Goal: Task Accomplishment & Management: Manage account settings

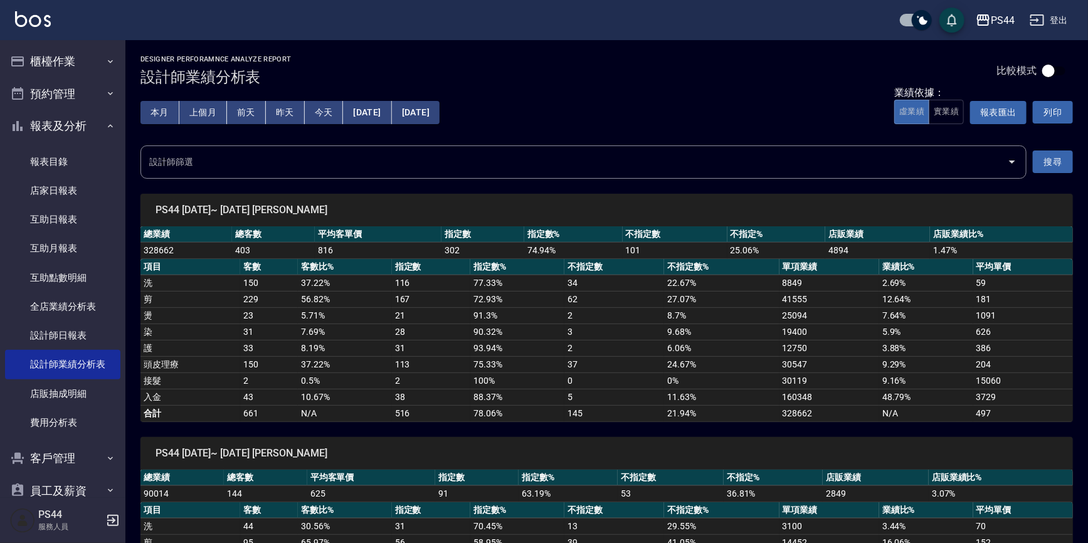
click at [48, 64] on button "櫃檯作業" at bounding box center [62, 61] width 115 height 33
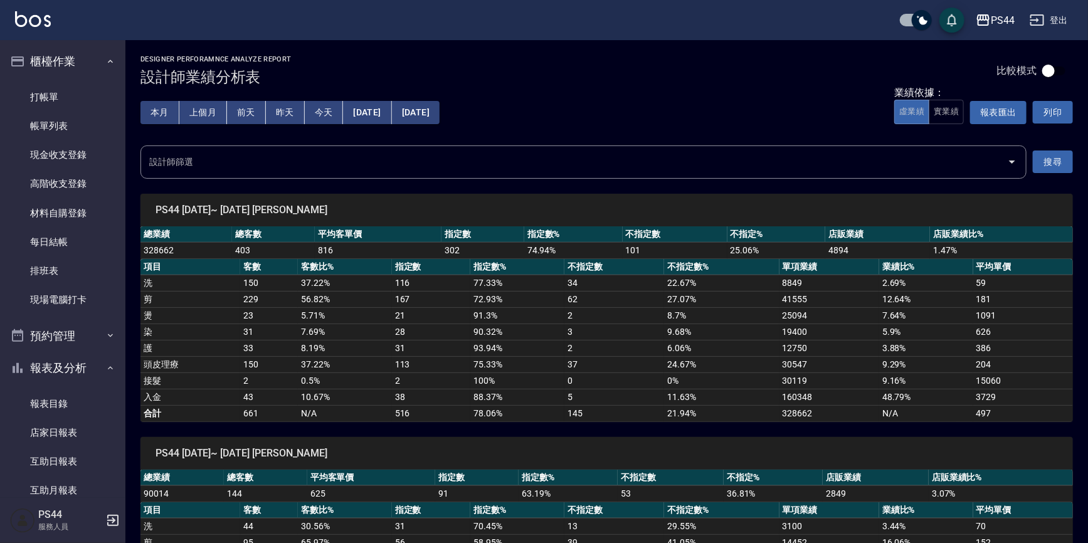
drag, startPoint x: 19, startPoint y: 88, endPoint x: 150, endPoint y: 82, distance: 130.6
click at [20, 88] on link "打帳單" at bounding box center [62, 97] width 115 height 29
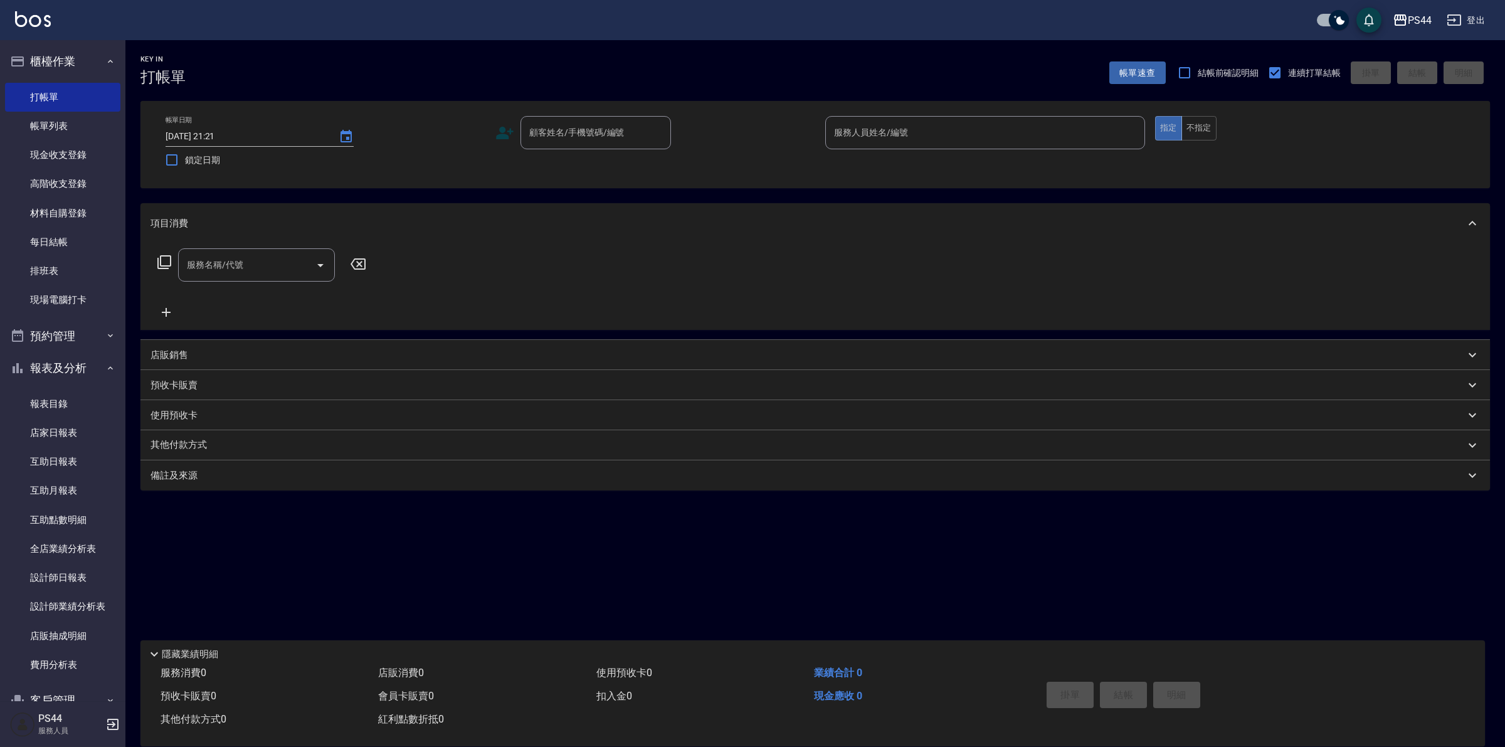
drag, startPoint x: 1076, startPoint y: 0, endPoint x: 1199, endPoint y: 202, distance: 236.1
click at [1038, 273] on div "服務名稱/代號 服務名稱/代號" at bounding box center [816, 286] width 1350 height 87
click at [536, 140] on input "顧客姓名/手機號碼/編號" at bounding box center [586, 133] width 120 height 22
type input "新客人 姓名未設定/0/null"
type input "黃雅雯-1"
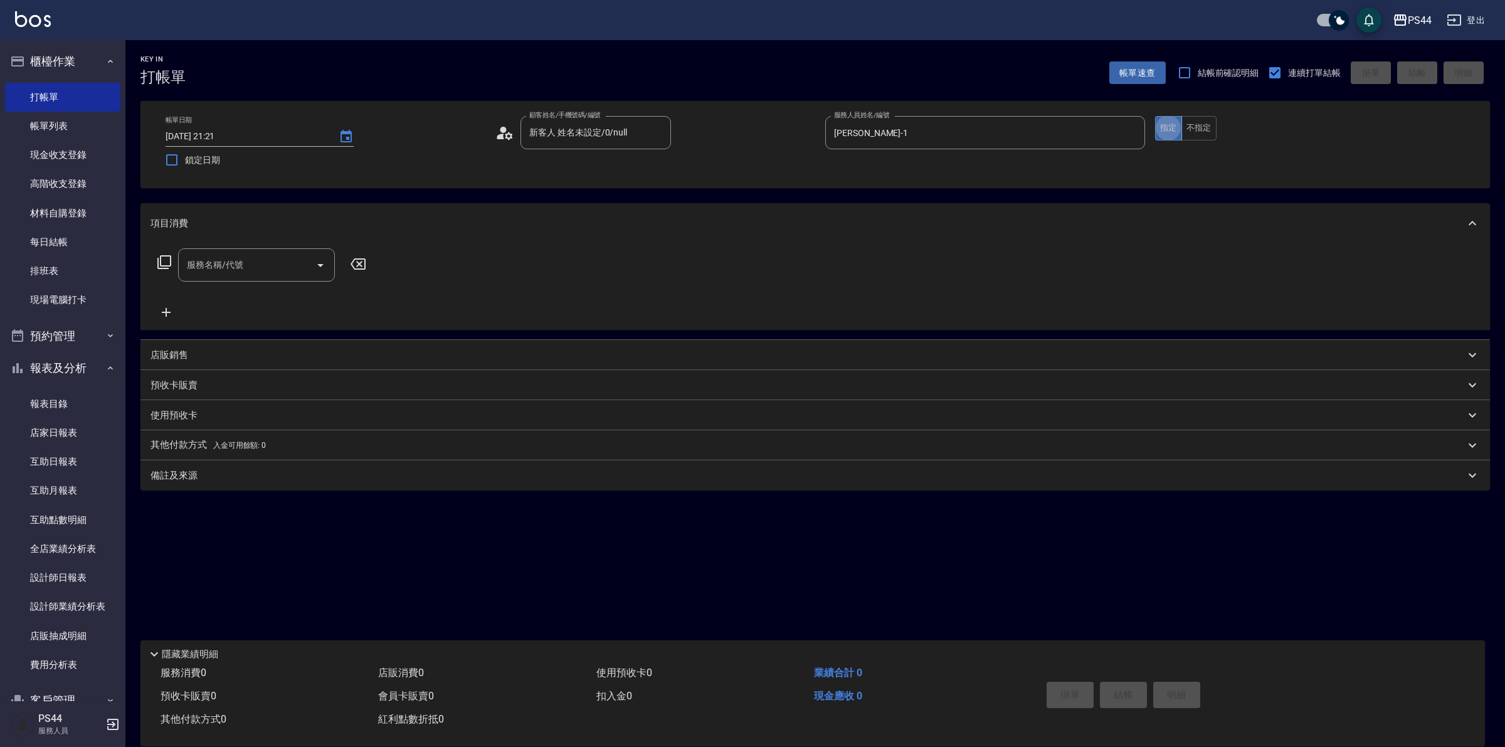
type button "true"
type input "洗+剪(308)"
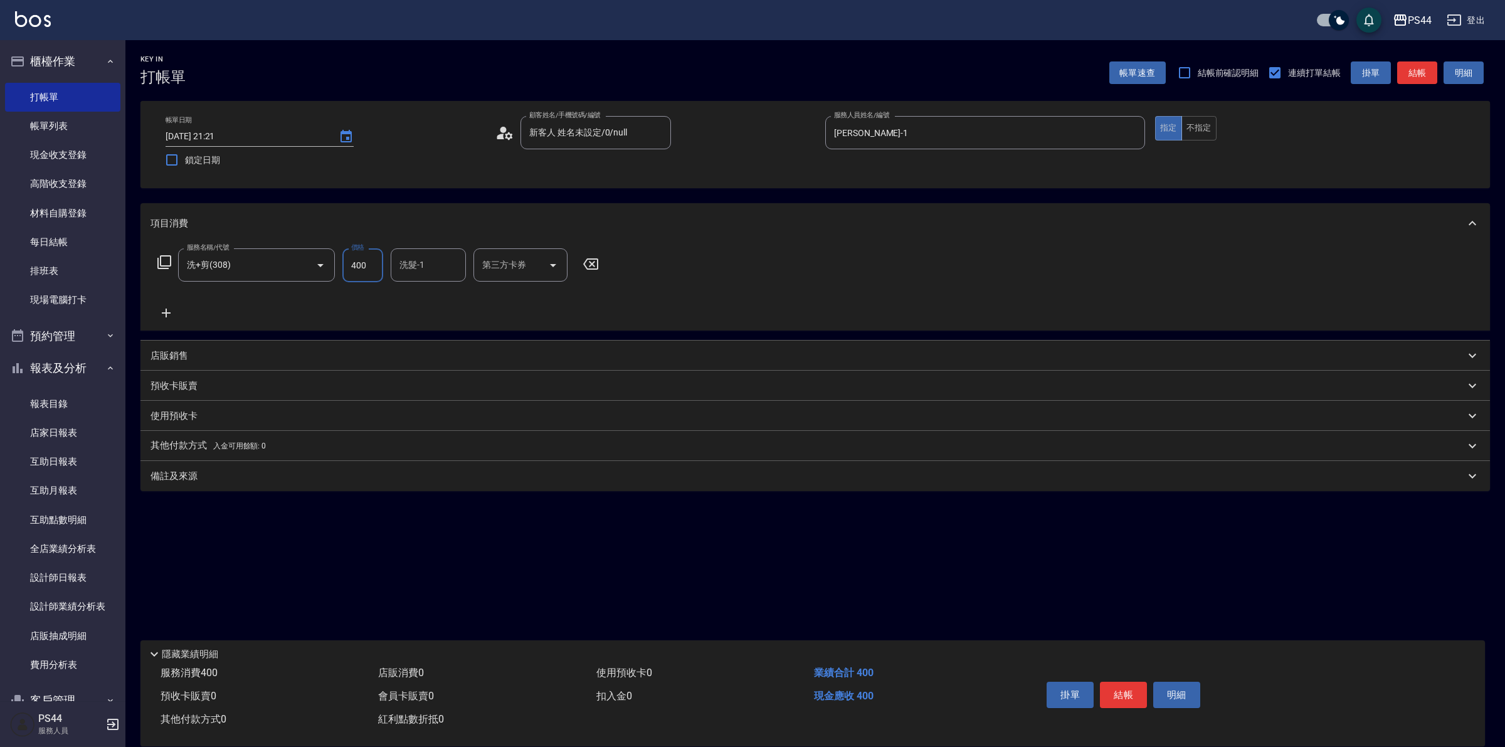
type input "400"
type input "慧星-29"
type input "儲值卡"
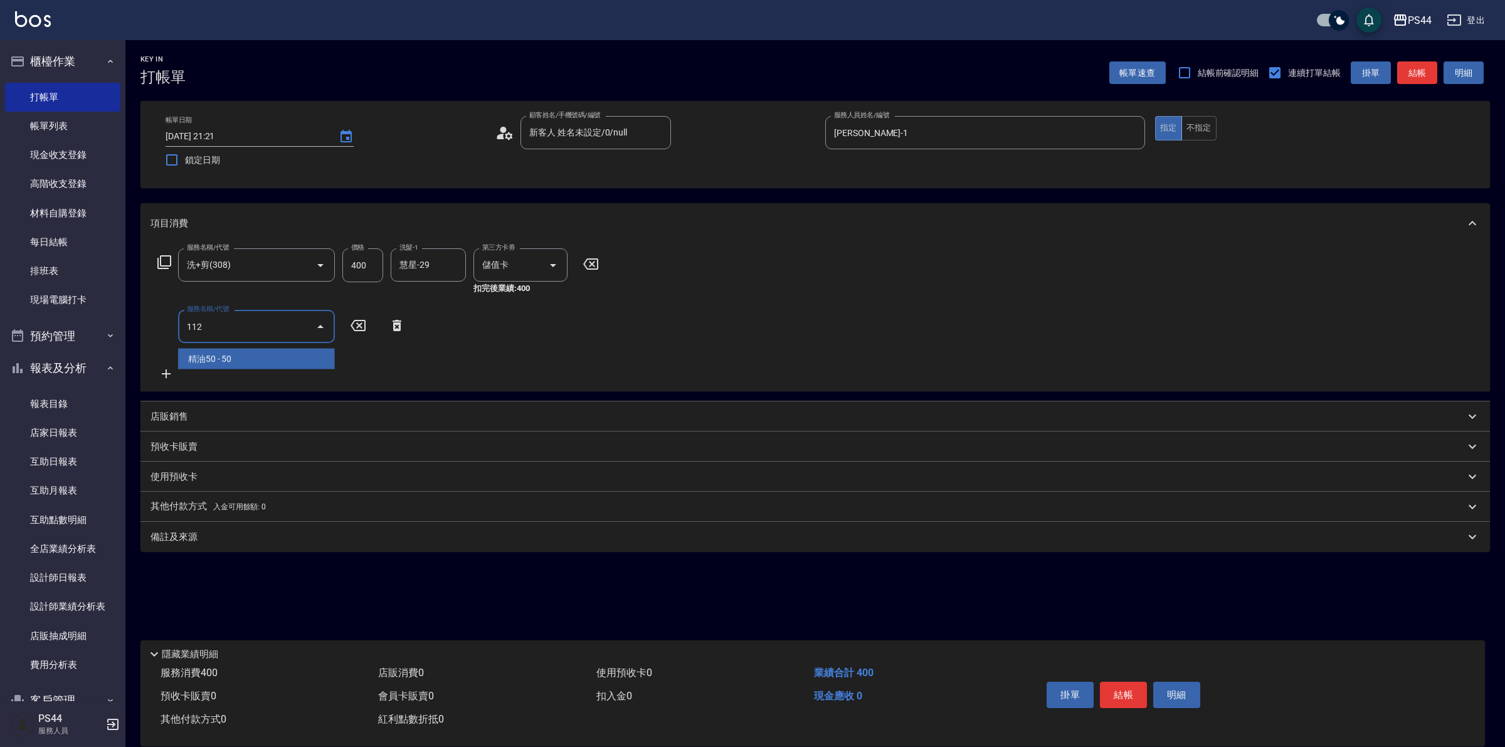
type input "精油50(112)"
type input "慧星-29"
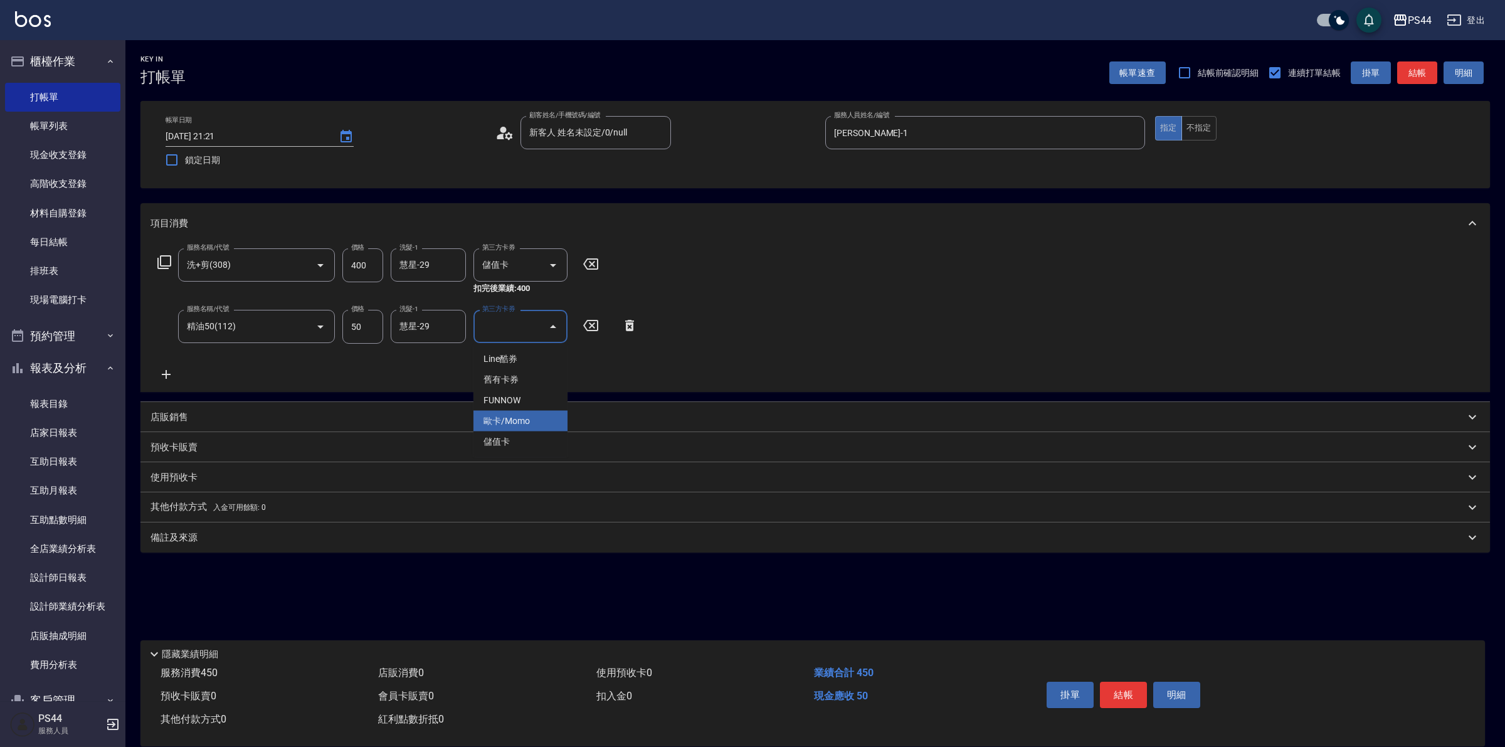
type input "儲值卡"
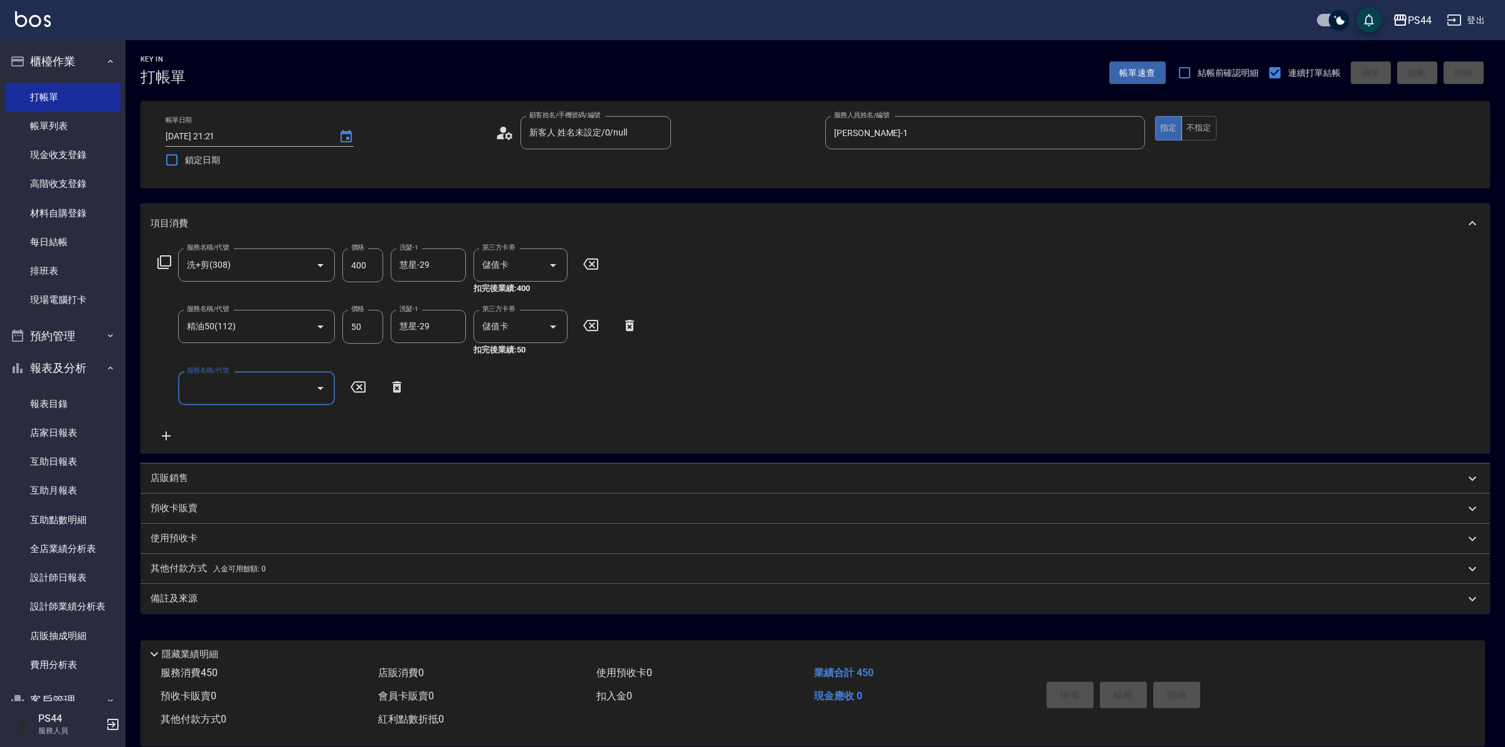
type input "2025/09/26 21:23"
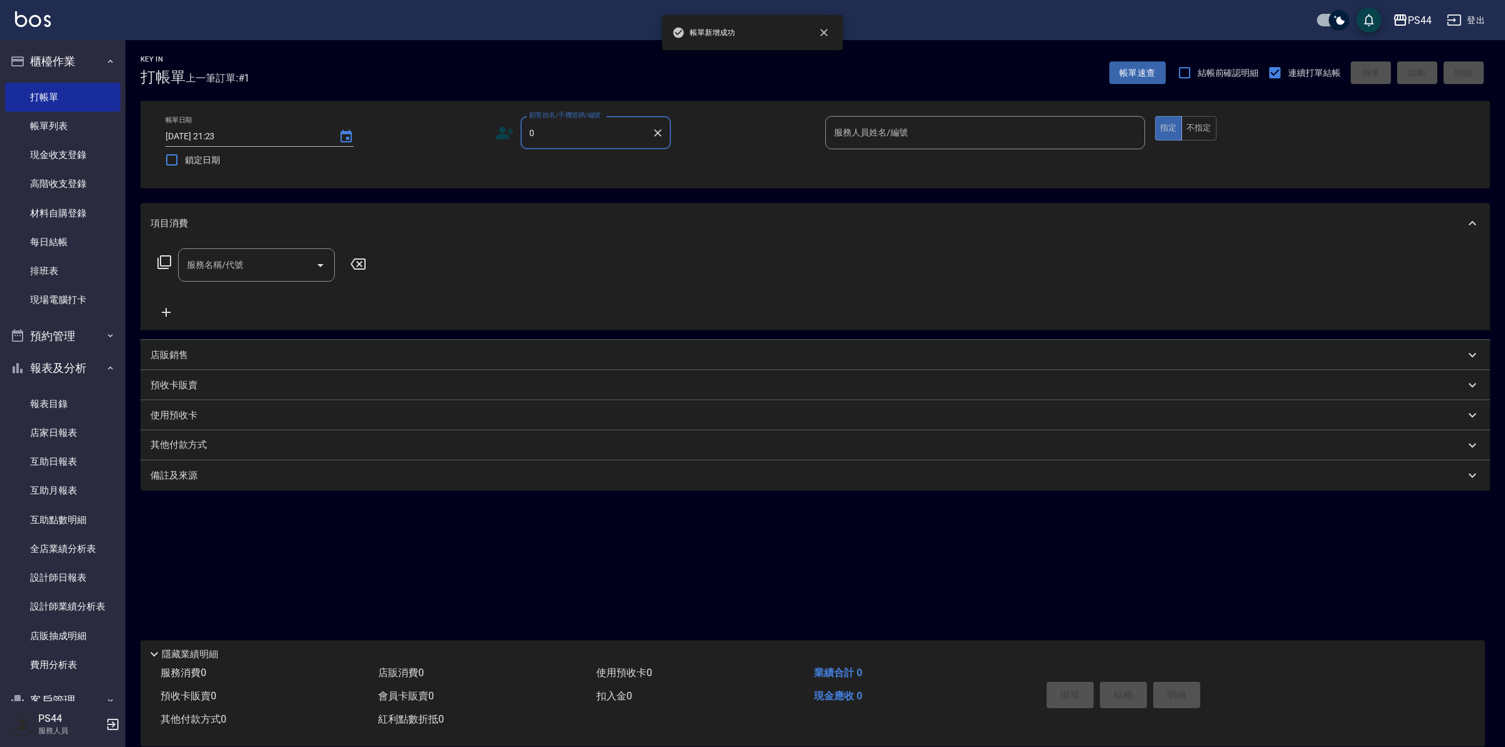
type input "新客人 姓名未設定/00/null"
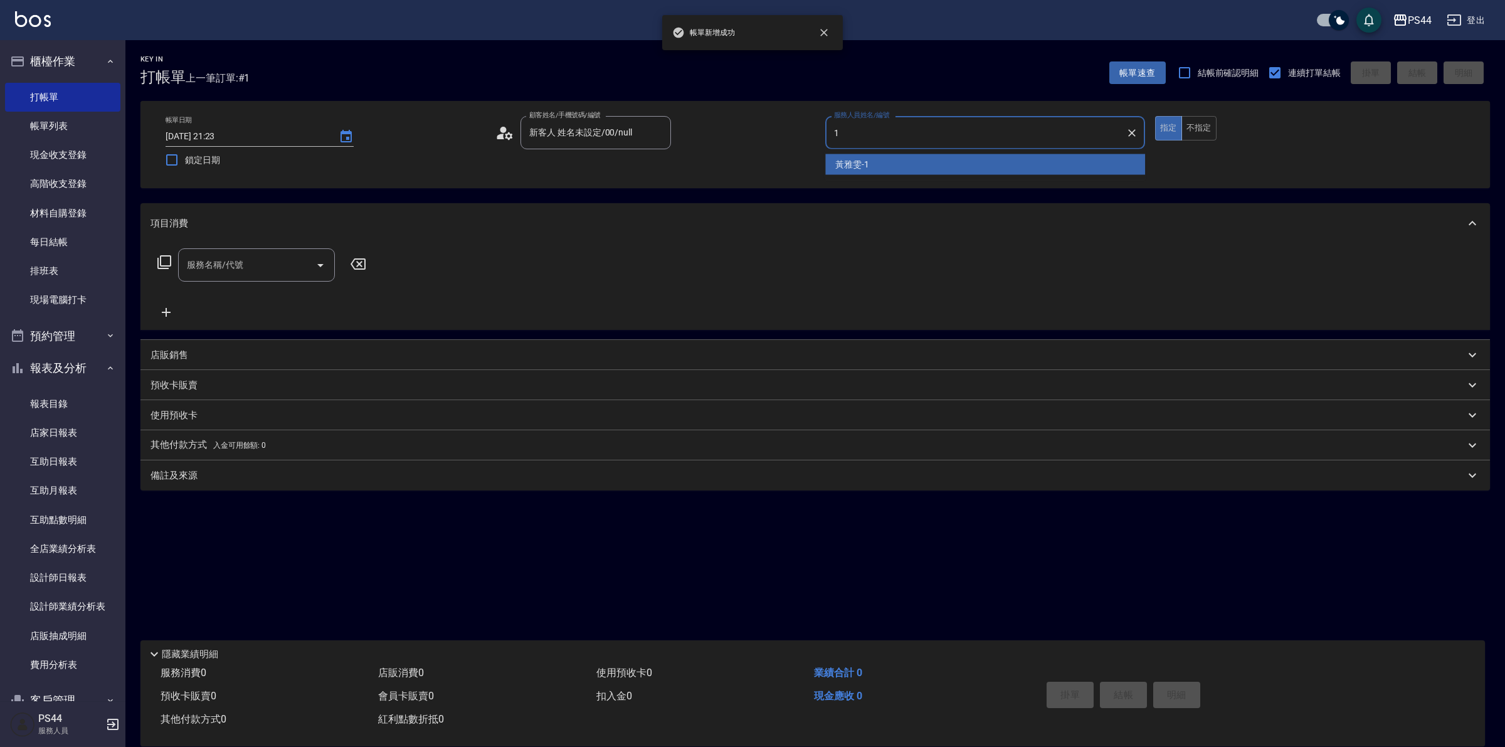
type input "黃雅雯-1"
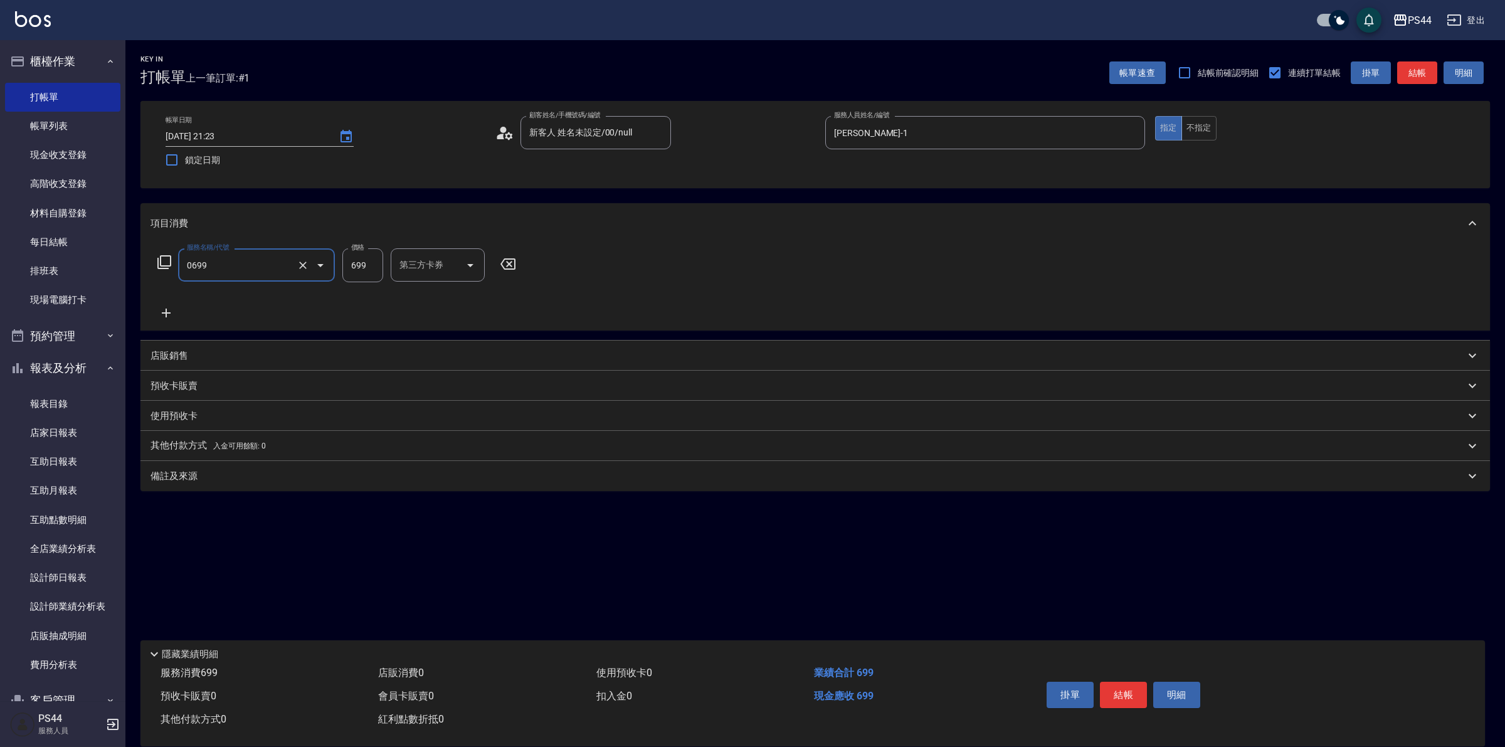
type input "精油SPA(0699)"
type input "邱美月-34"
type input "儲值卡"
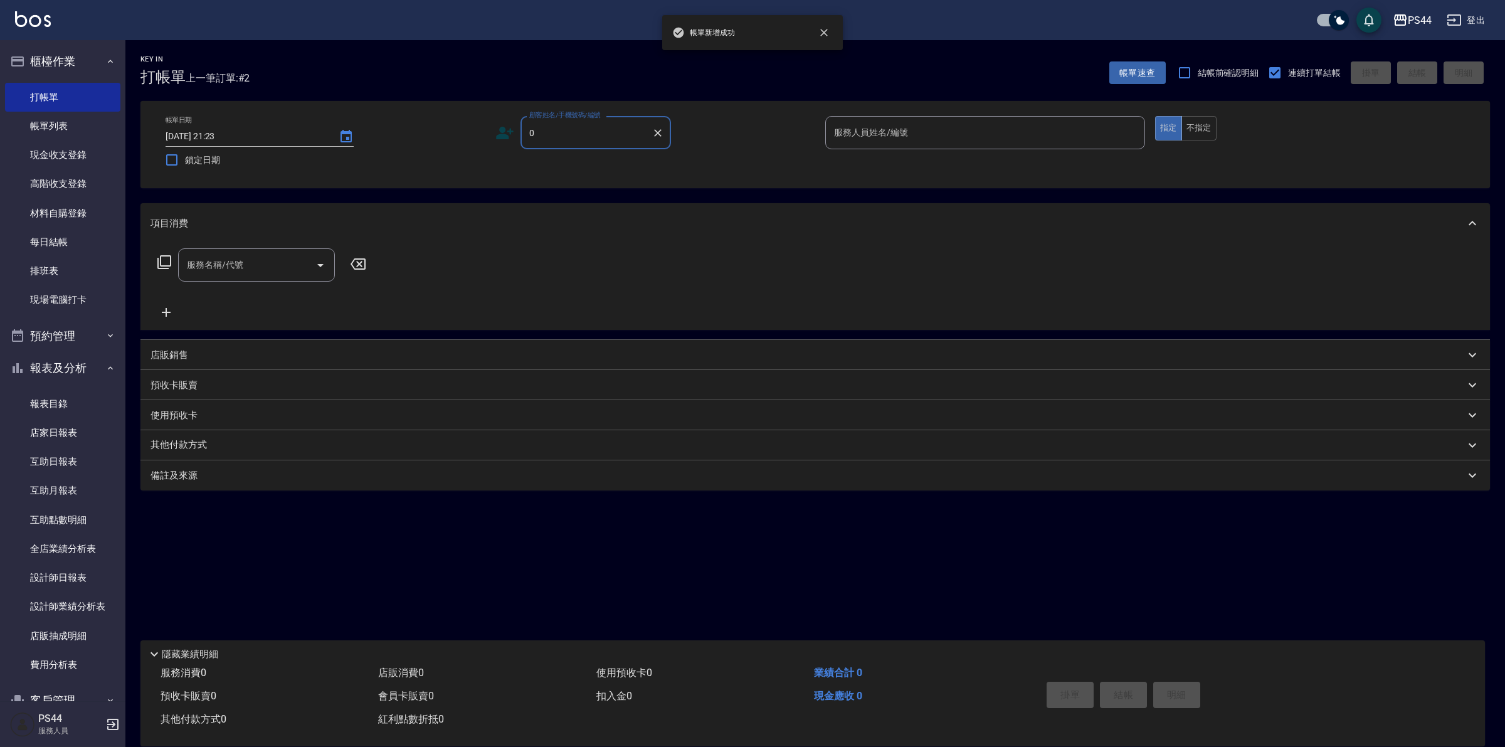
type input "新客人 姓名未設定/00/null"
type input "黃雅雯-1"
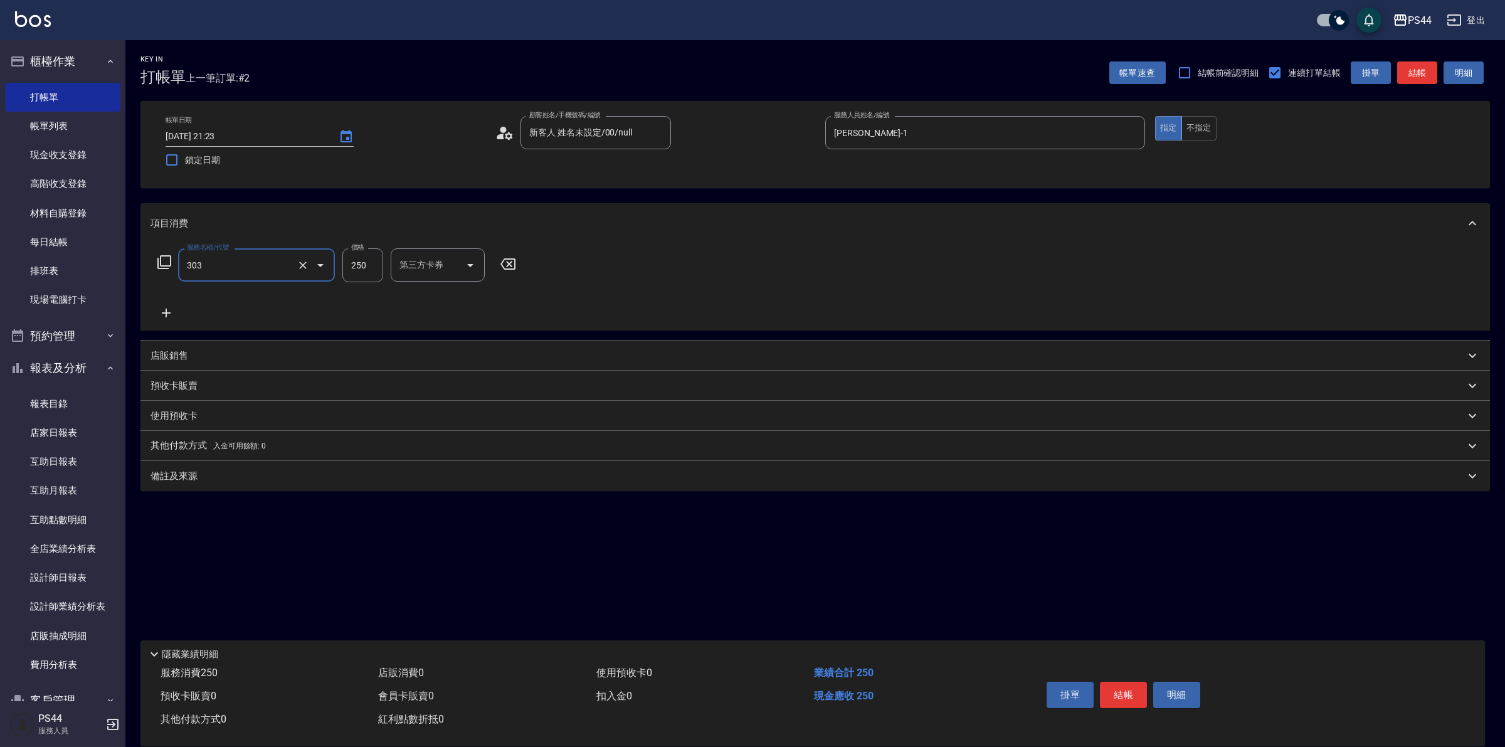
type input "剪髮(303)"
type input "300"
type input "儲值卡"
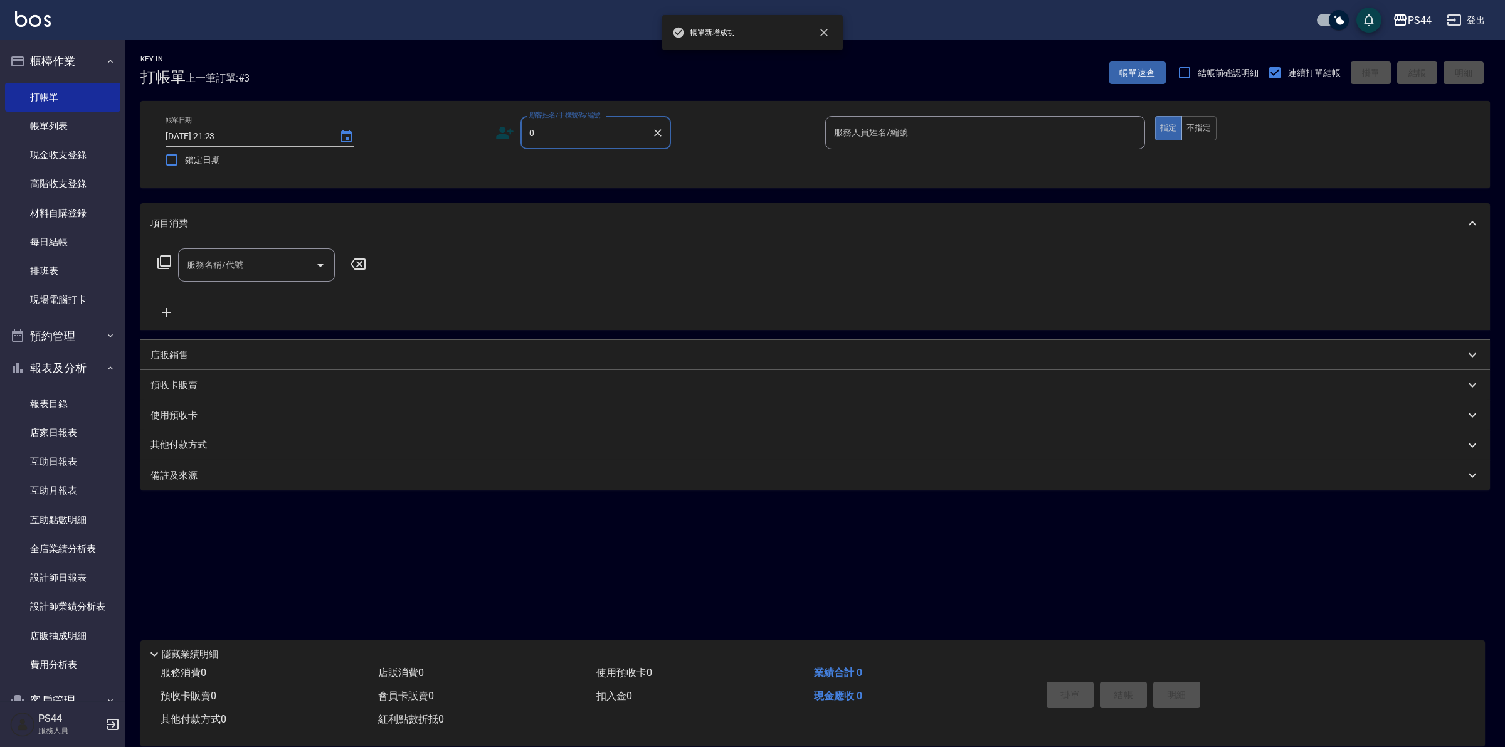
type input "新客人 姓名未設定/00/null"
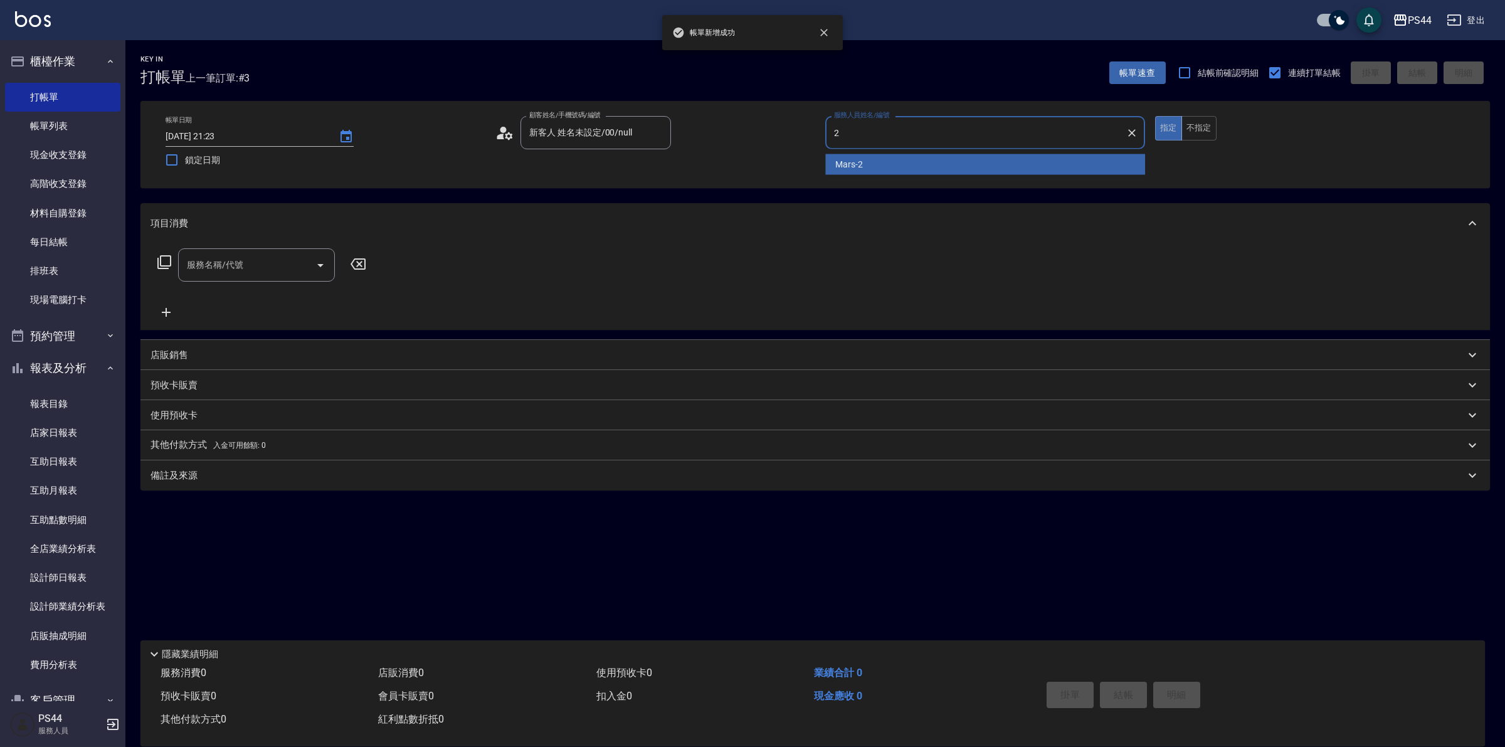
type input "Mars-2"
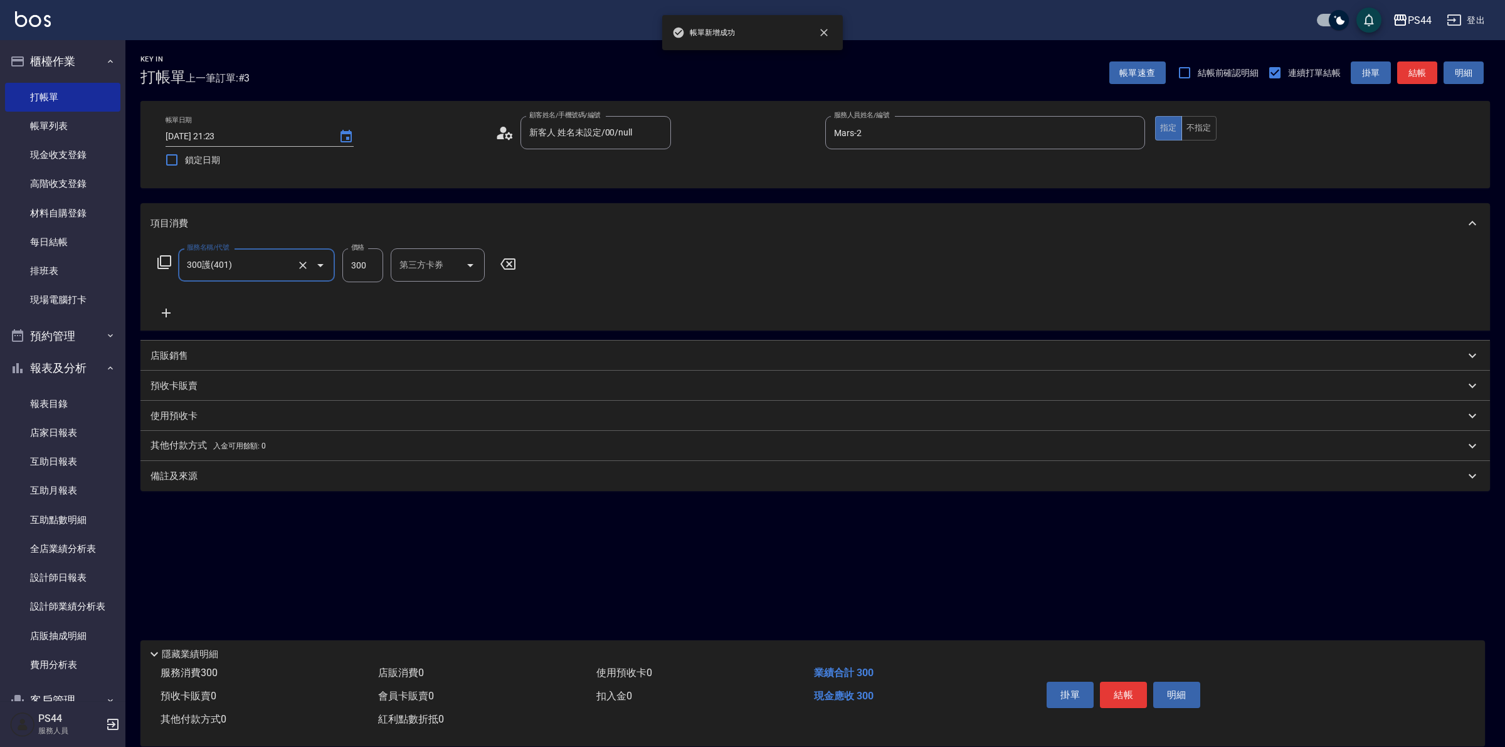
type input "300護(401)"
type input "沛瑀-26"
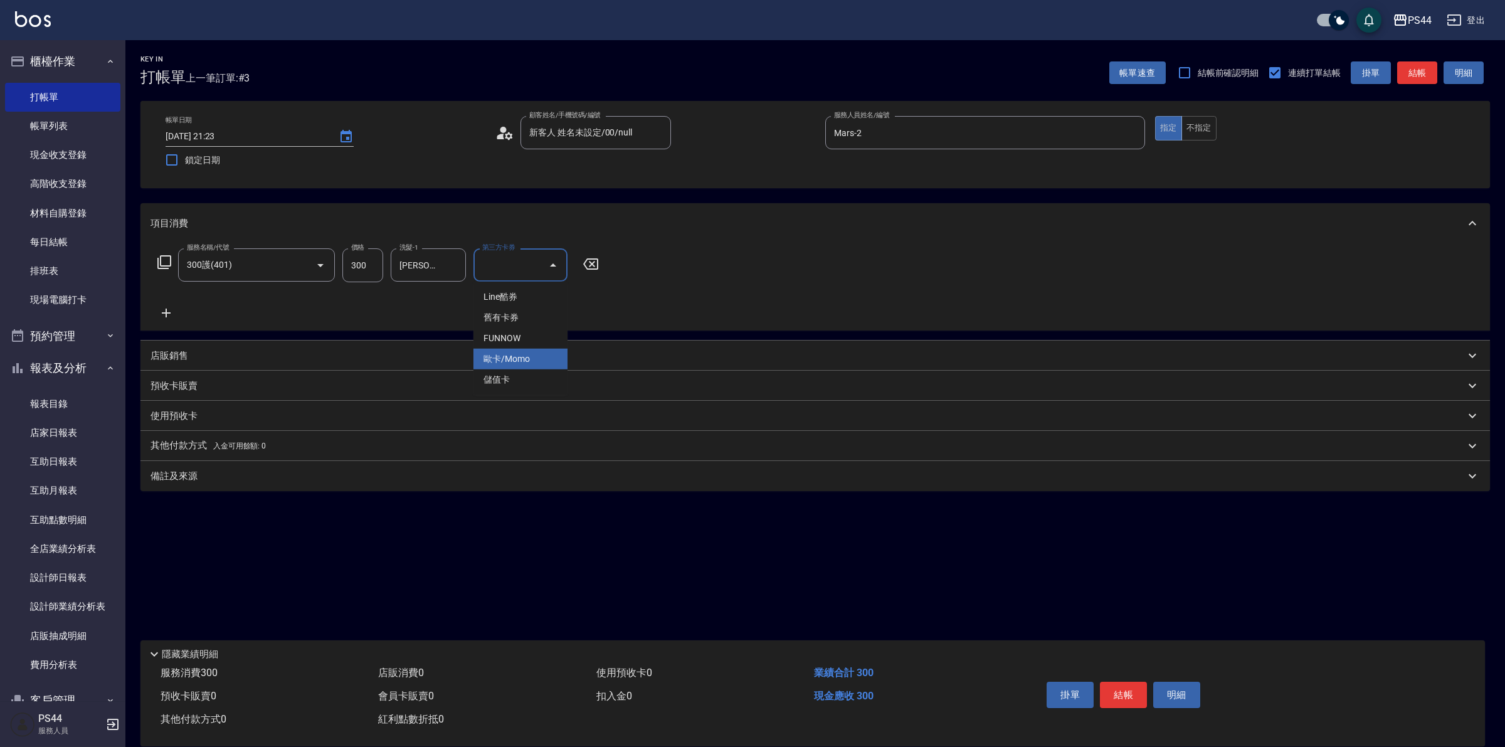
type input "儲值卡"
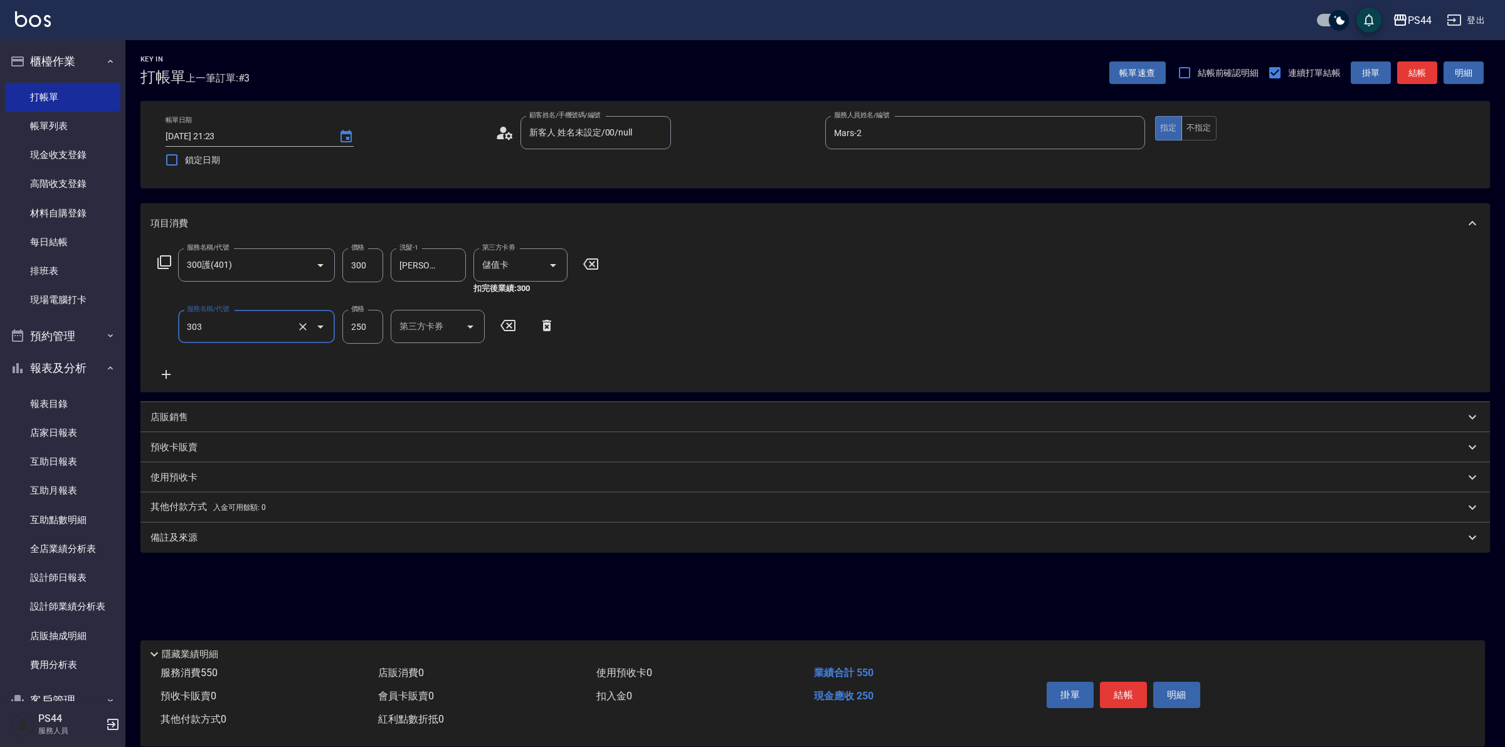
type input "剪髮(303)"
type input "300"
type input "儲值卡"
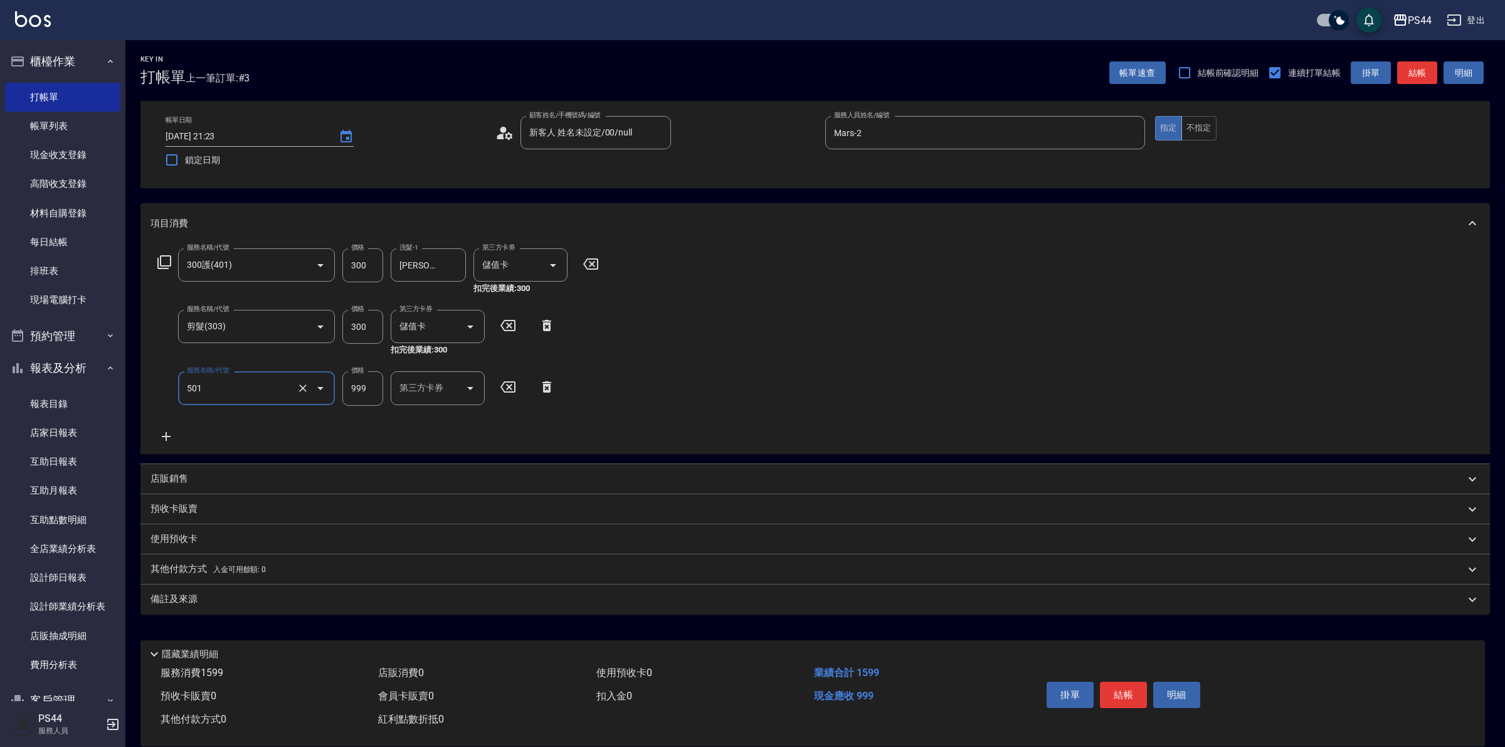
type input "染髮(501)"
type input "1200"
type input "沛瑀-26"
type input "儲值卡"
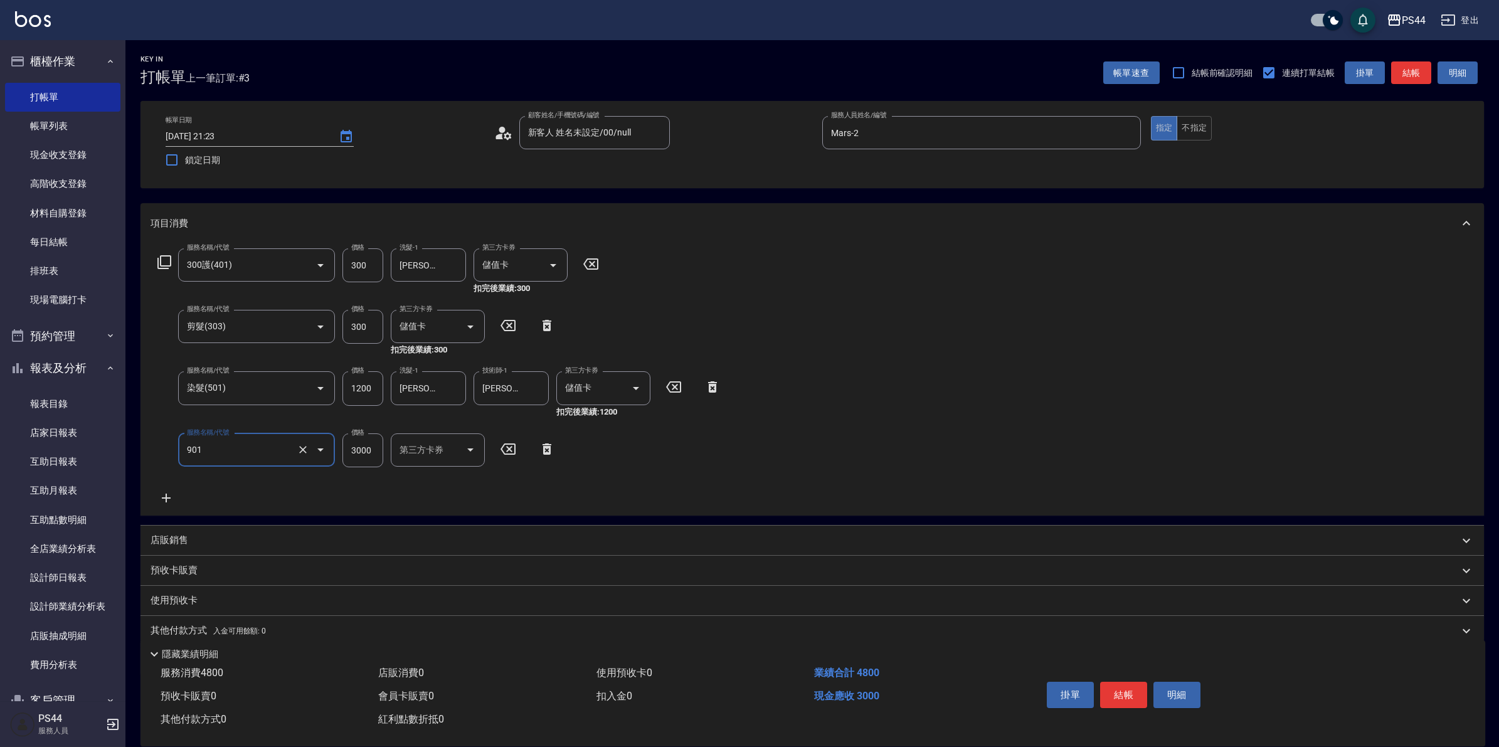
type input "儲值3000(901)"
type input "600"
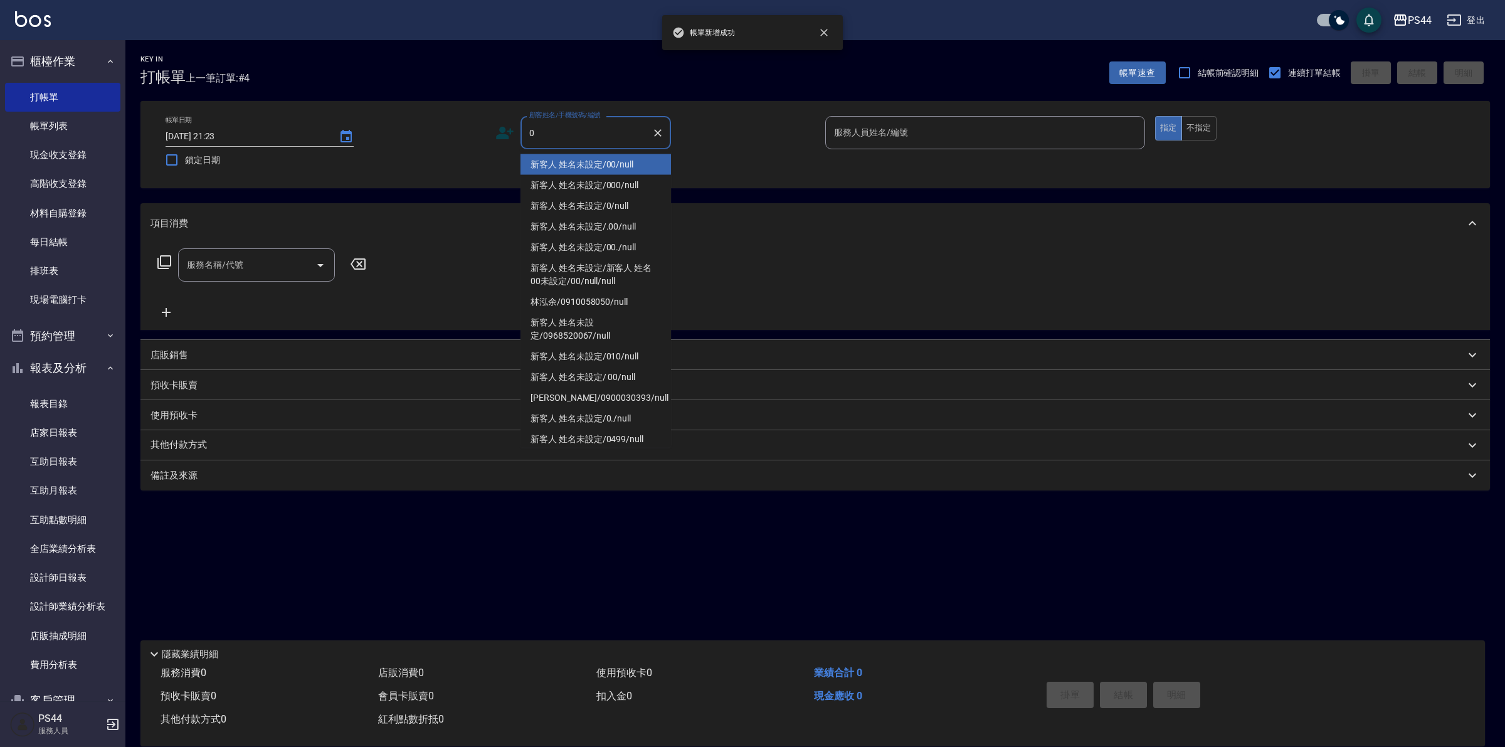
type input "新客人 姓名未設定/00/null"
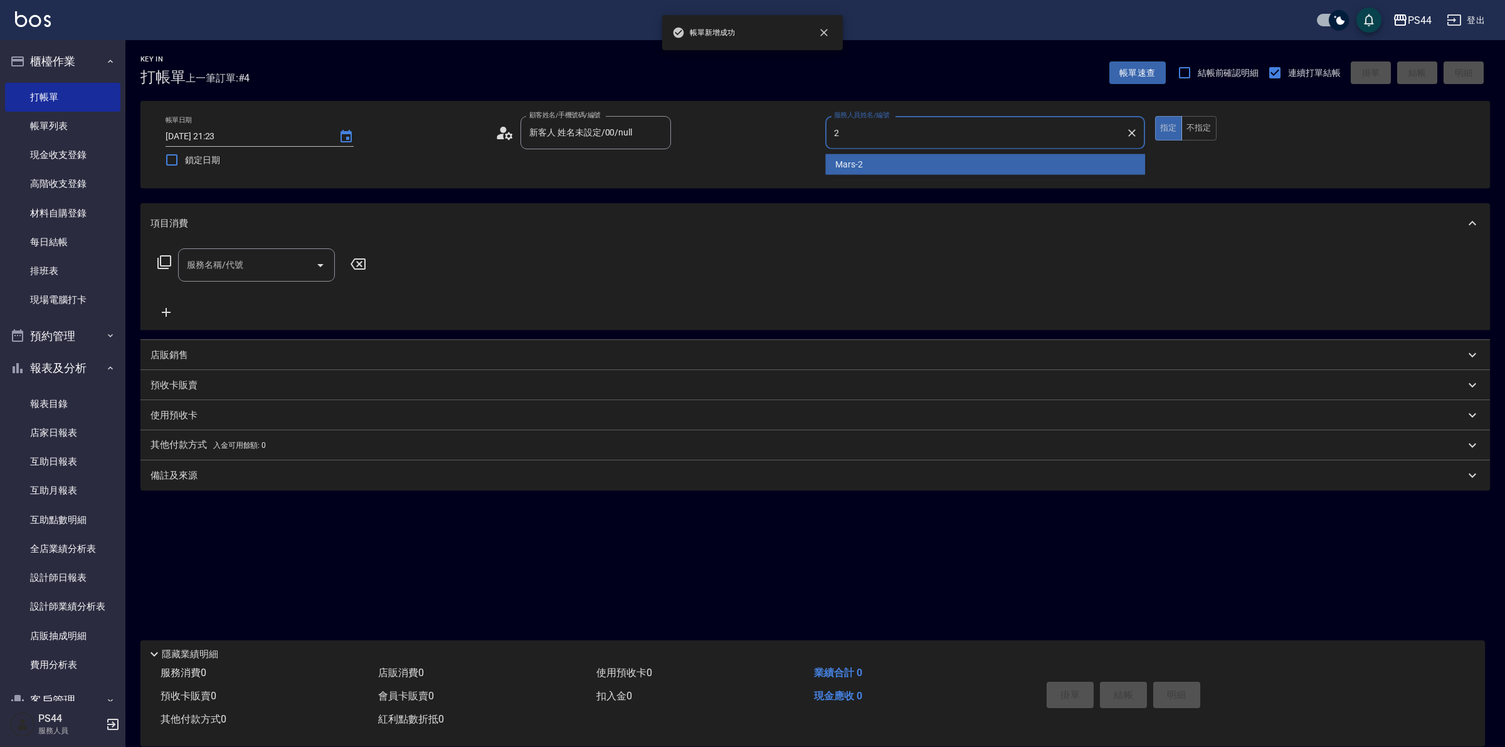
type input "Mars-2"
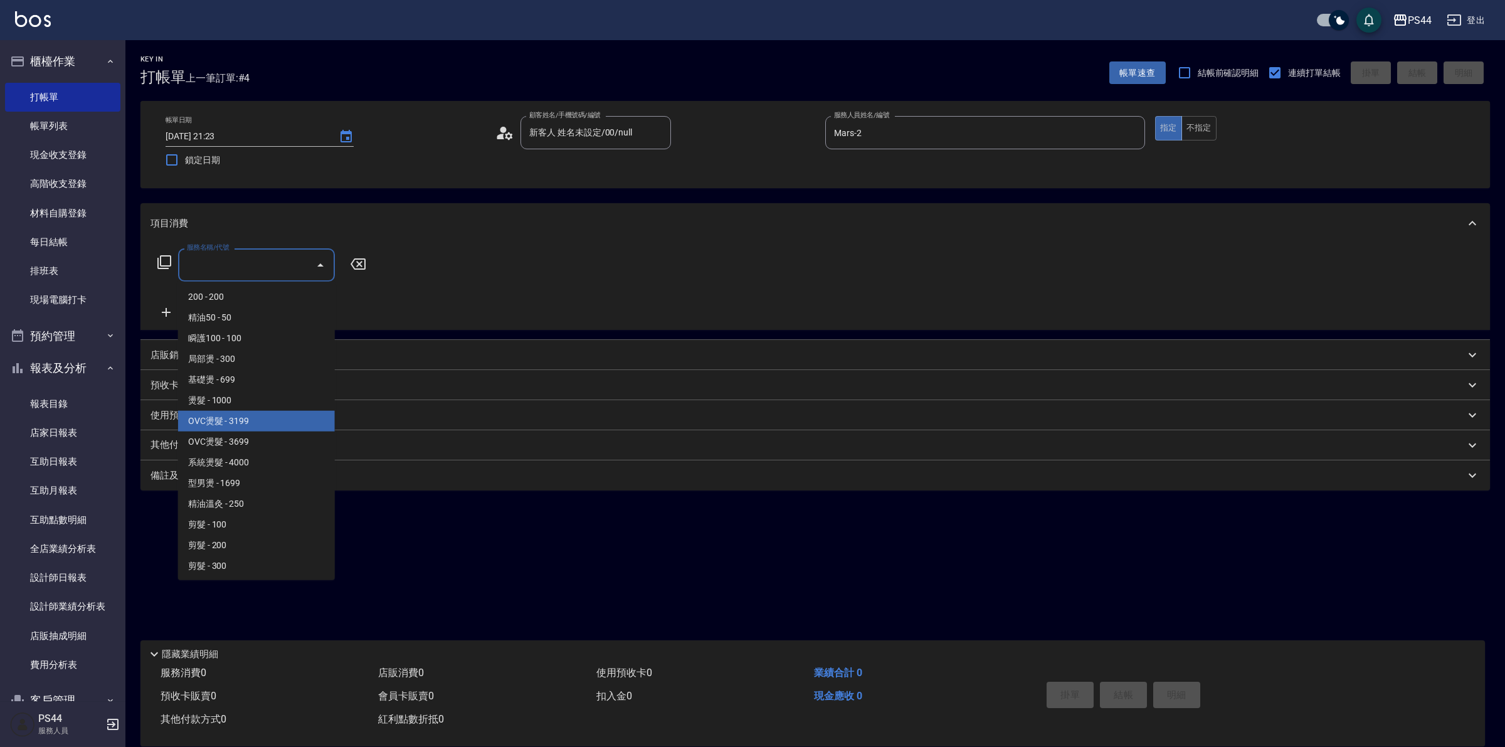
type input "OVC燙髮(203)"
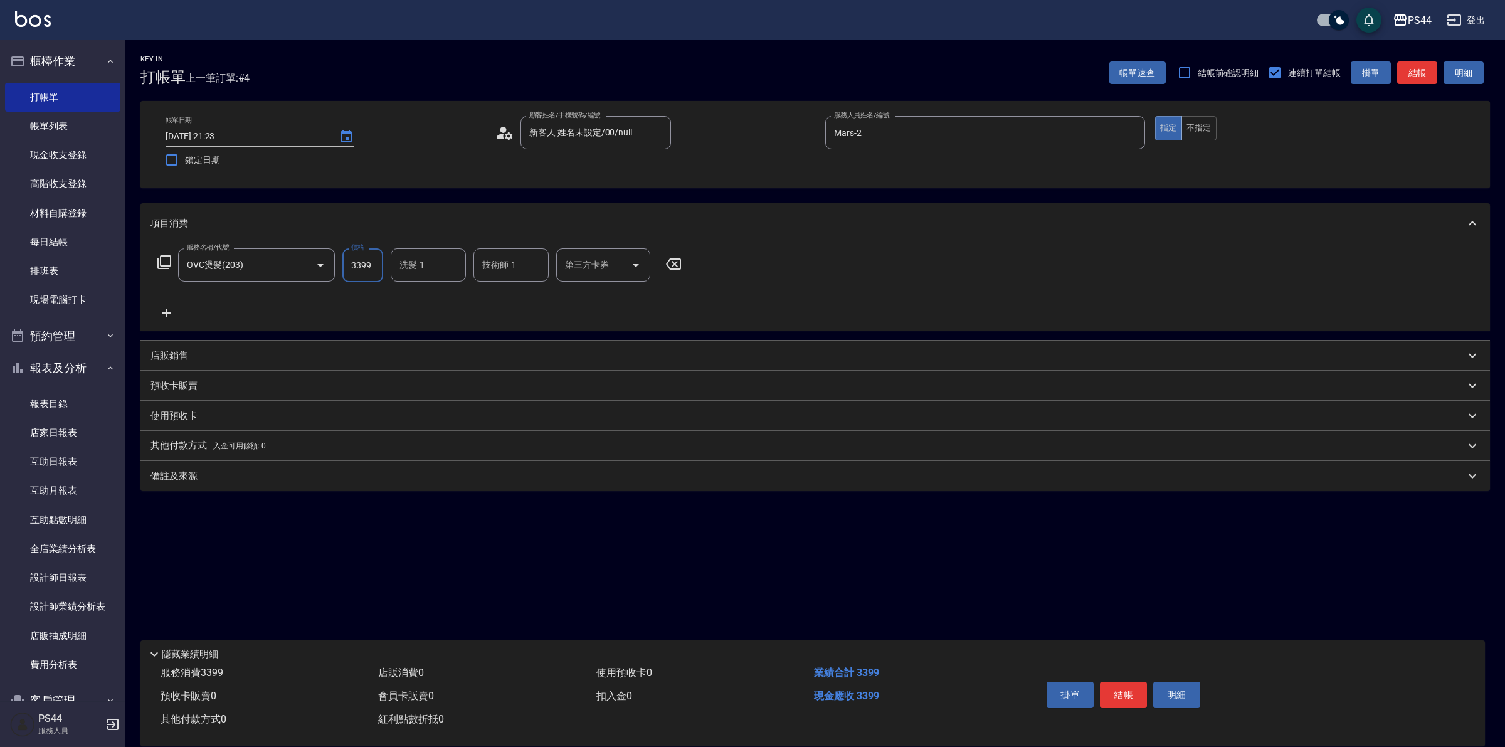
type input "3399"
type input "沛瑀-26"
type input "儲值卡"
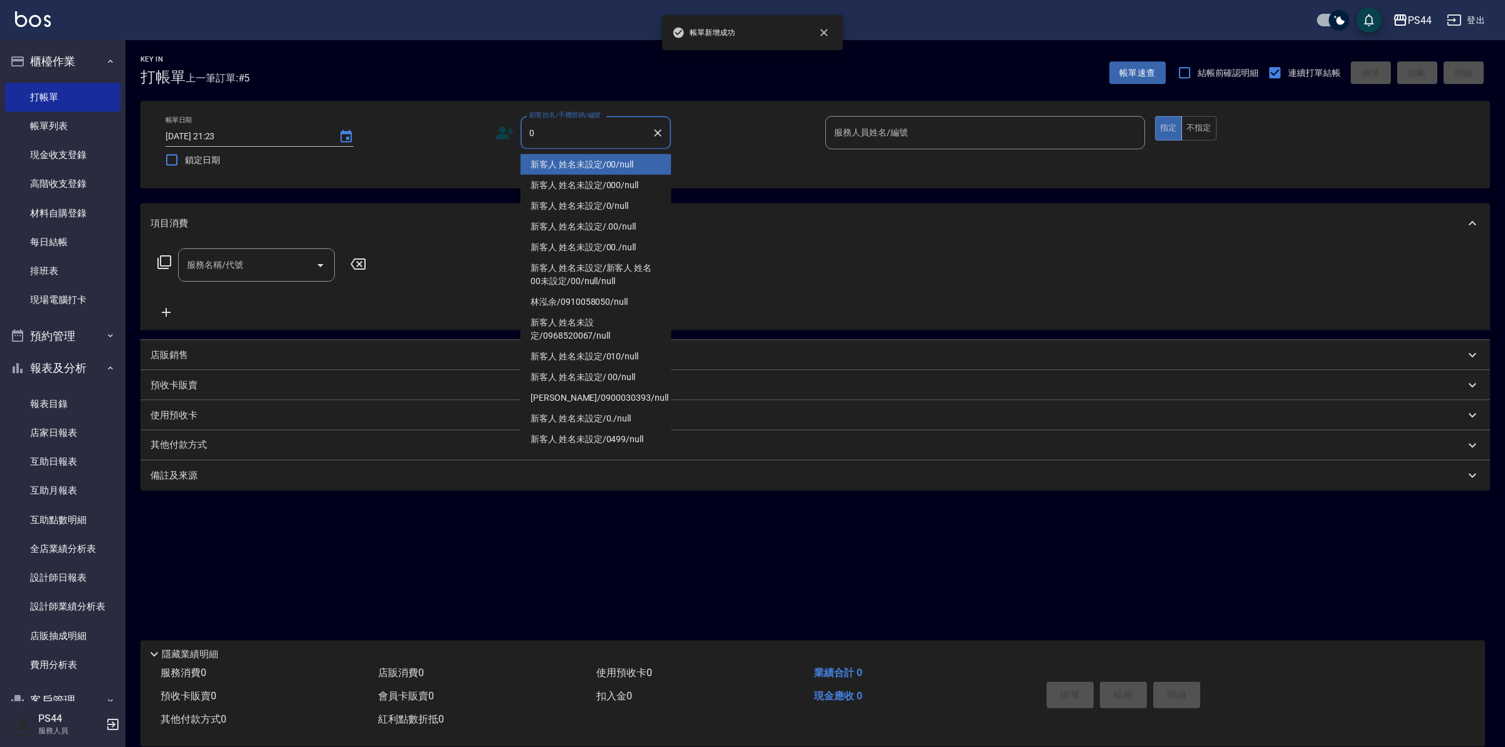
type input "新客人 姓名未設定/00/null"
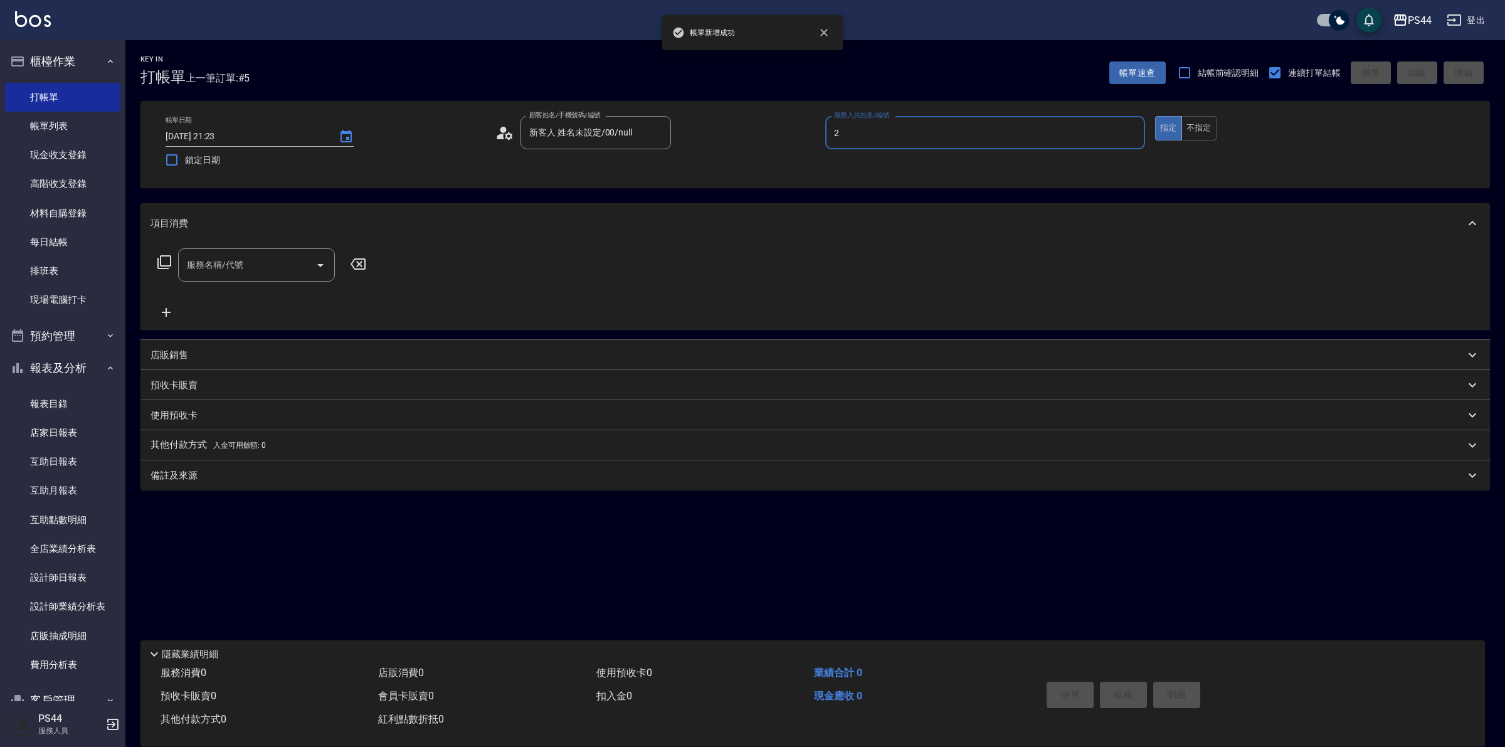
type input "Mars-2"
type input "200(111)"
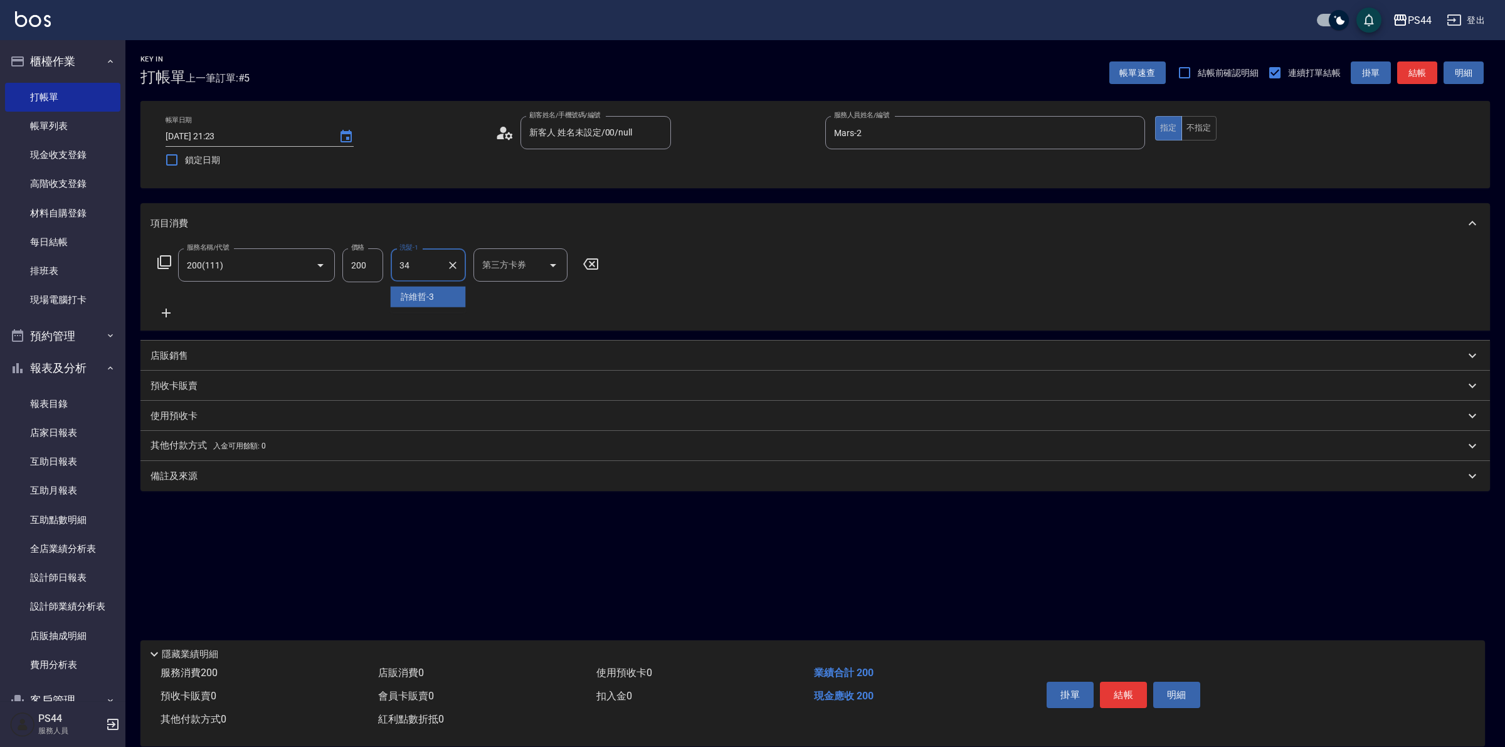
type input "邱美月-34"
type input "儲值卡"
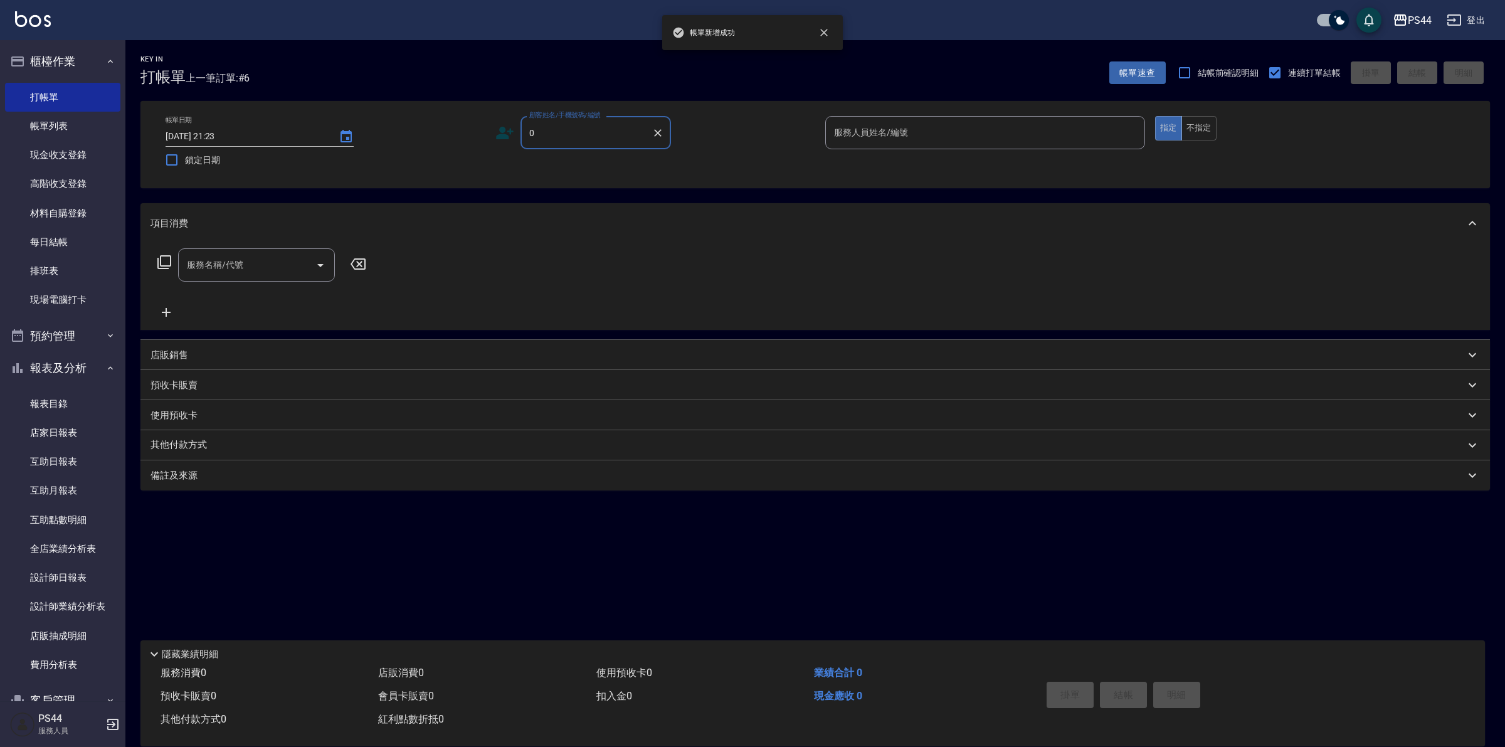
type input "新客人 姓名未設定/00/null"
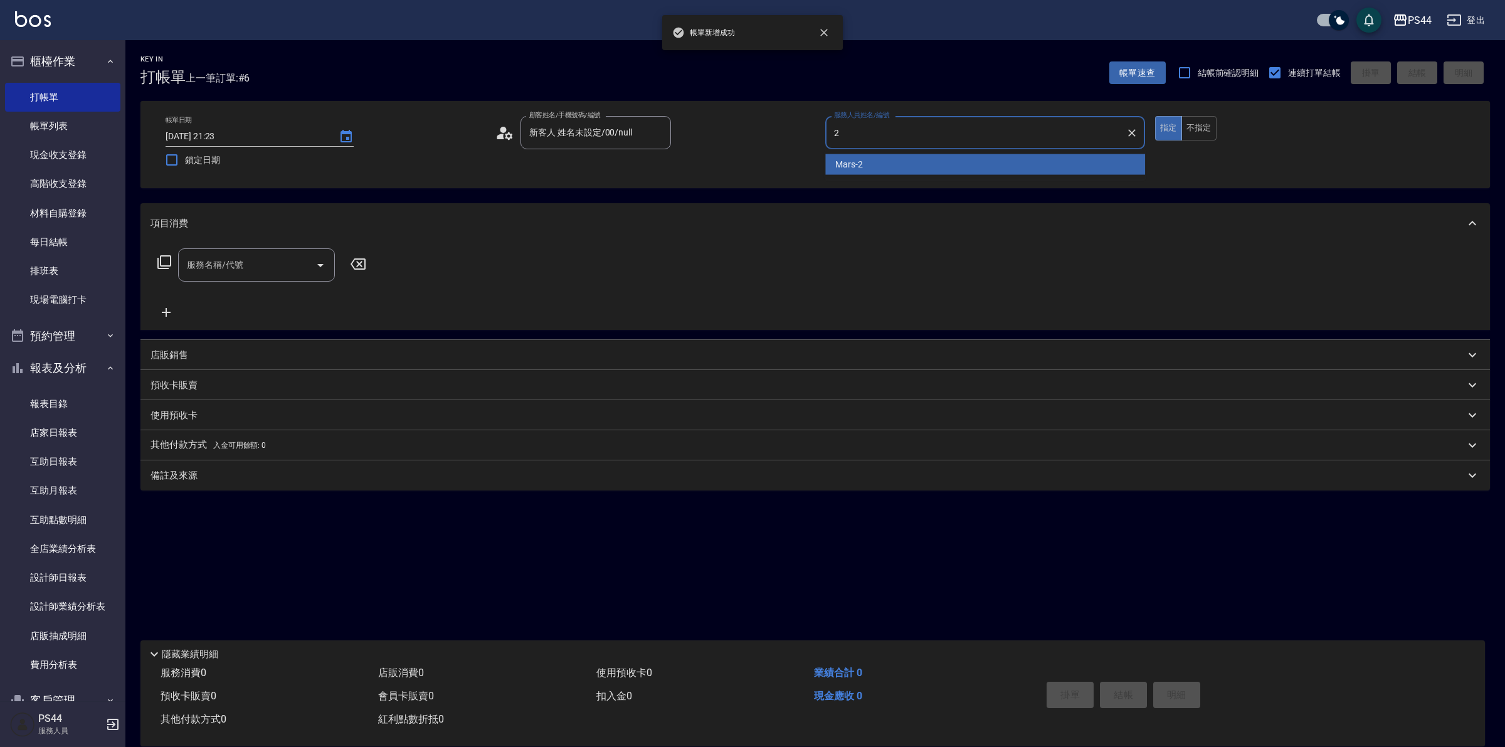
type input "Mars-2"
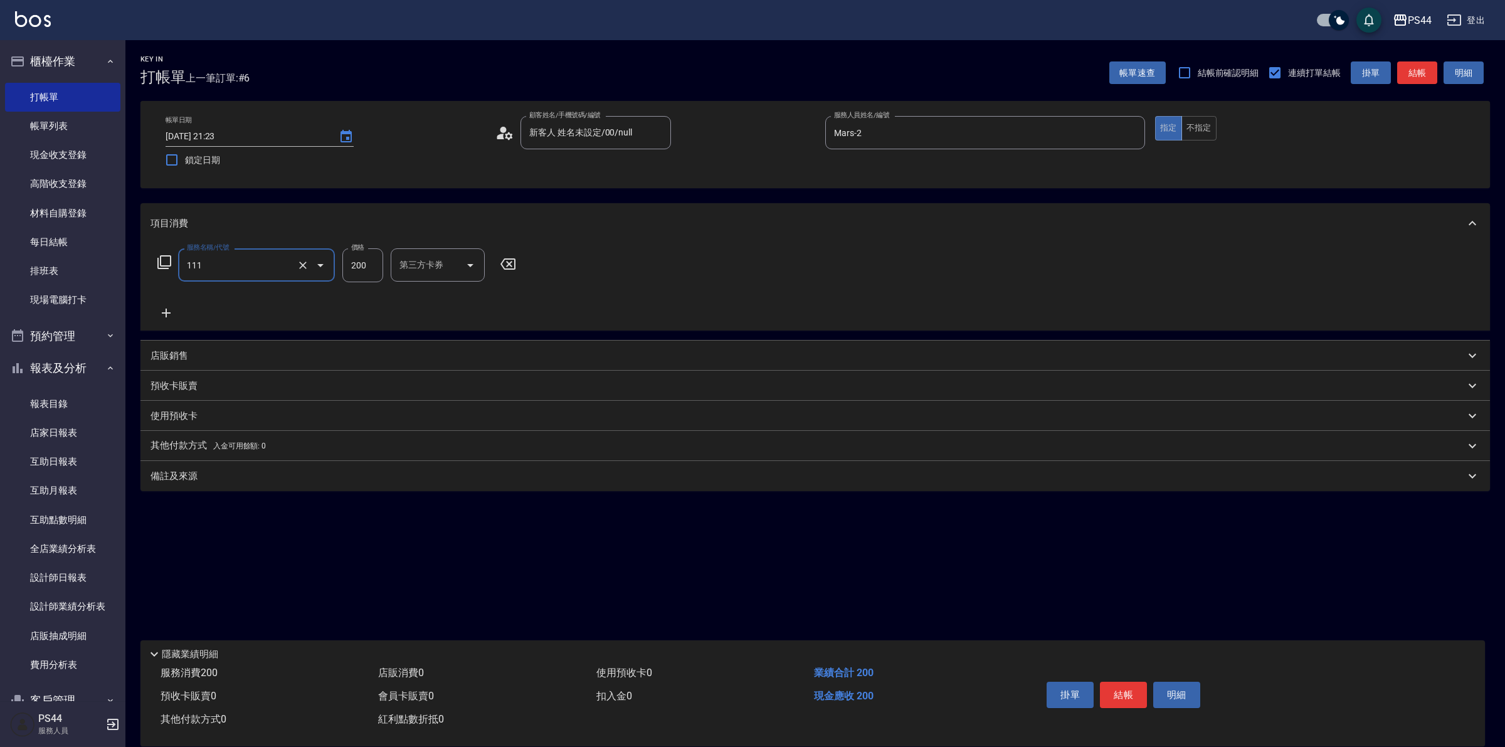
type input "200(111)"
type input "慧星-29"
type input "儲值卡"
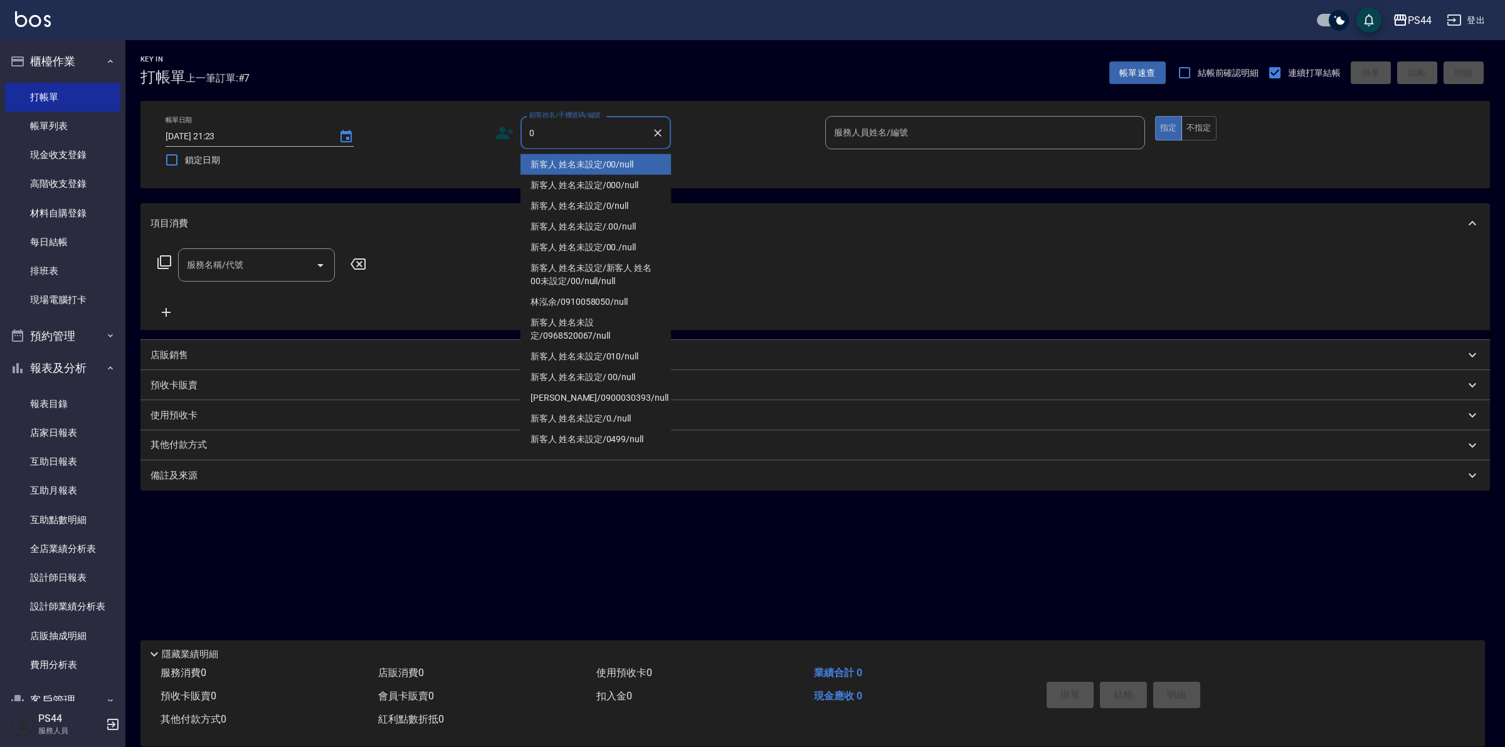
type input "新客人 姓名未設定/00/null"
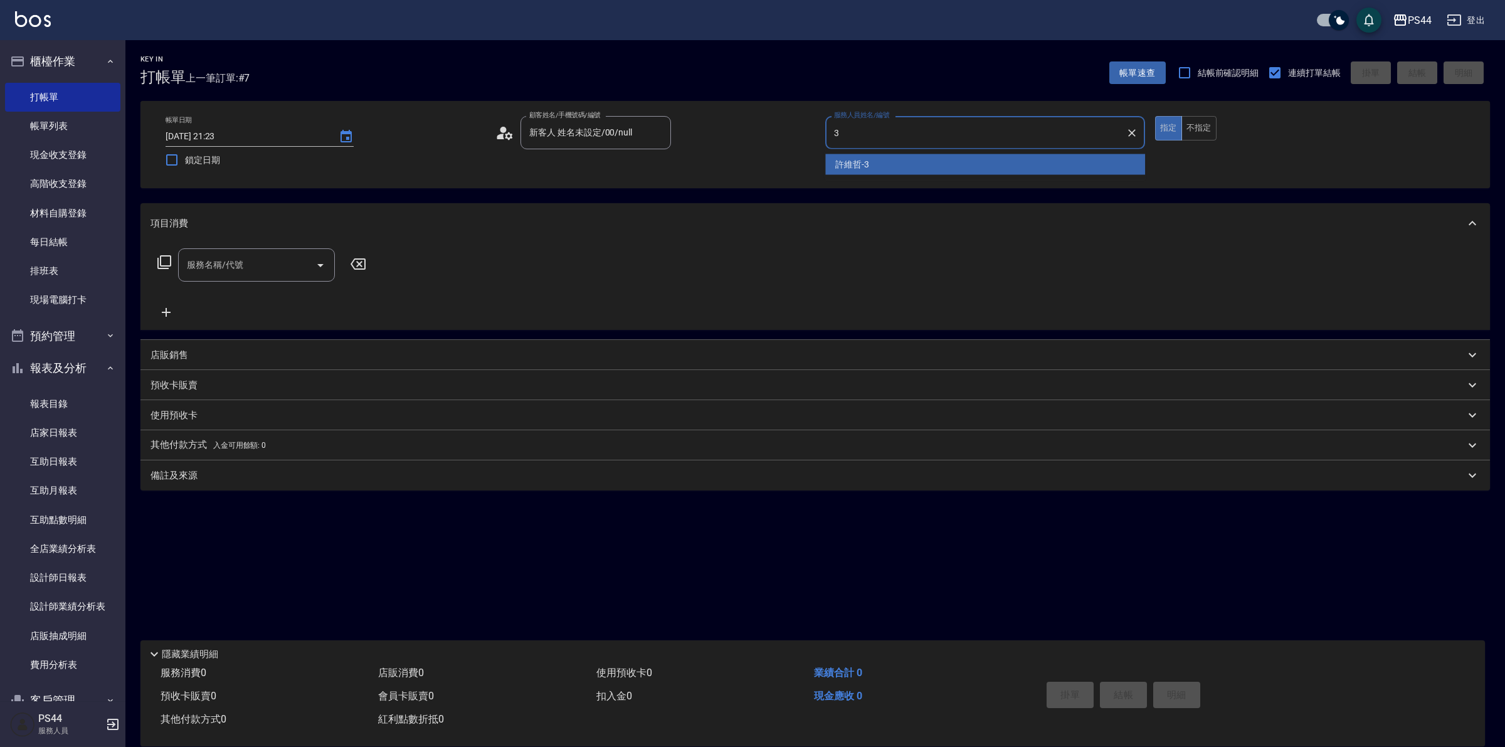
type input "許維哲-3"
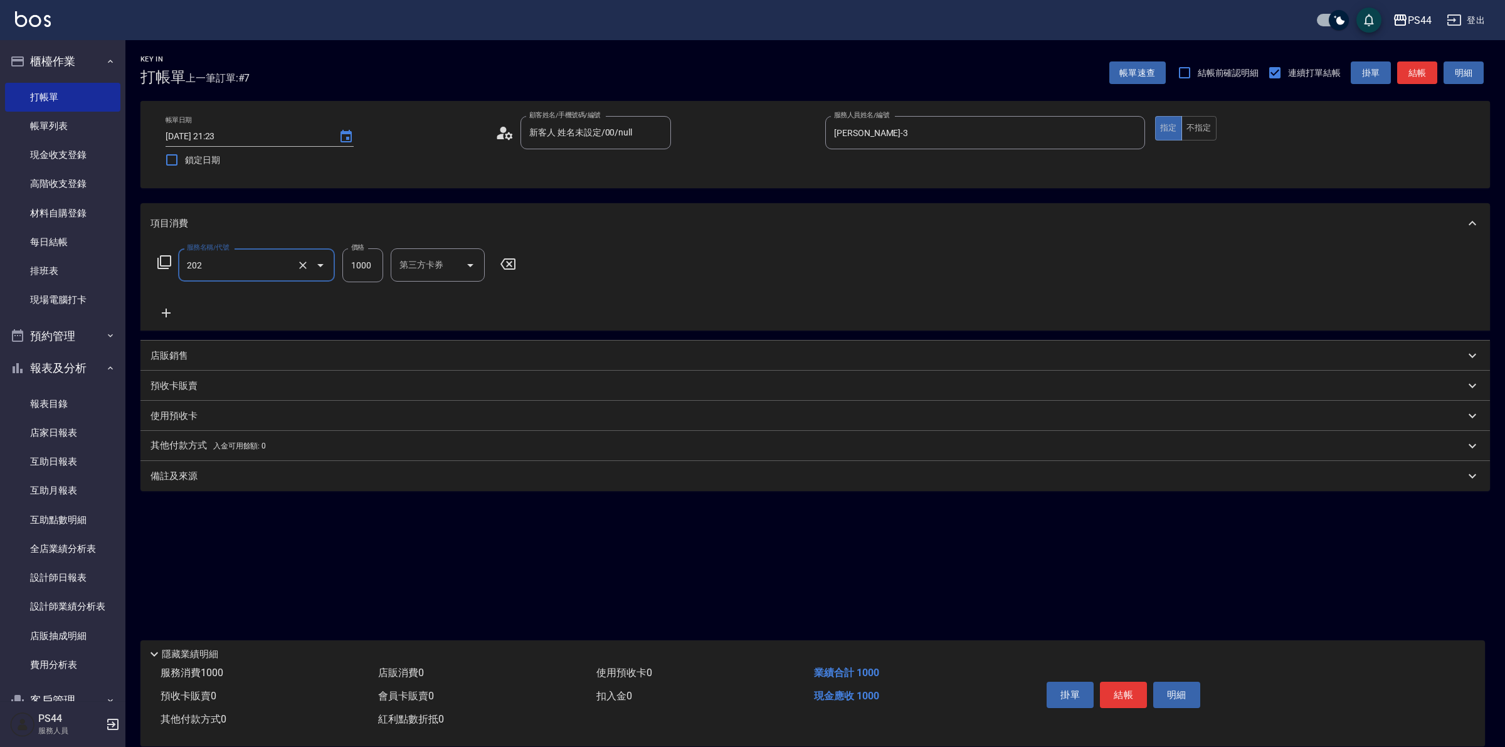
type input "燙髮(202)"
type input "1500"
type input "邱美月-34"
type input "儲值卡"
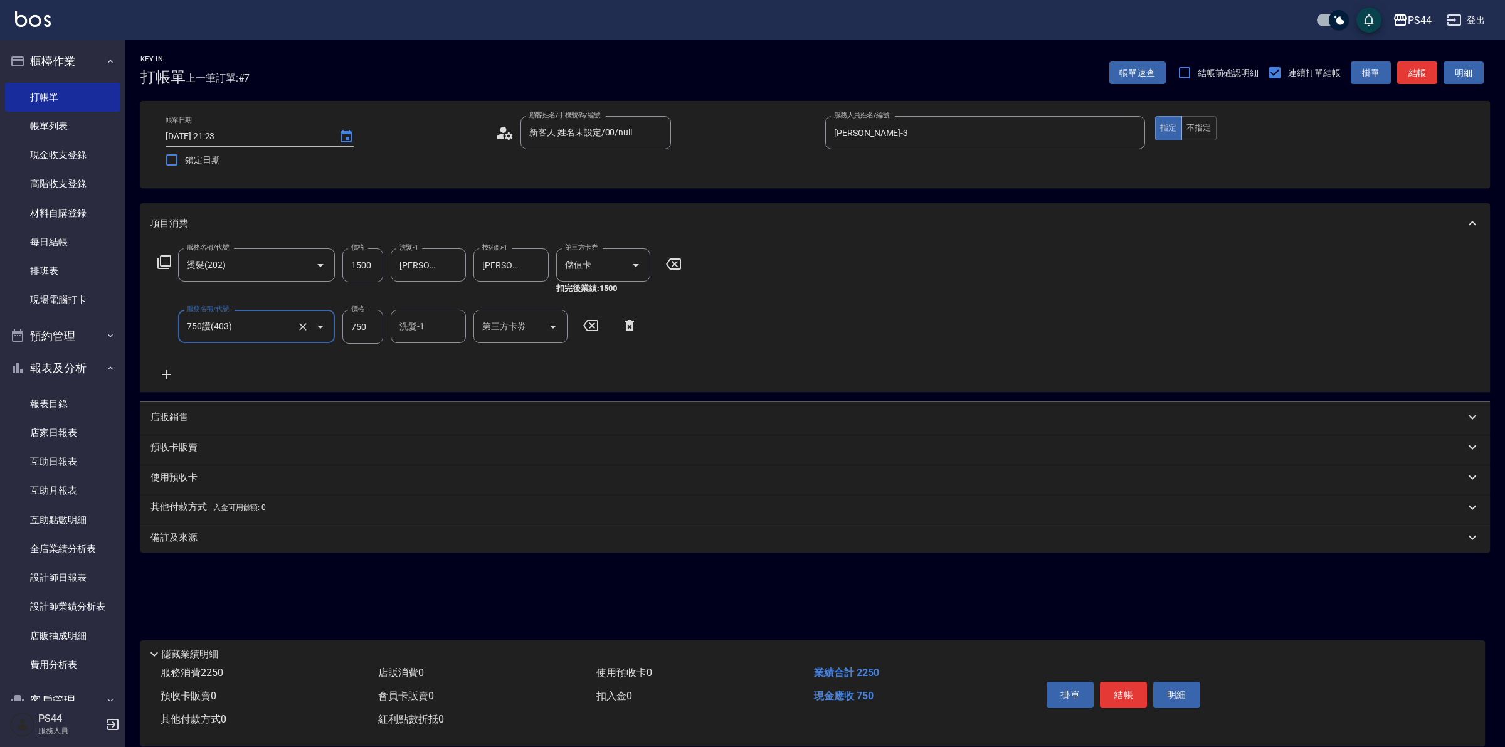
type input "750護(403)"
type input "邱美月-34"
type input "儲值卡"
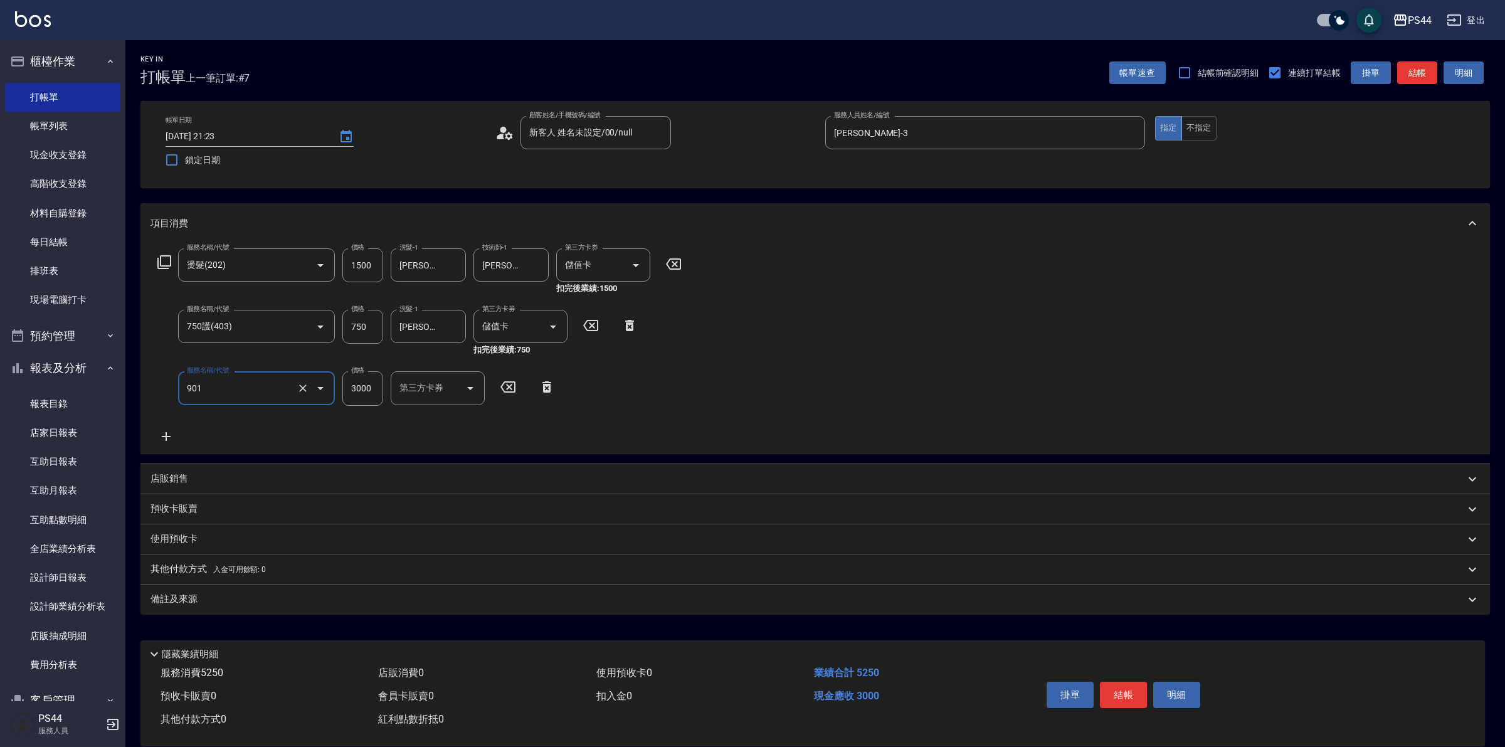
type input "儲值3000(901)"
type input "2000"
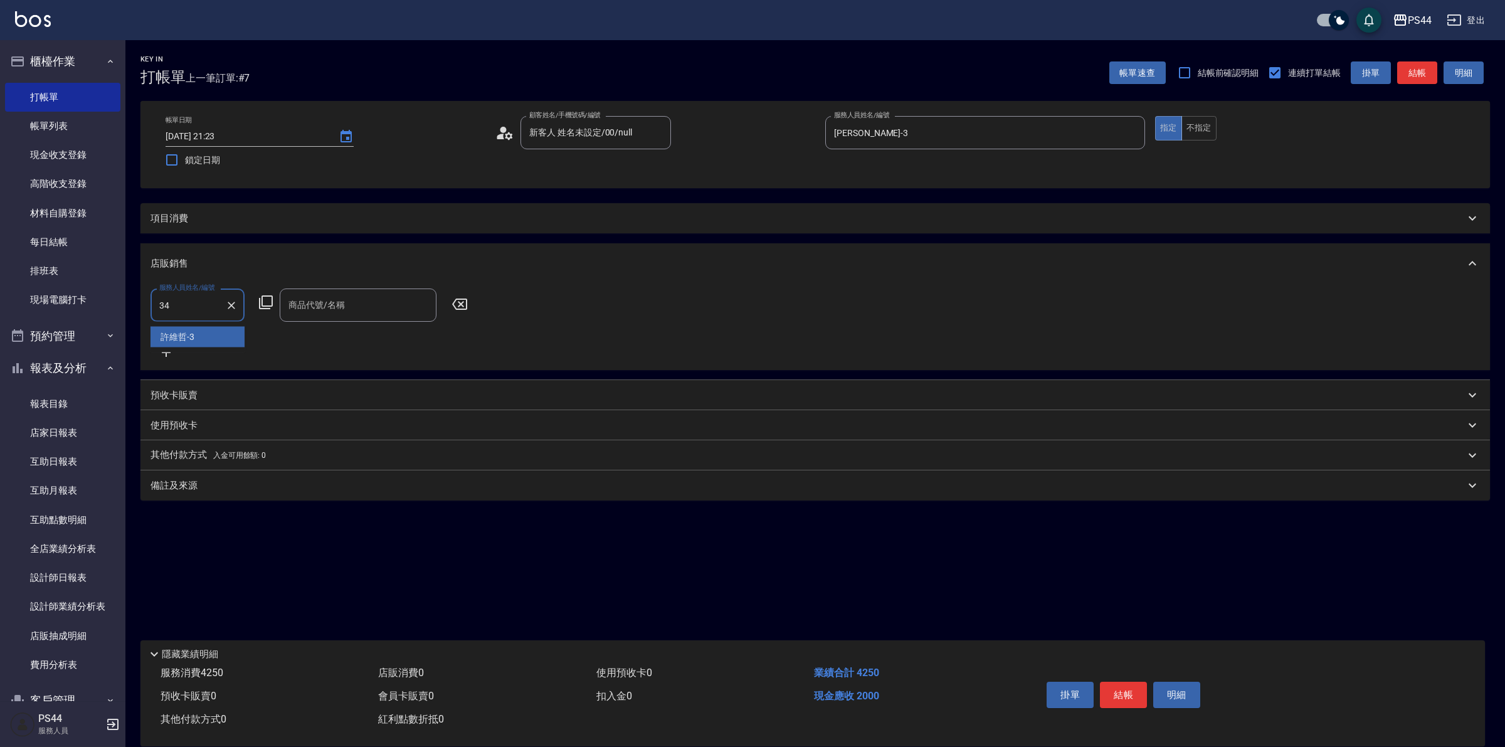
type input "邱美月-34"
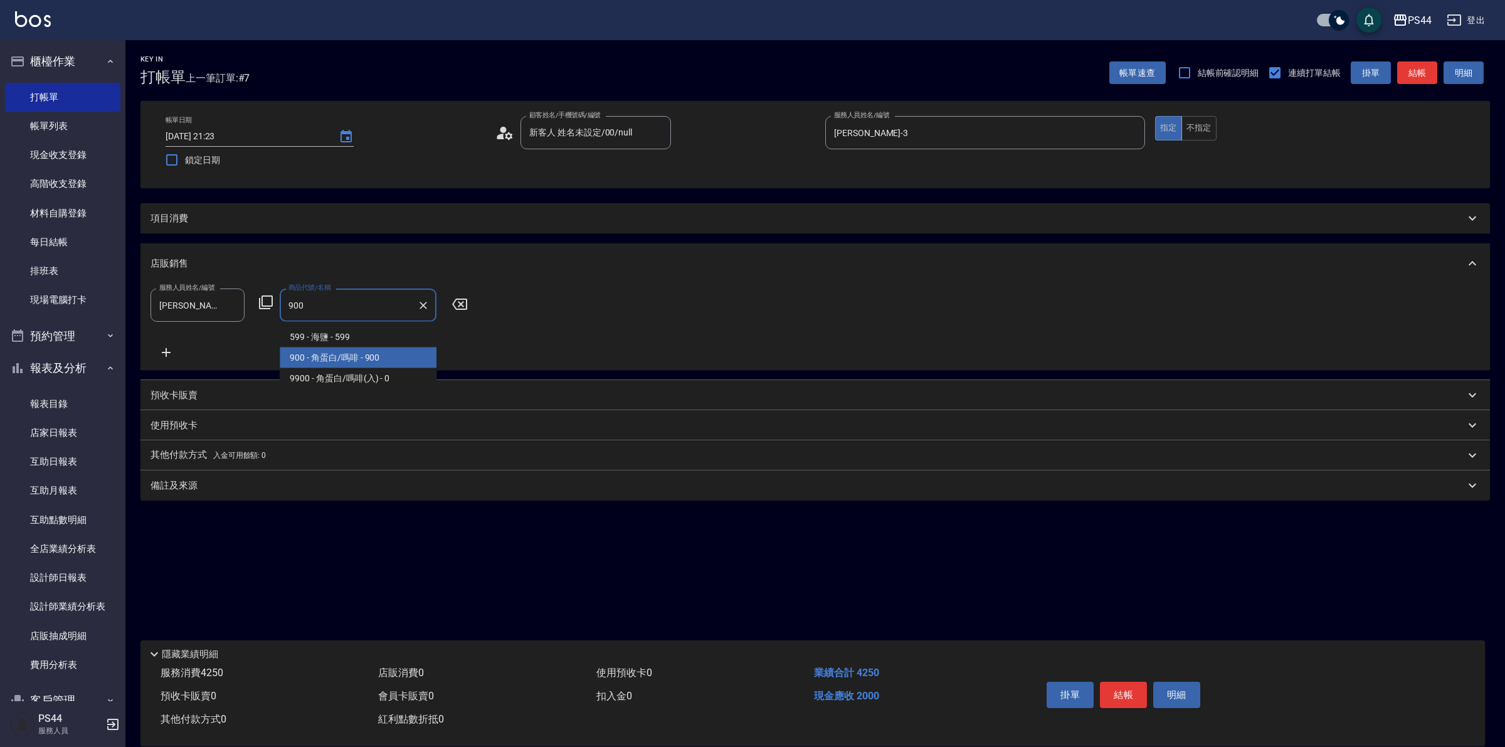
type input "角蛋白/嗎啡"
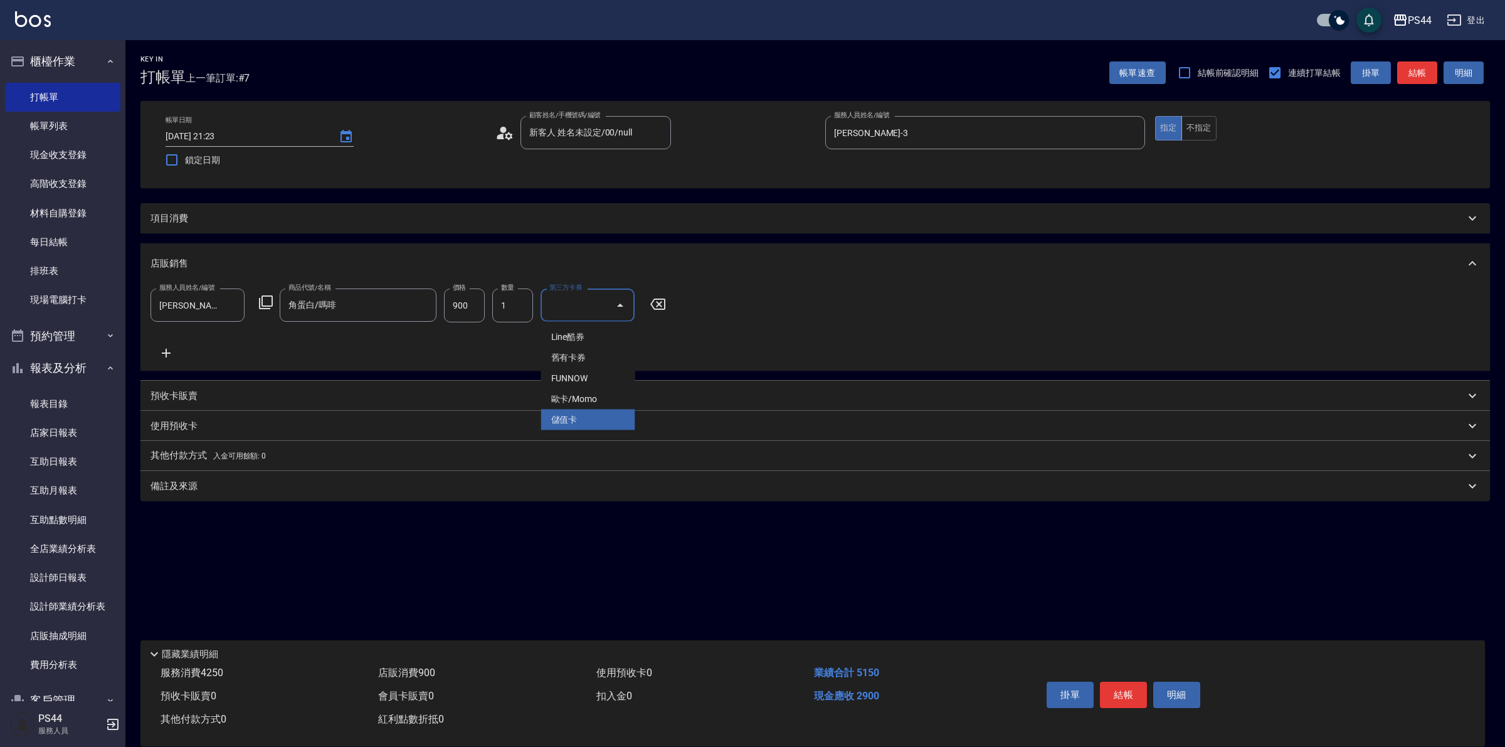
type input "儲值卡"
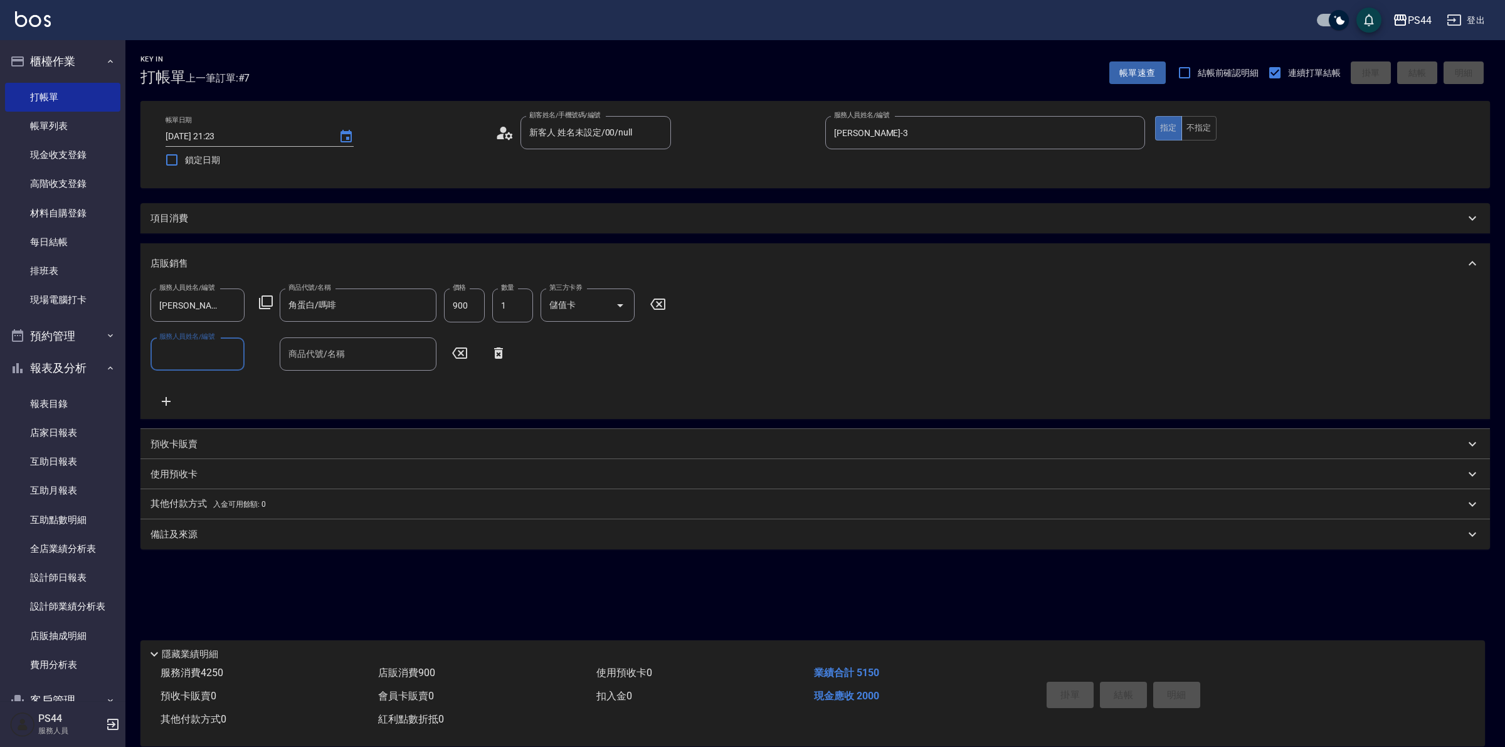
type input "2025/09/26 21:24"
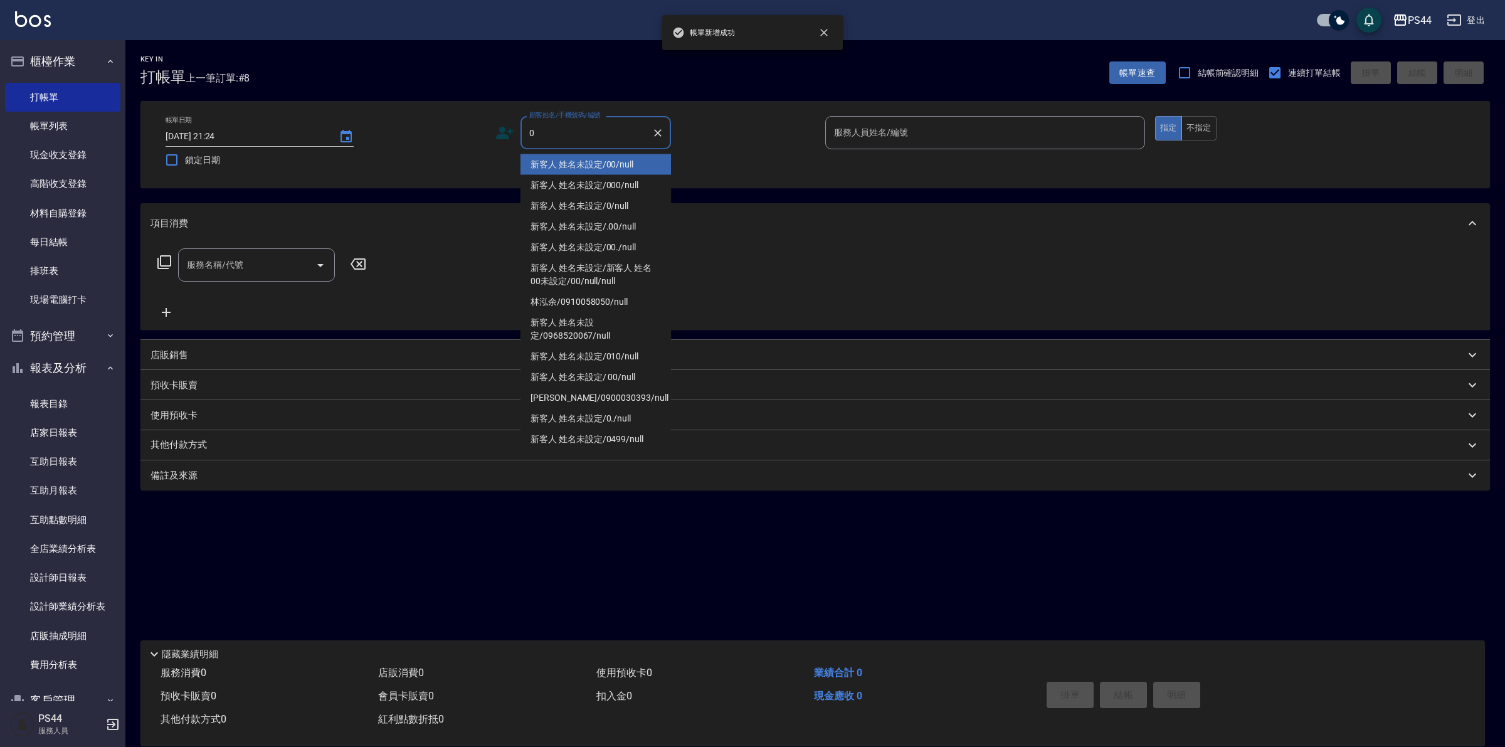
type input "新客人 姓名未設定/00/null"
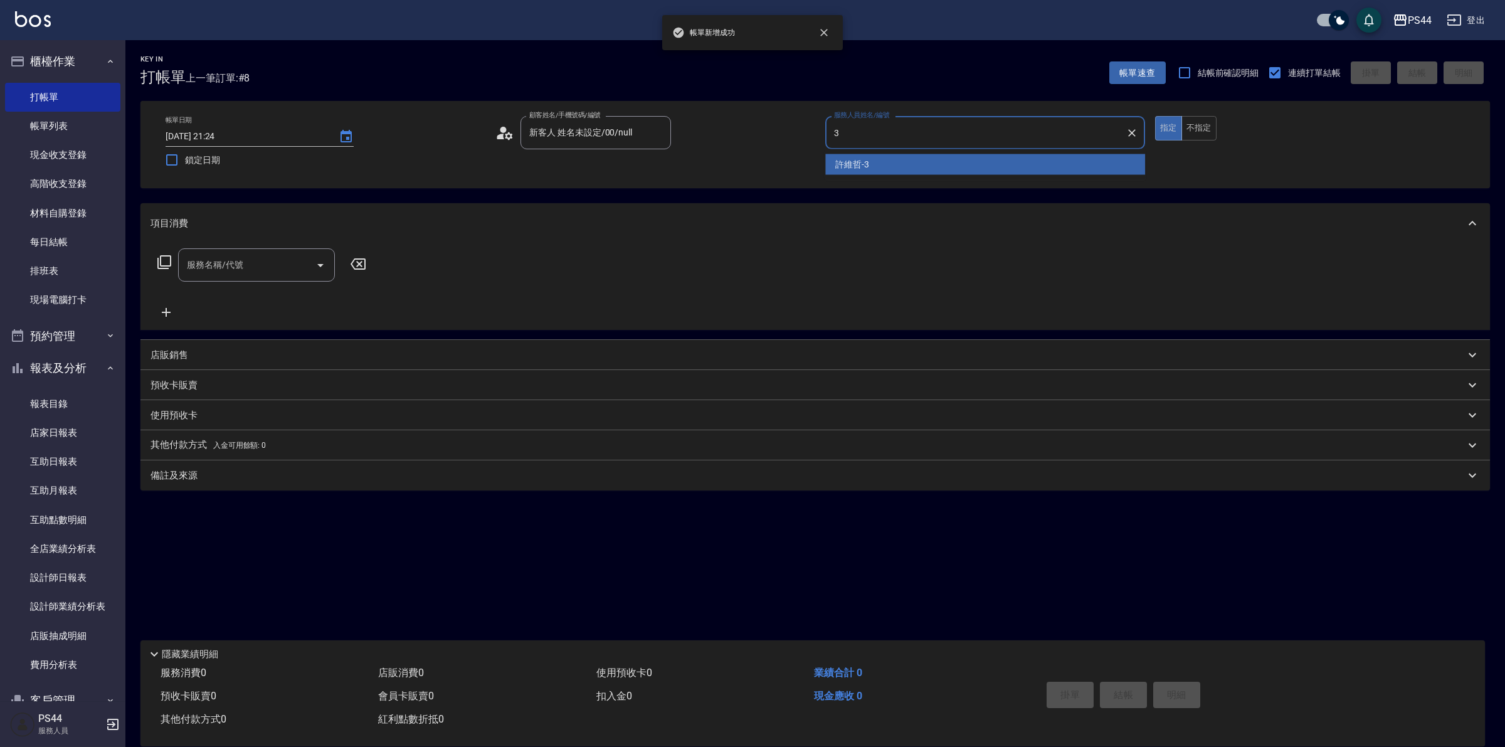
type input "許維哲-3"
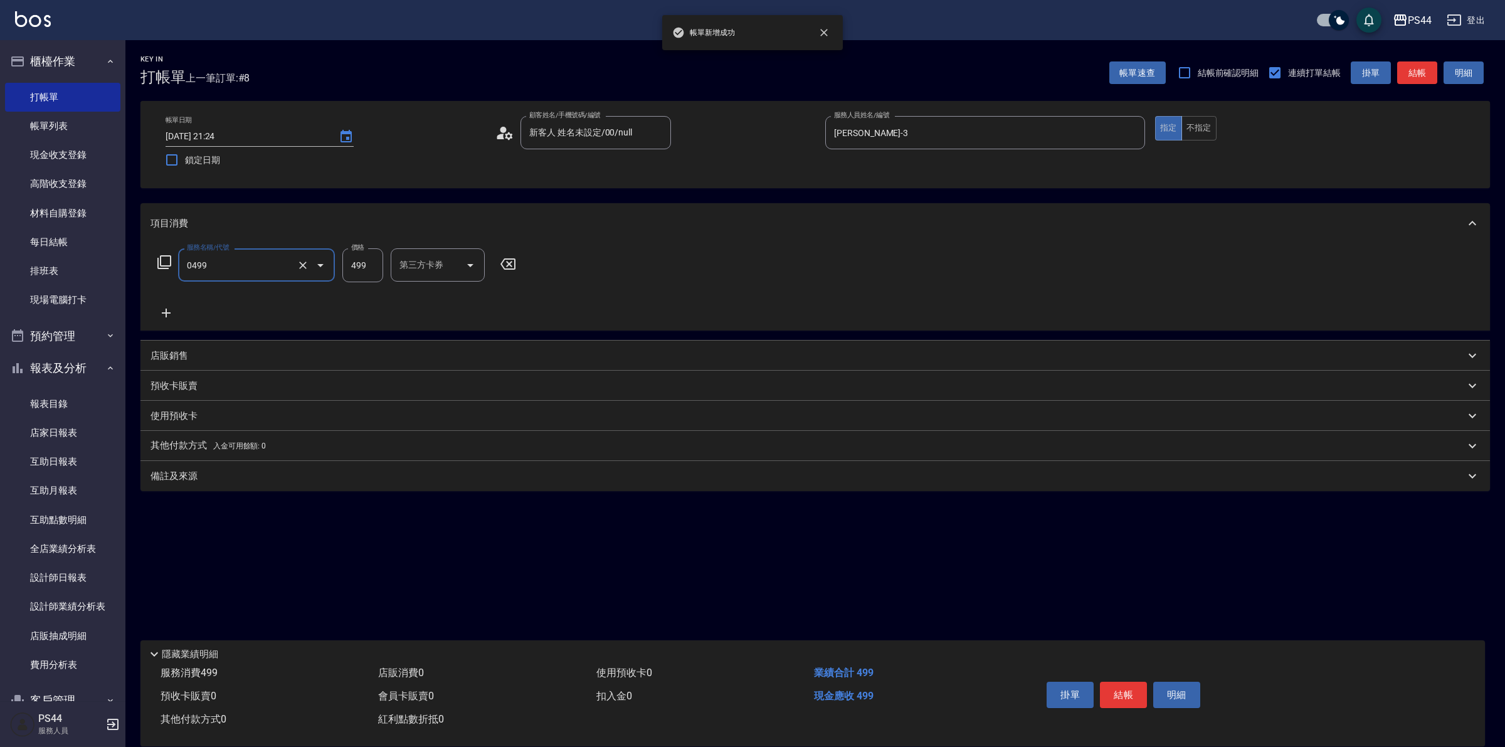
type input "伊黛莉499(0499)"
type input "邱美月-34"
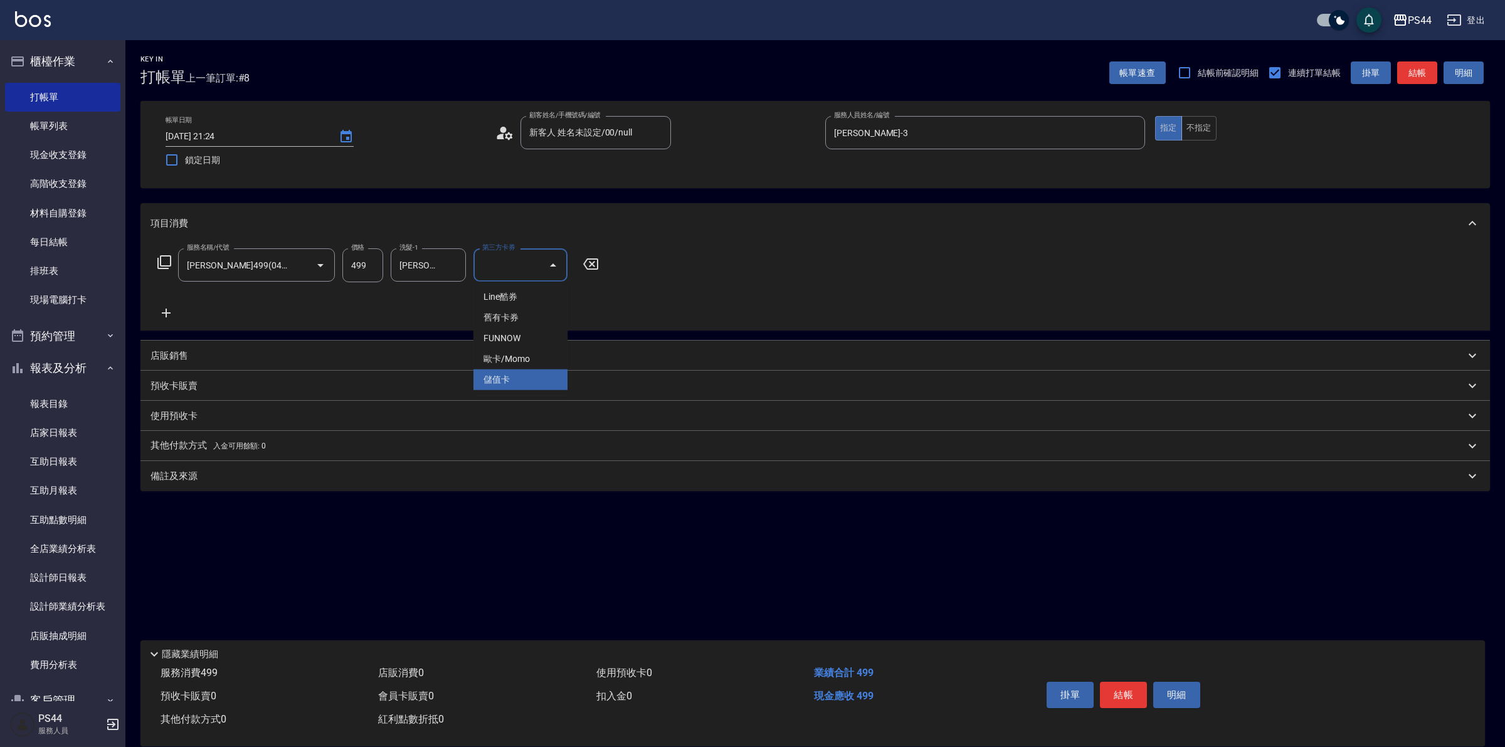
type input "儲值卡"
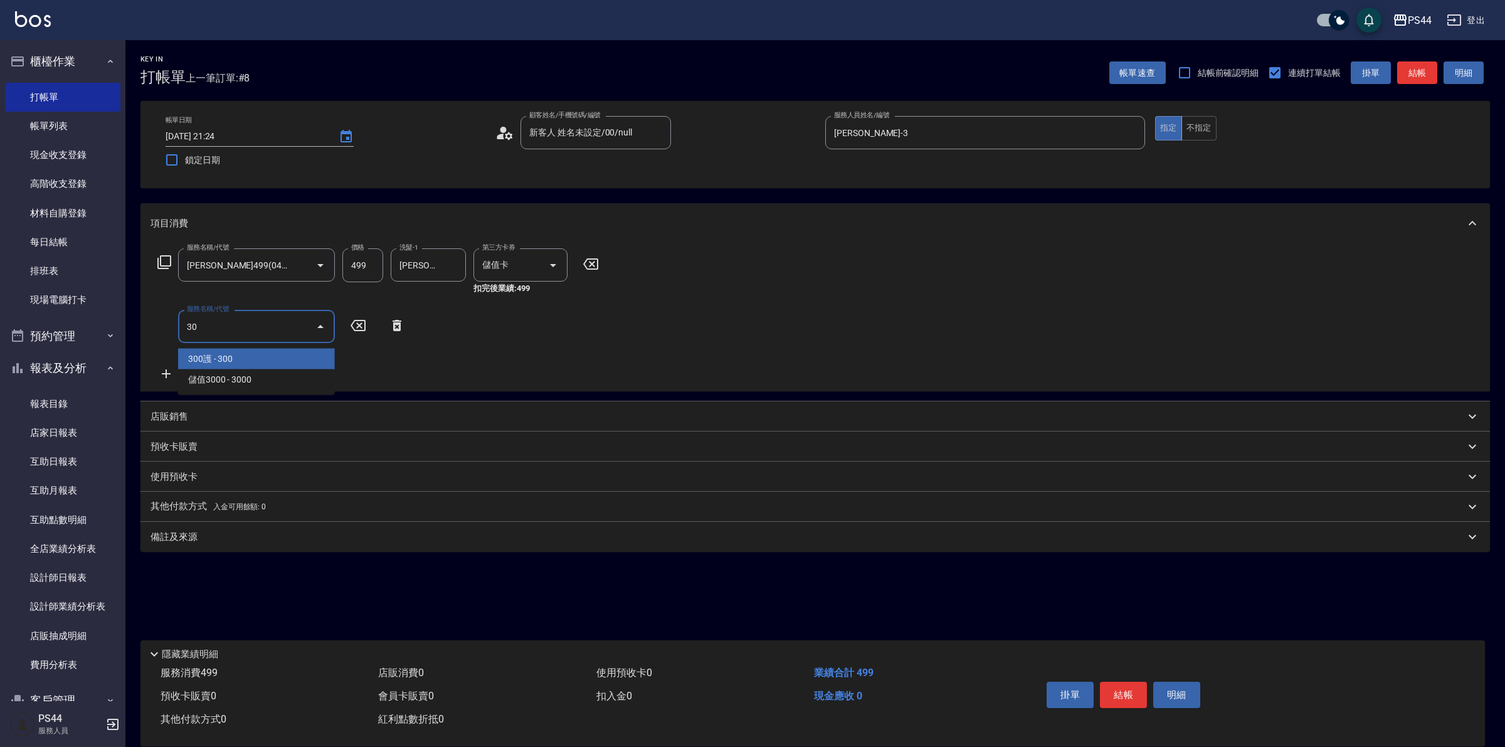
type input "3"
type input "精油溫灸(0250)"
type input "邱美月-34"
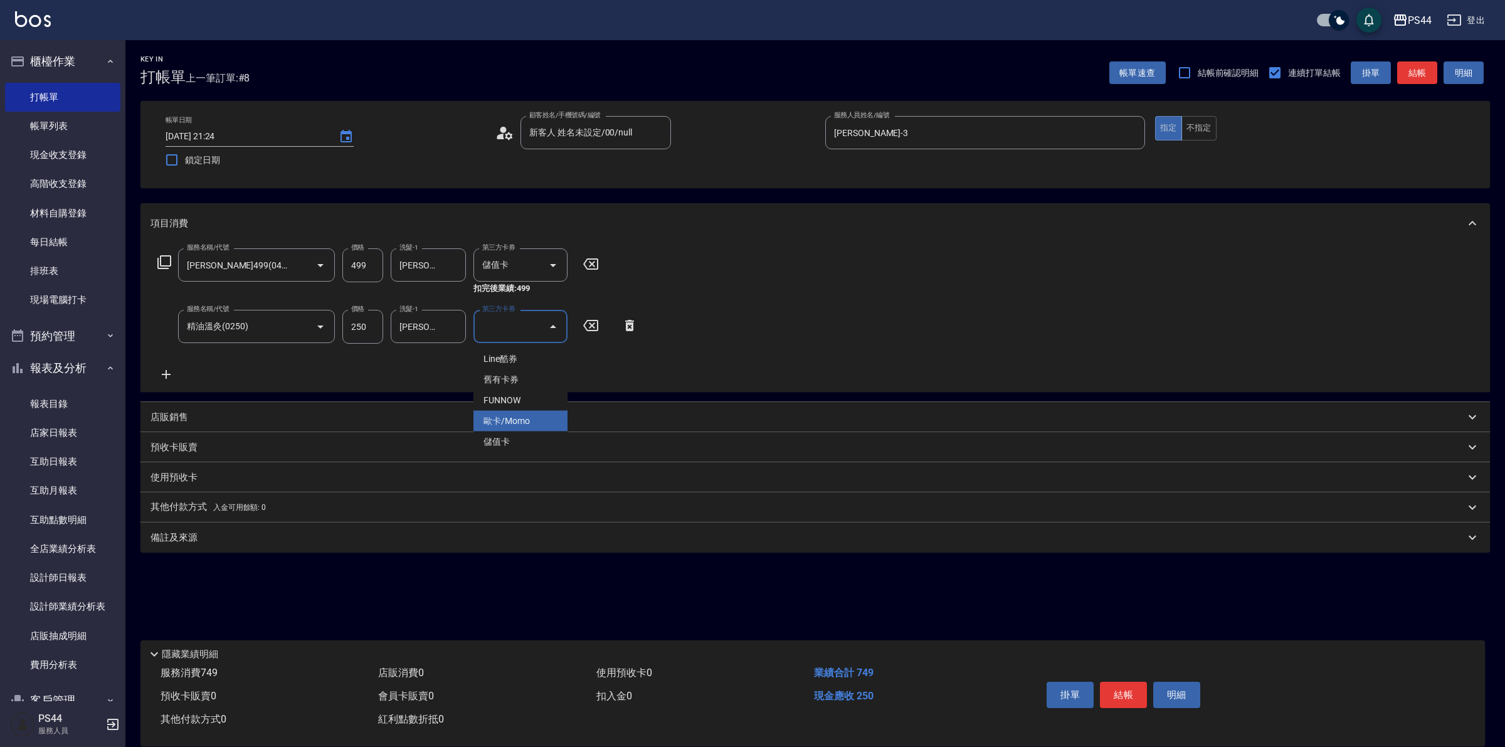
type input "儲值卡"
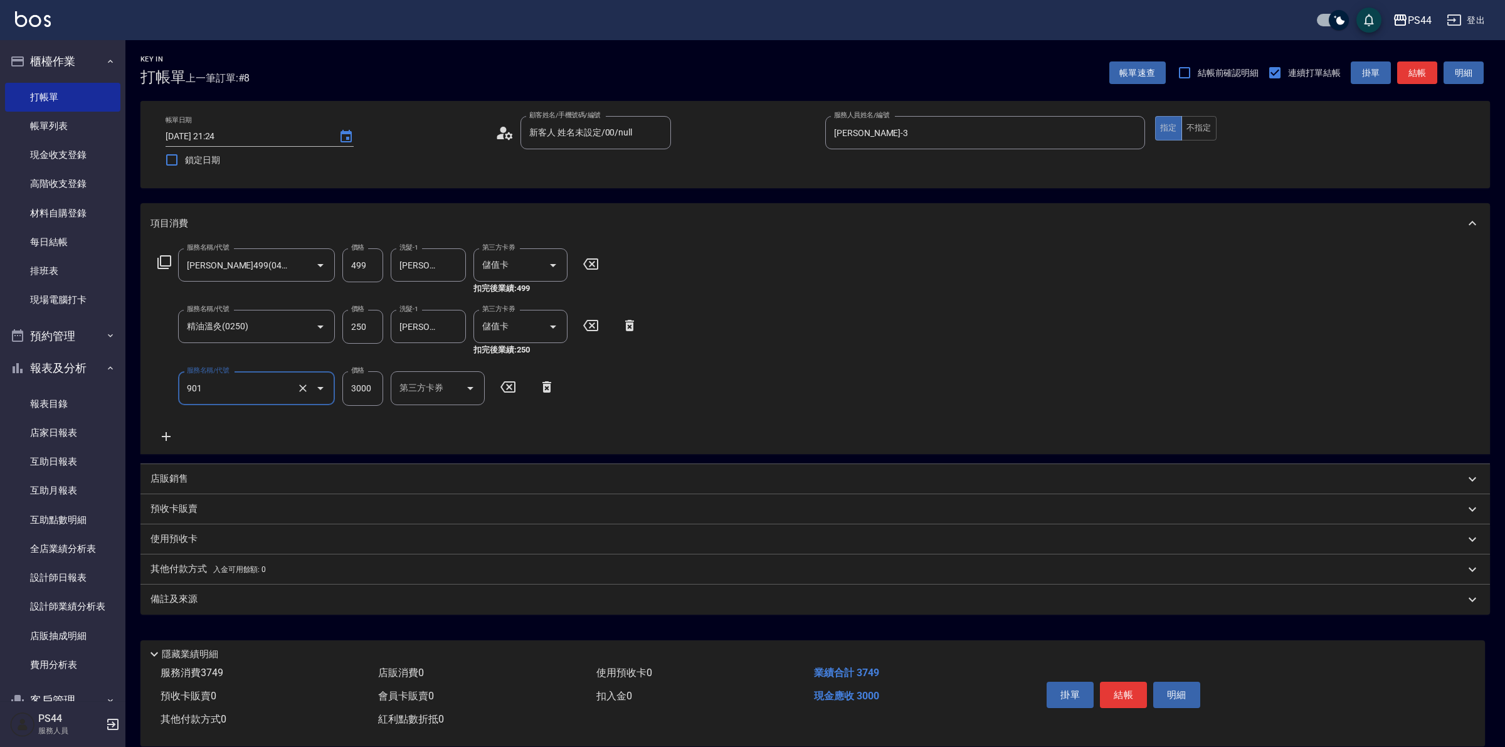
type input "儲值3000(901)"
type input "267"
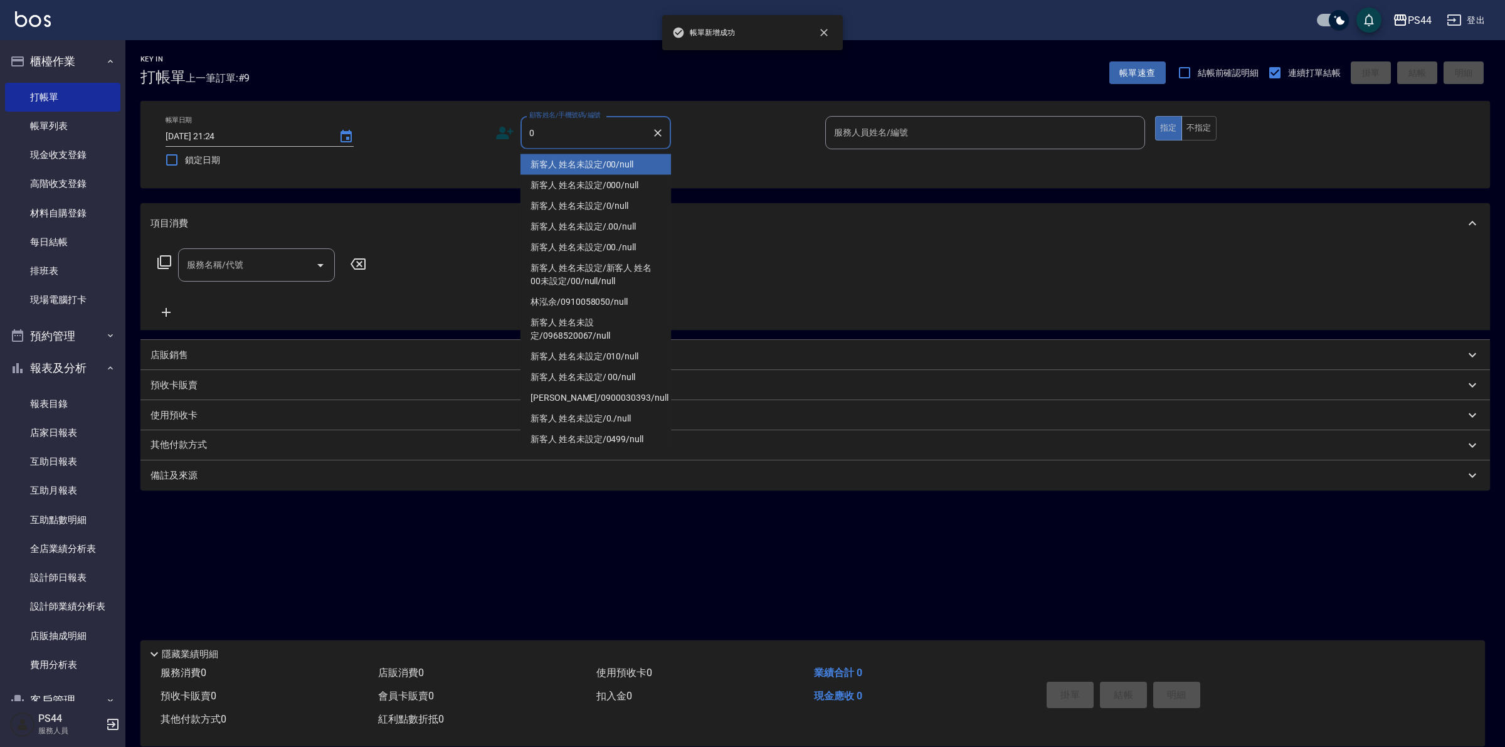
type input "新客人 姓名未設定/00/null"
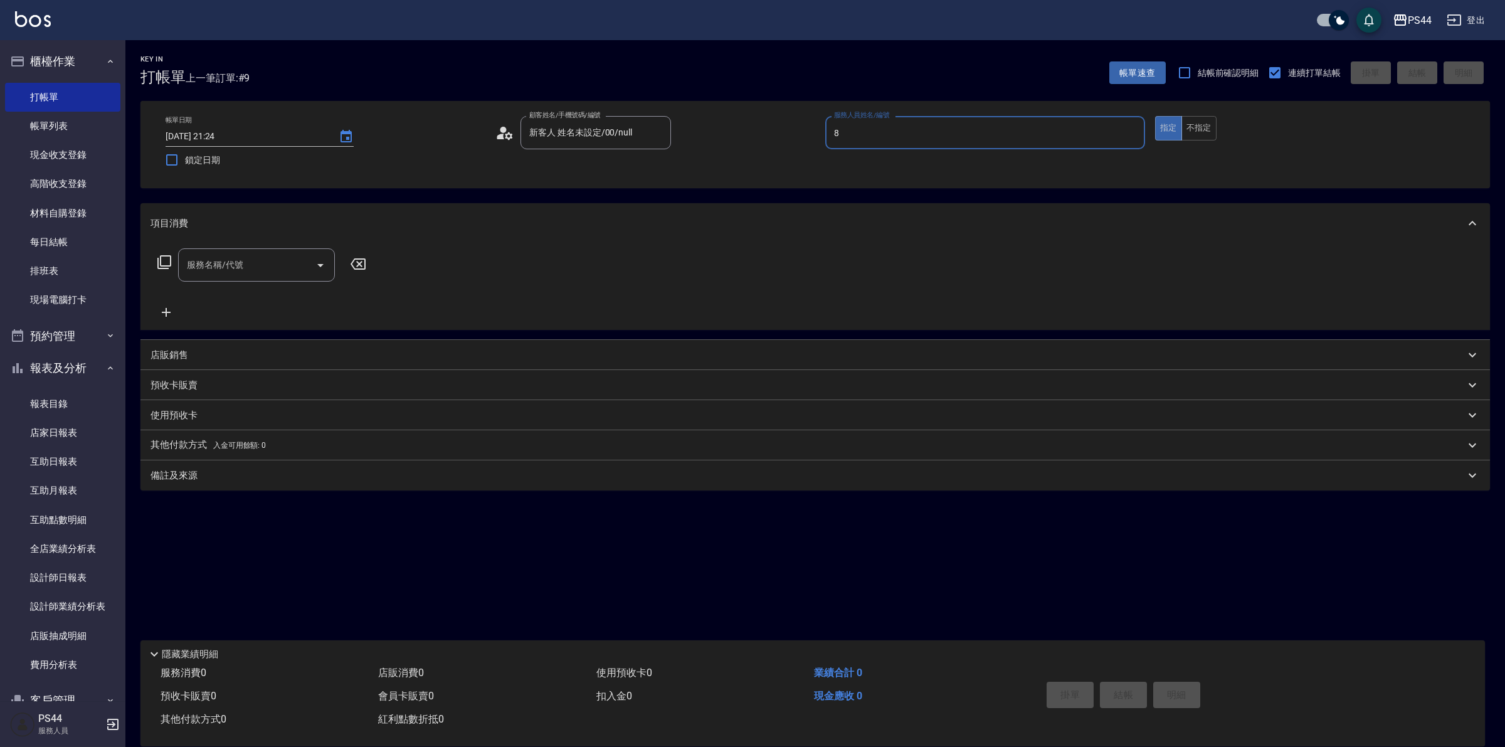
type input "張柏芝-8"
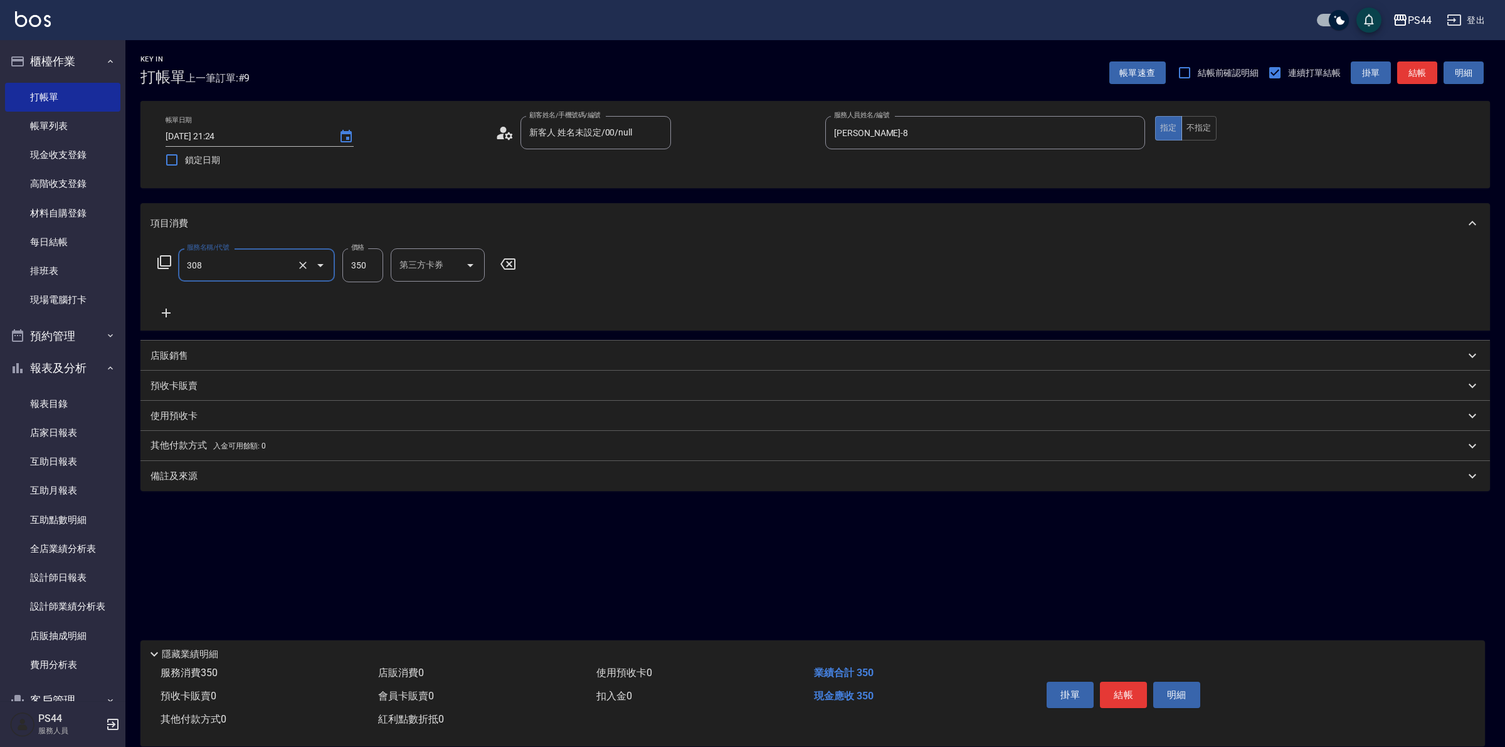
type input "洗+剪(308)"
type input "慧星-29"
type input "儲值卡"
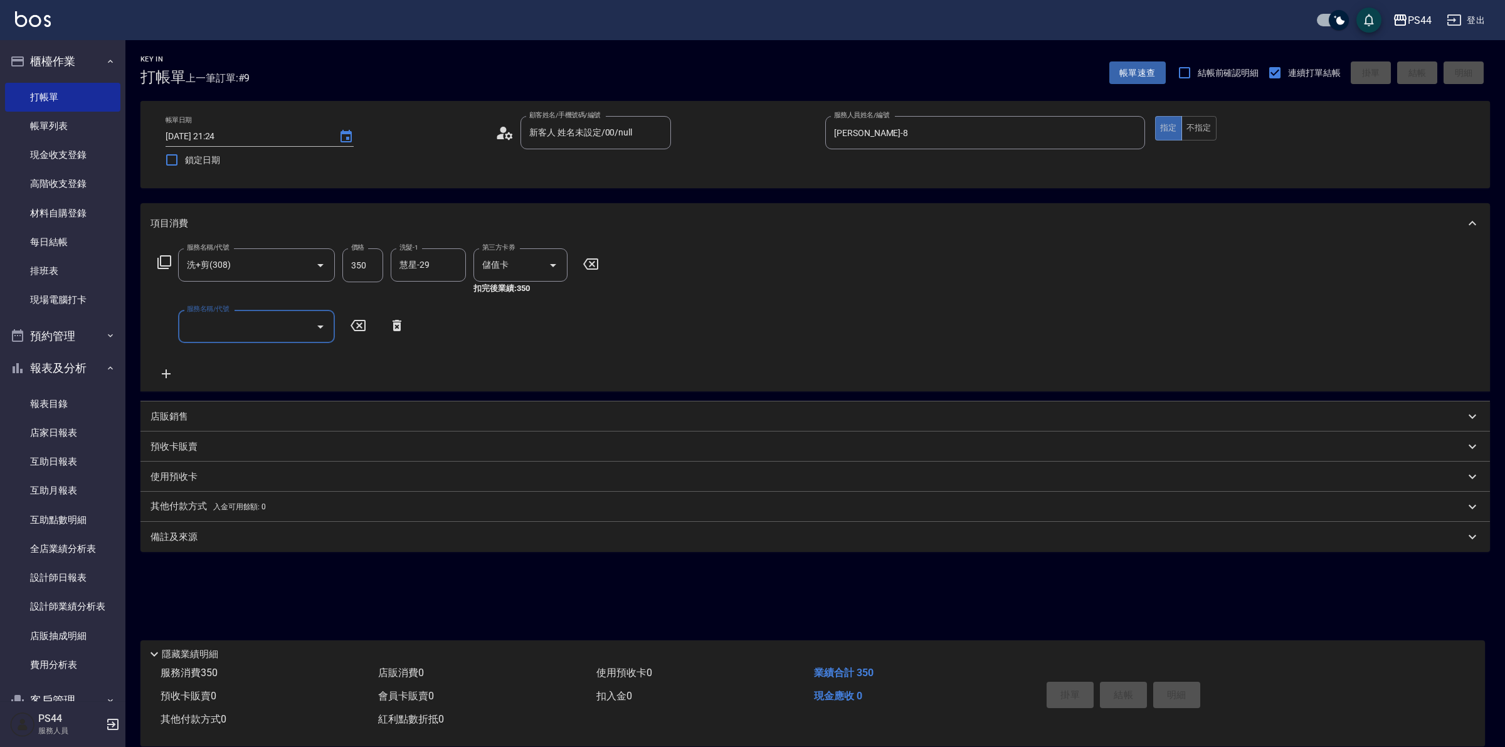
type input "2025/09/26 21:25"
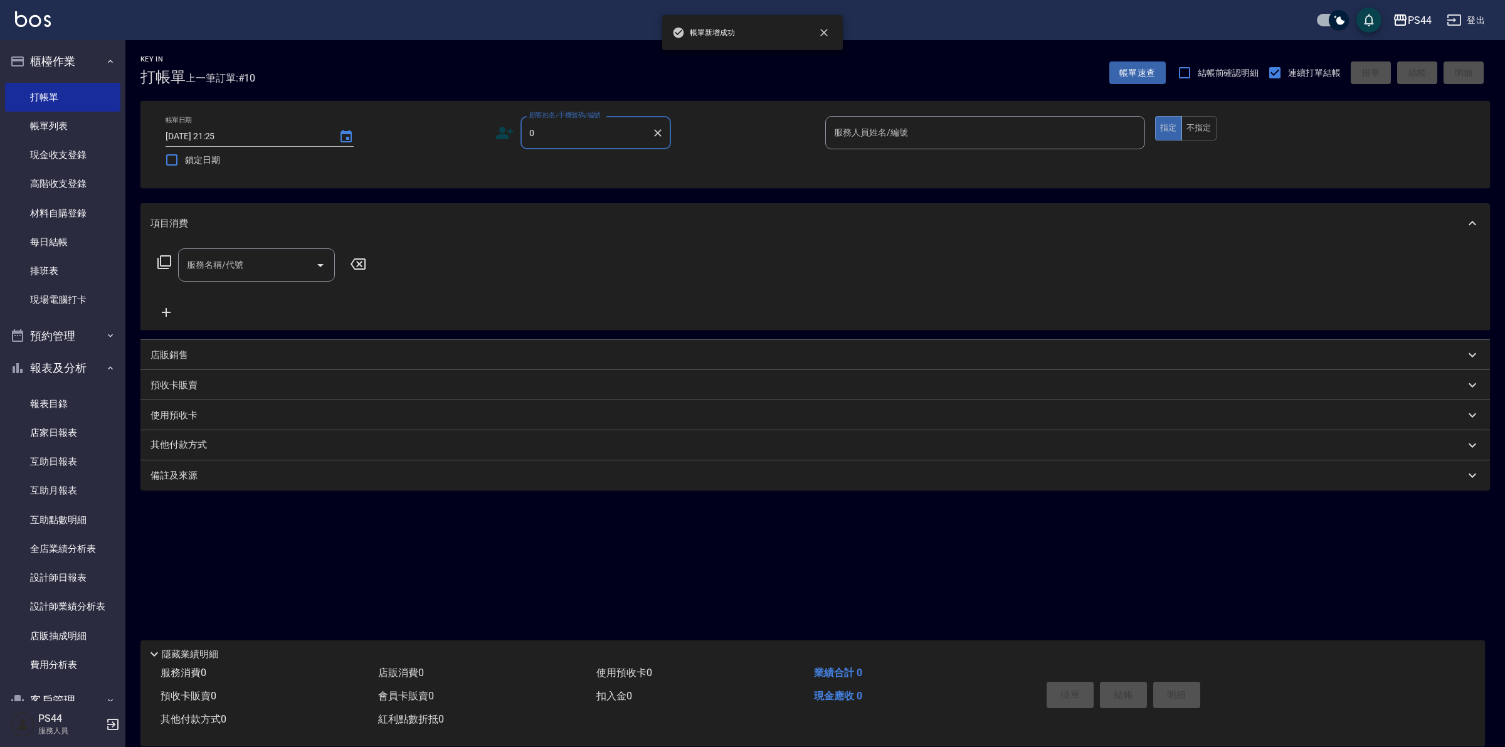
type input "新客人 姓名未設定/00/null"
type input "張柏芝-8"
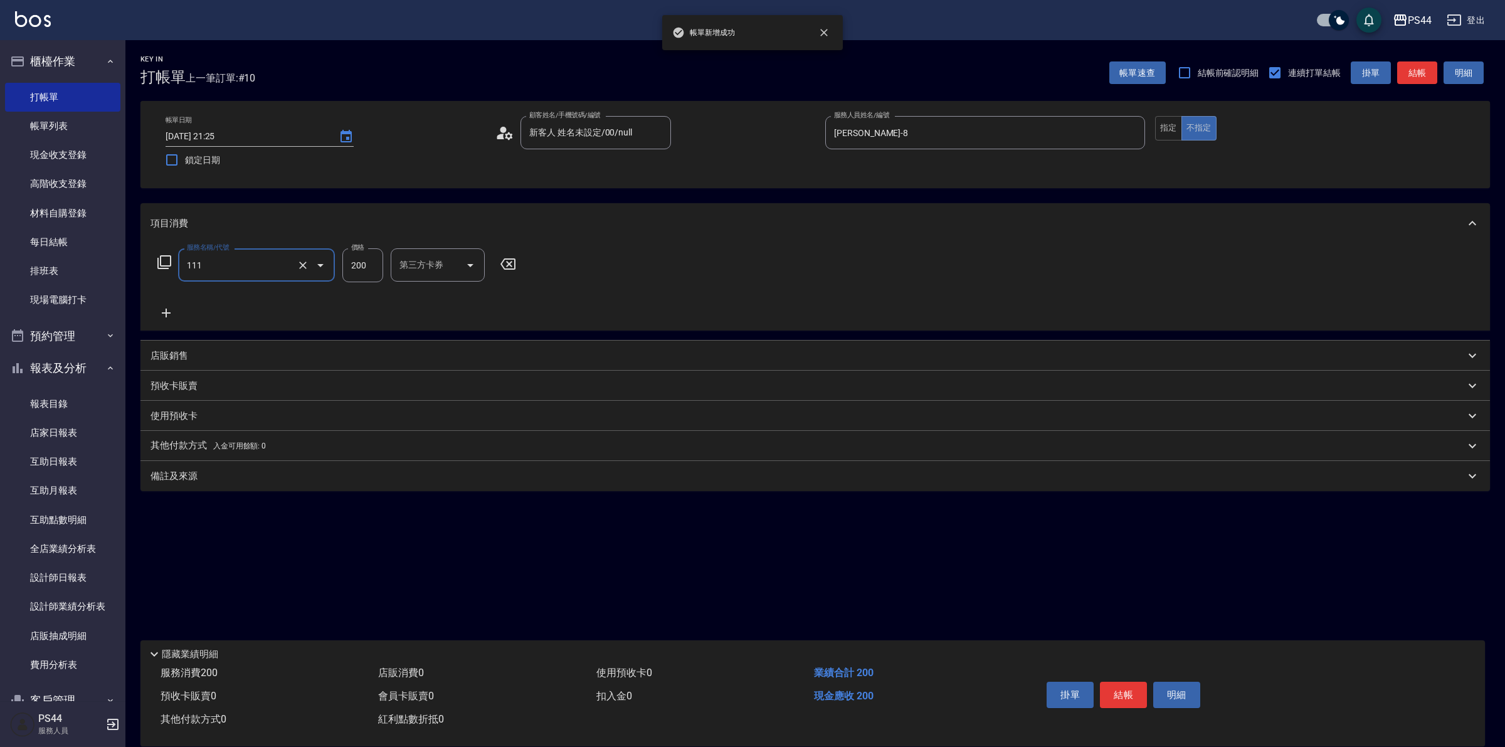
type input "200(111)"
type input "沛瑀-26"
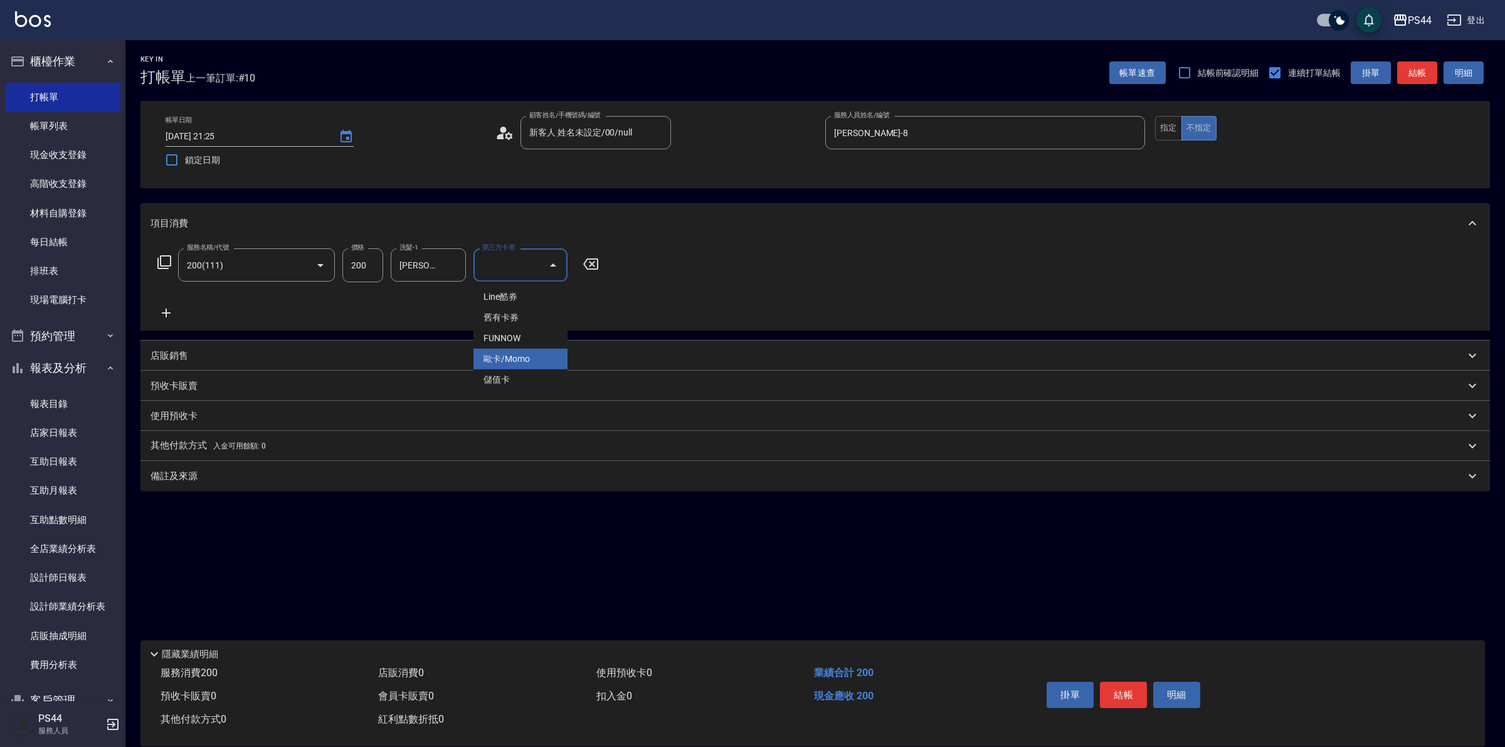
type input "儲值卡"
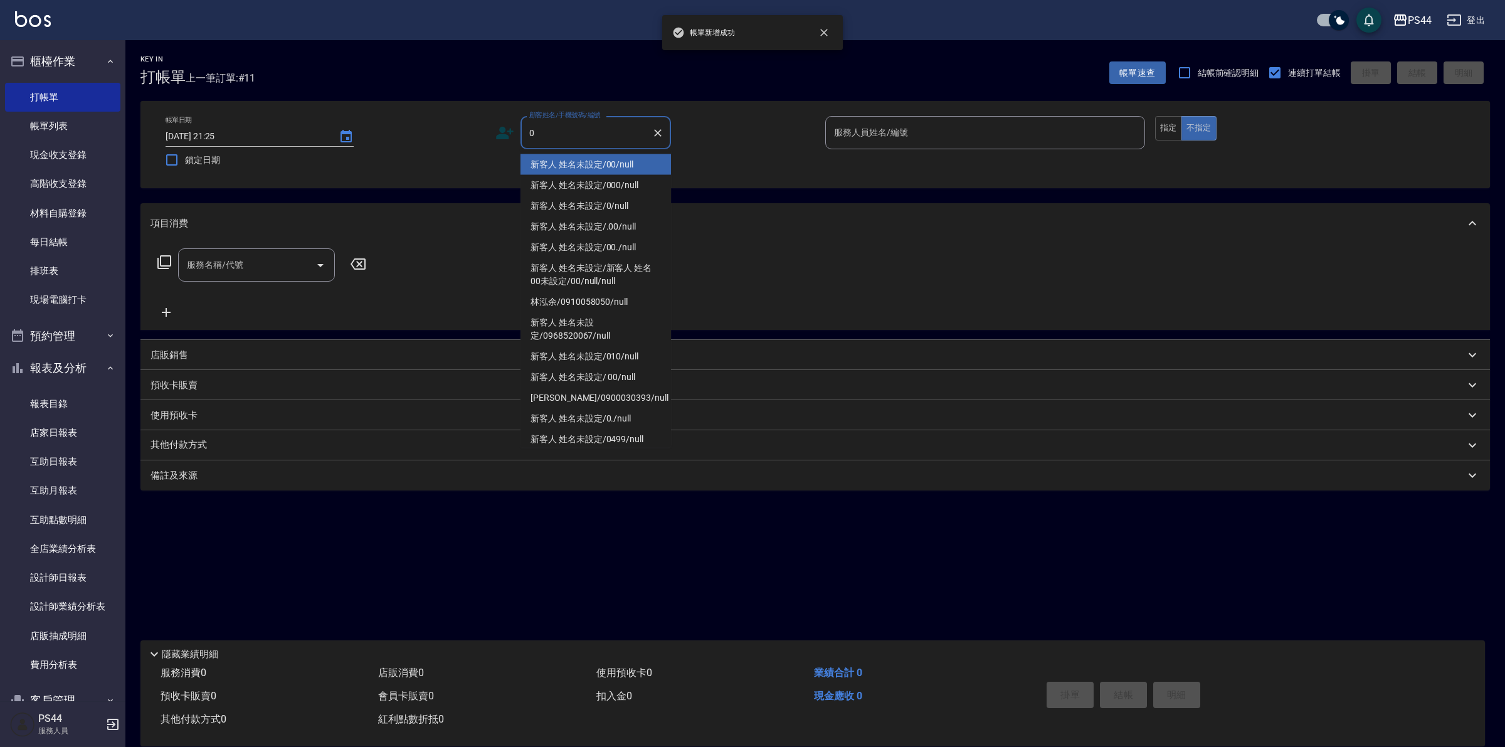
type input "新客人 姓名未設定/00/null"
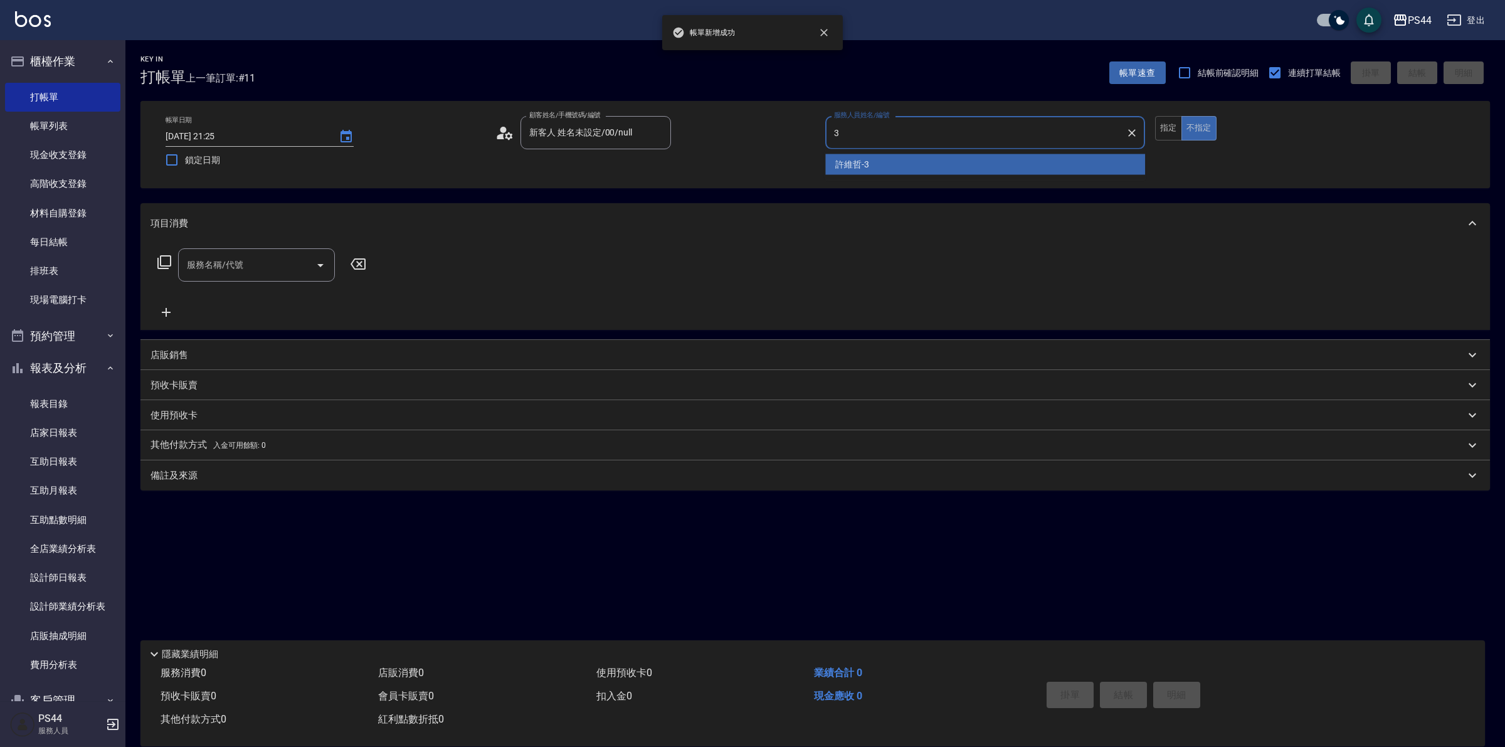
type input "許維哲-3"
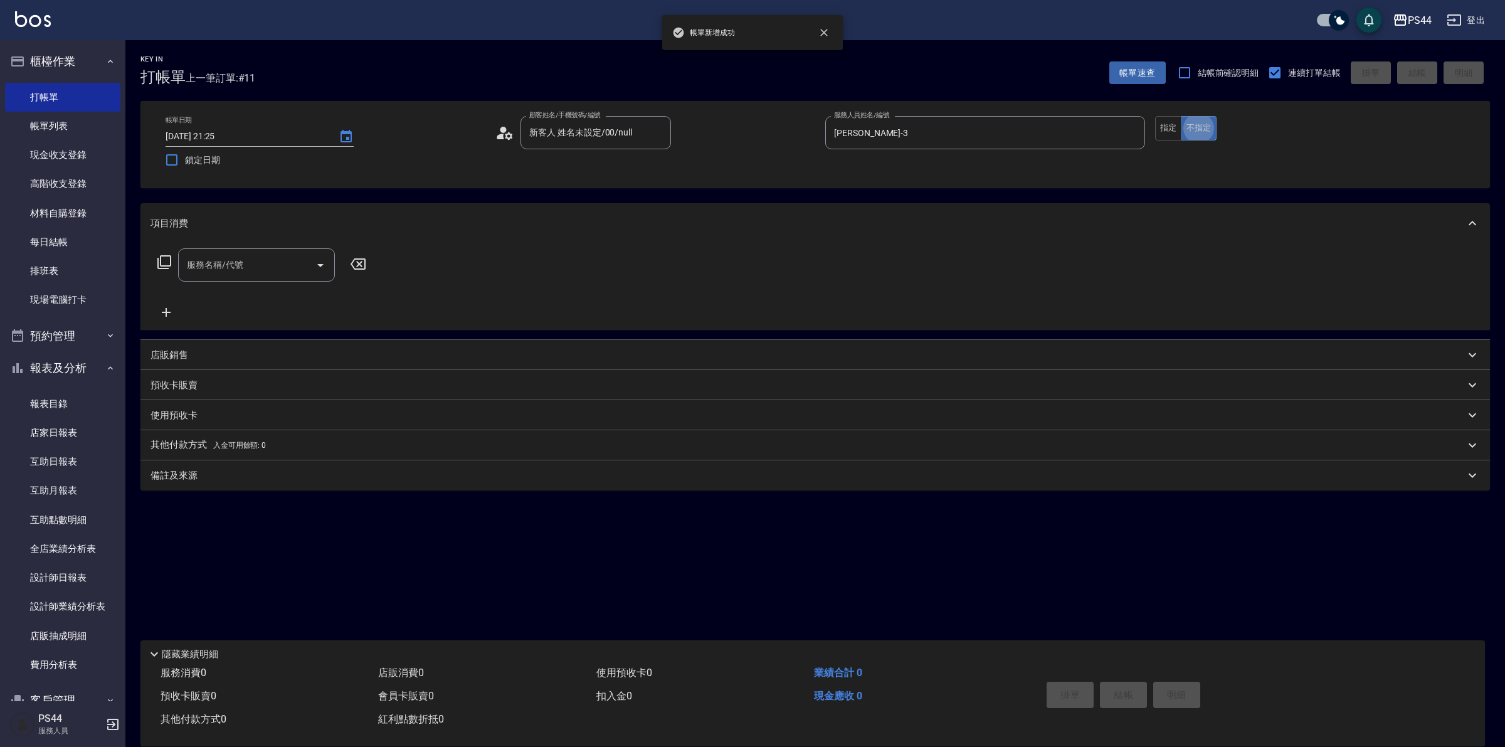
type button "false"
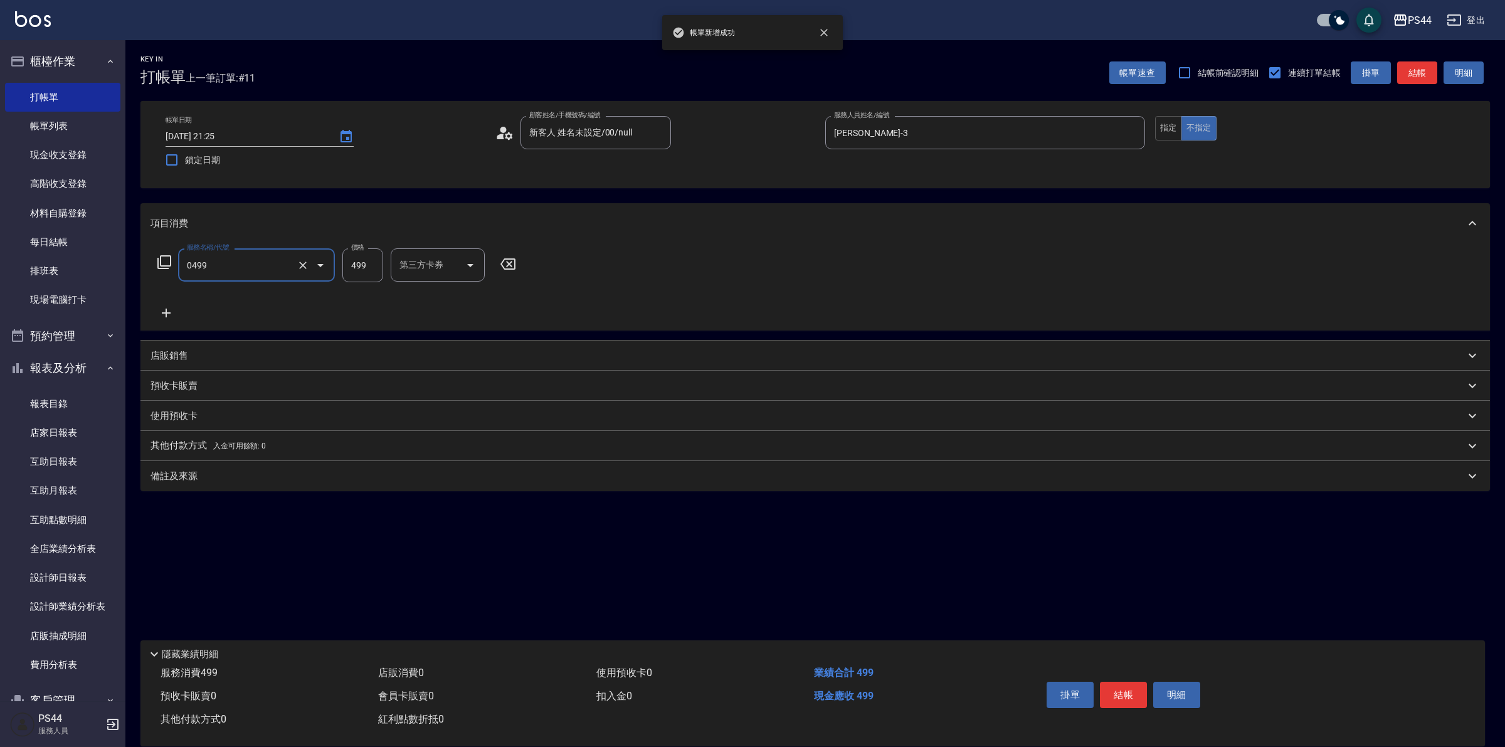
type input "伊黛莉499(0499)"
type input "慧星-29"
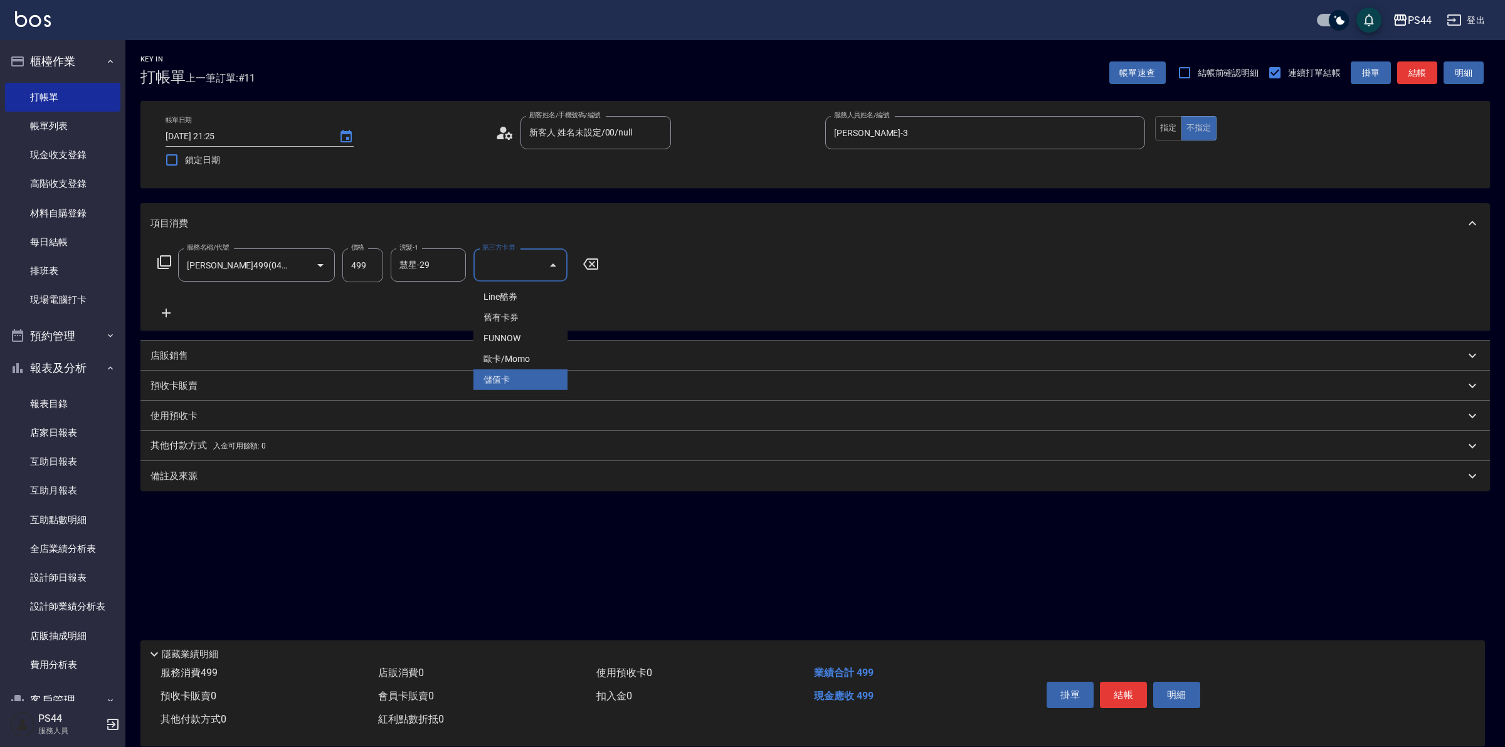
type input "儲值卡"
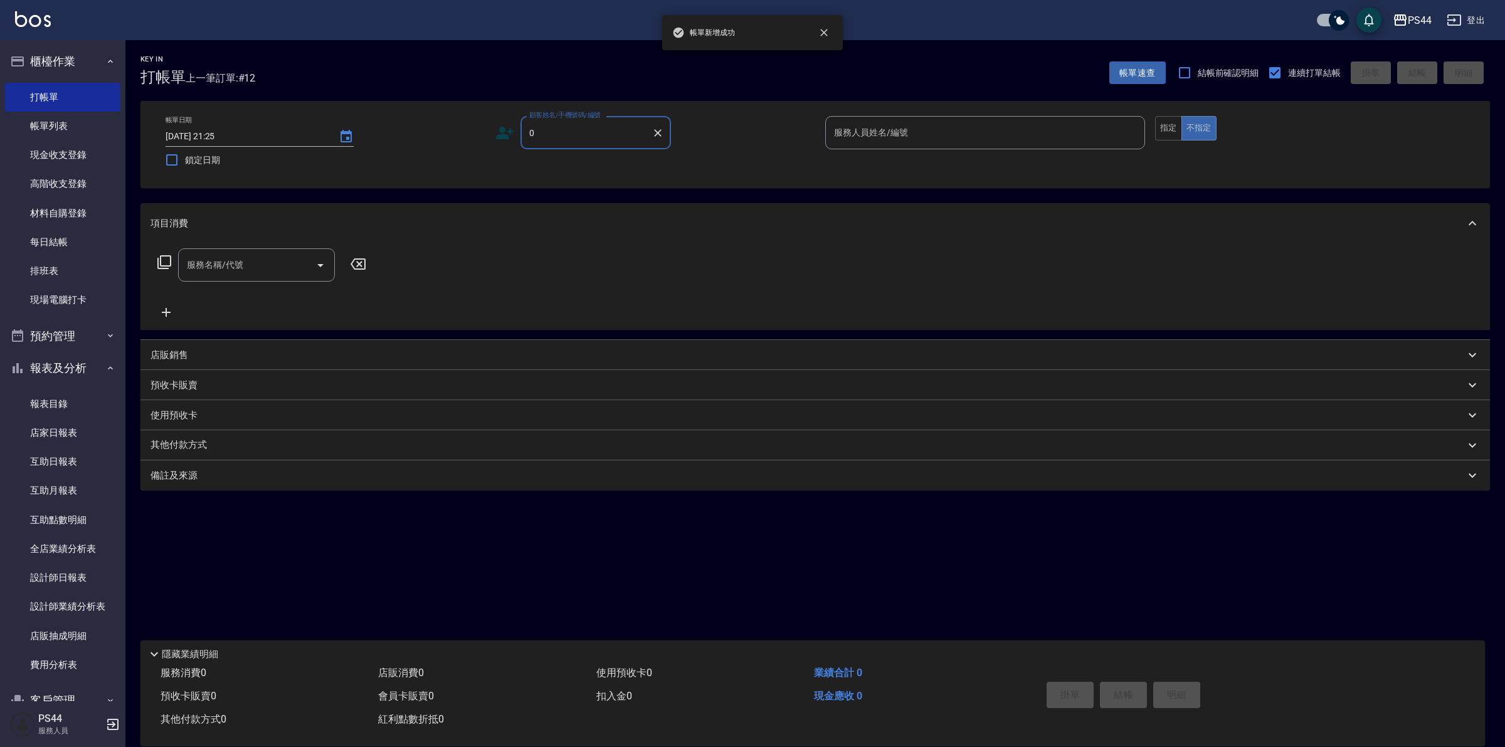
type input "新客人 姓名未設定/00/null"
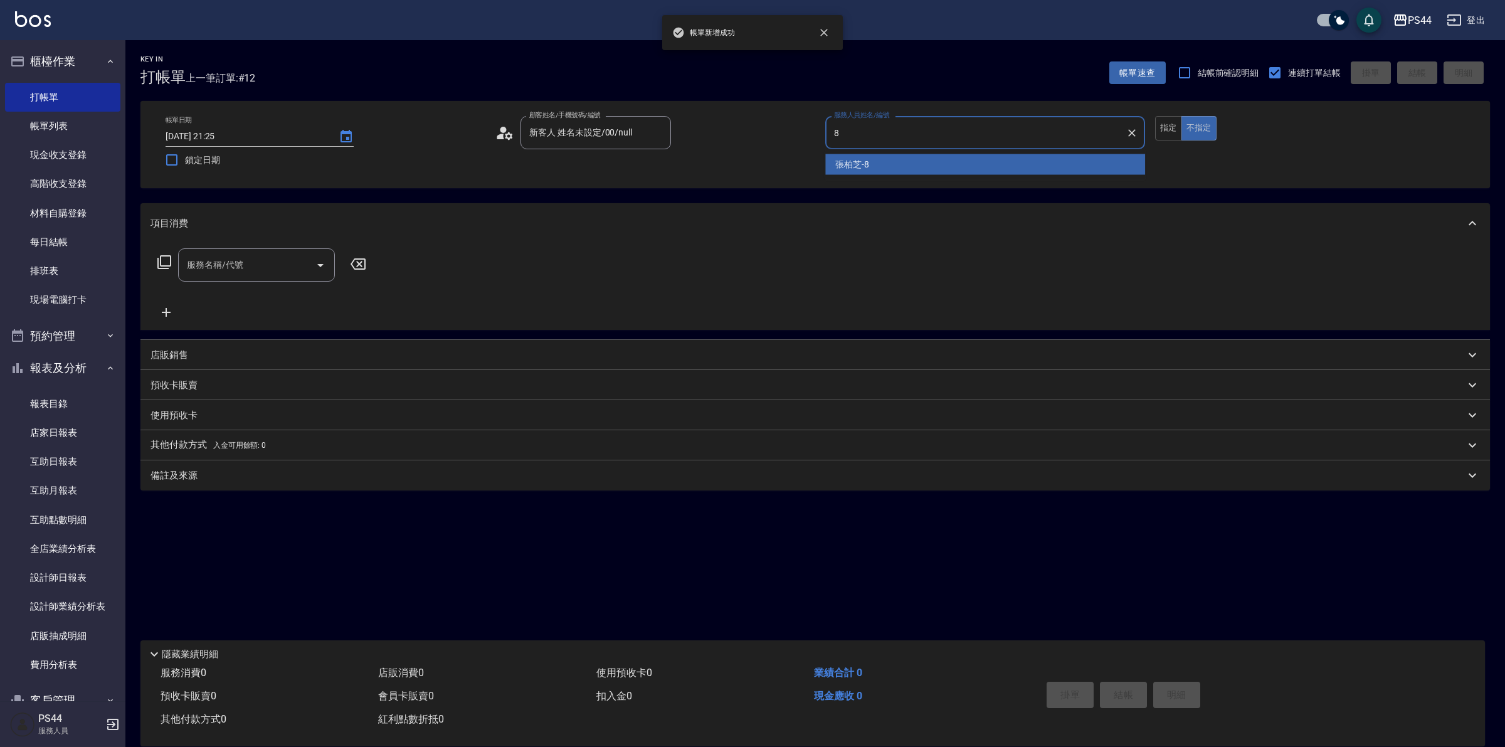
type input "張柏芝-8"
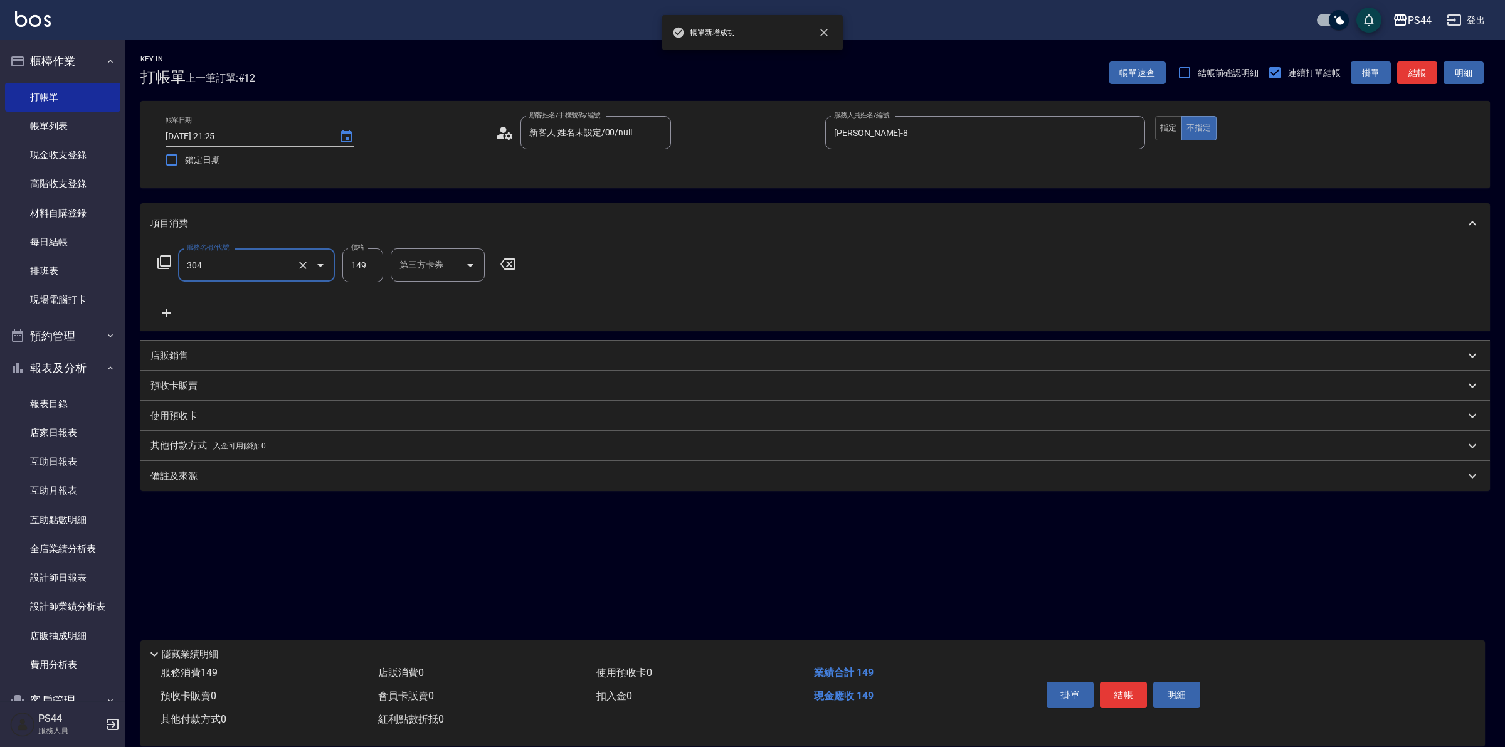
type input "剪髮(304)"
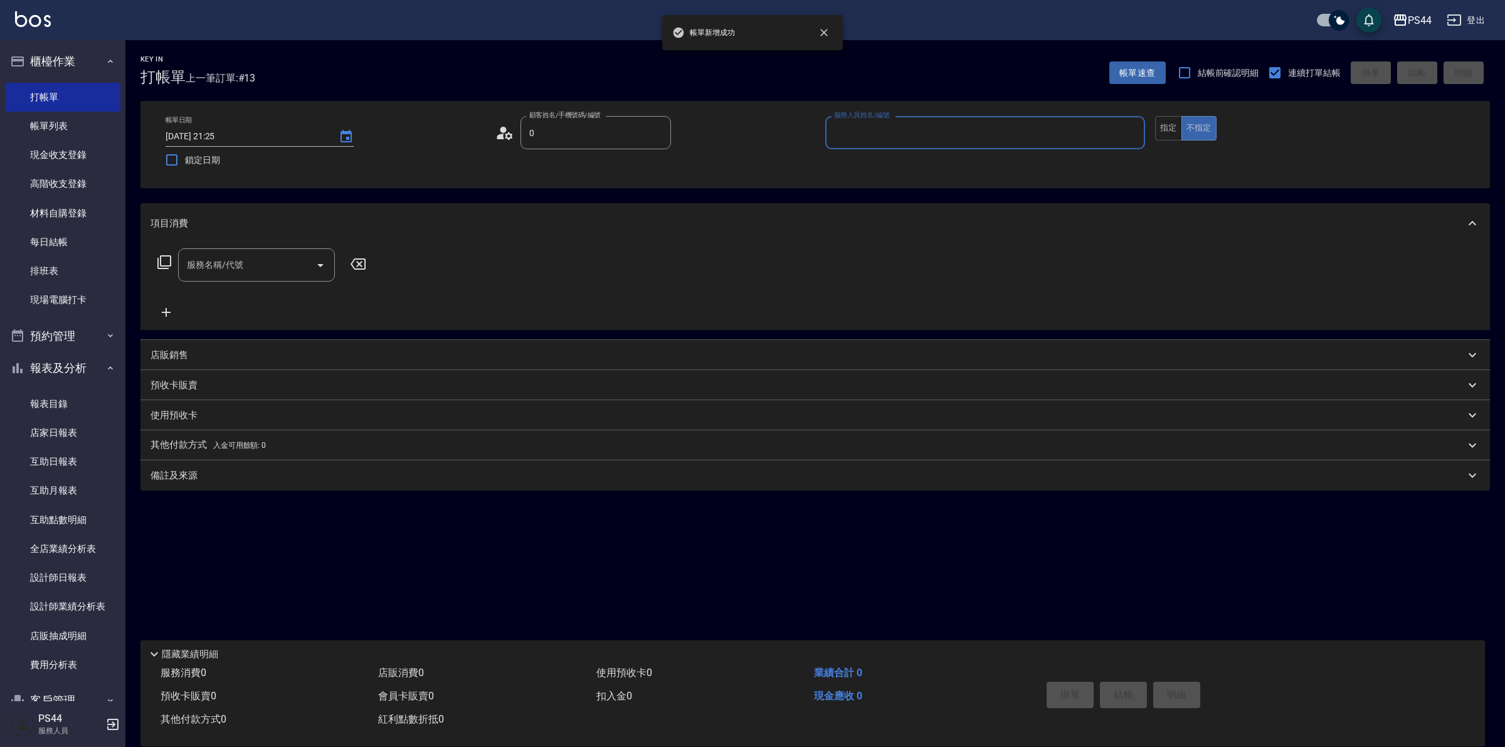
type input "新客人 姓名未設定/00/null"
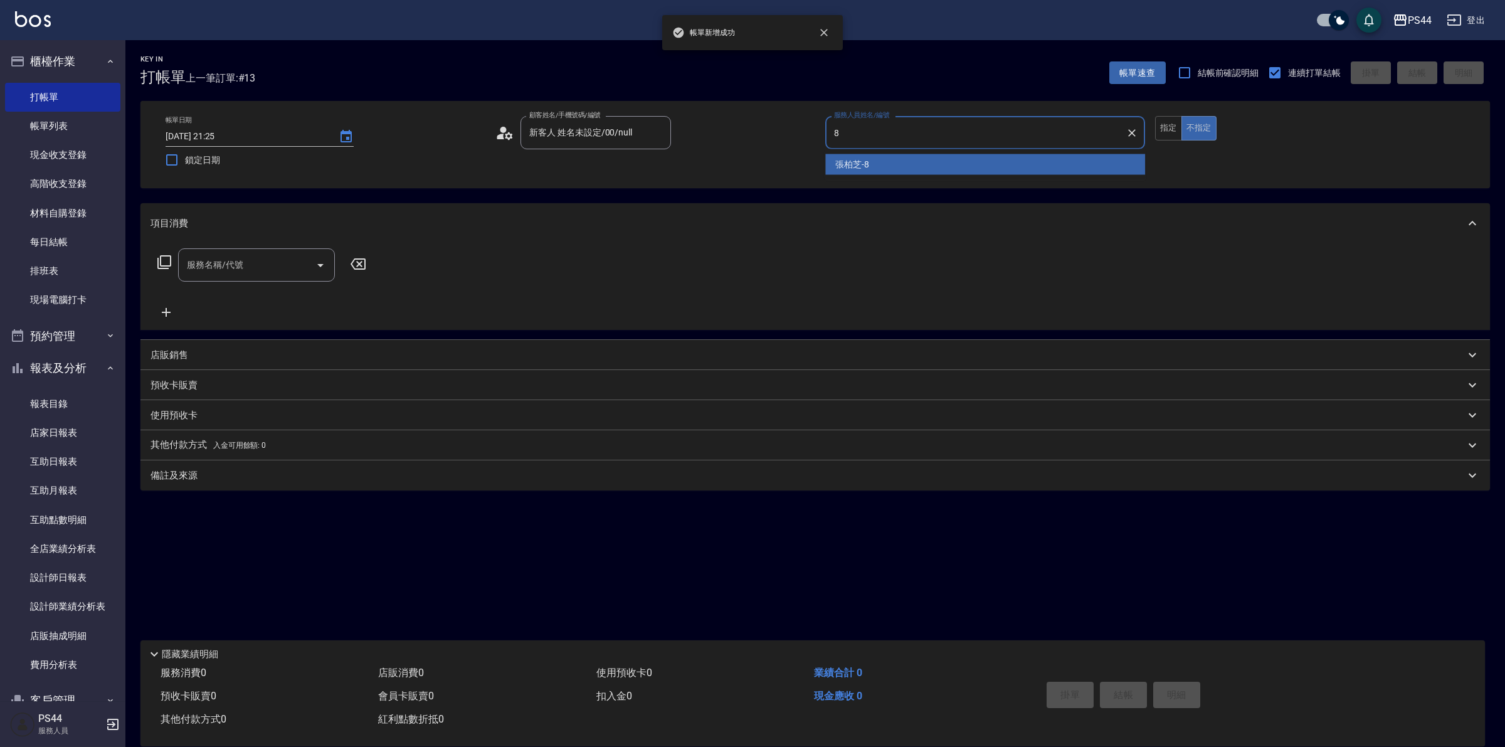
type input "張柏芝-8"
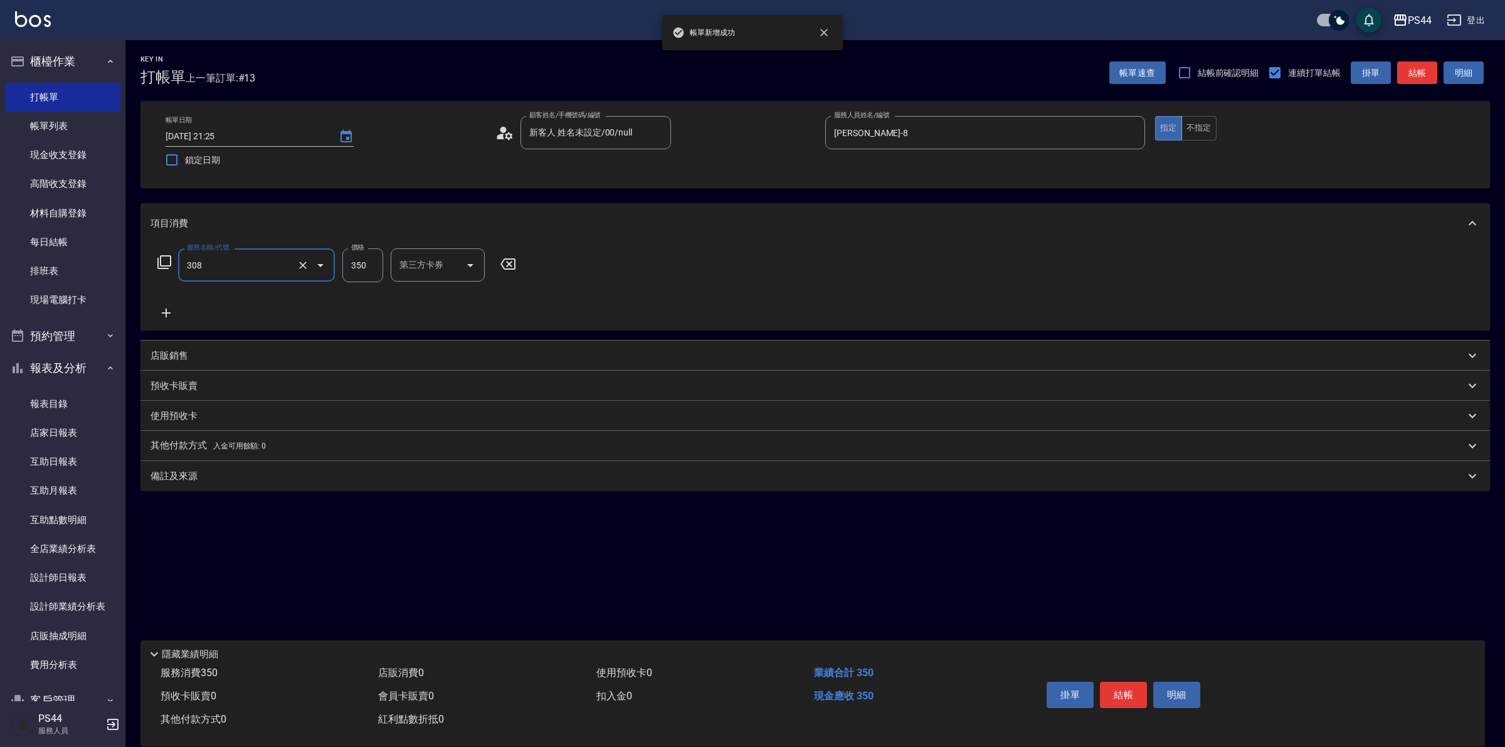
type input "洗+剪(308)"
type input "沛瑀-26"
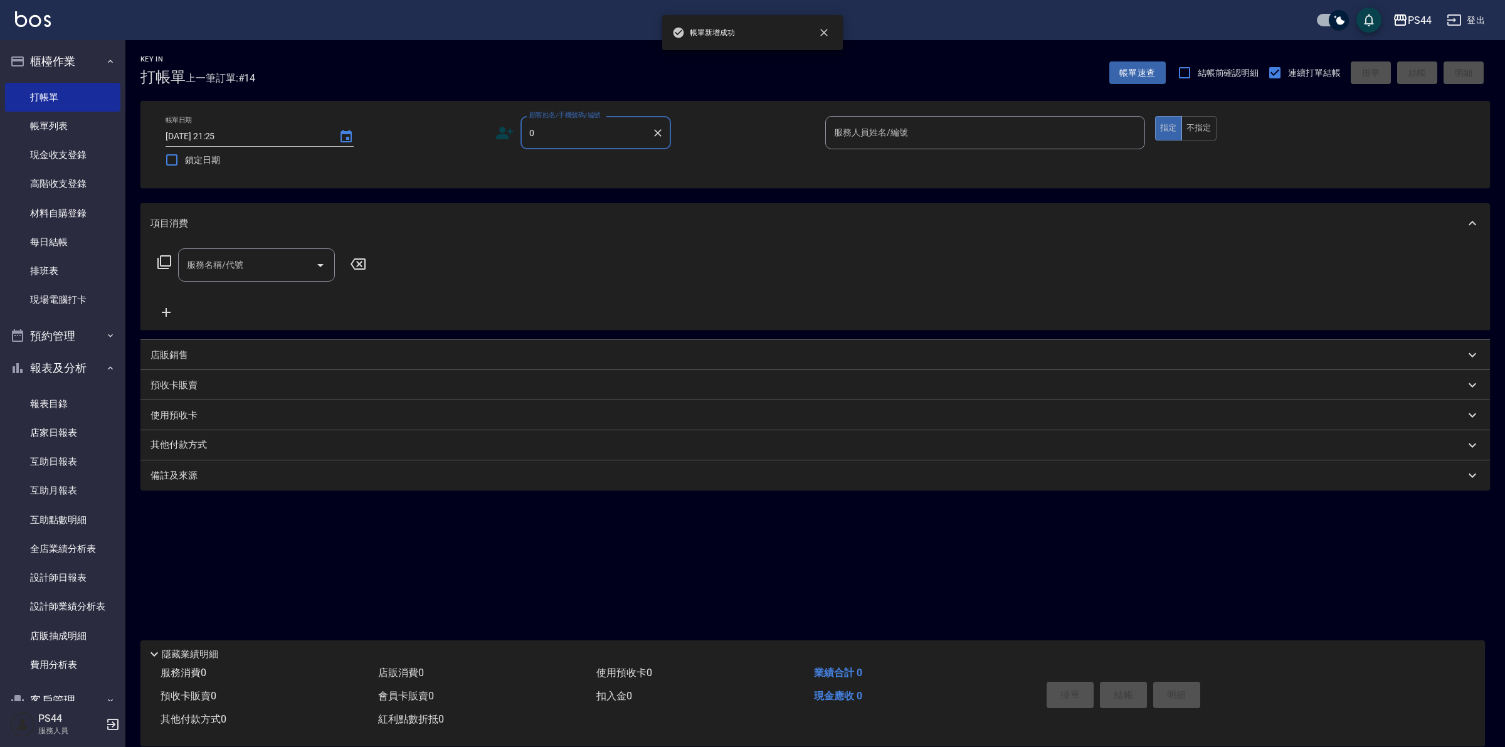
type input "新客人 姓名未設定/00/null"
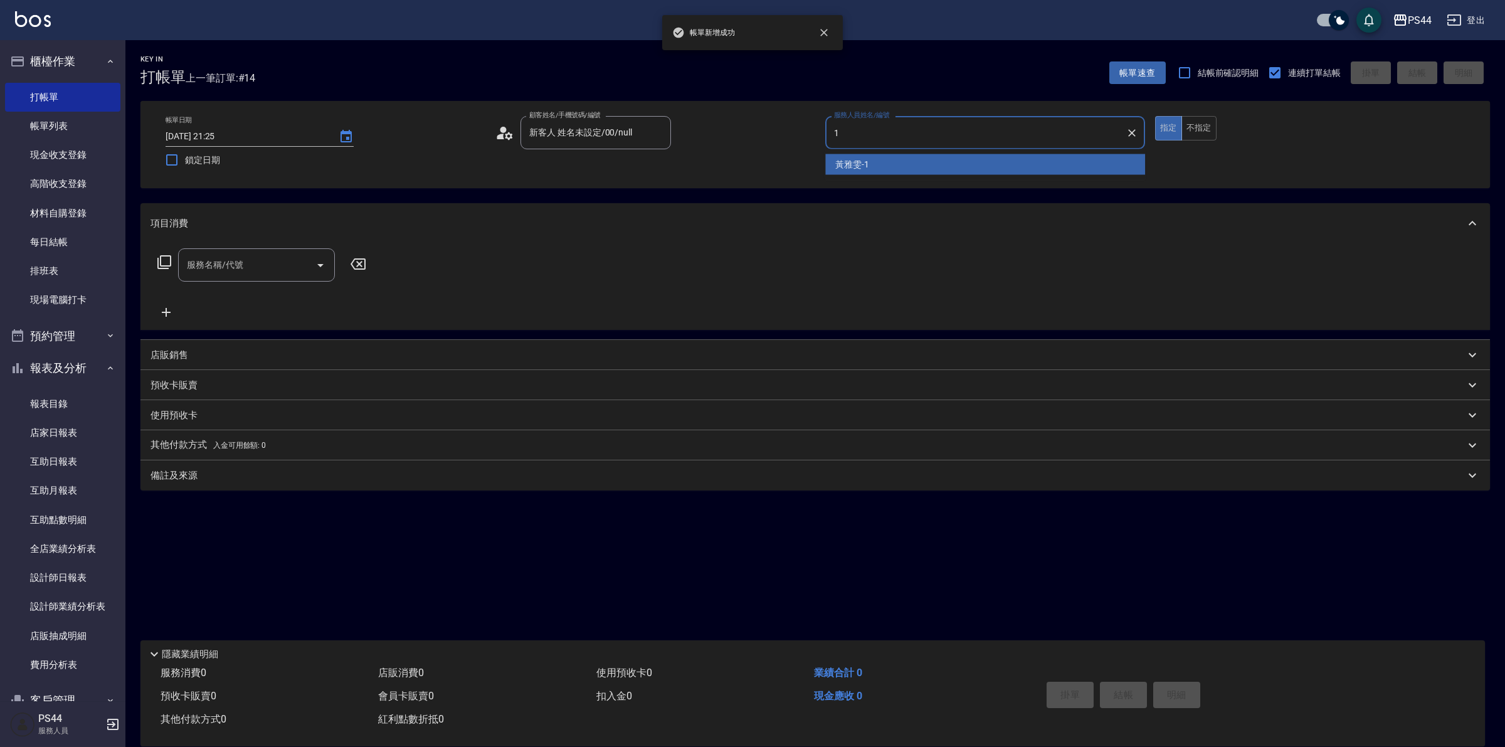
type input "黃雅雯-1"
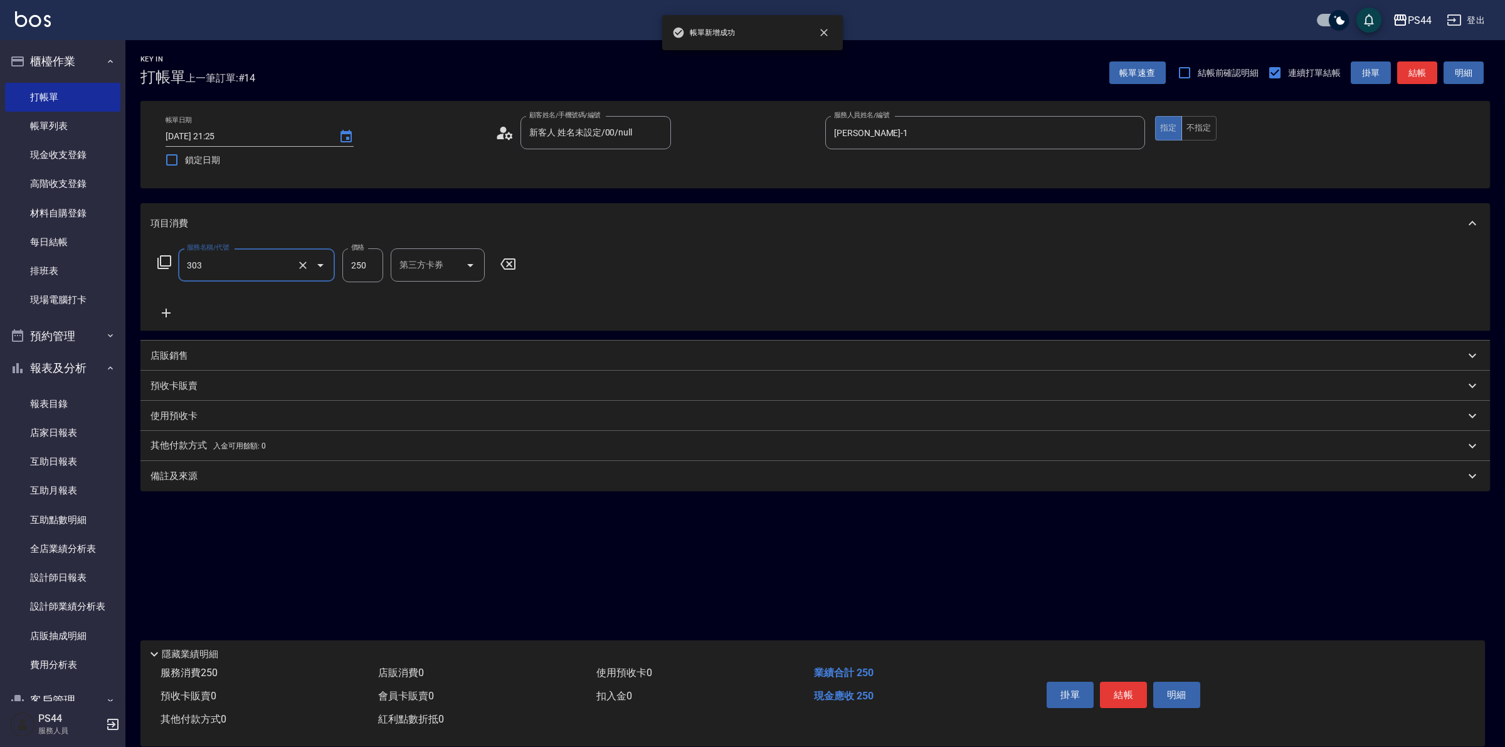
type input "剪髮(303)"
type input "300"
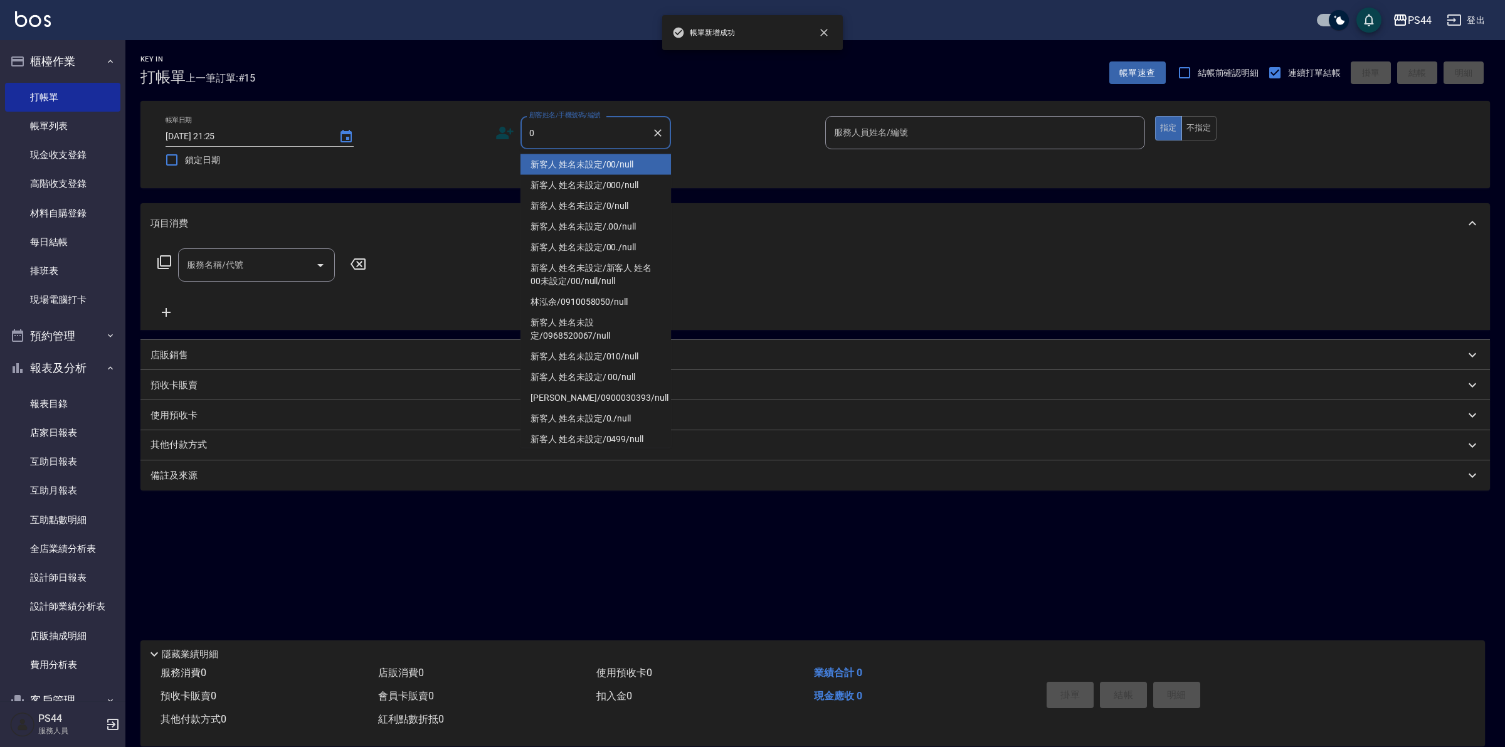
type input "新客人 姓名未設定/00/null"
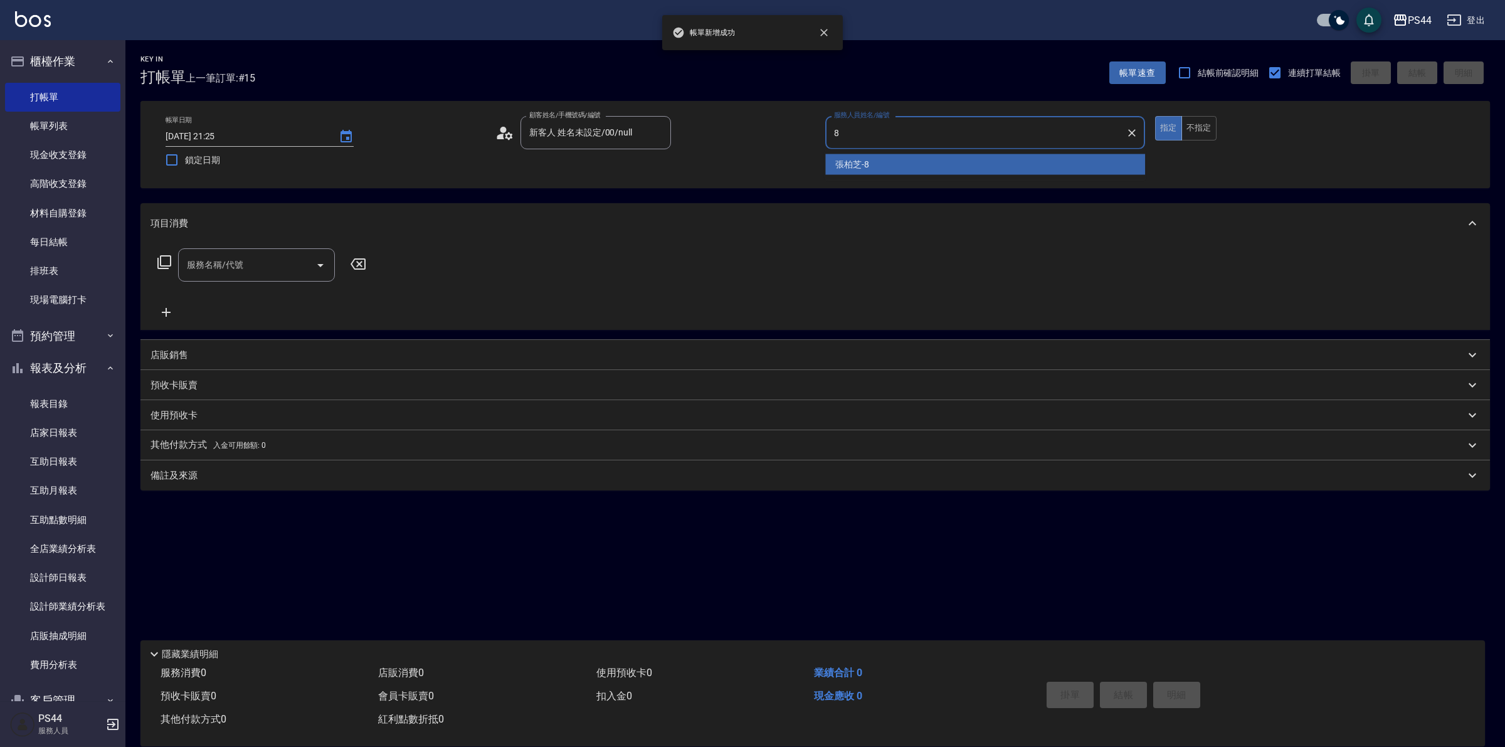
type input "張柏芝-8"
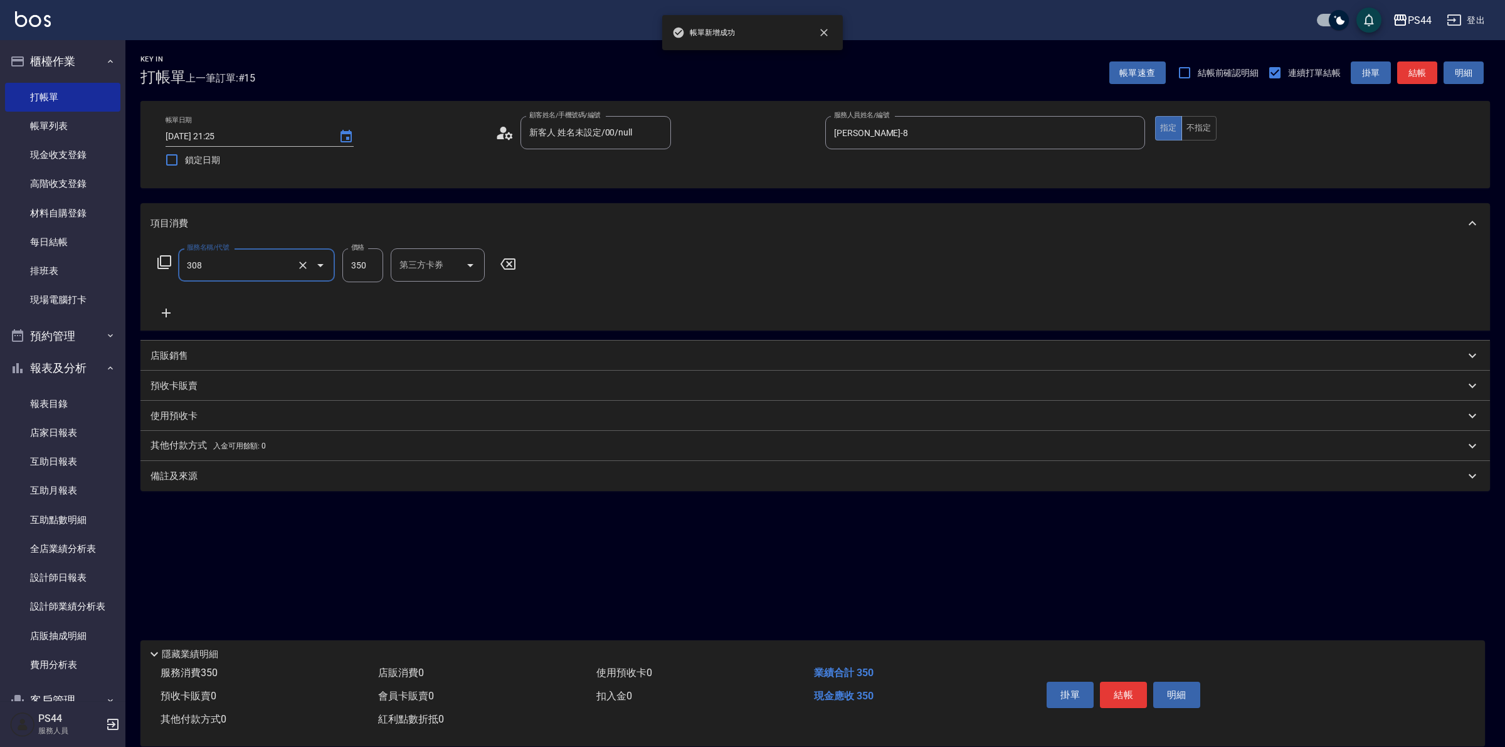
type input "洗+剪(308)"
type input "沛瑀-26"
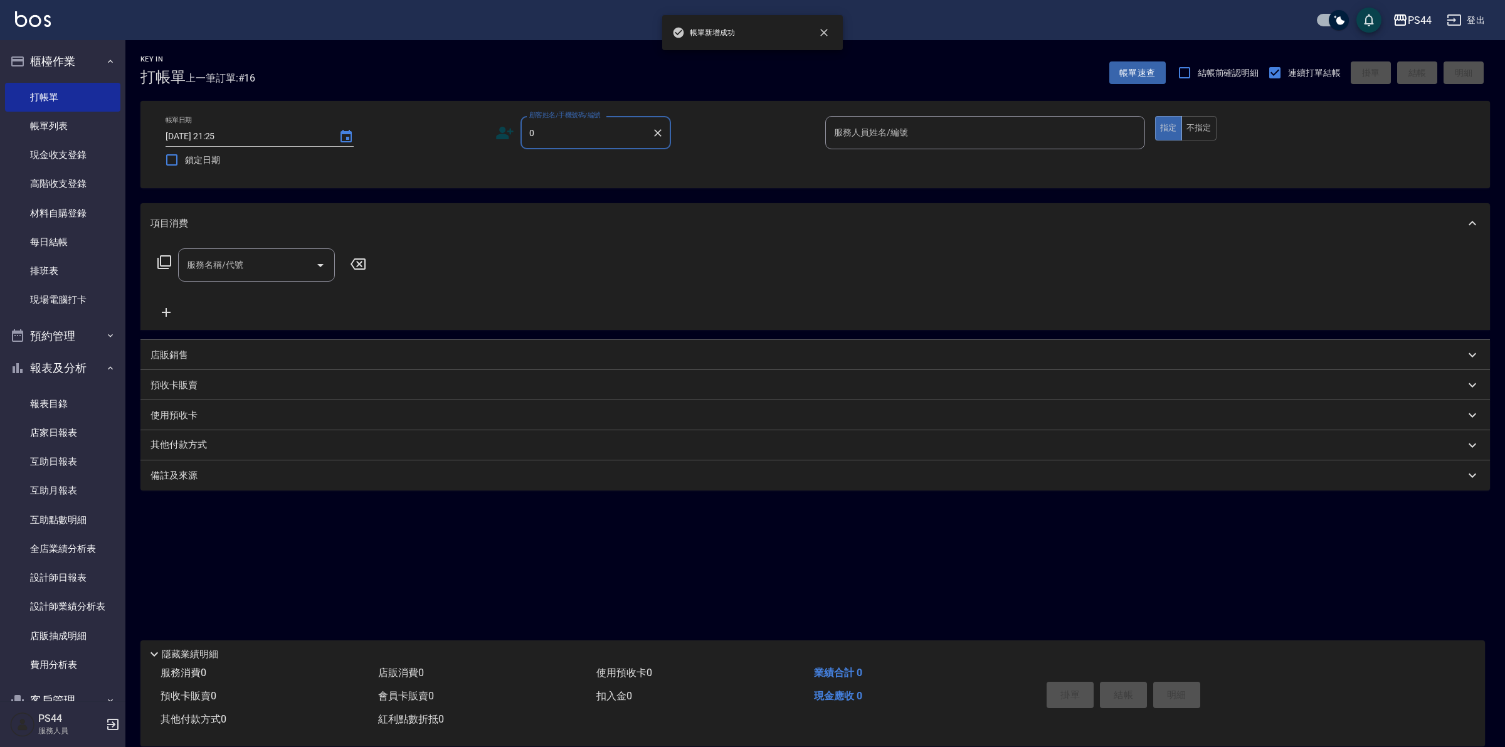
type input "新客人 姓名未設定/00/null"
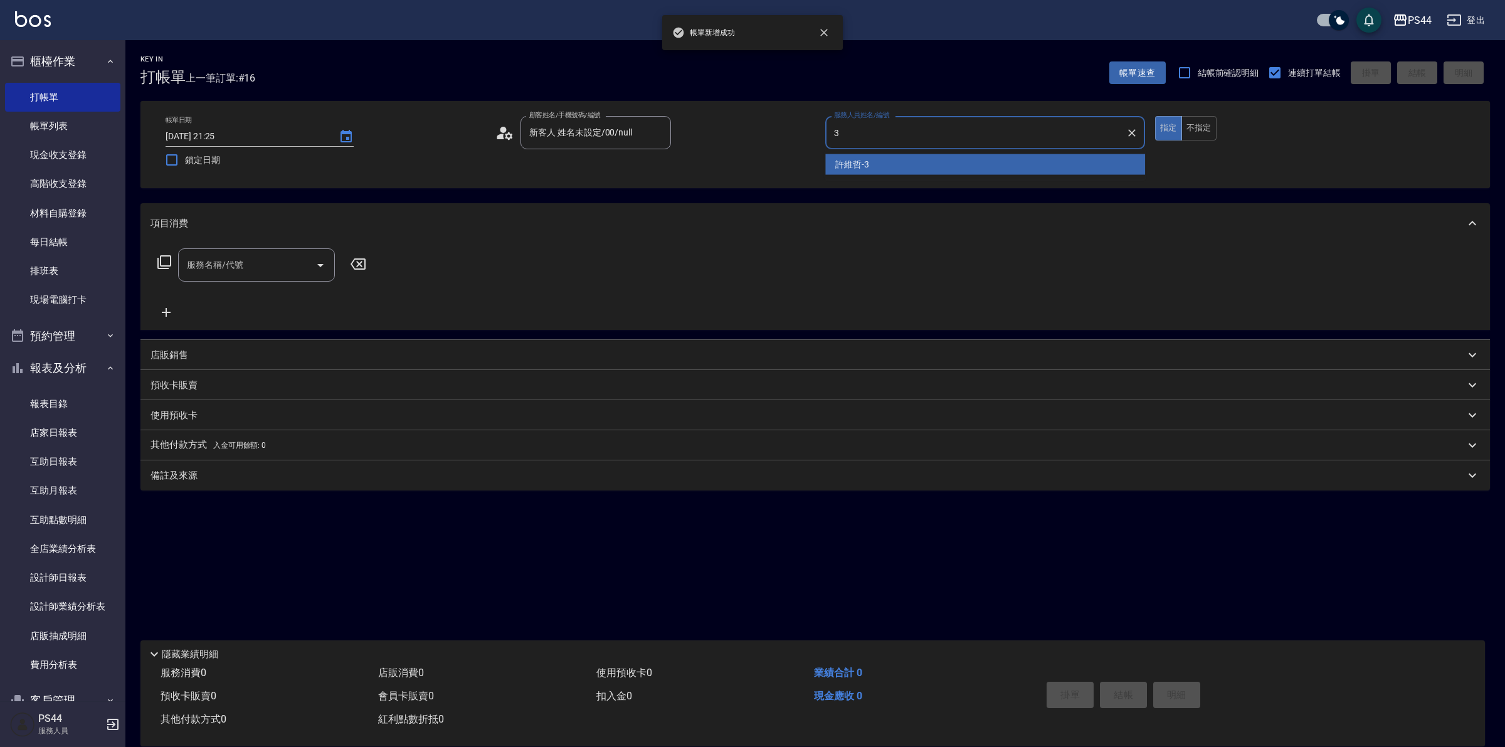
type input "許維哲-3"
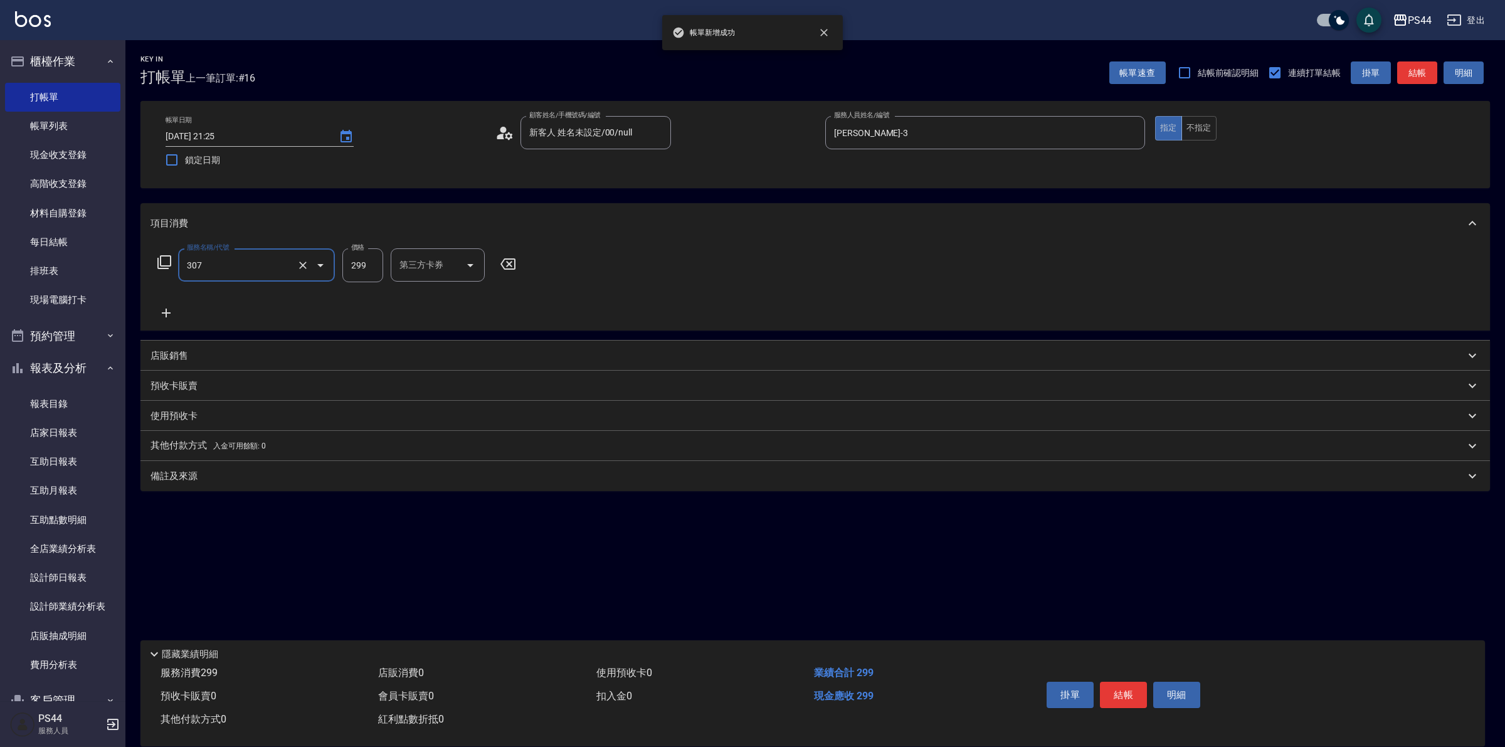
type input "剪髮(307)"
type input "邱美月-34"
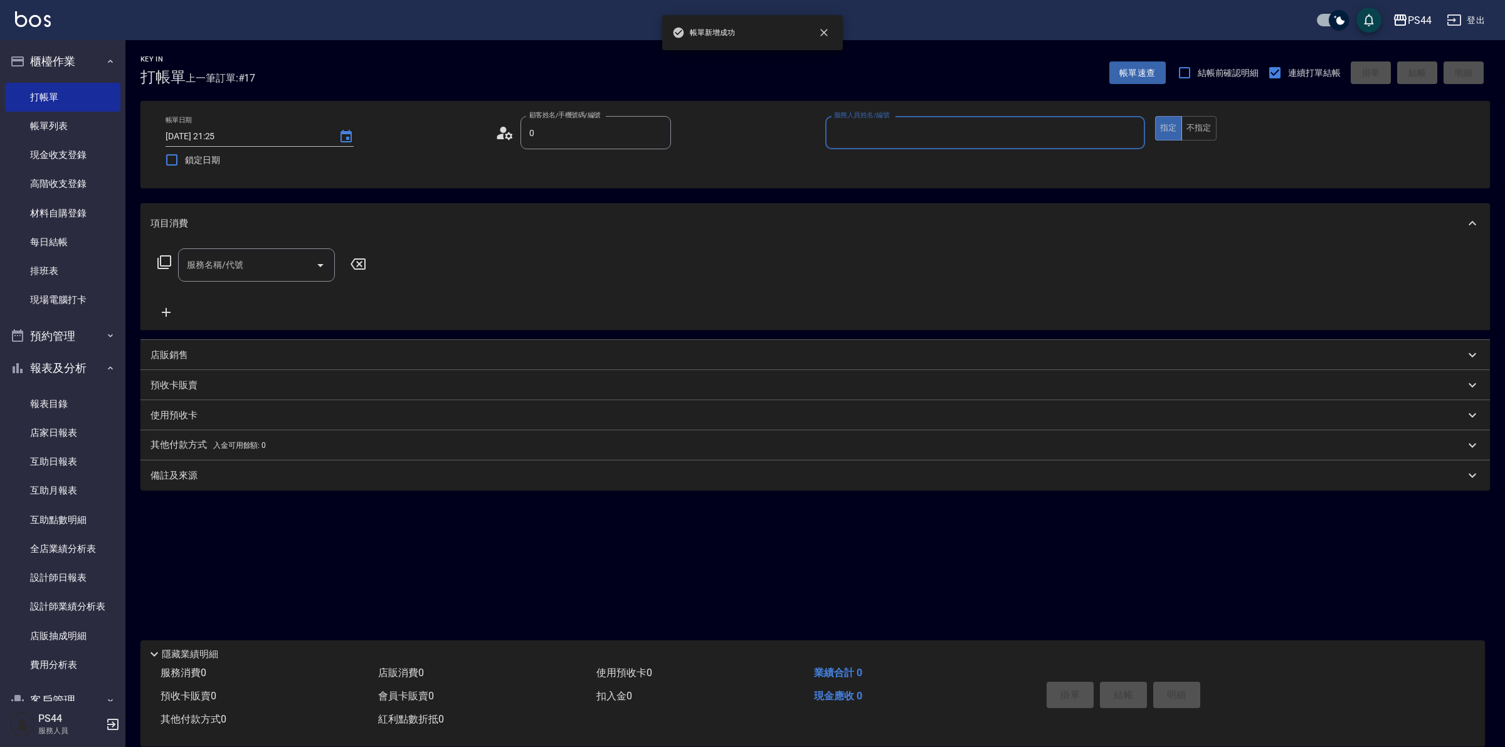
type input "新客人 姓名未設定/00/null"
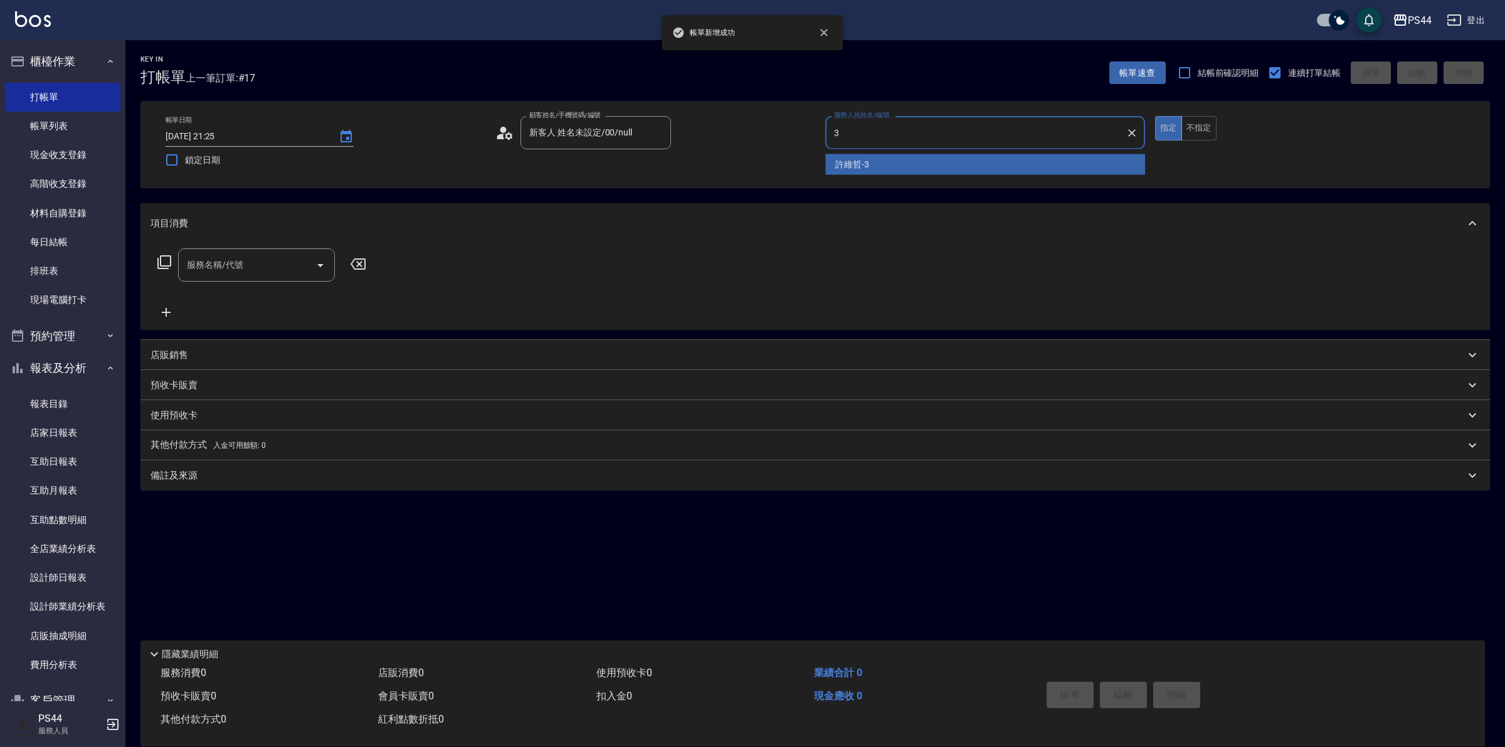
type input "許維哲-3"
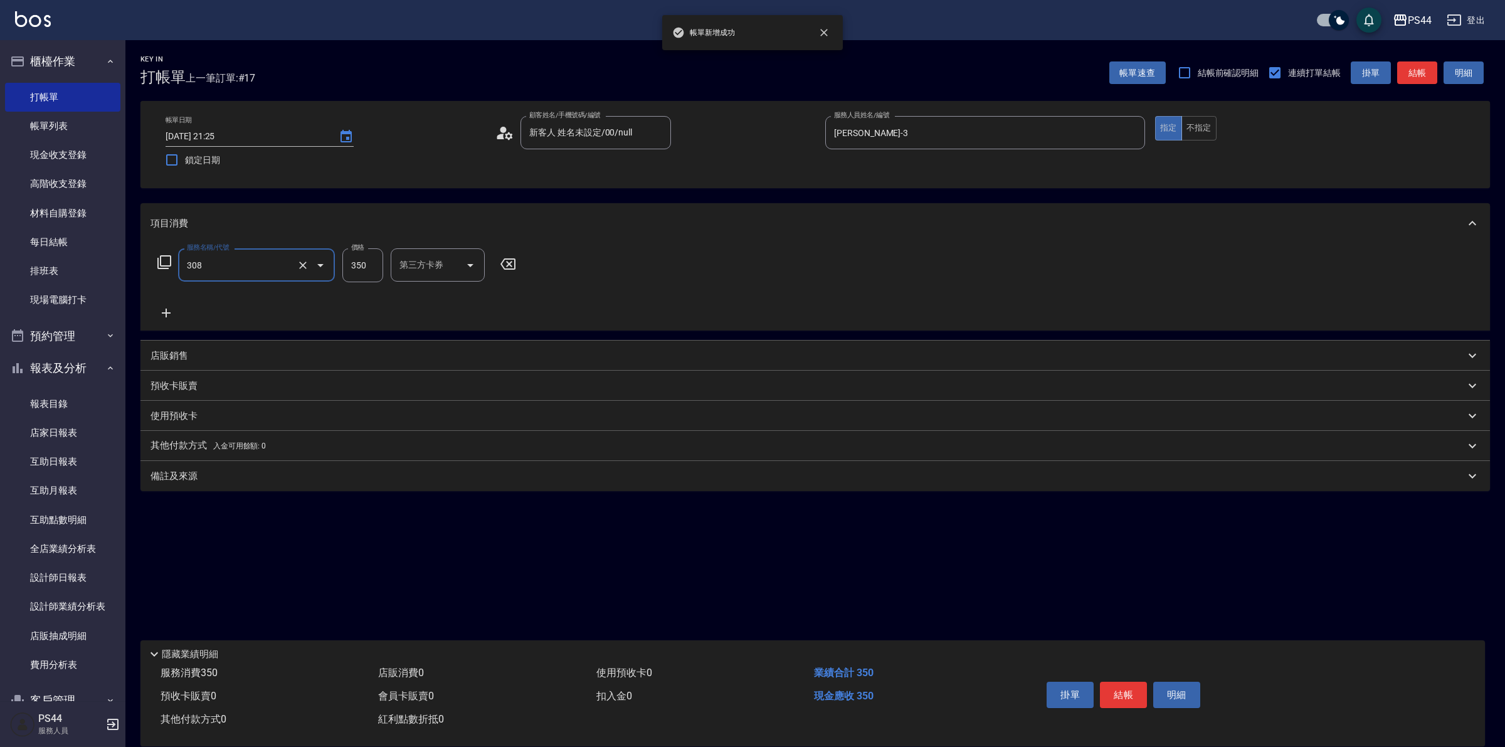
type input "洗+剪(308)"
type input "邱美月-34"
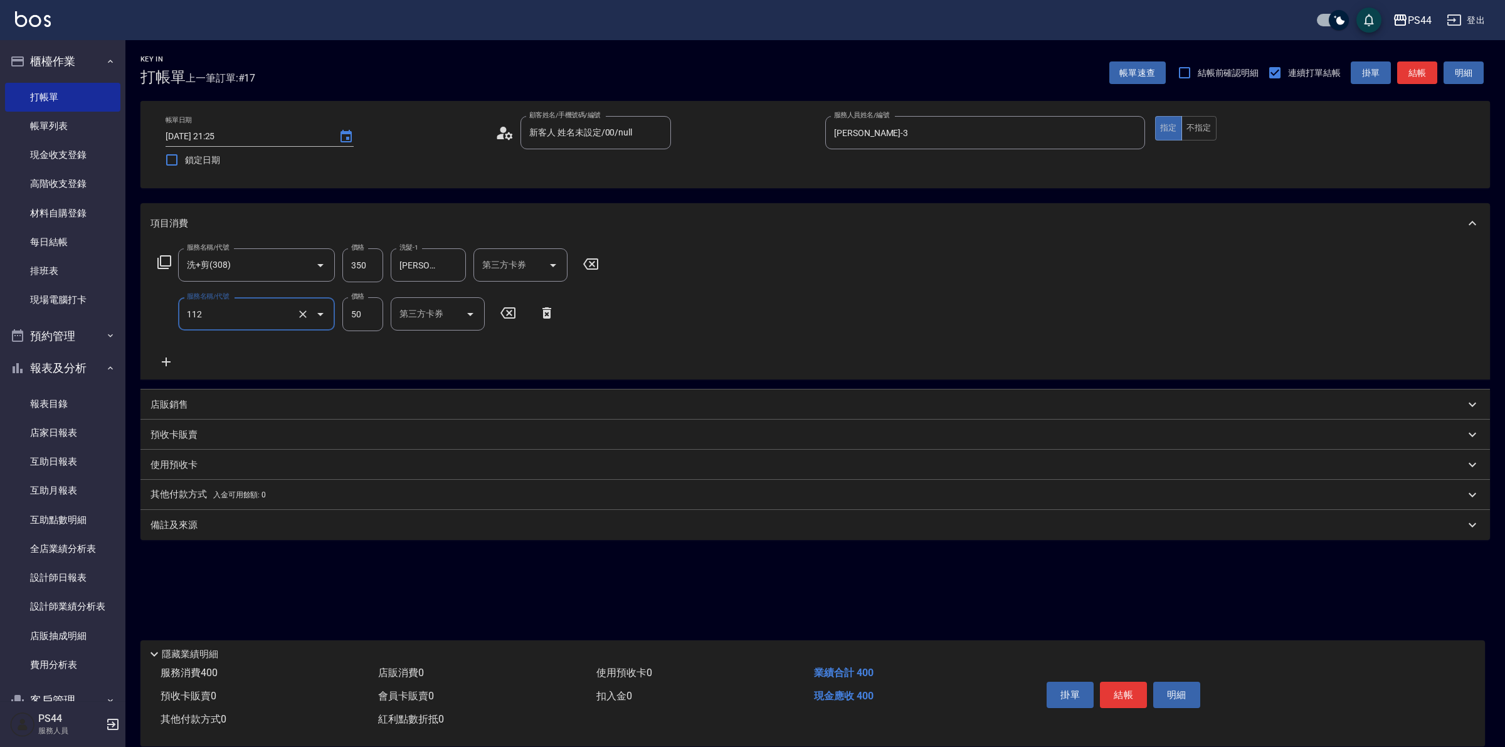
type input "精油50(112)"
type input "邱美月-34"
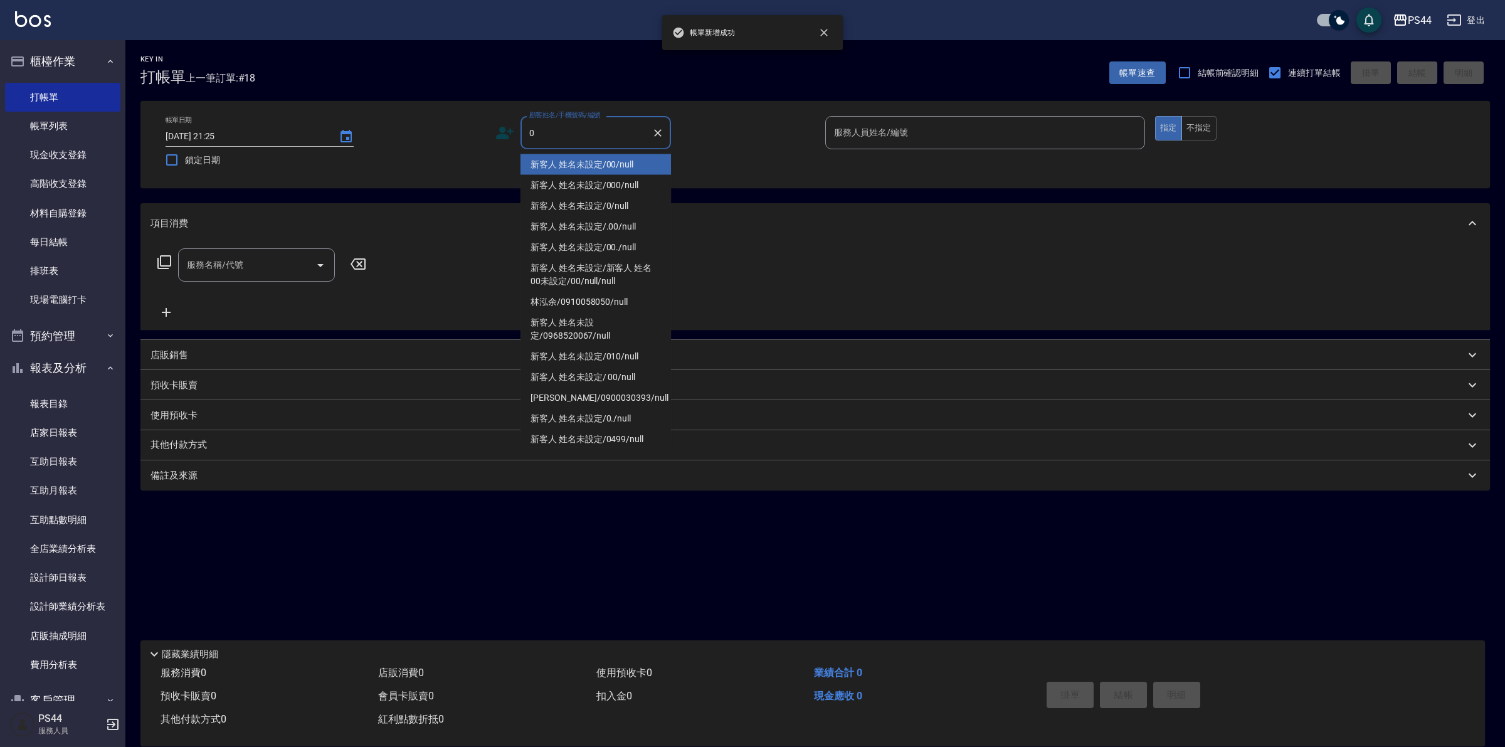
type input "新客人 姓名未設定/00/null"
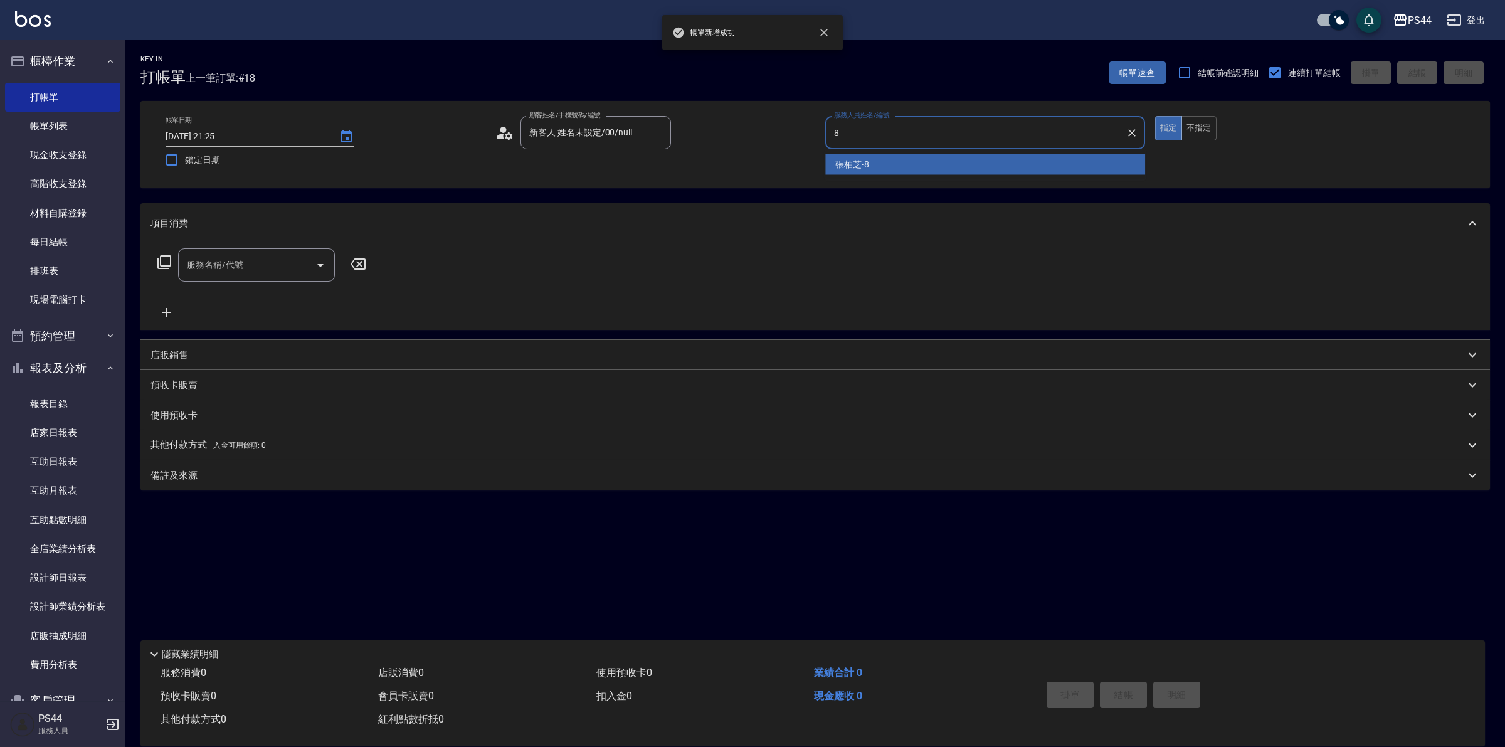
type input "張柏芝-8"
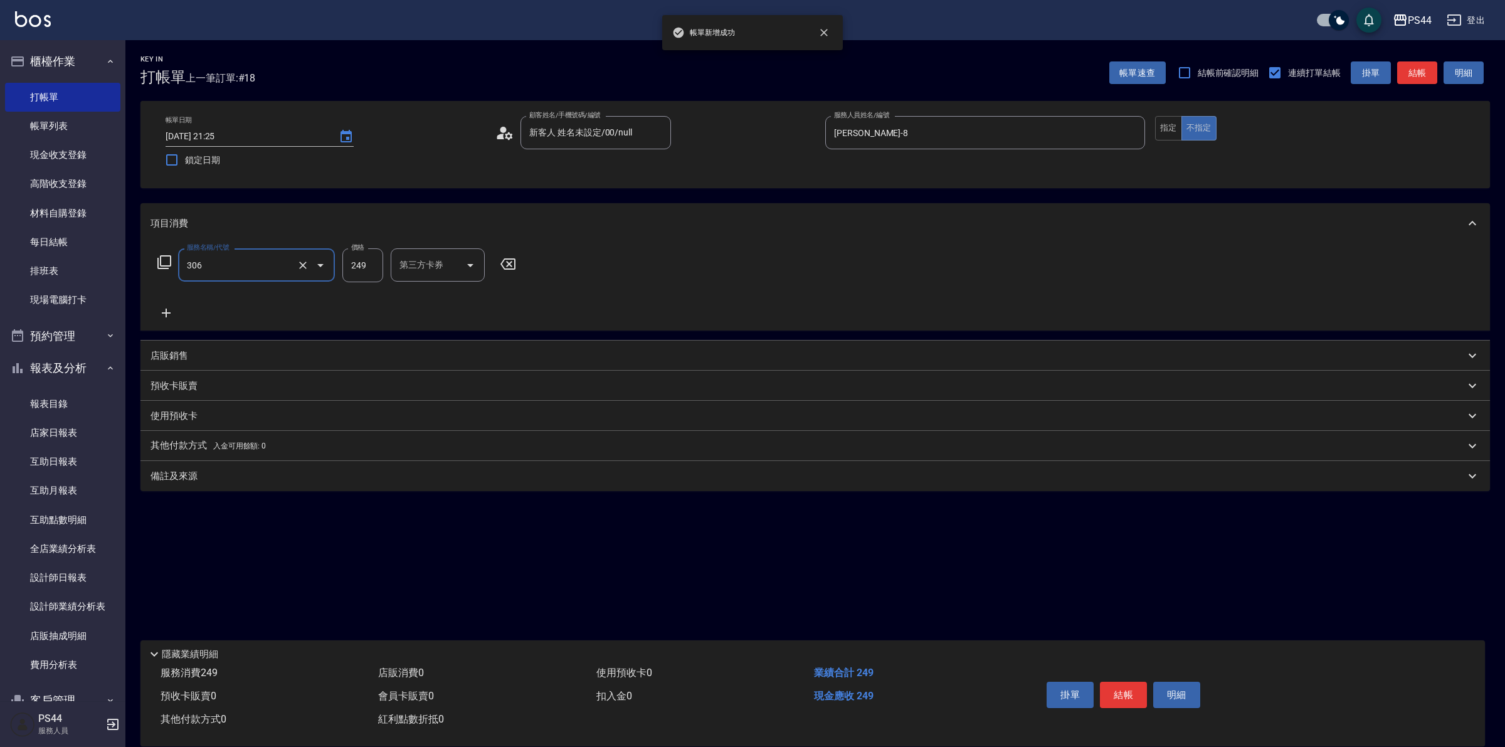
type input "剪髮(306)"
type input "慧星-29"
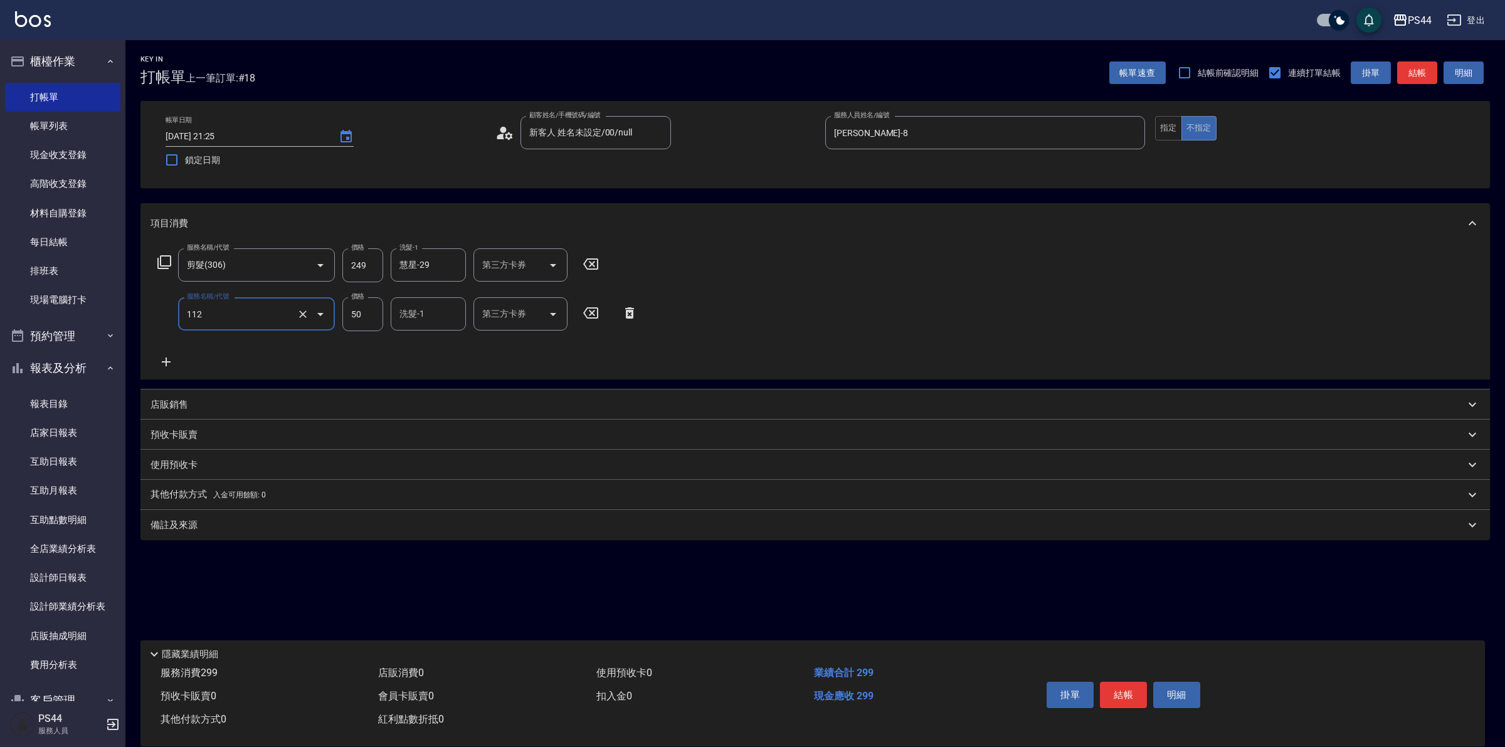
type input "精油50(112)"
type input "慧星-29"
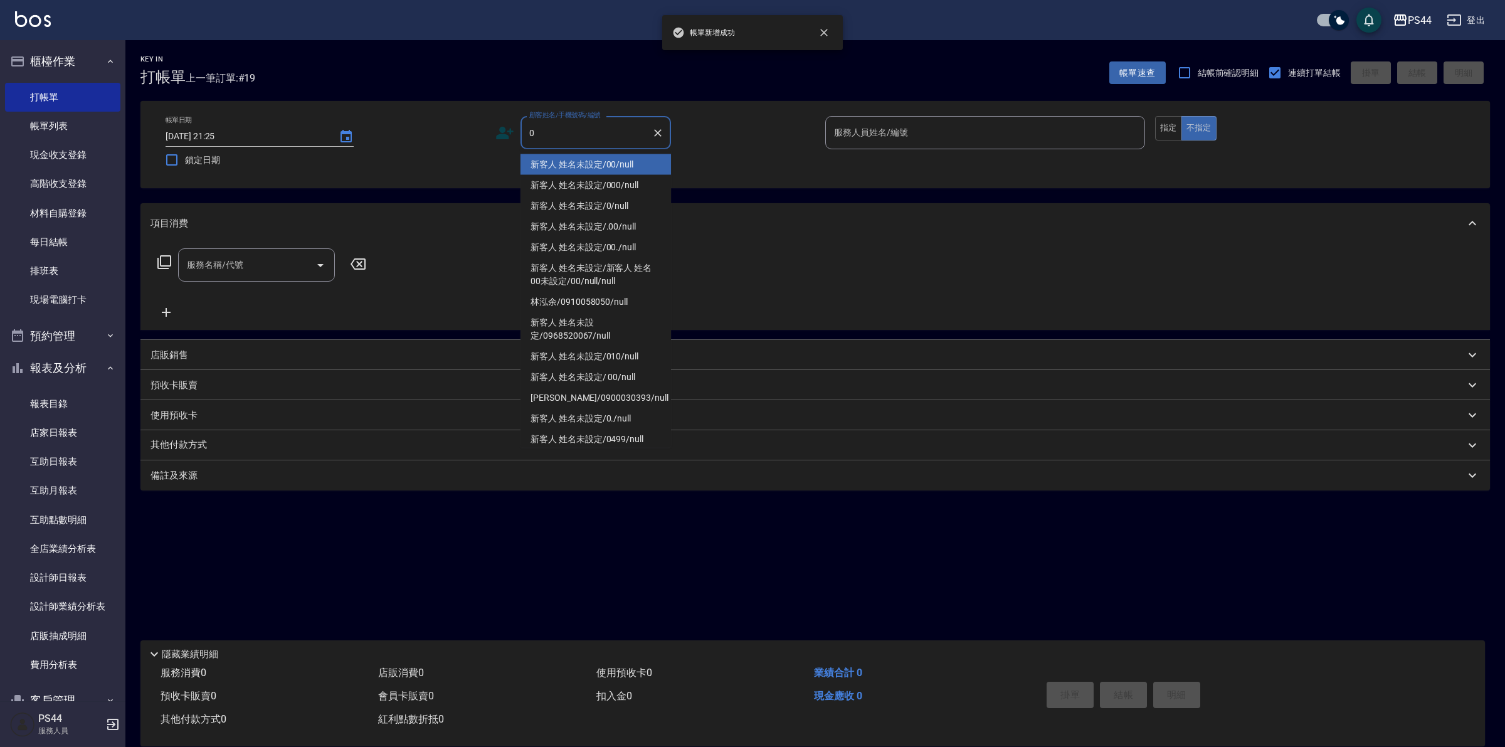
type input "新客人 姓名未設定/00/null"
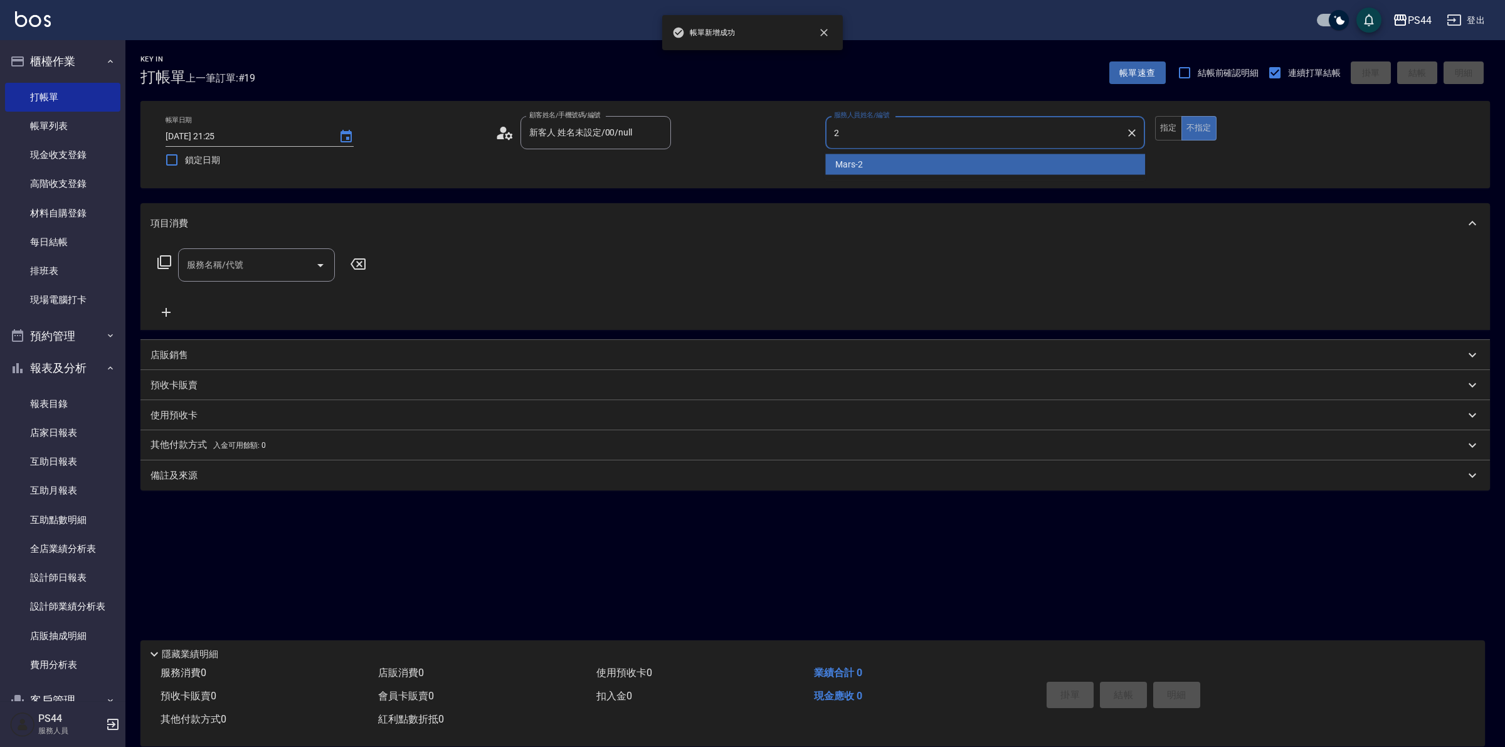
type input "Mars-2"
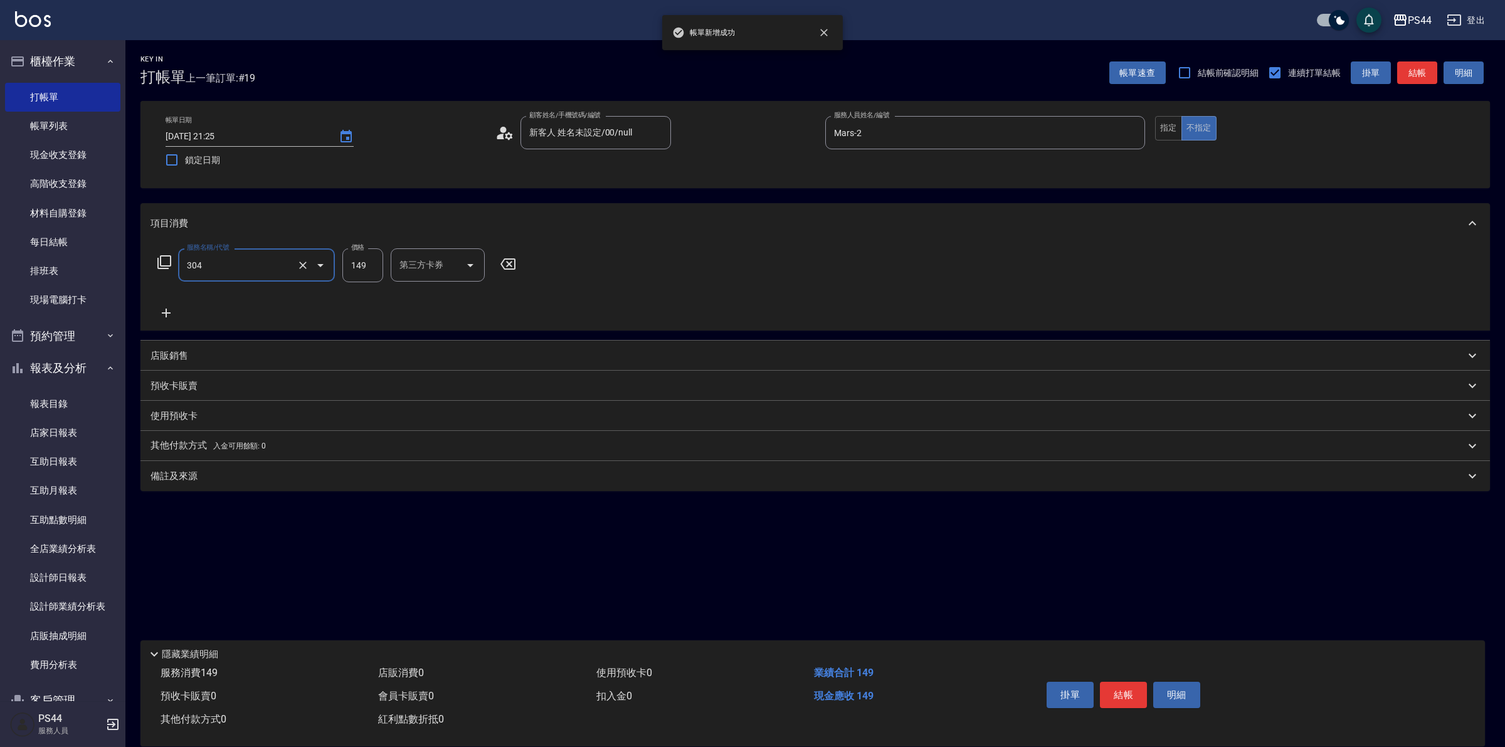
type input "剪髮(304)"
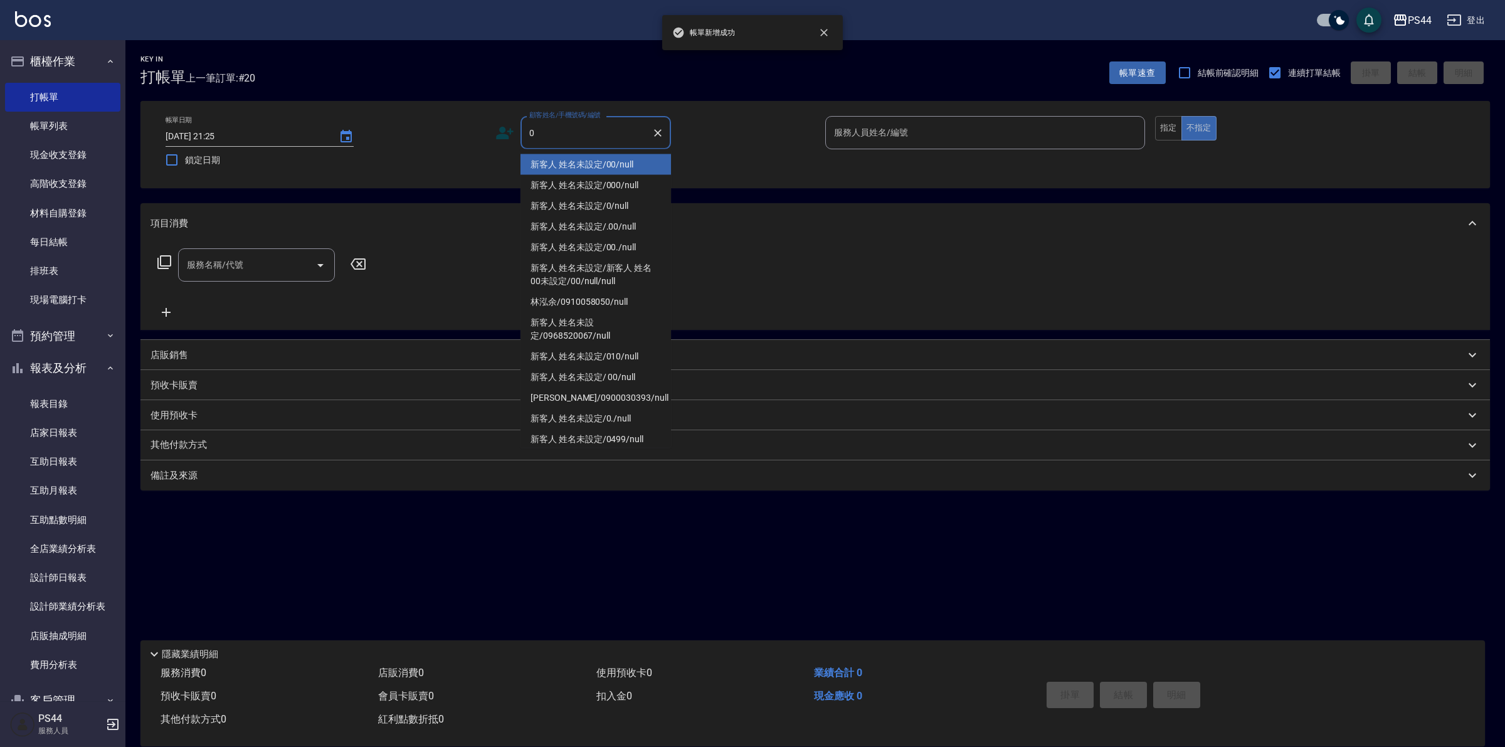
type input "新客人 姓名未設定/00/null"
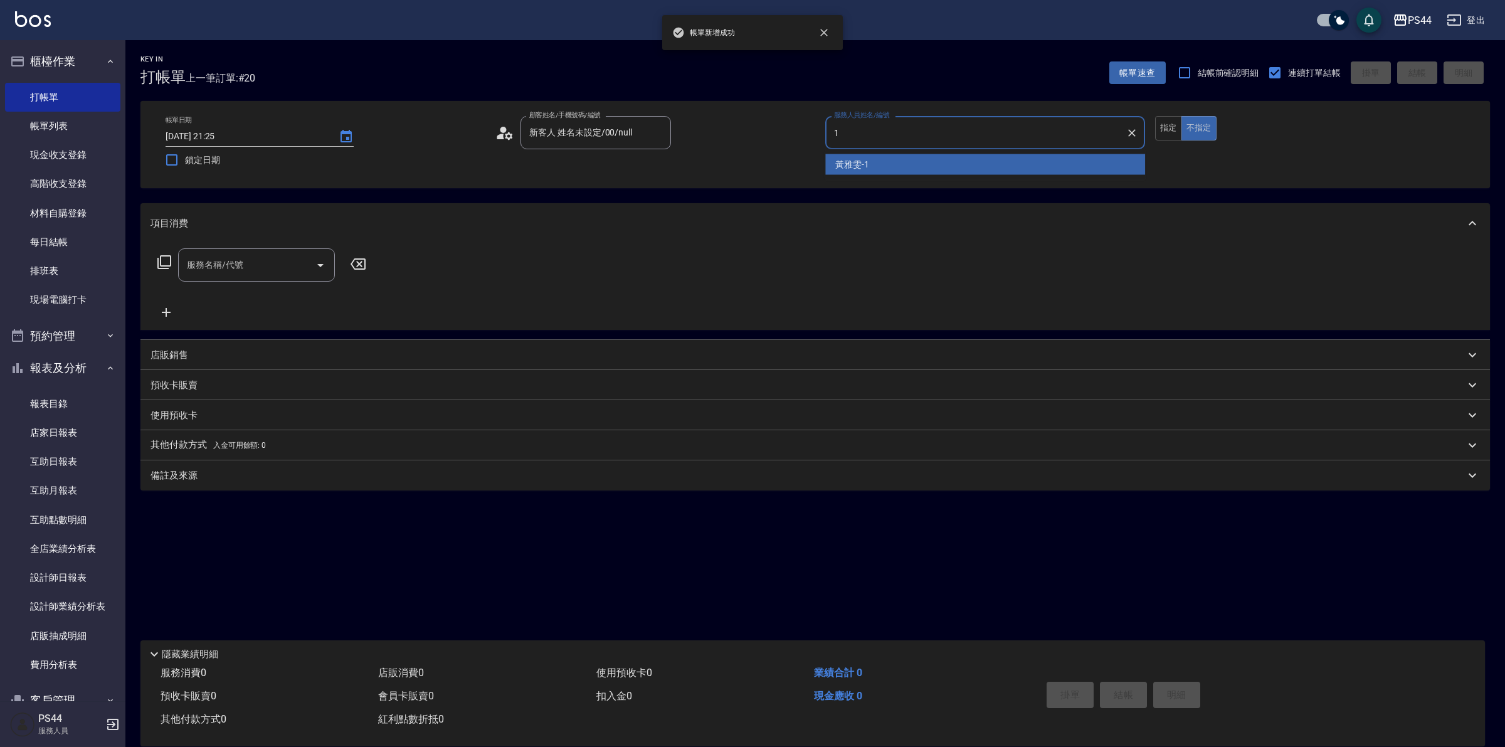
type input "黃雅雯-1"
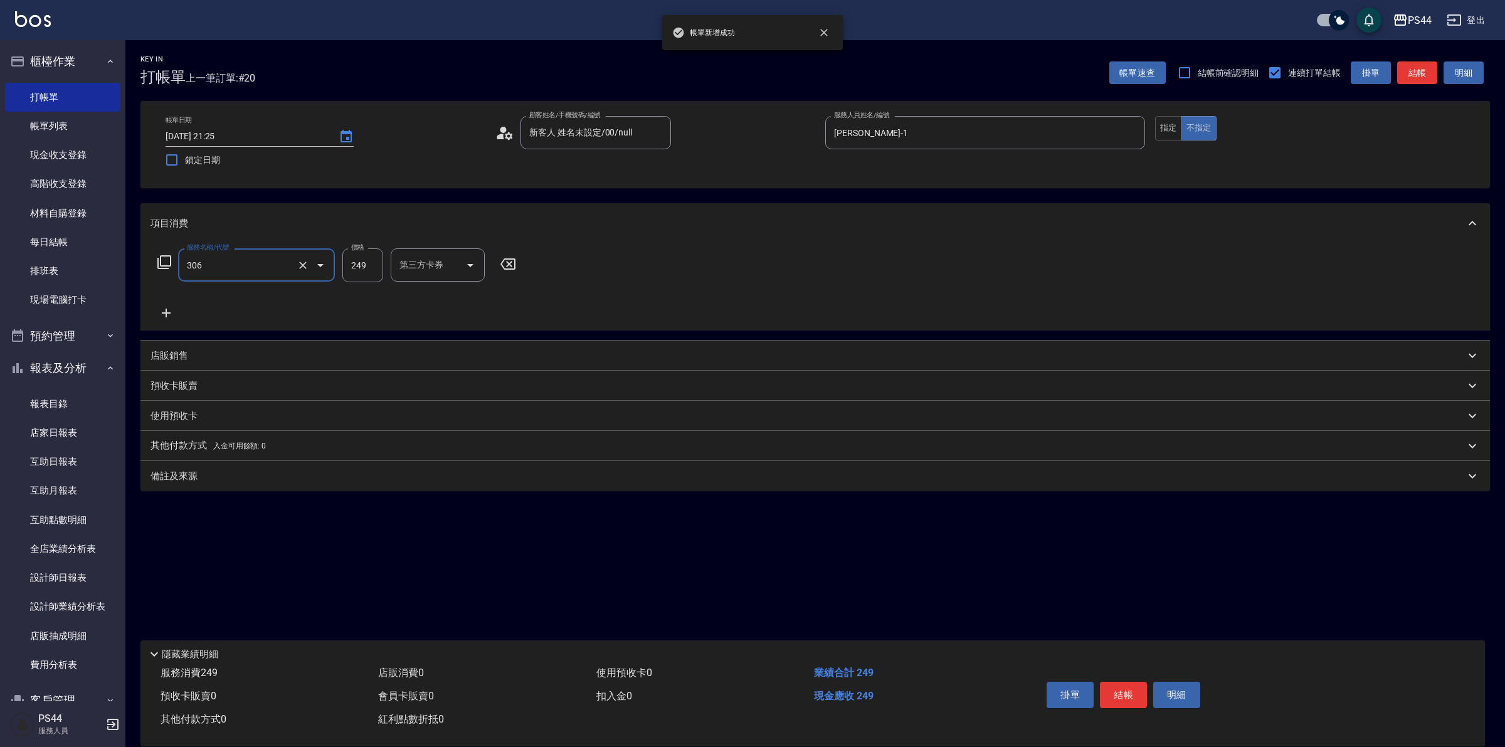
type input "剪髮(306)"
type input "邱美月-34"
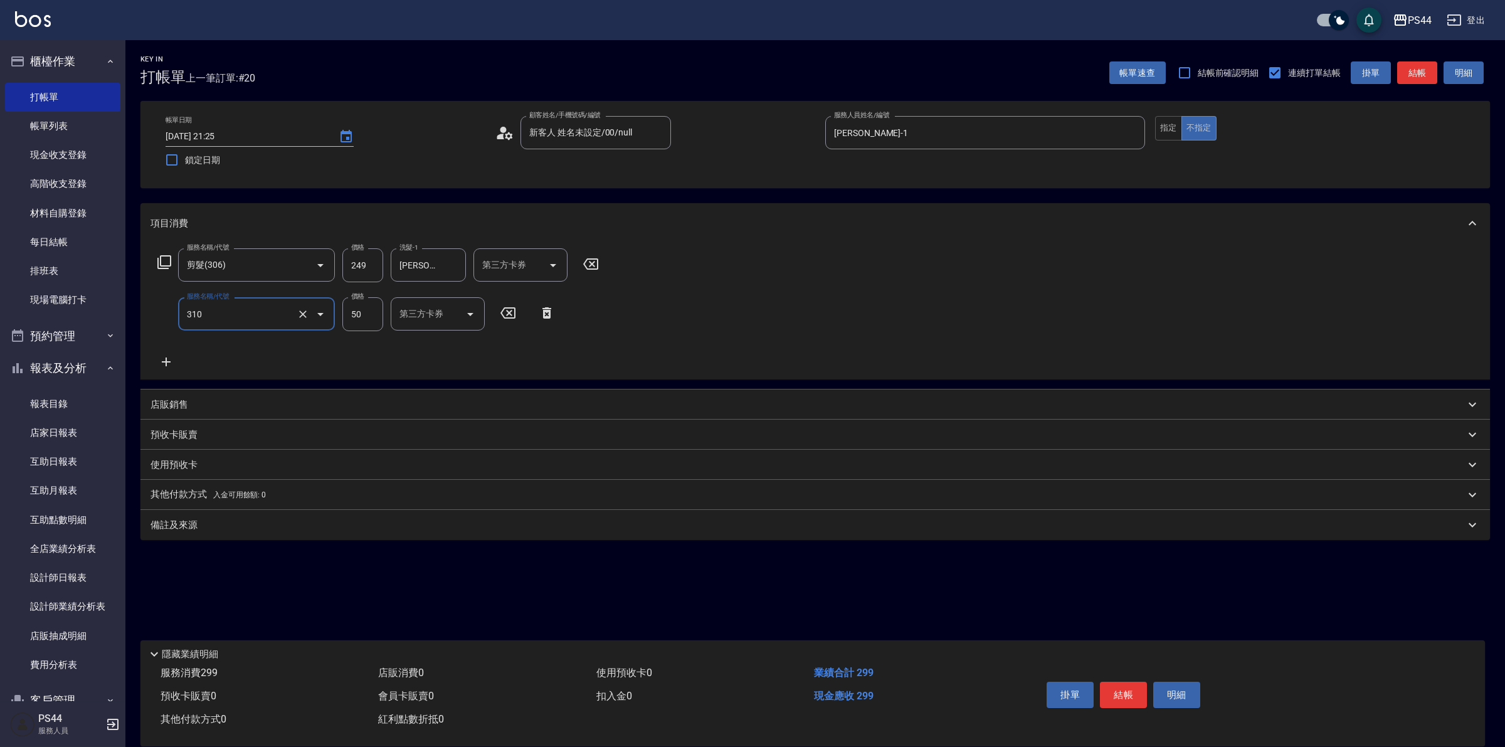
type input "剪瀏海(310)"
type input "2025/09/26 21:26"
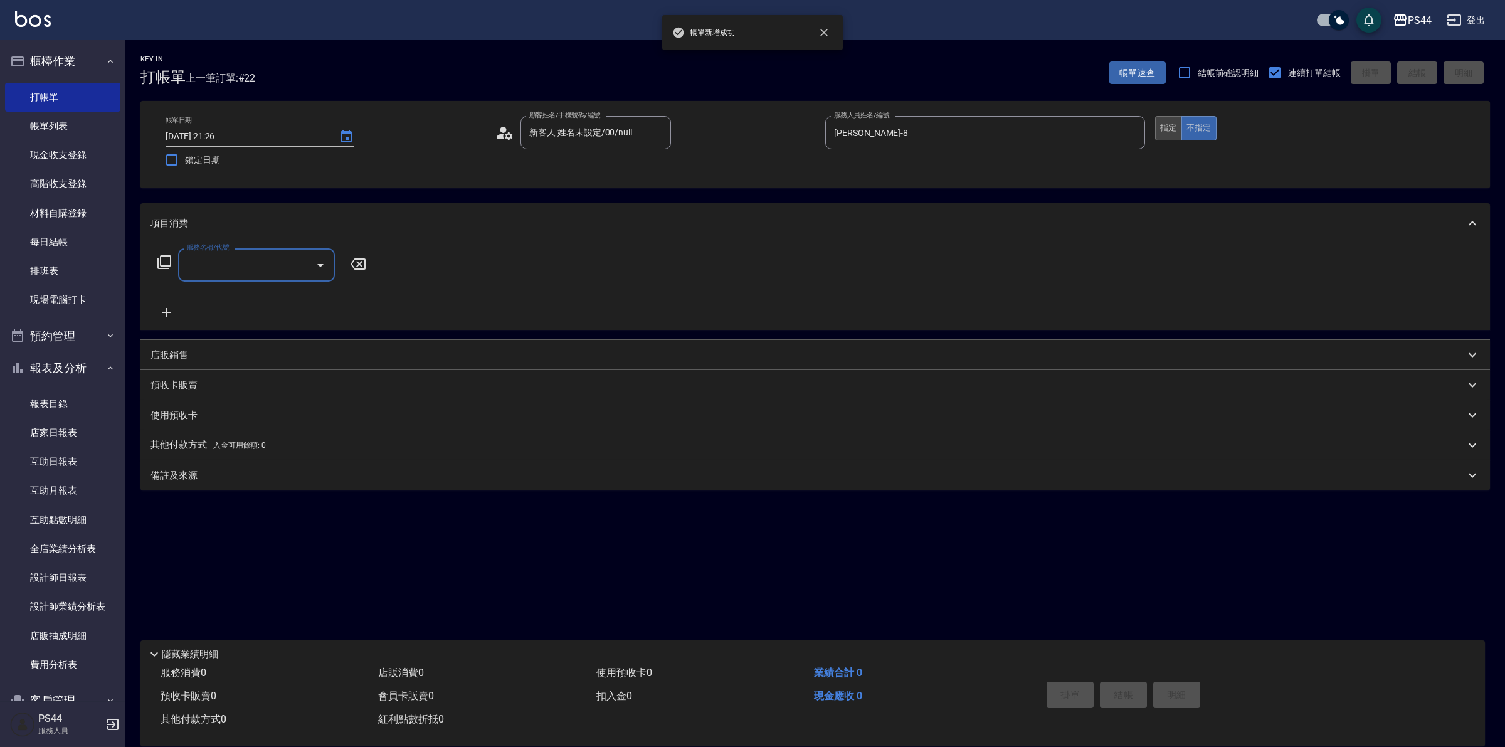
click at [1088, 126] on button "指定" at bounding box center [1168, 128] width 27 height 24
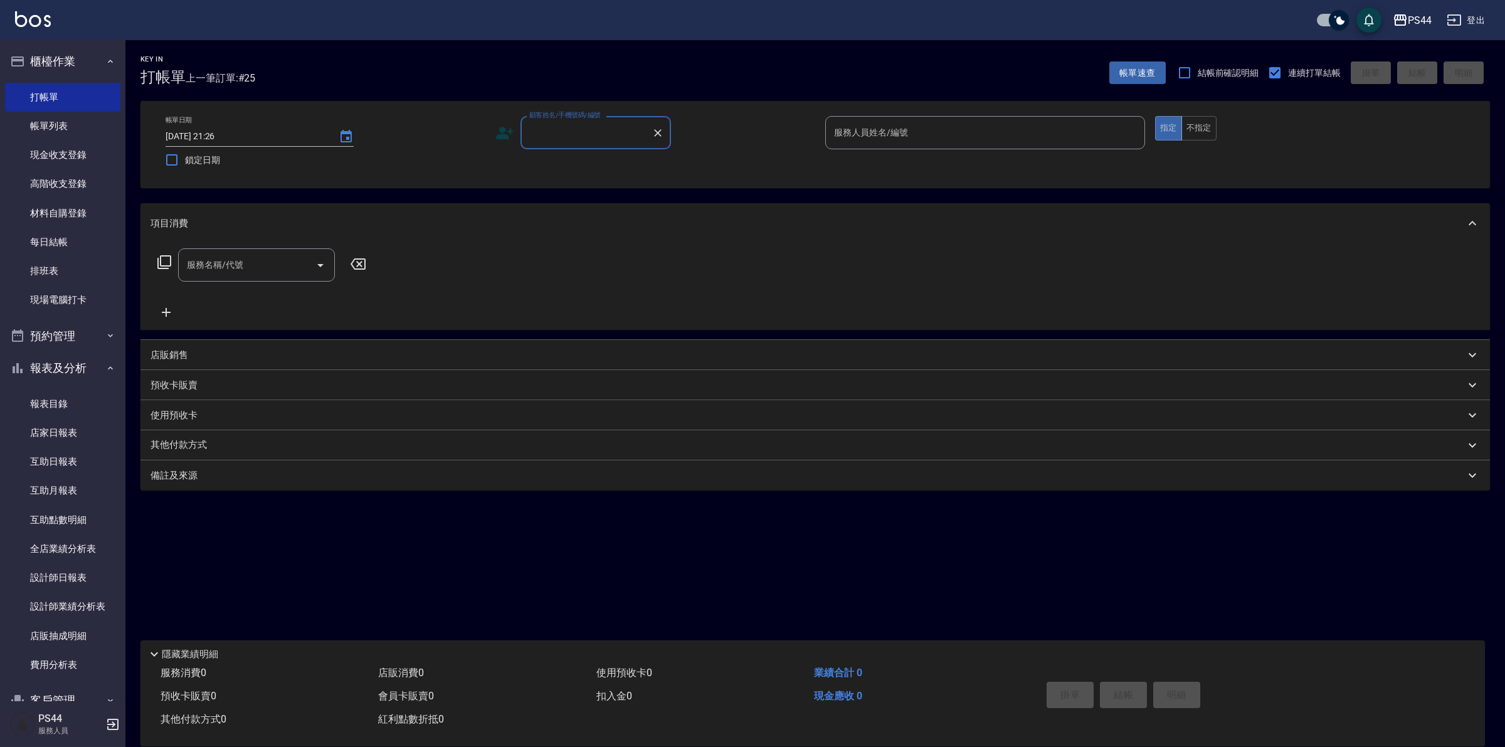
drag, startPoint x: 56, startPoint y: 433, endPoint x: 151, endPoint y: 418, distance: 95.8
click at [56, 432] on link "店家日報表" at bounding box center [62, 432] width 115 height 29
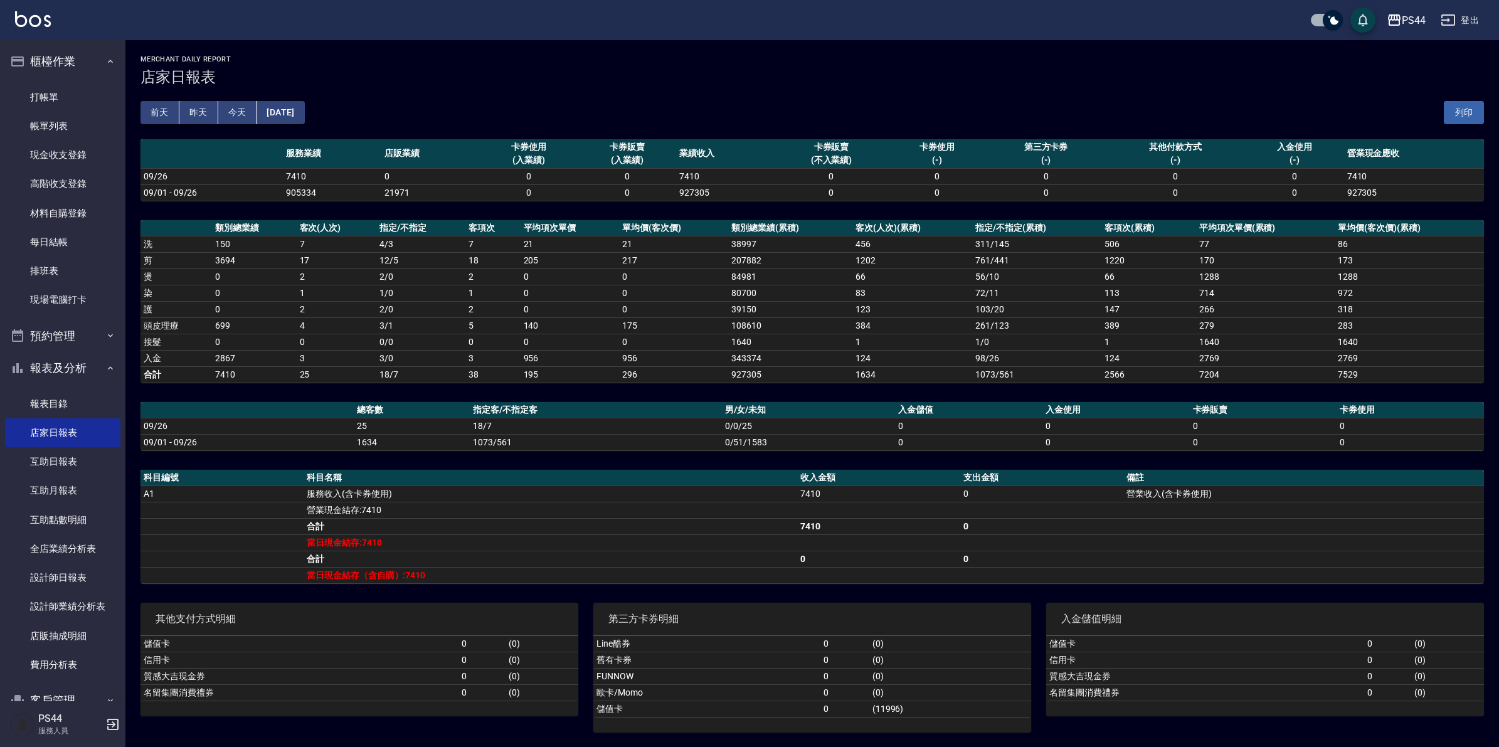
click at [1088, 19] on input "checkbox" at bounding box center [1333, 20] width 60 height 20
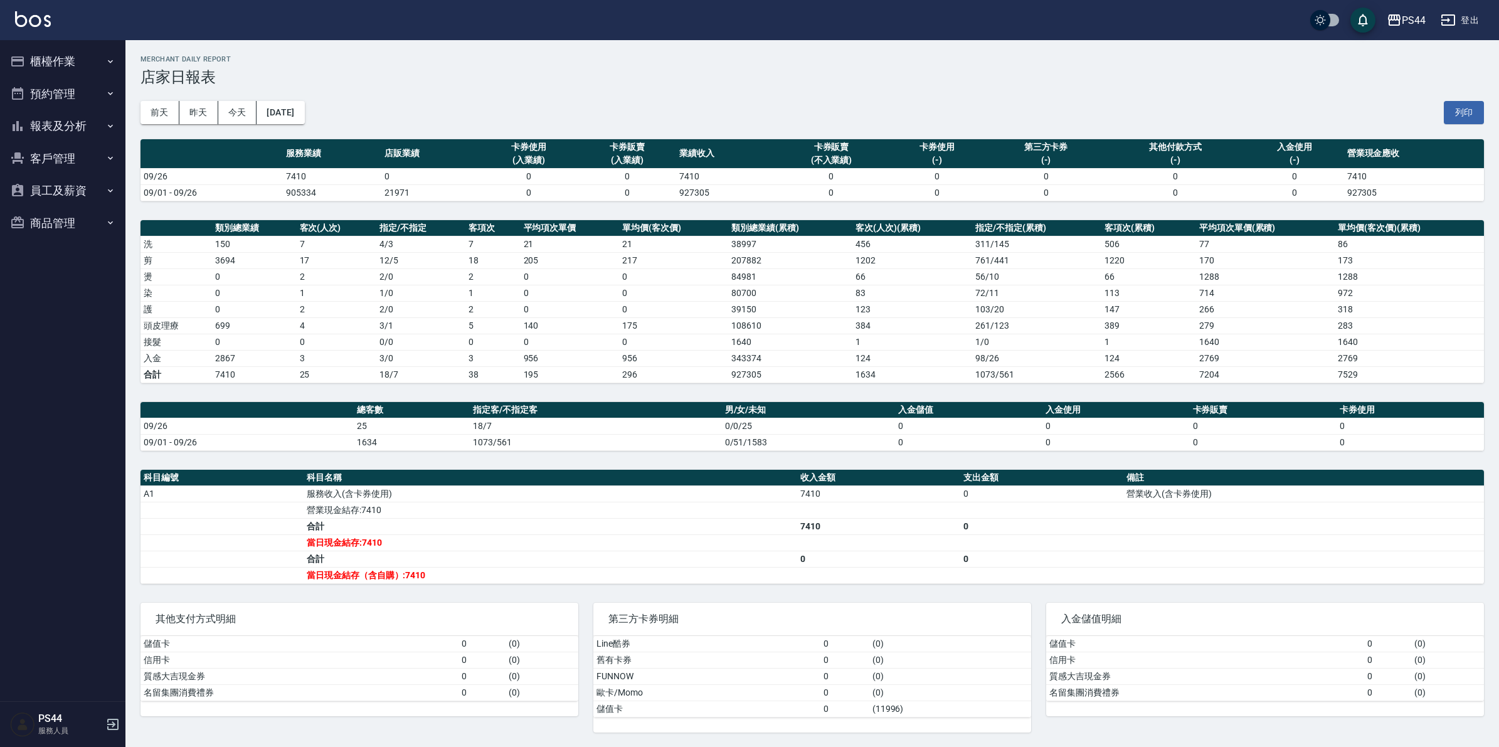
click at [33, 63] on button "櫃檯作業" at bounding box center [62, 61] width 115 height 33
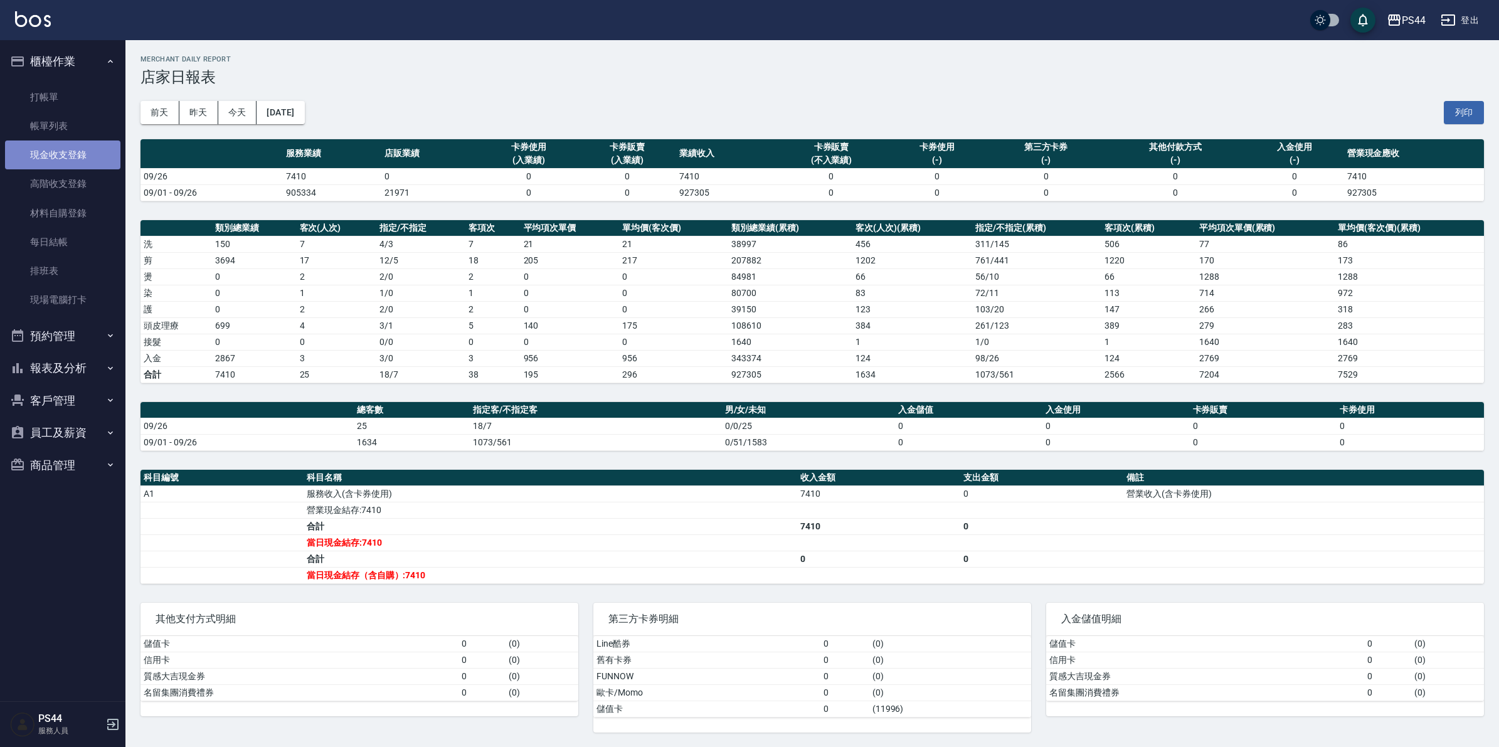
click at [72, 145] on link "現金收支登錄" at bounding box center [62, 155] width 115 height 29
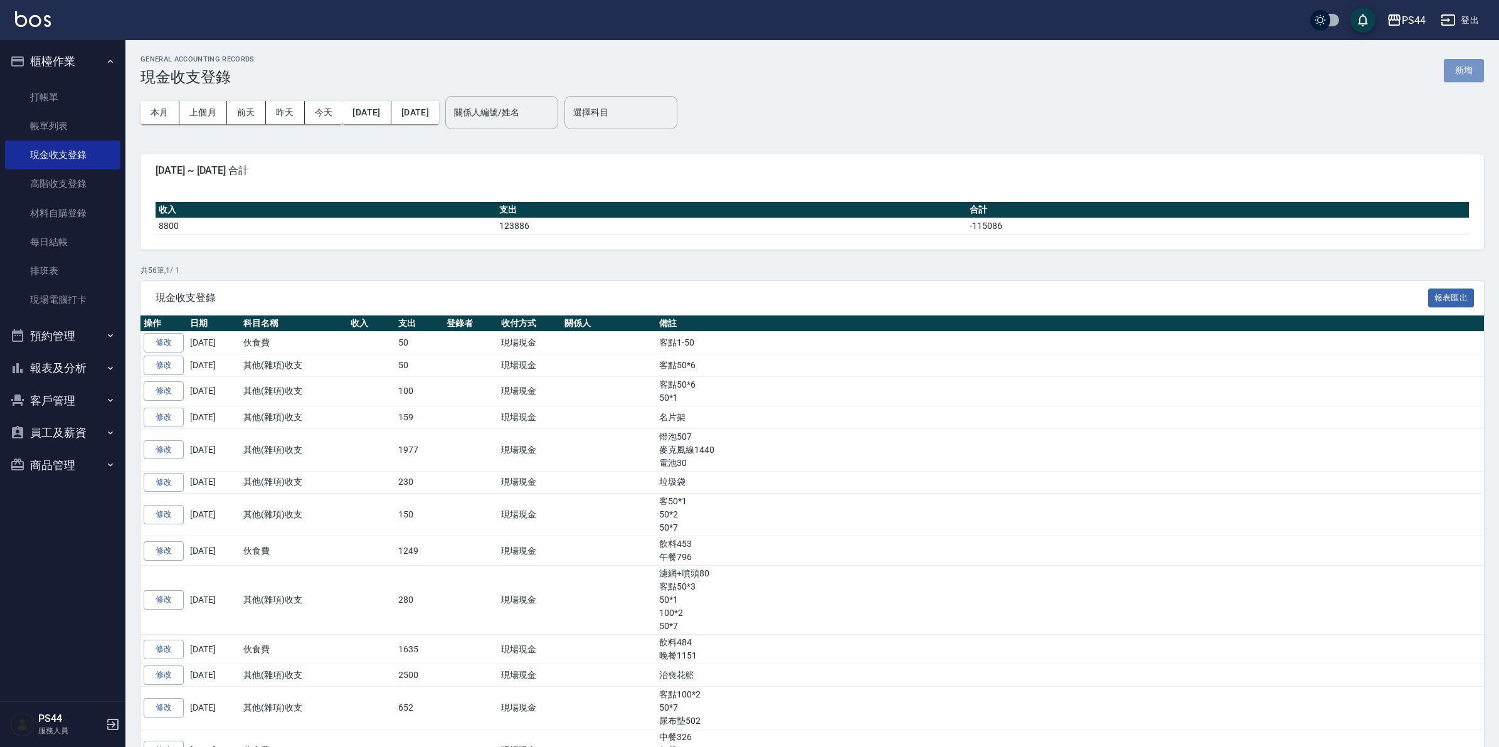
drag, startPoint x: 1454, startPoint y: 76, endPoint x: 1261, endPoint y: 142, distance: 203.5
click at [1454, 75] on button "新增" at bounding box center [1464, 70] width 40 height 23
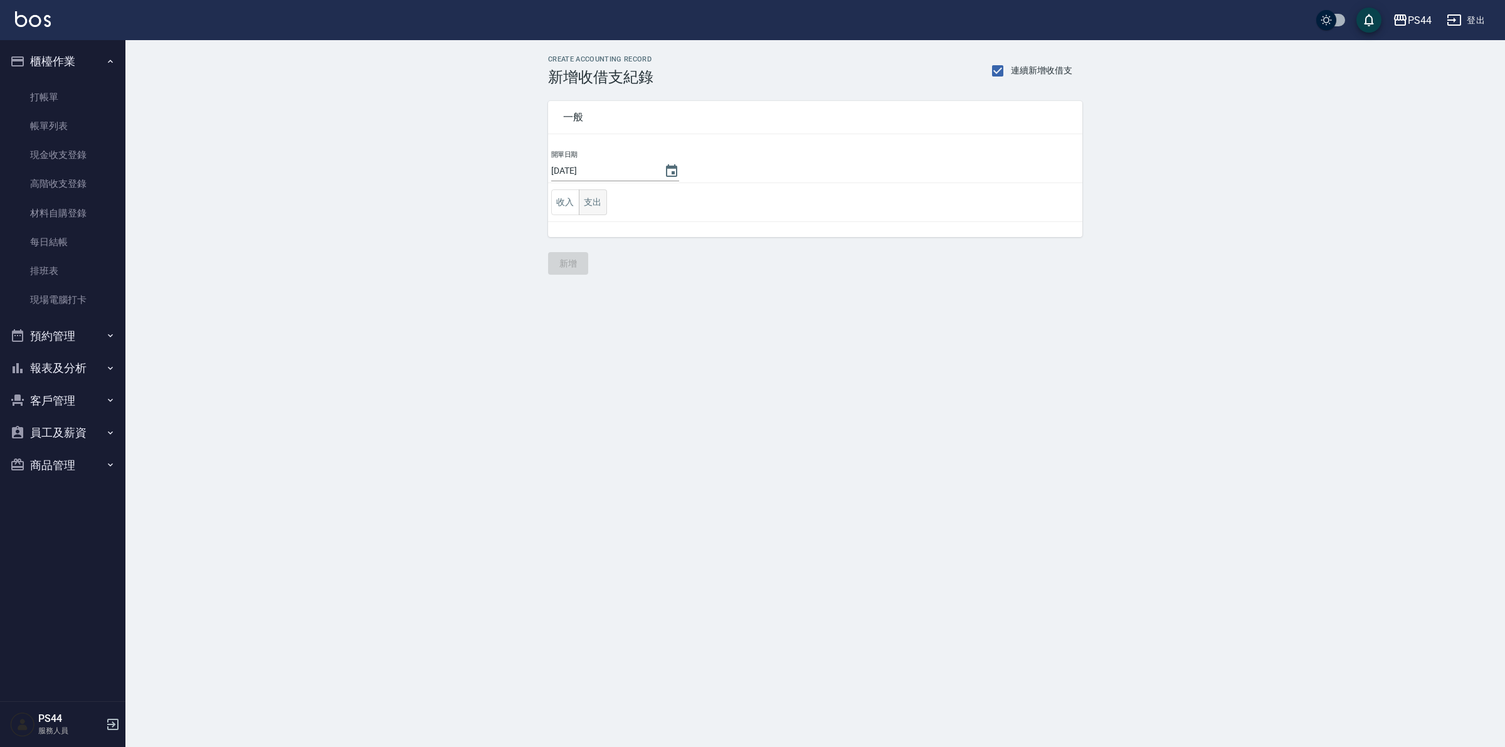
click at [601, 202] on button "支出" at bounding box center [593, 202] width 28 height 26
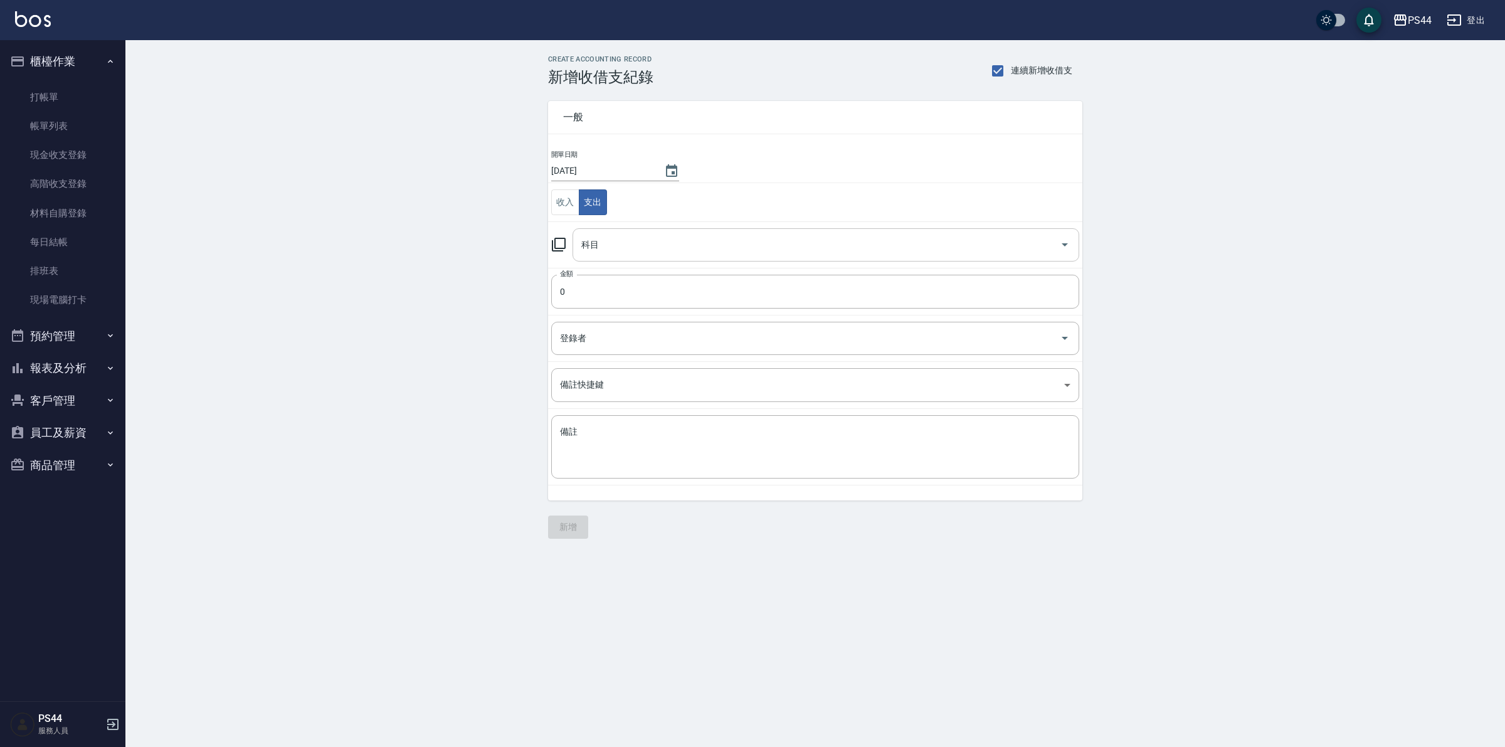
click at [667, 228] on div "科目" at bounding box center [826, 244] width 507 height 33
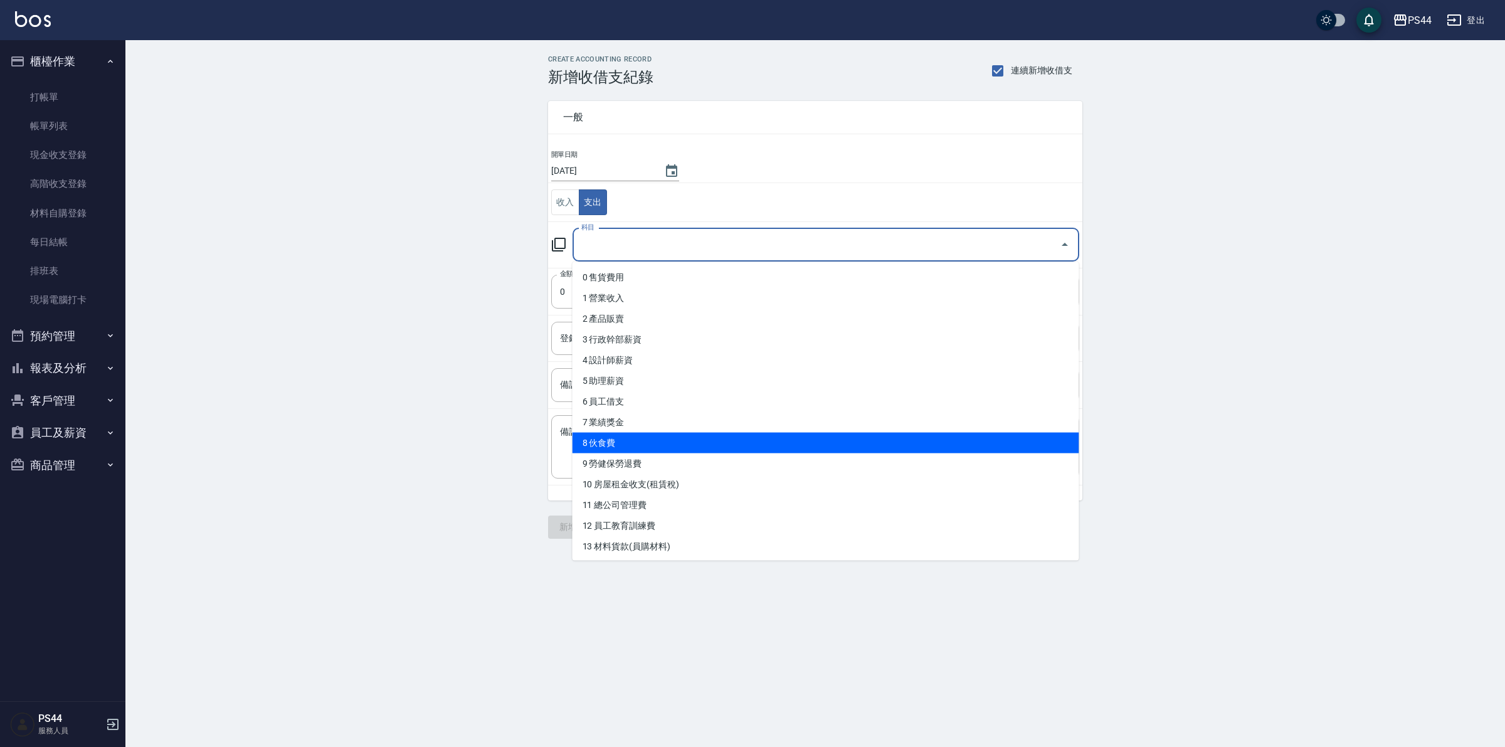
click at [640, 444] on li "8 伙食費" at bounding box center [826, 443] width 507 height 21
type input "8 伙食費"
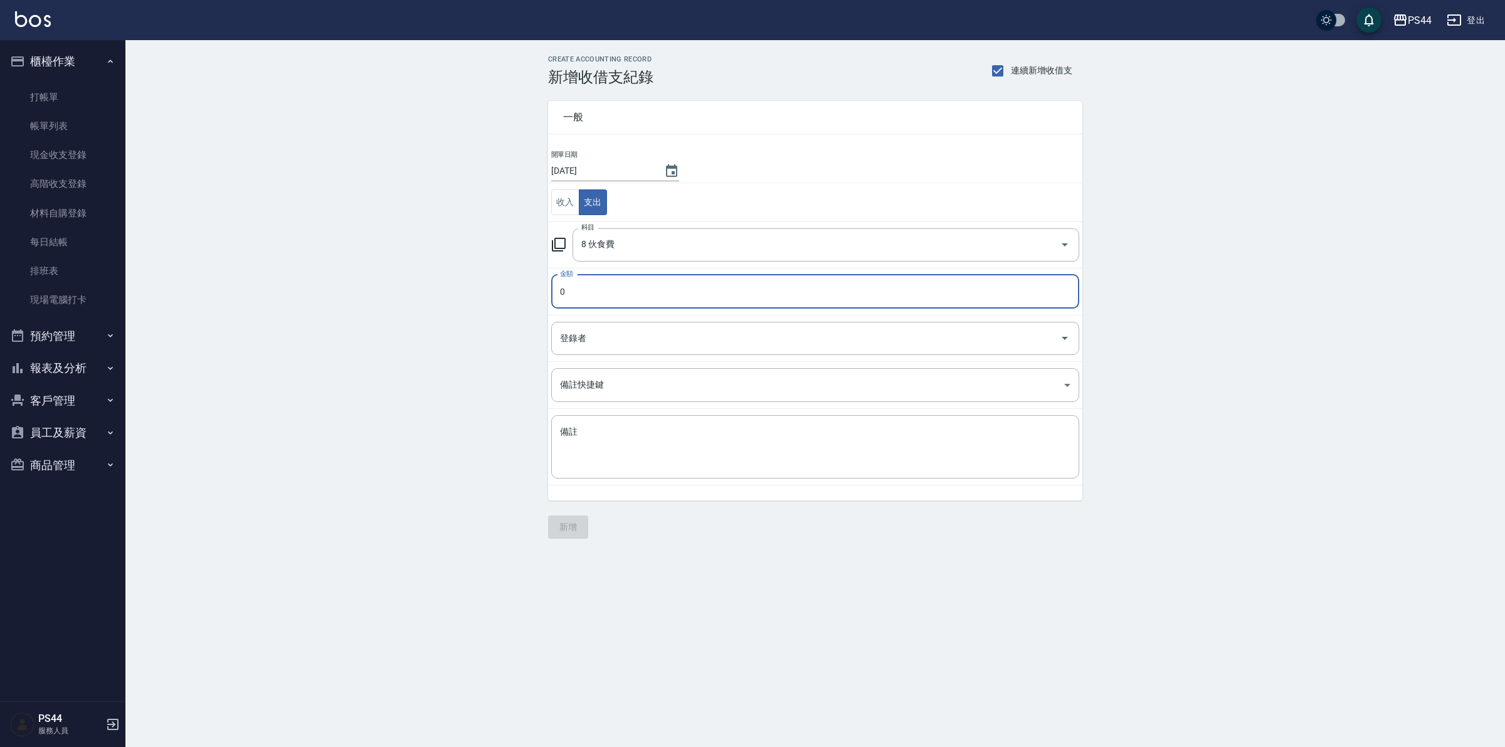
click at [653, 485] on td "備註 x 備註" at bounding box center [815, 447] width 534 height 77
click at [640, 463] on textarea "備註" at bounding box center [815, 447] width 511 height 43
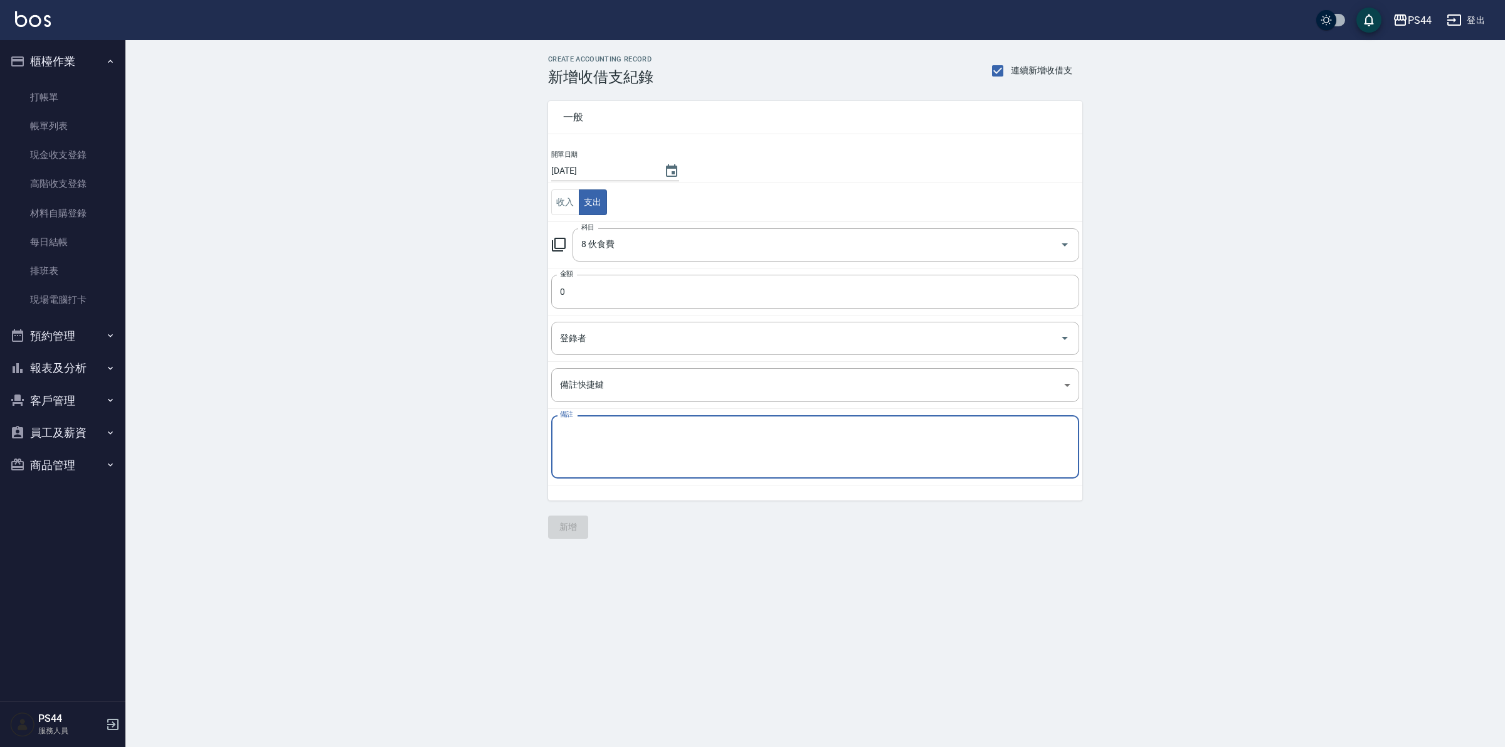
type textarea "t"
type textarea "ㄔ"
type textarea "午餐965 飲料591"
click at [600, 308] on input "0" at bounding box center [815, 292] width 528 height 34
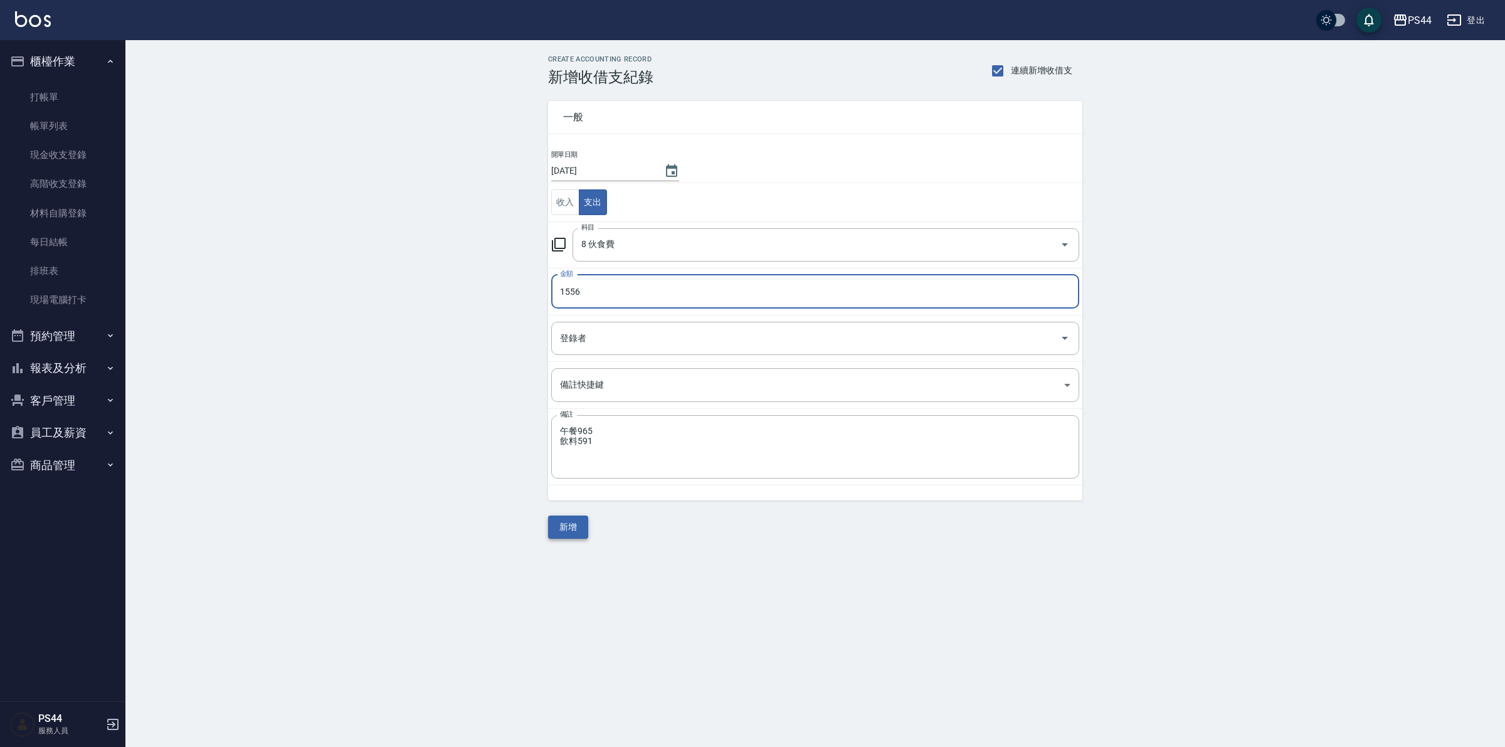
type input "1556"
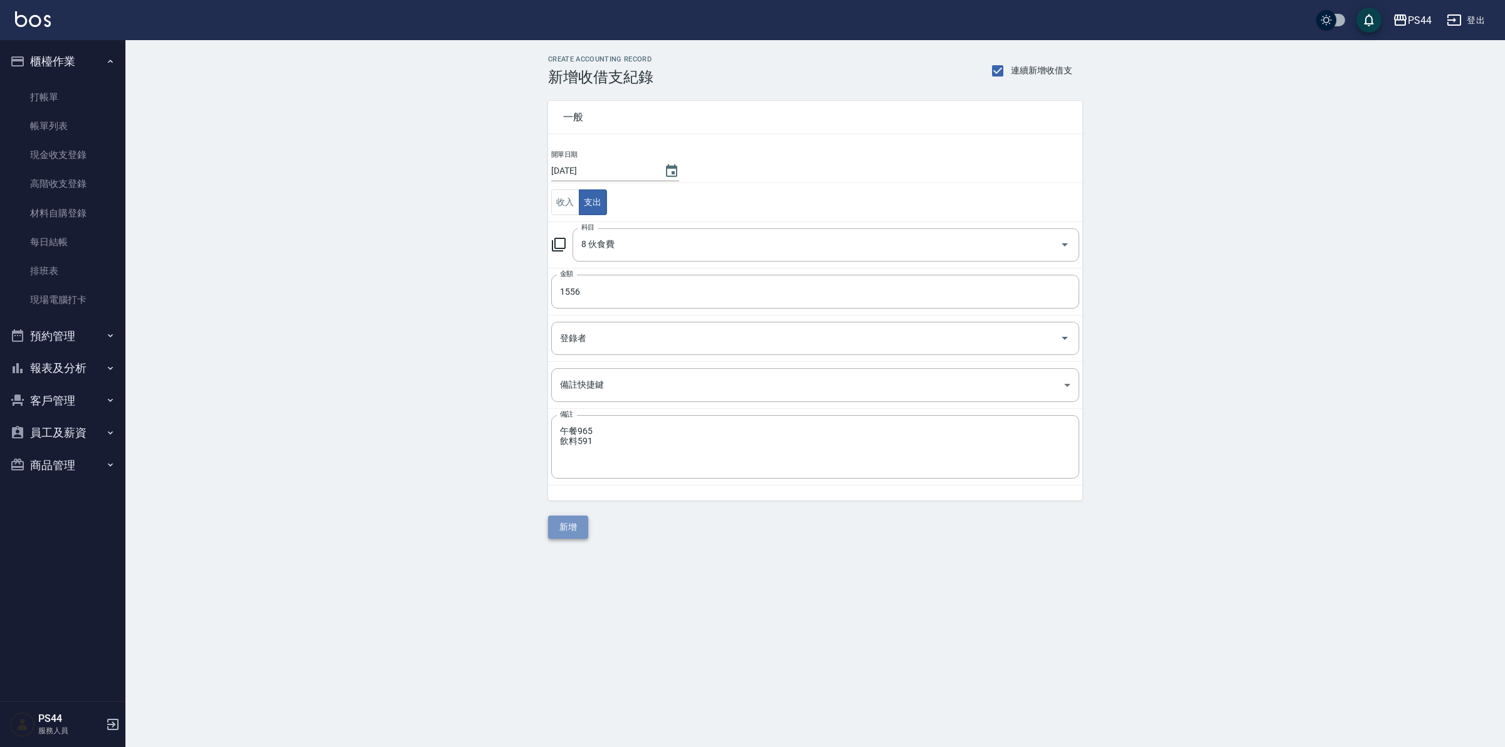
click at [581, 534] on button "新增" at bounding box center [568, 527] width 40 height 23
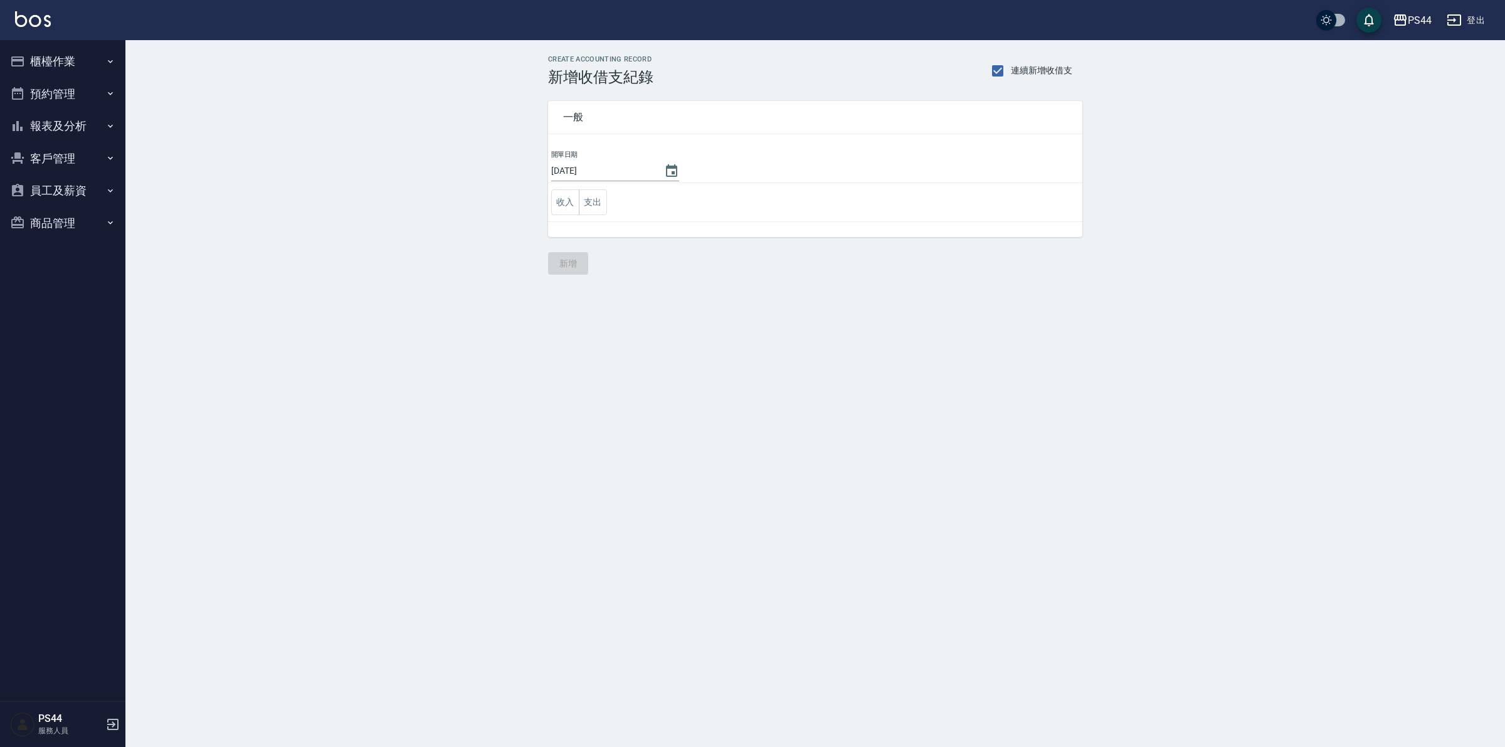
click at [600, 201] on button "支出" at bounding box center [593, 202] width 28 height 26
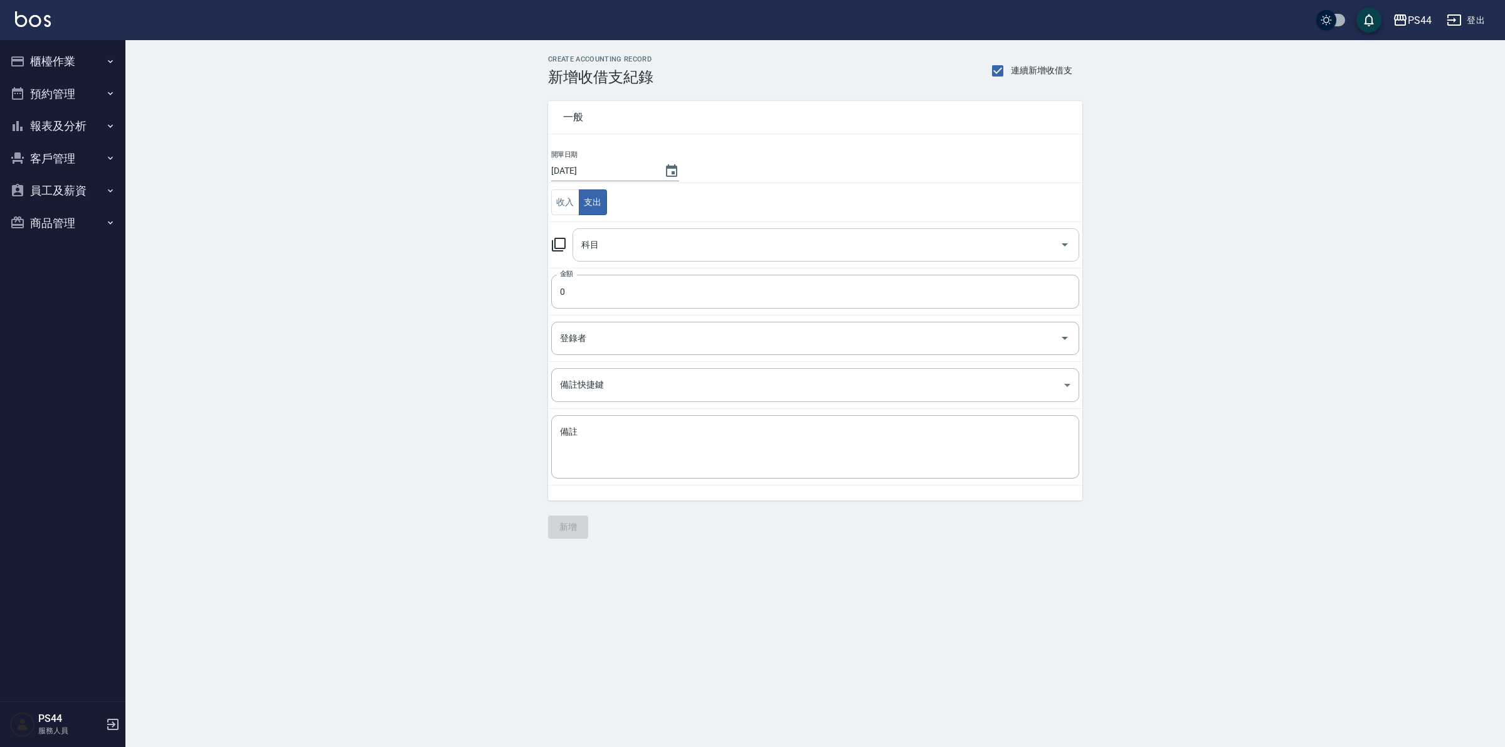
click at [624, 251] on input "科目" at bounding box center [816, 245] width 477 height 22
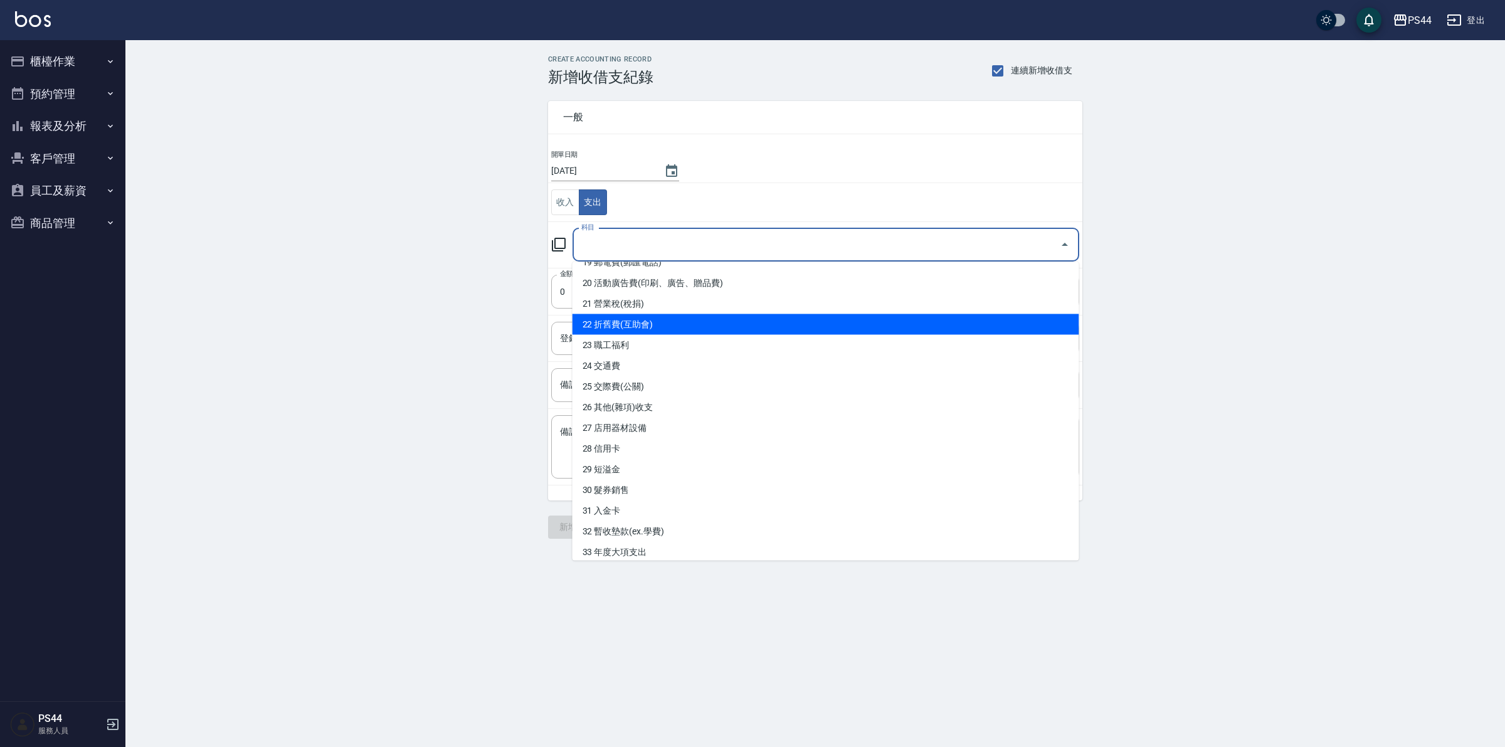
scroll to position [262, 0]
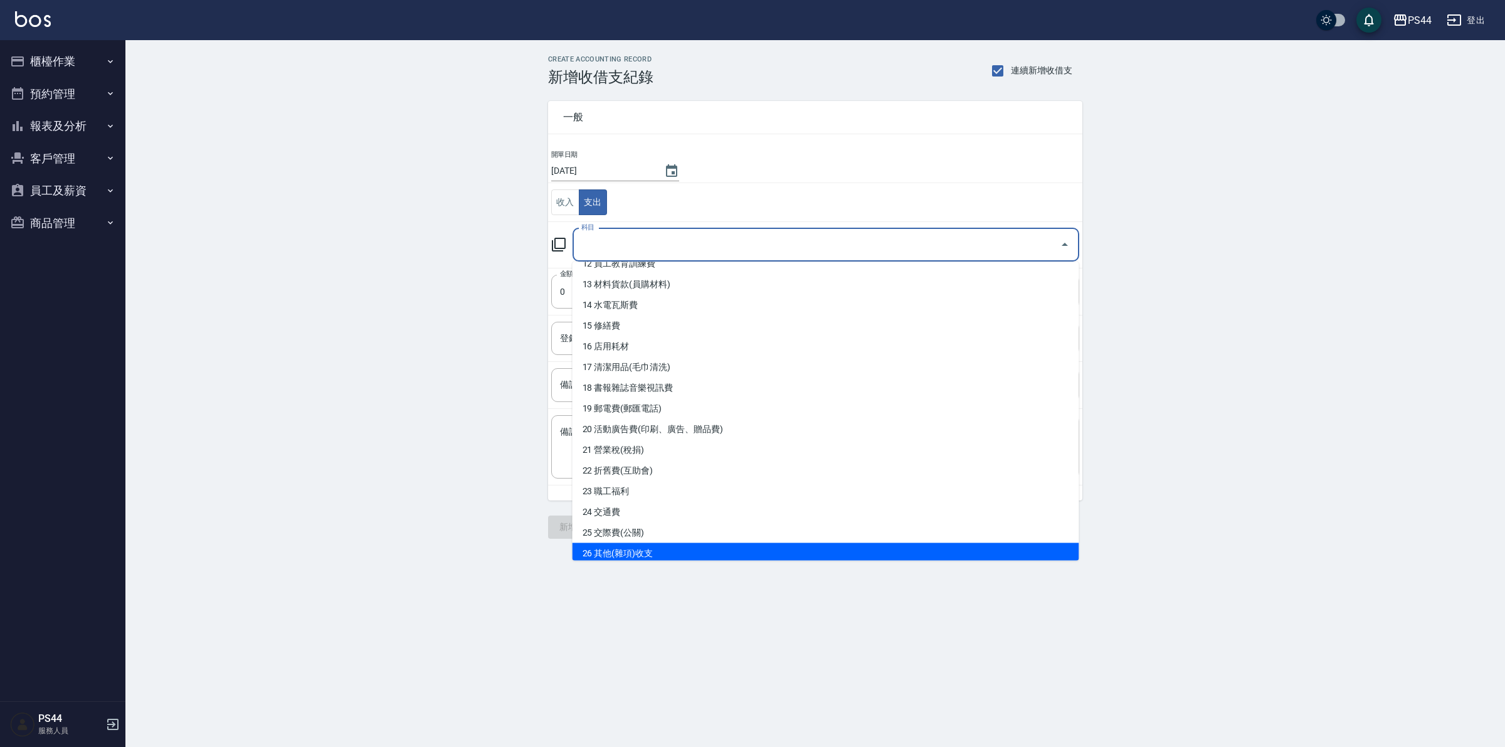
click at [684, 546] on li "26 其他(雜項)收支" at bounding box center [826, 553] width 507 height 21
type input "26 其他(雜項)收支"
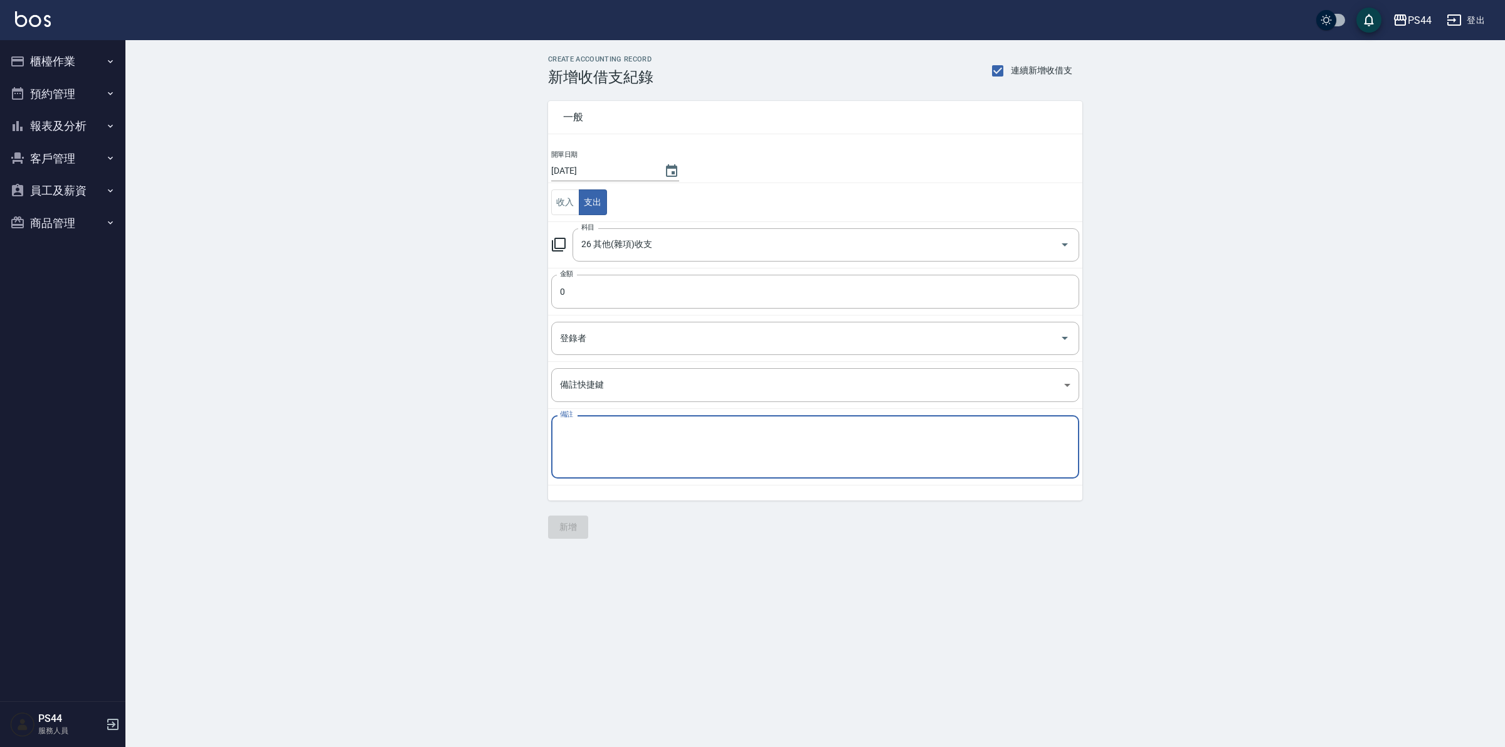
click at [648, 447] on textarea "備註" at bounding box center [815, 447] width 511 height 43
type textarea "d"
type textarea "ㄎ"
click at [581, 450] on textarea "客點6*50 9*50 紅包袋30" at bounding box center [815, 452] width 511 height 52
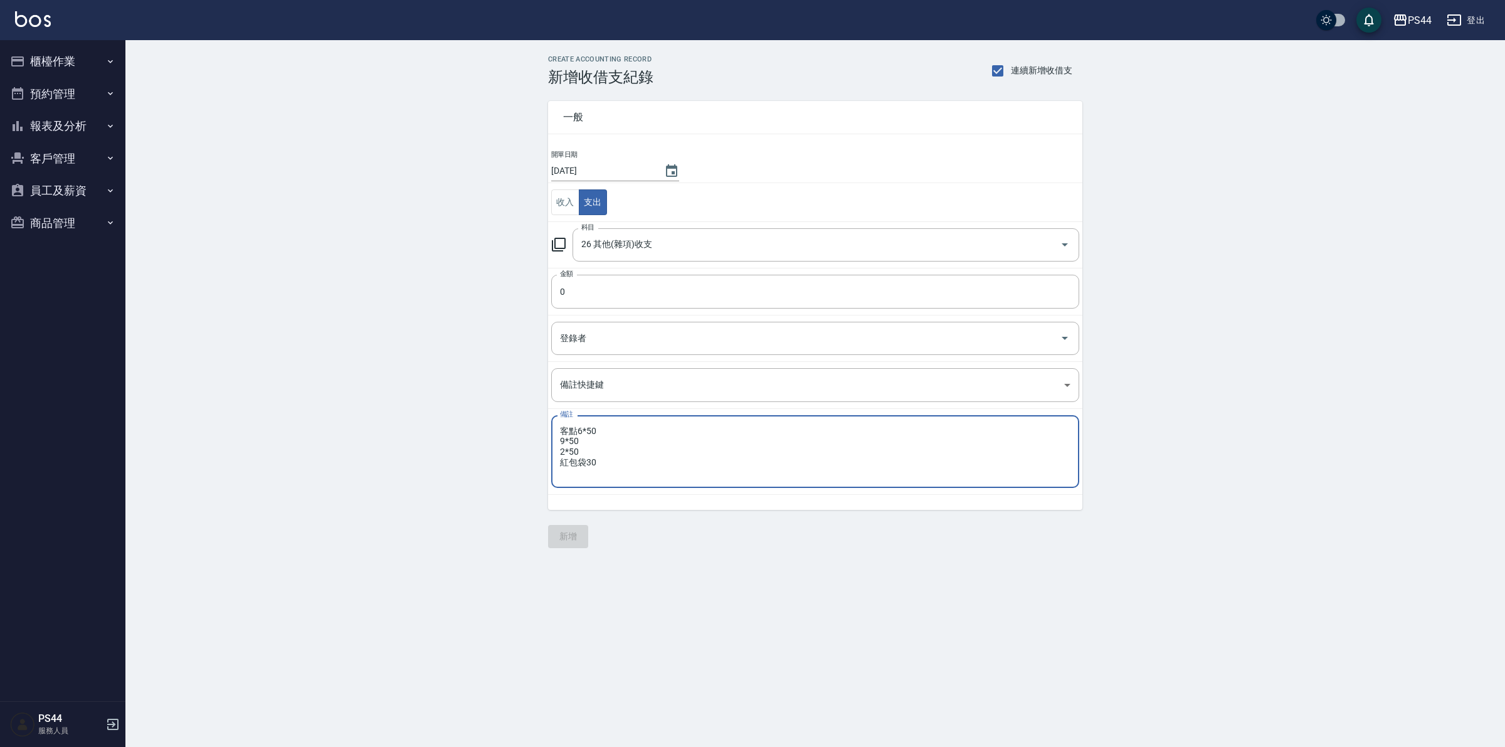
click at [618, 472] on textarea "客點6*50 9*50 2*50 紅包袋30" at bounding box center [815, 452] width 511 height 52
click at [593, 452] on textarea "客點6*50 9*50 2*50 紅包袋30 信封袋26" at bounding box center [815, 452] width 511 height 52
click at [588, 443] on textarea "客點6*50 9*50 2*50 紅包袋30 信封袋26" at bounding box center [815, 452] width 511 height 52
type textarea "客點6*50 9*50 9*50 2*50 紅包袋30 信封袋26"
click at [674, 295] on input "0" at bounding box center [815, 292] width 528 height 34
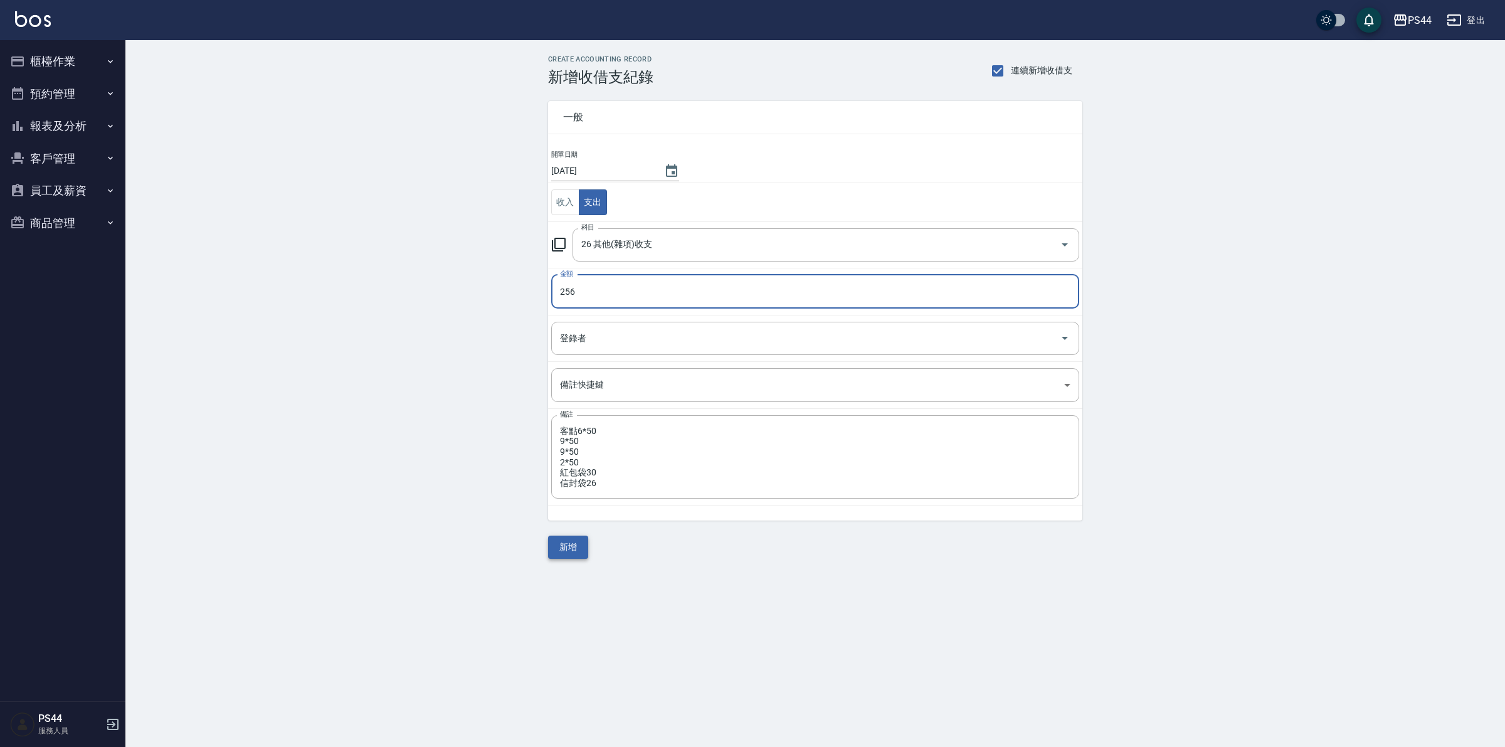
type input "256"
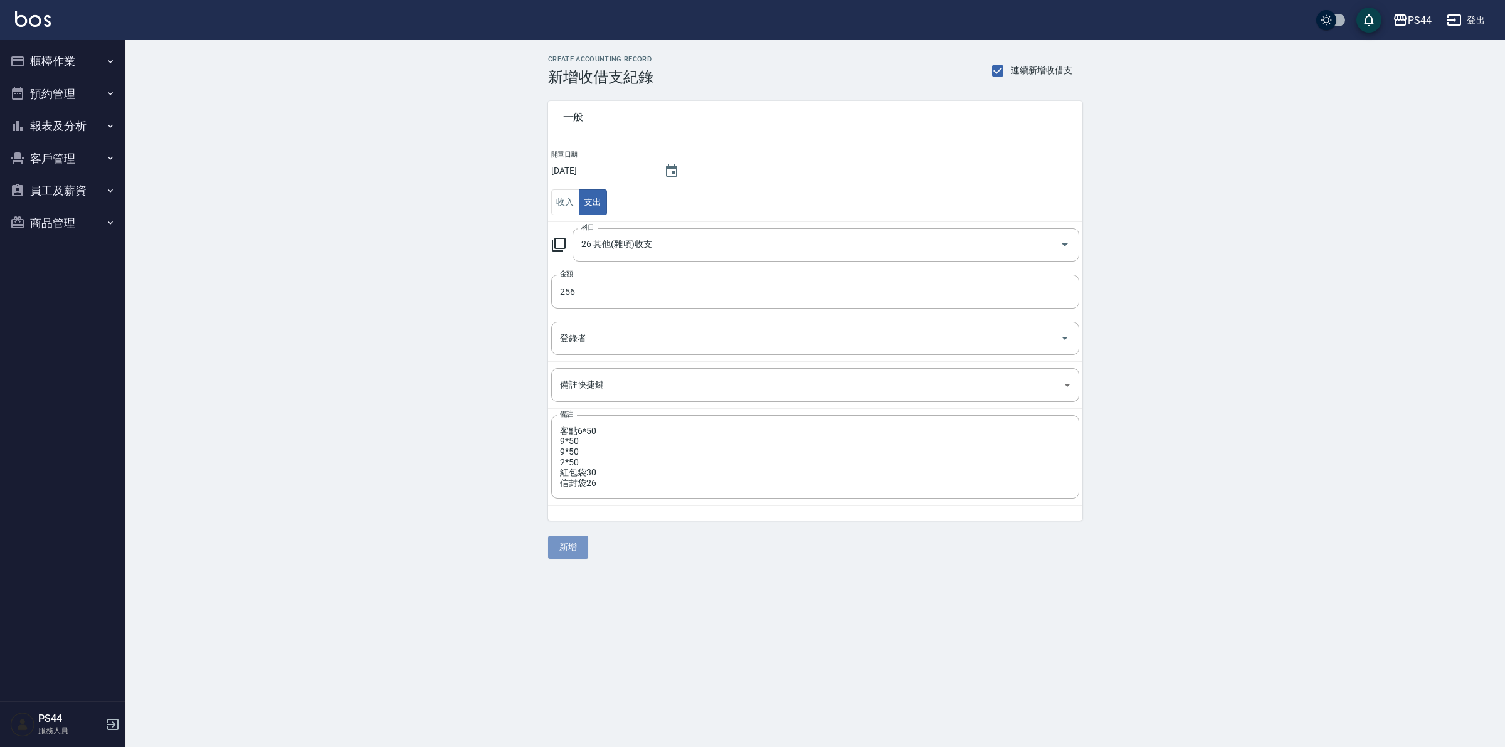
click at [568, 540] on button "新增" at bounding box center [568, 547] width 40 height 23
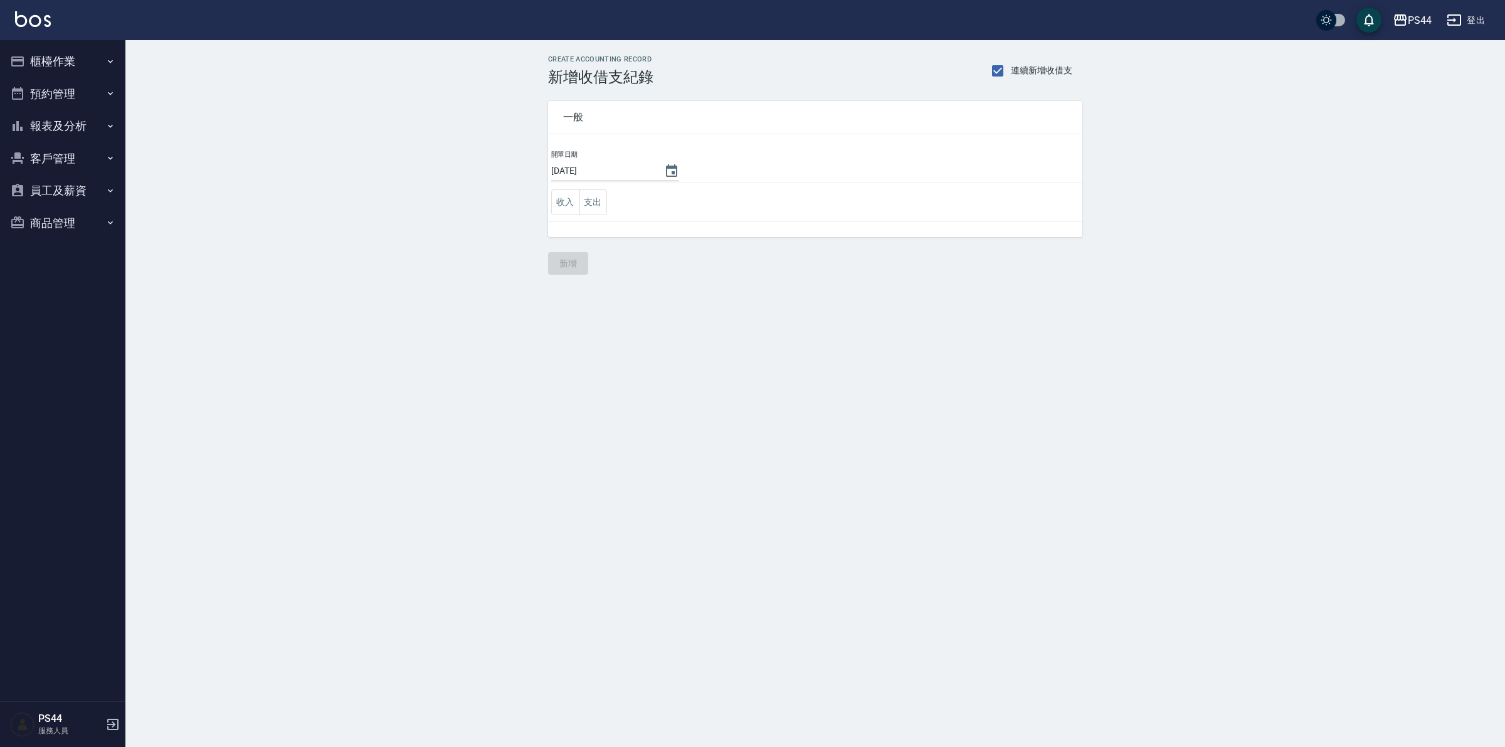
click at [33, 54] on button "櫃檯作業" at bounding box center [62, 61] width 115 height 33
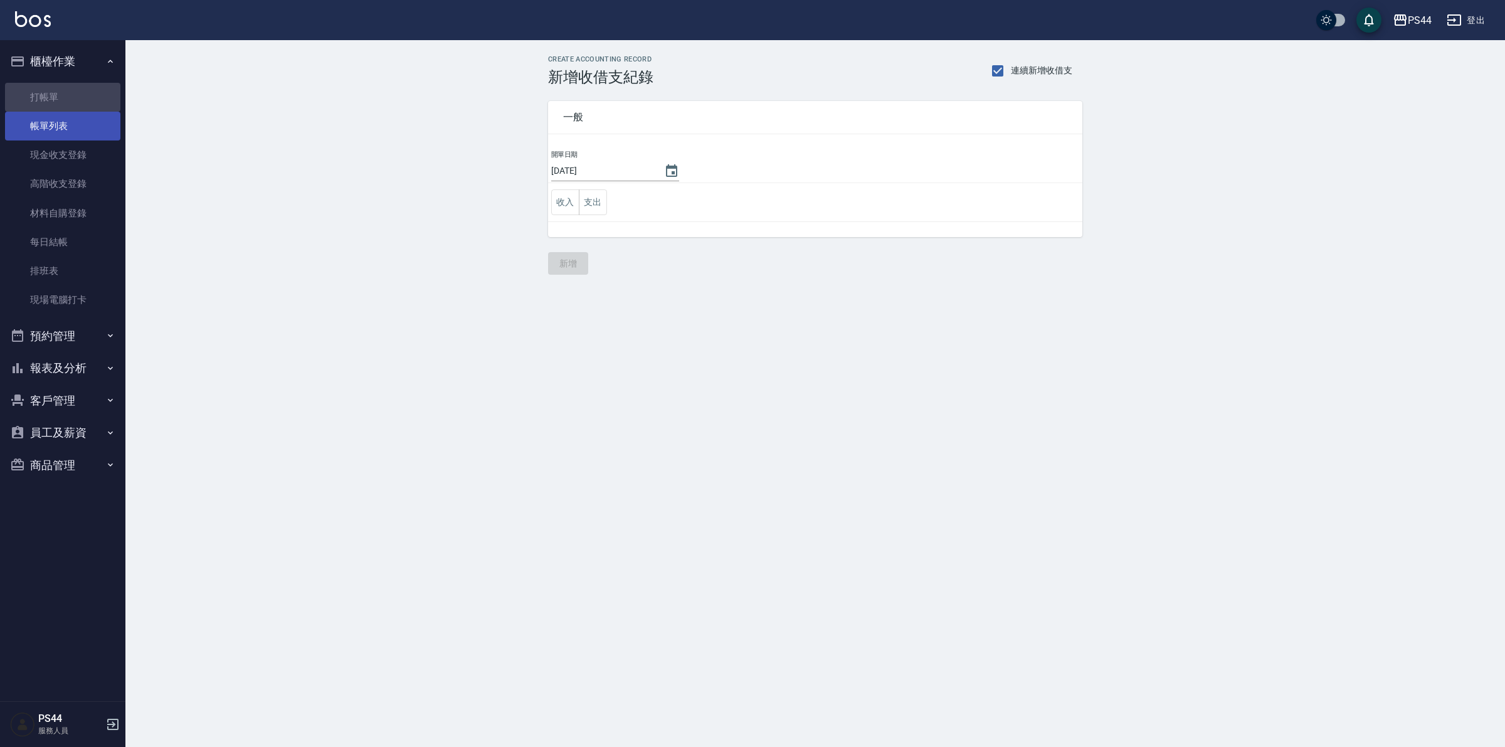
drag, startPoint x: 60, startPoint y: 95, endPoint x: 100, endPoint y: 115, distance: 45.2
click at [58, 95] on link "打帳單" at bounding box center [62, 97] width 115 height 29
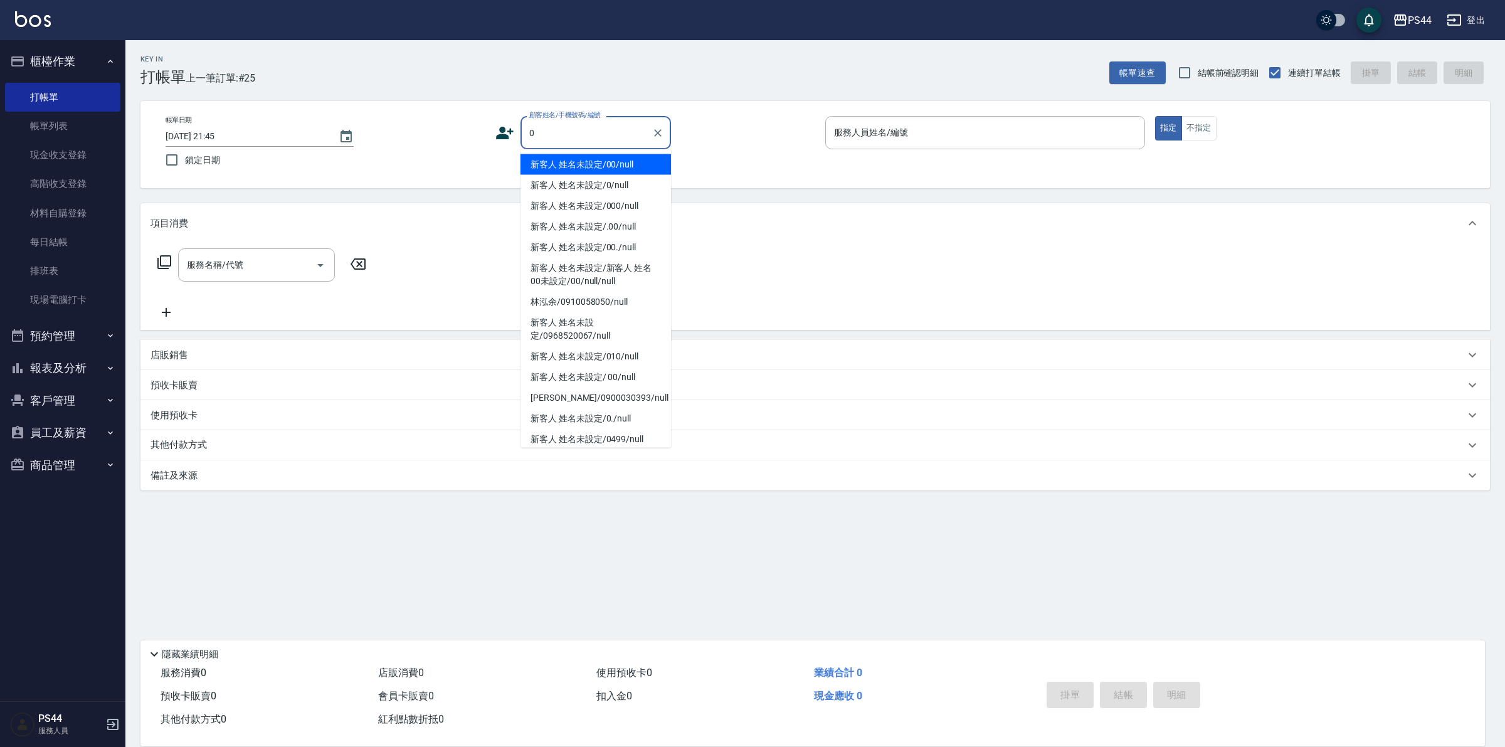
type input "新客人 姓名未設定/00/null"
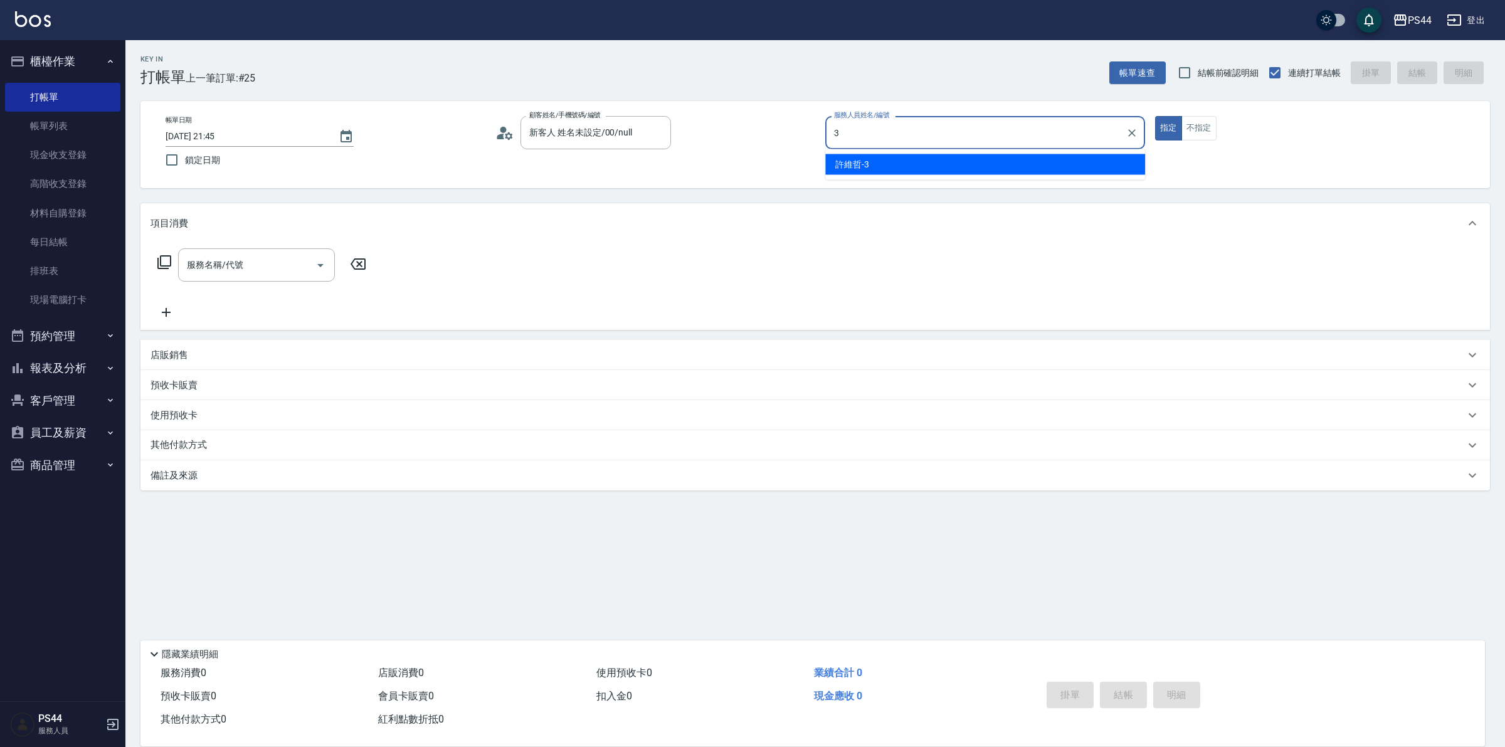
type input "許維哲-3"
type button "true"
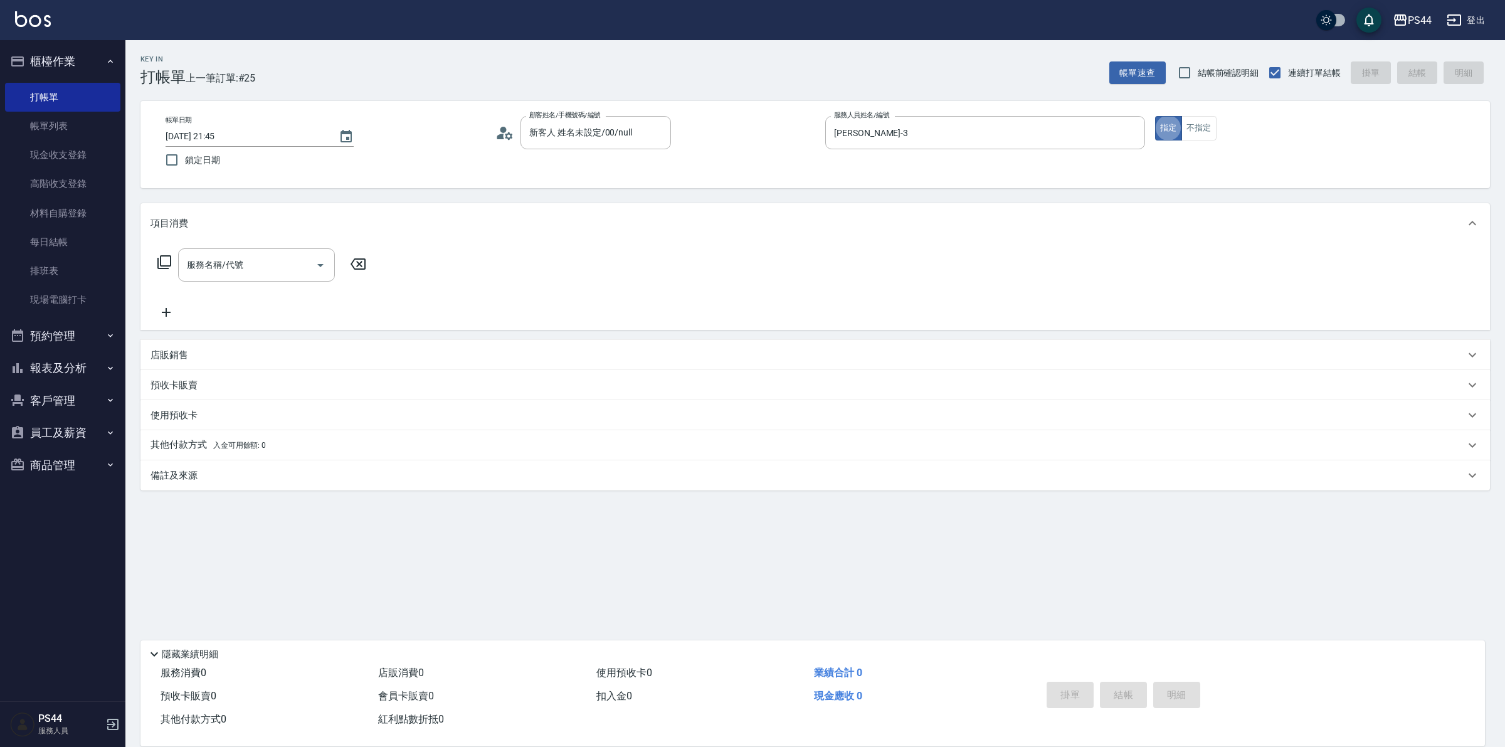
type input "新客人 姓名未設定/0/null"
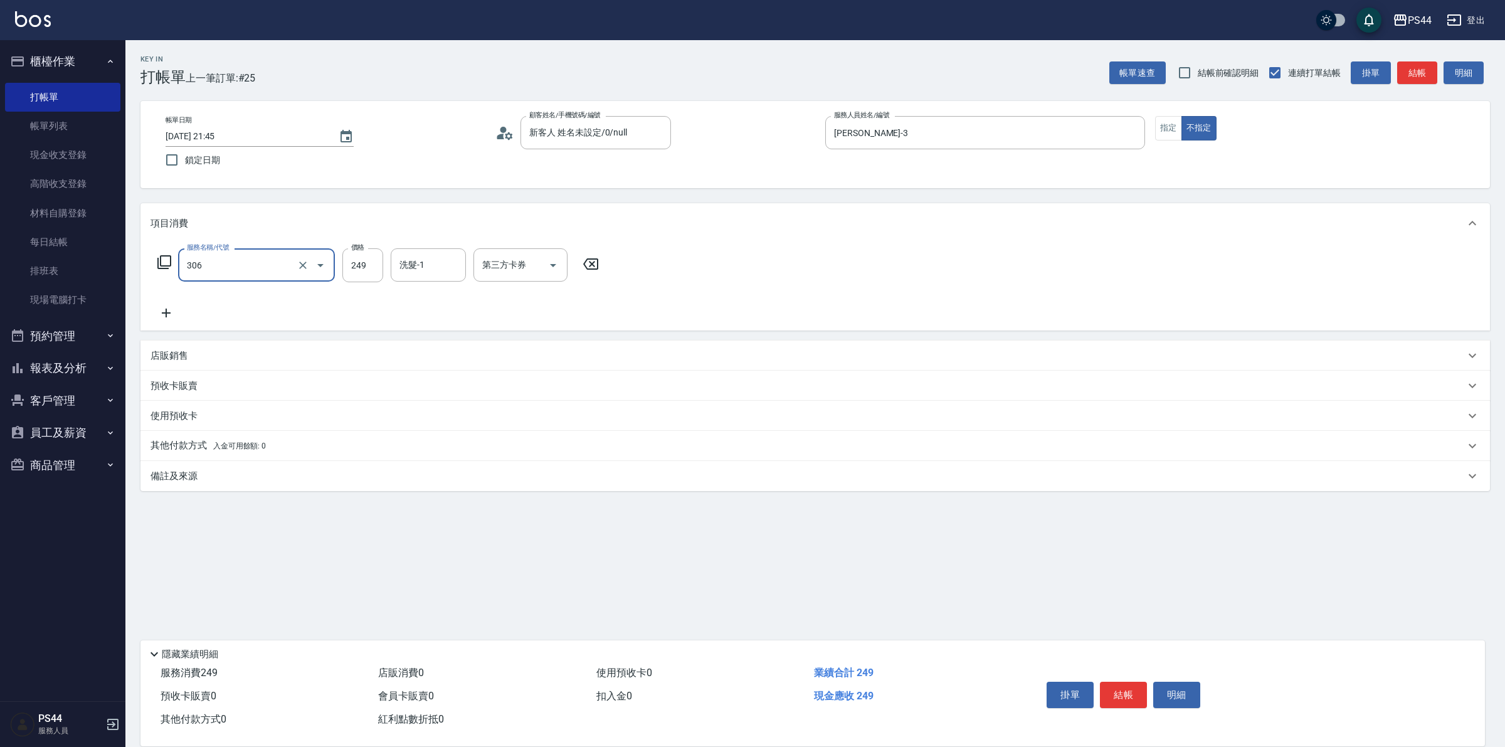
type input "剪髮(306)"
type input "慧星-29"
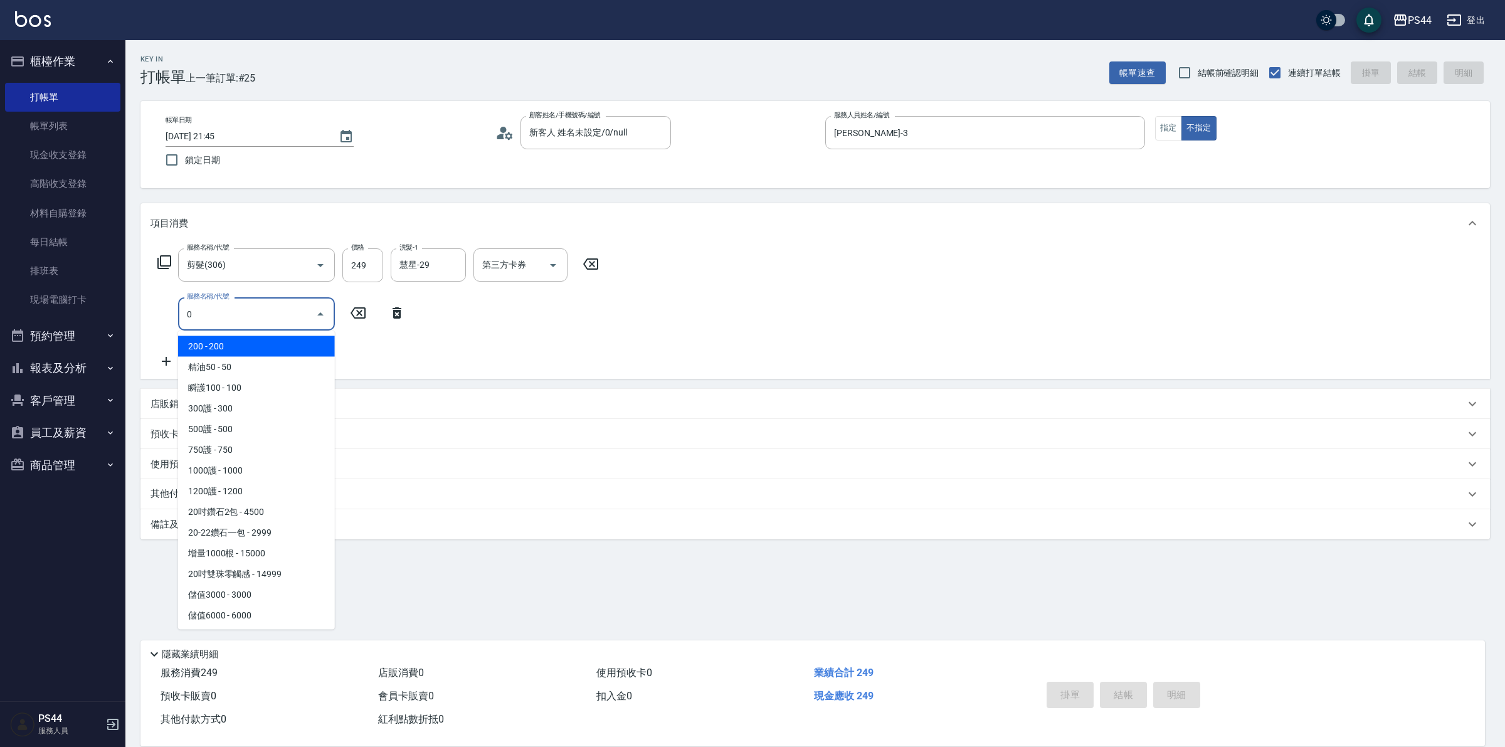
type input "200(111)"
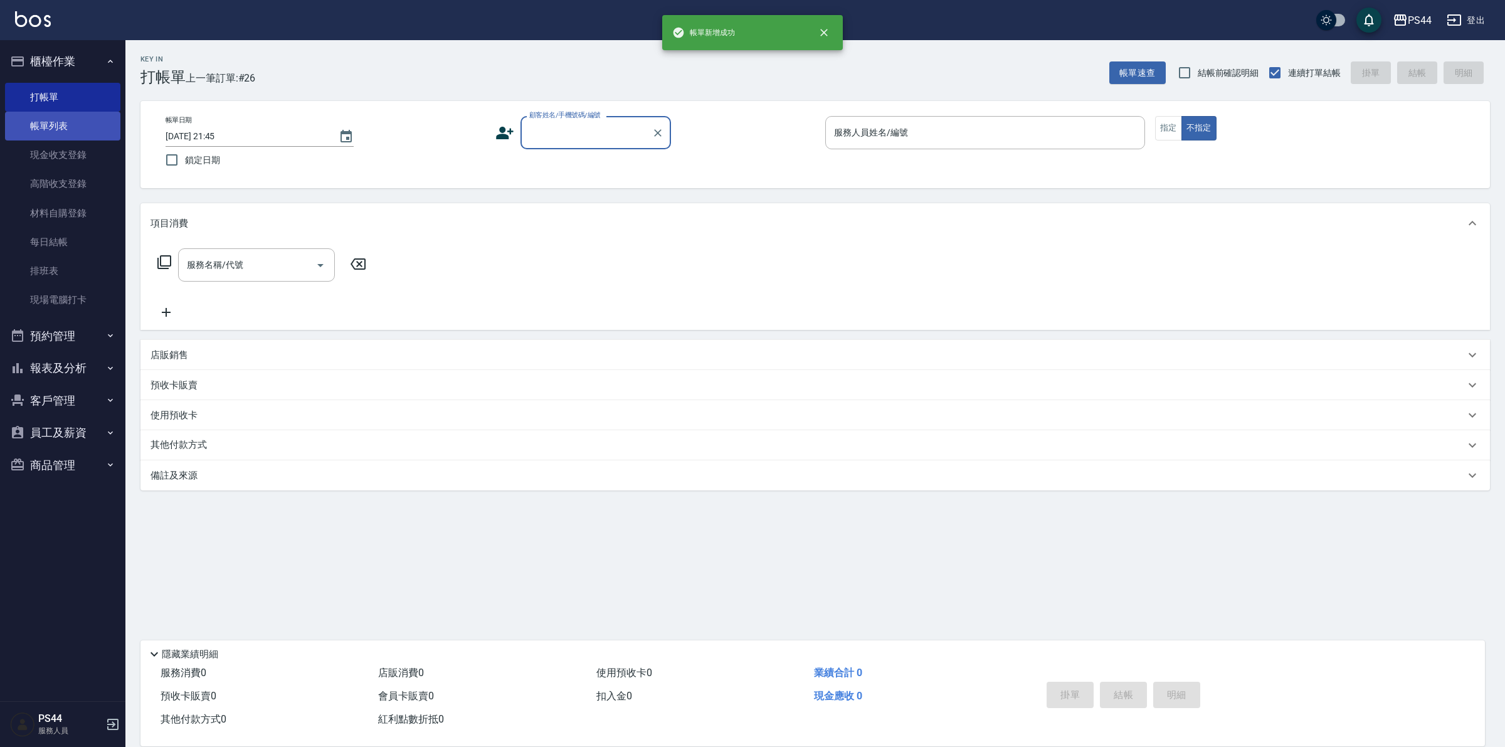
click at [35, 118] on link "帳單列表" at bounding box center [62, 126] width 115 height 29
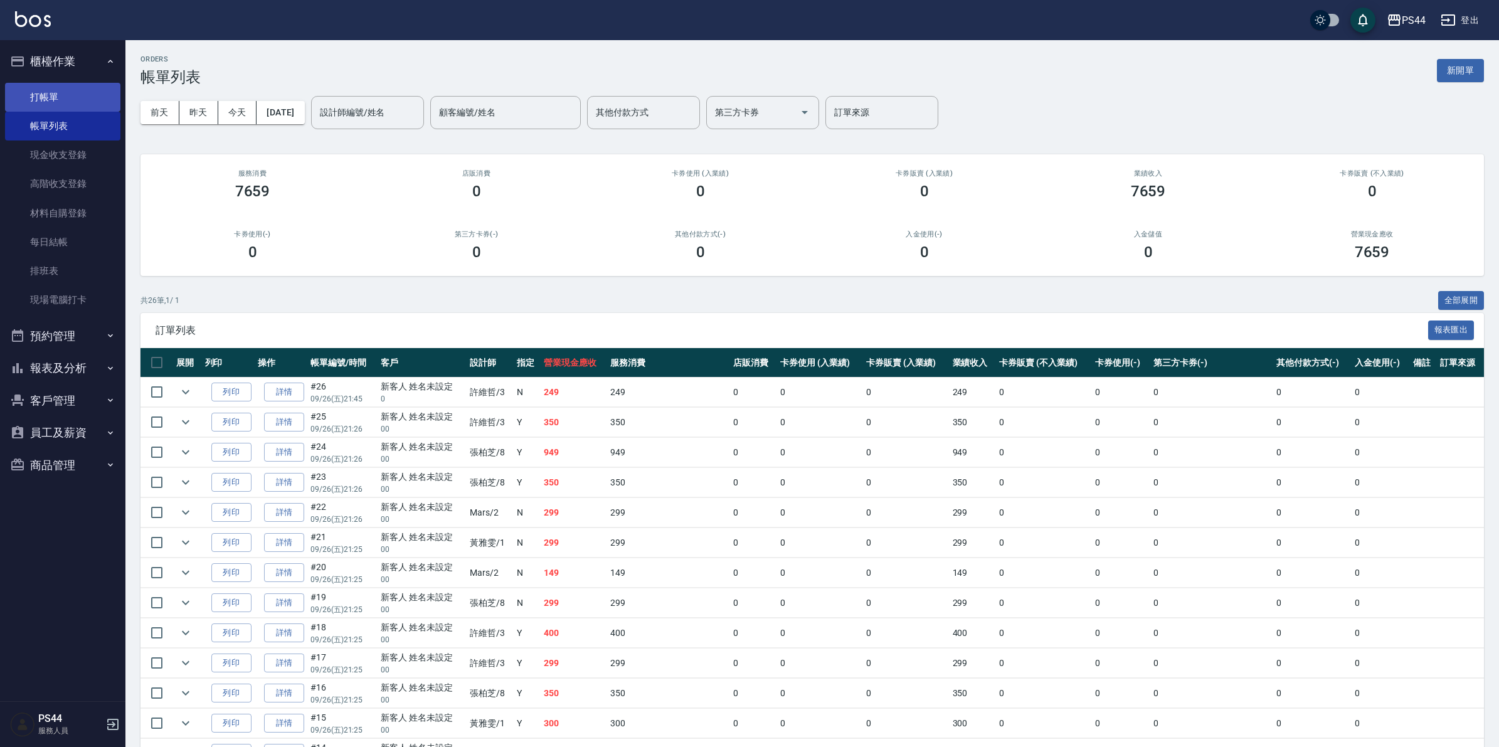
click at [27, 91] on link "打帳單" at bounding box center [62, 97] width 115 height 29
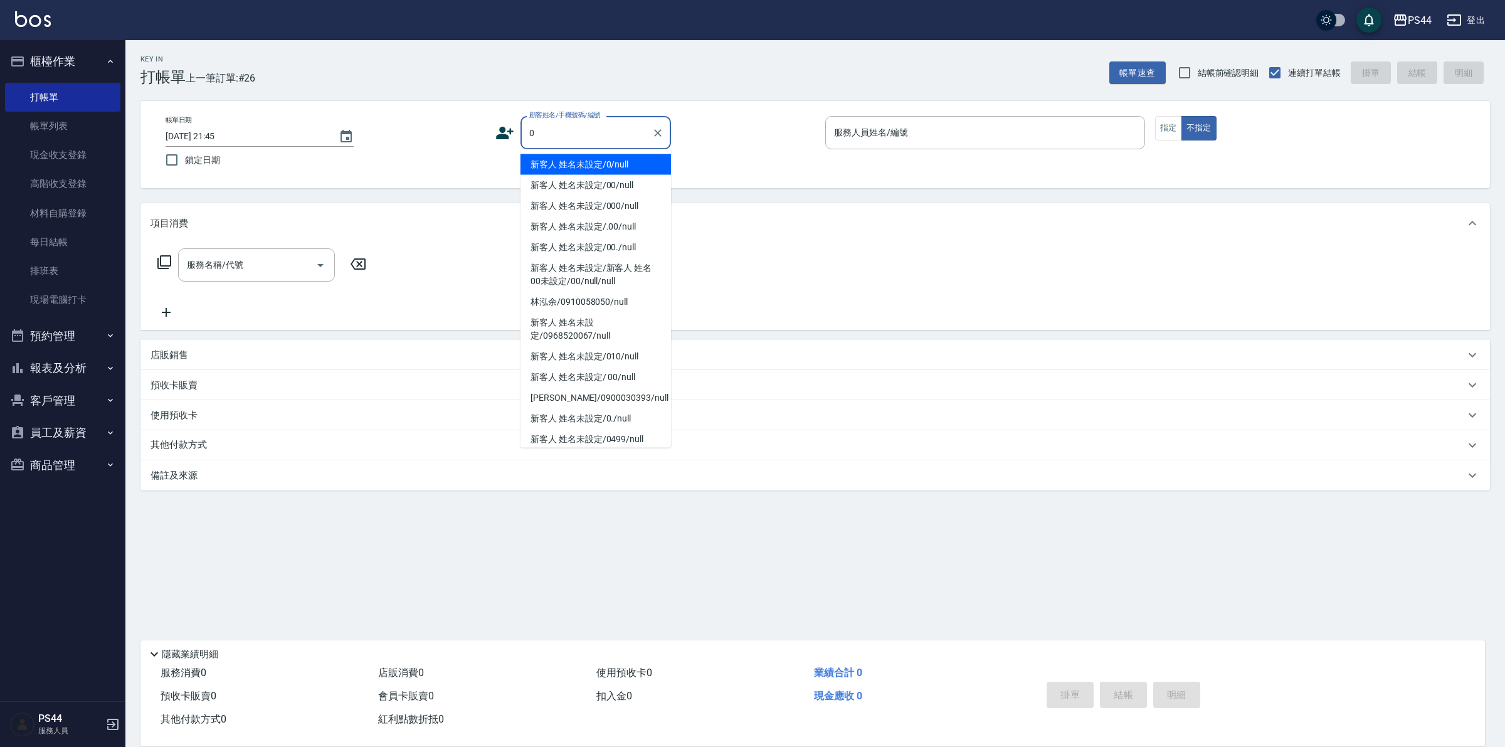
type input "新客人 姓名未設定/0/null"
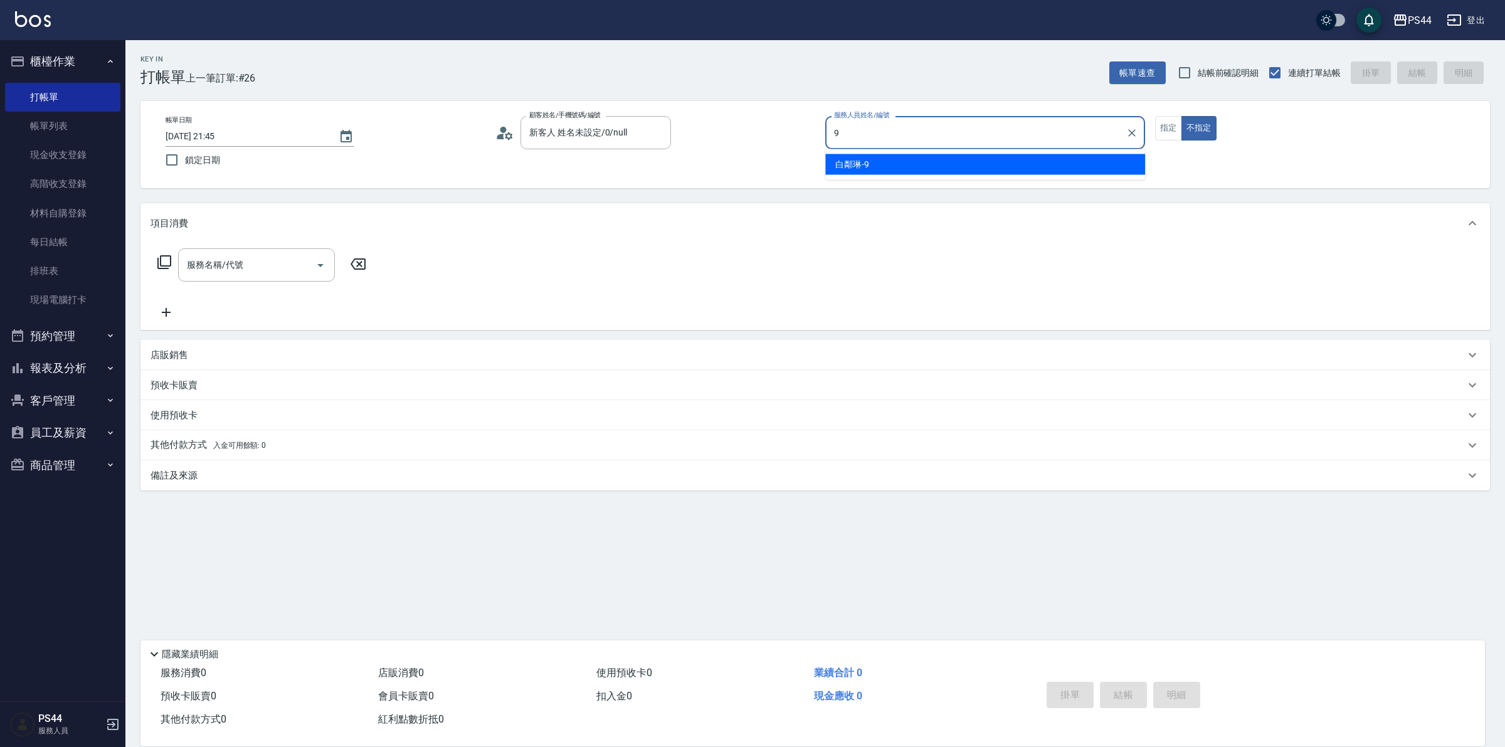
type input "白鄰琳-9"
type button "false"
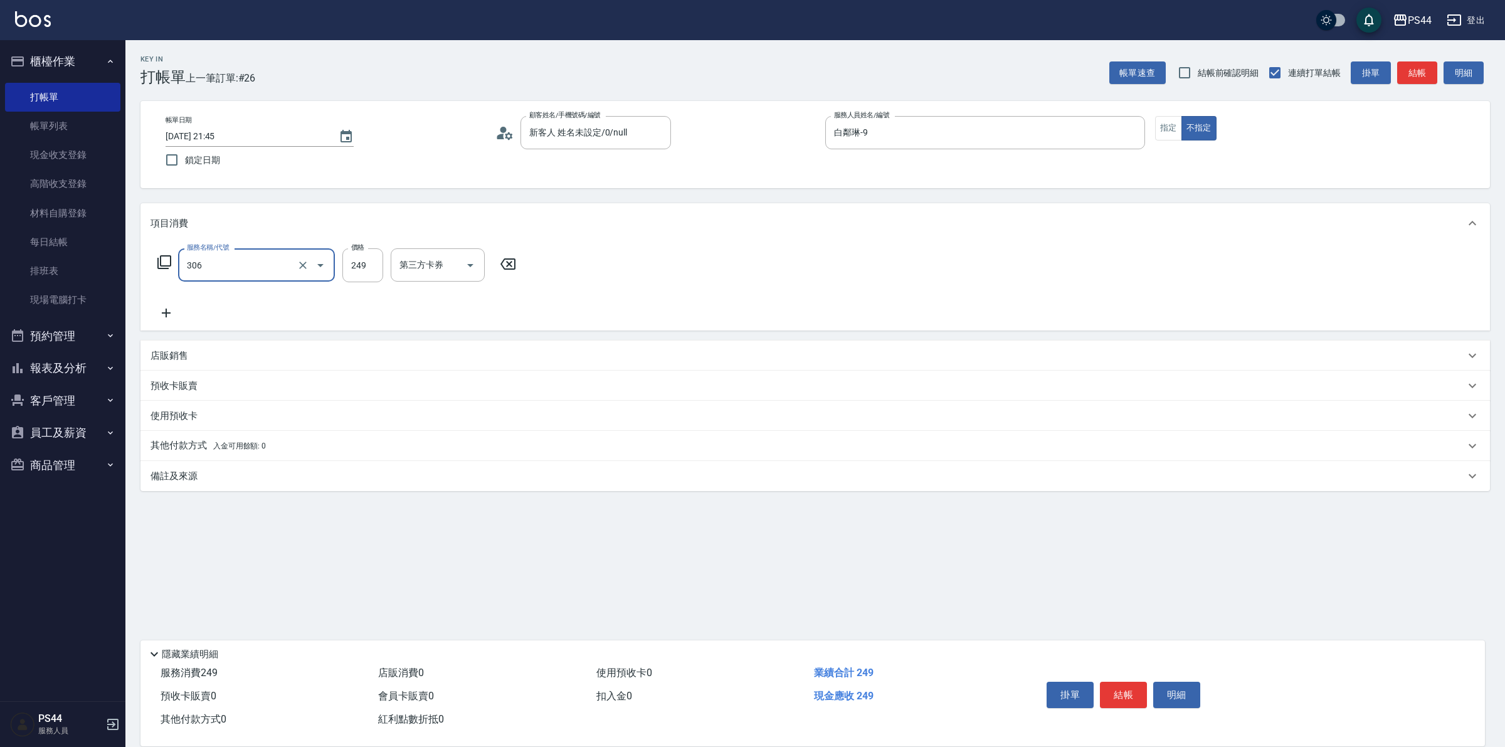
type input "剪髮(306)"
type input "王姵眙-37"
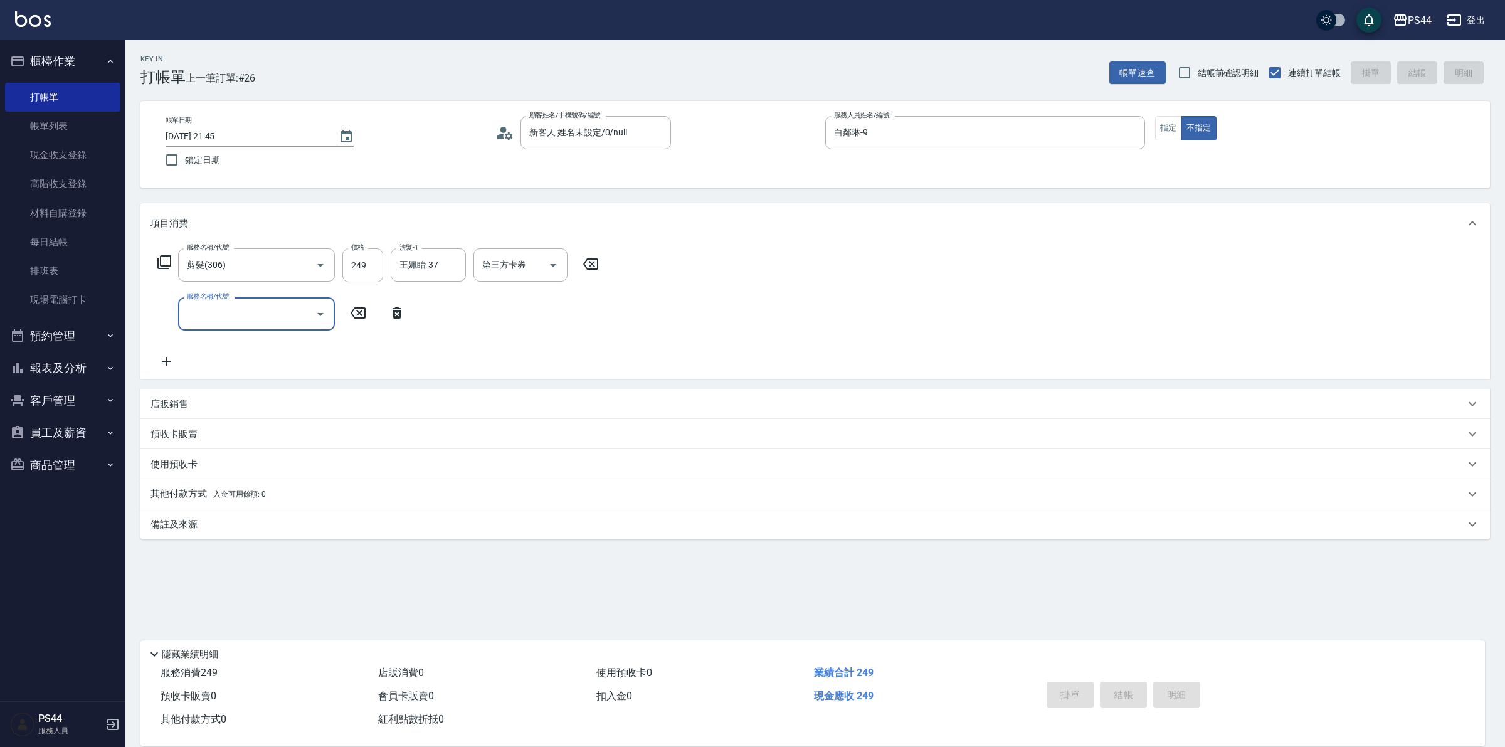
type input "2025/09/26 21:46"
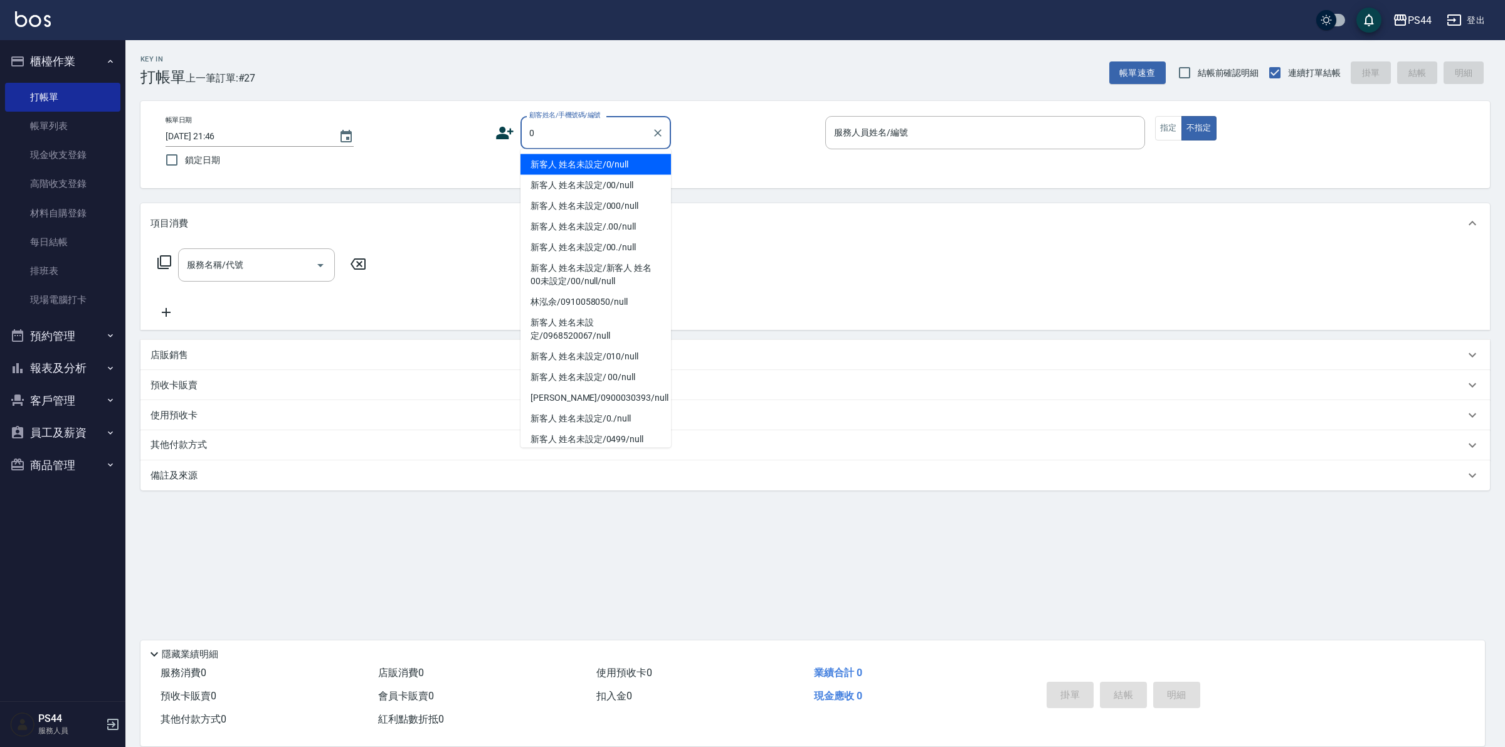
type input "新客人 姓名未設定/0/null"
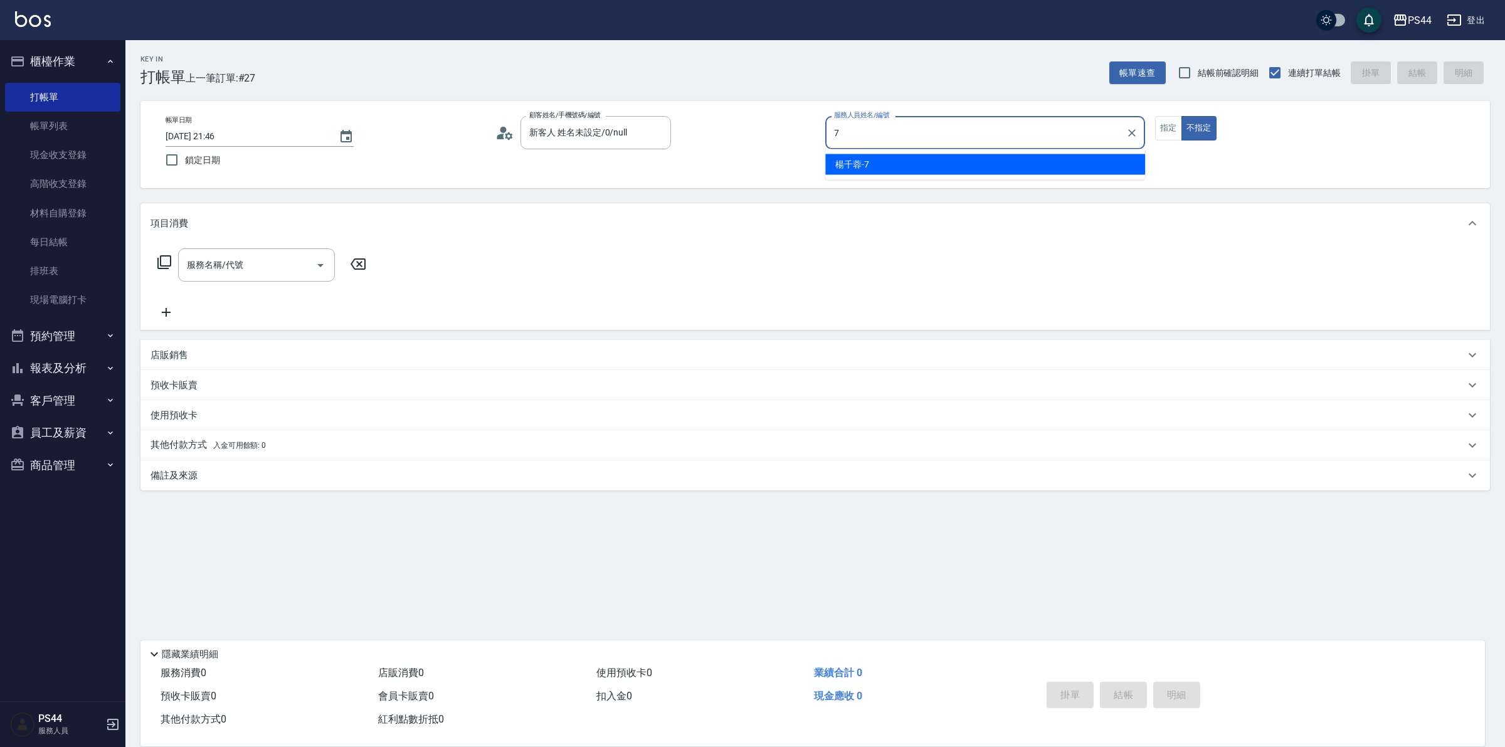
type input "楊千蓉-7"
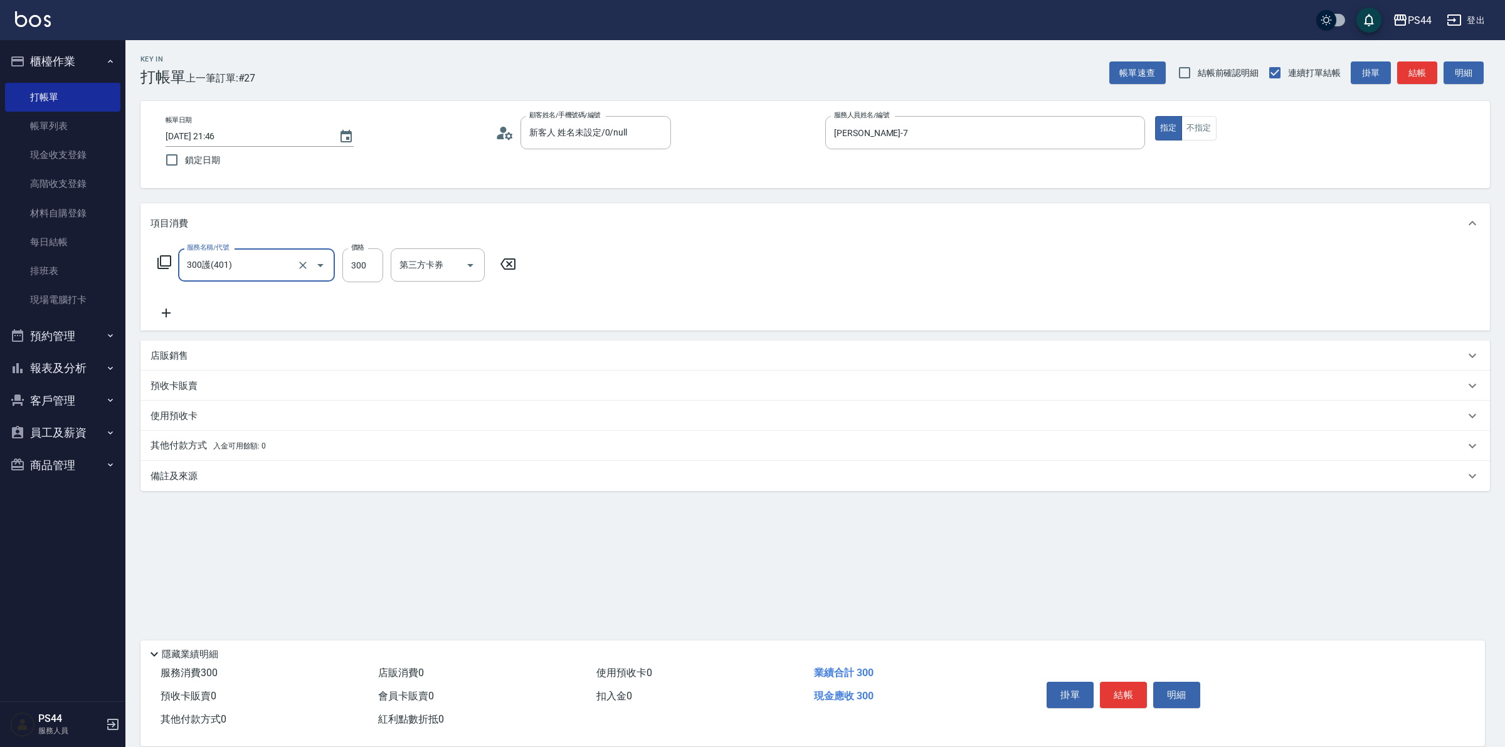
type input "300護(401)"
type input "王姵眙-37"
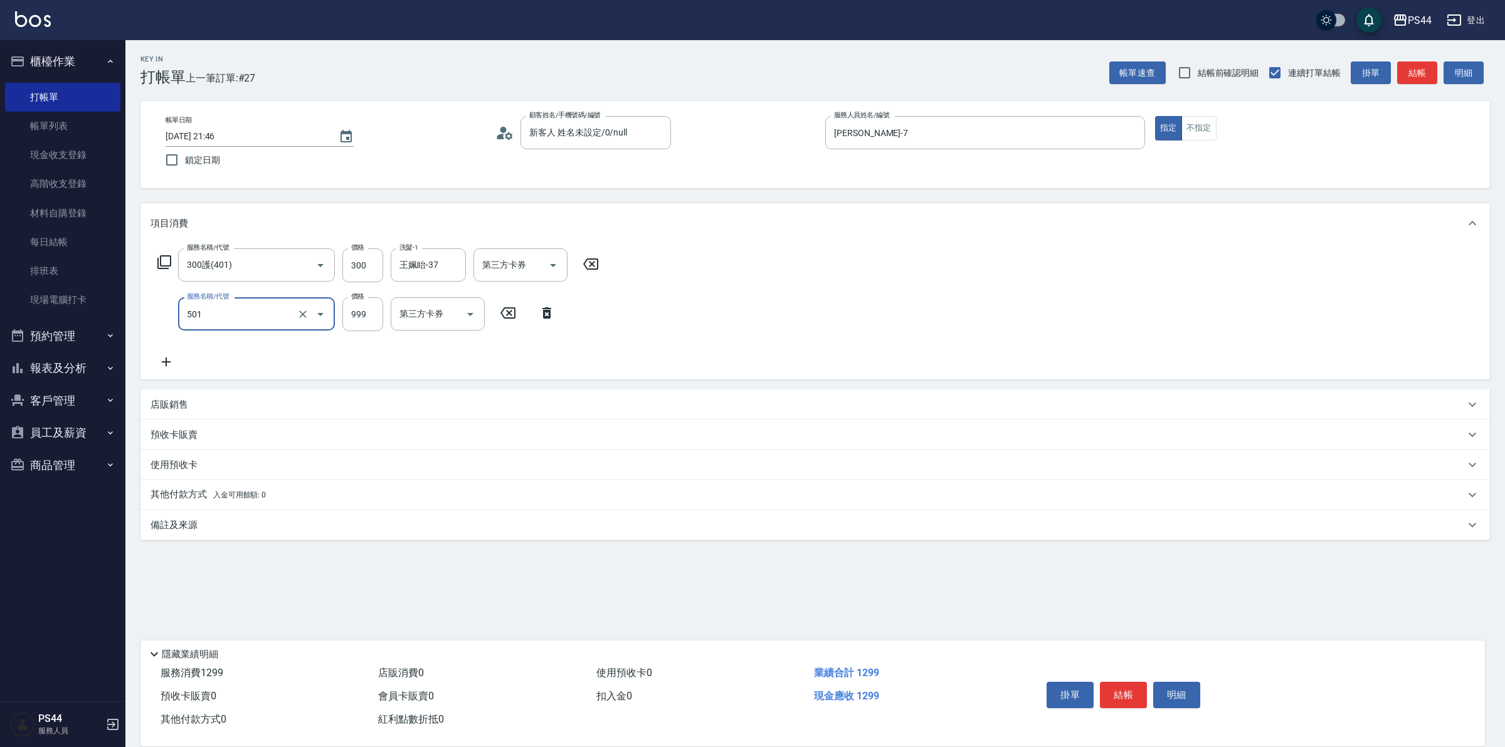
type input "染髮(501)"
type input "1200"
type input "王姵眙-37"
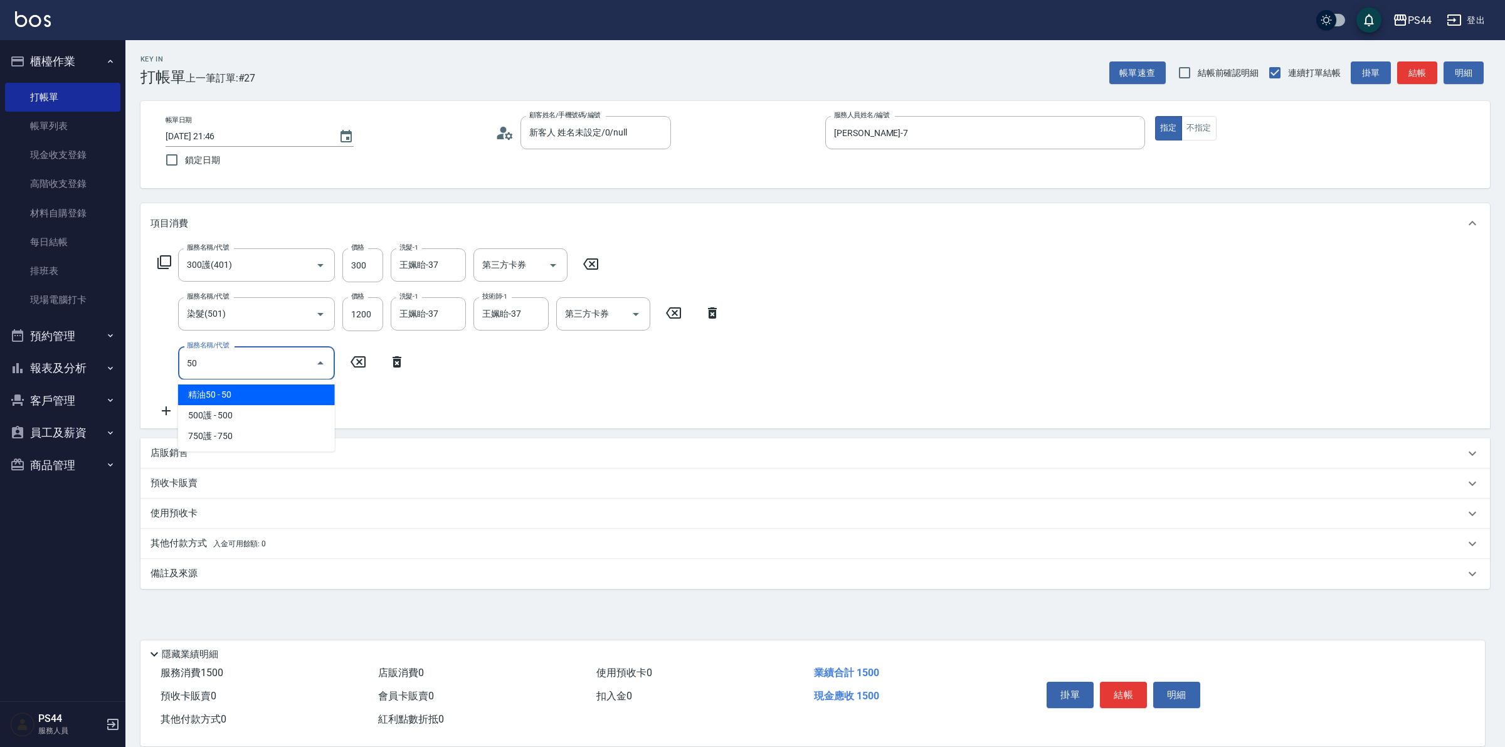
type input "5"
type input "1200護(405)"
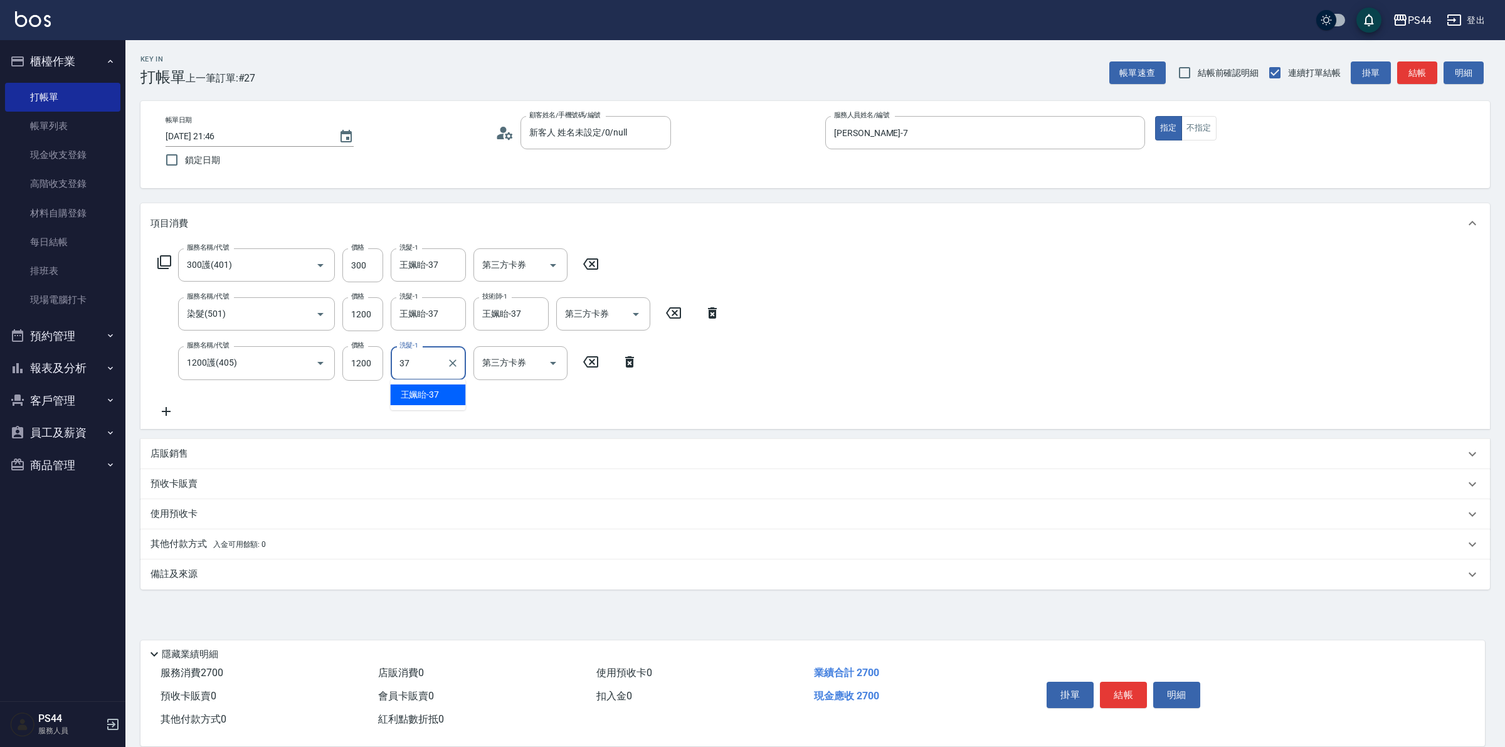
type input "王姵眙-37"
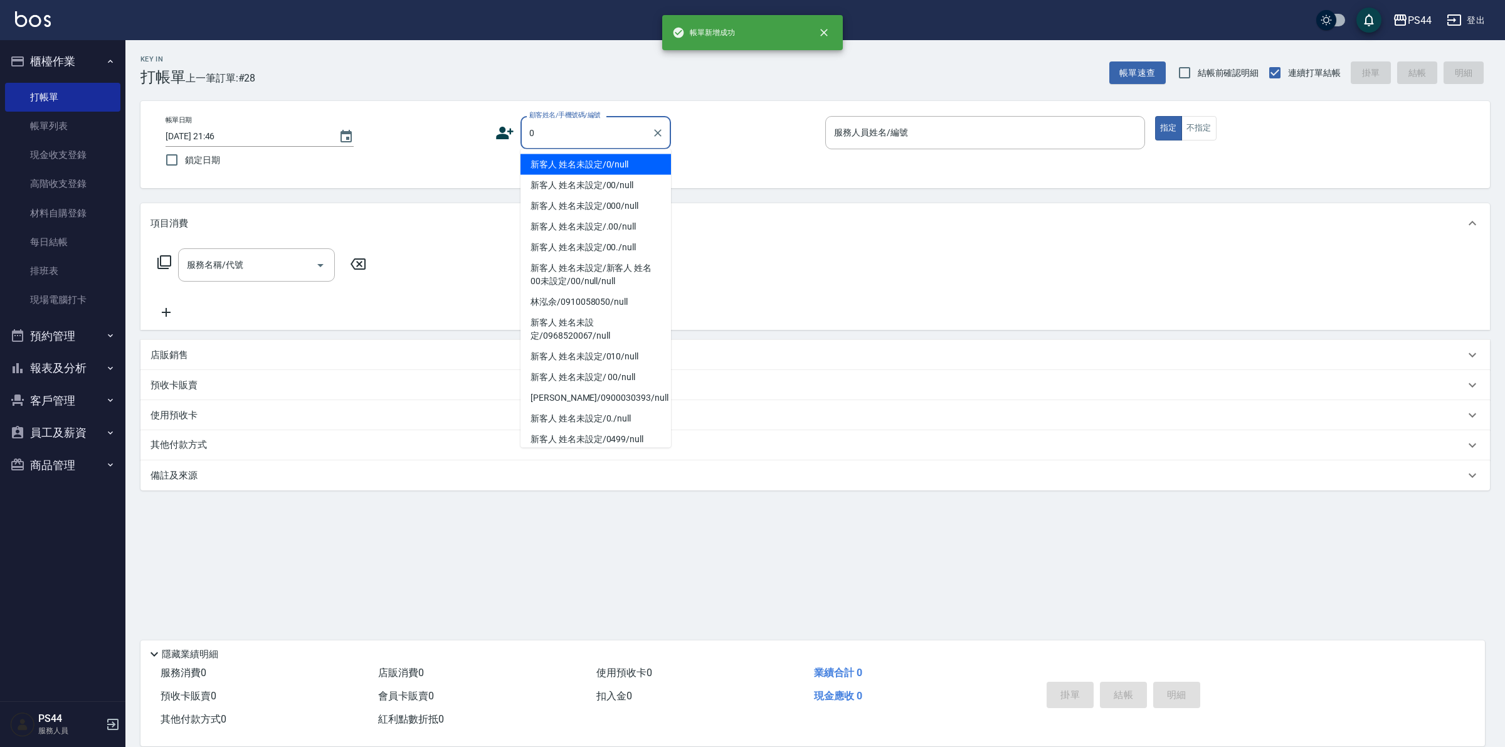
type input "新客人 姓名未設定/0/null"
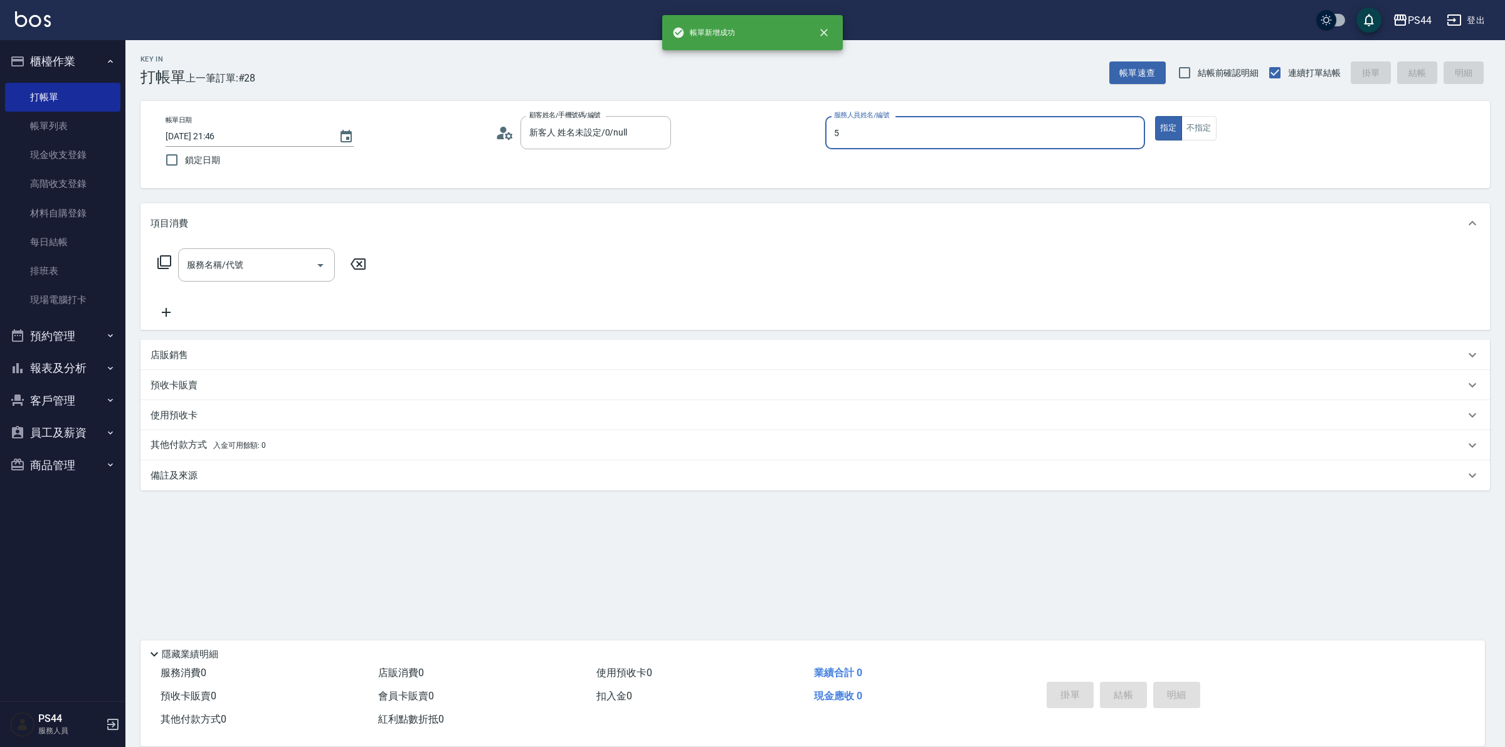
type input "王璟勳-5"
type button "true"
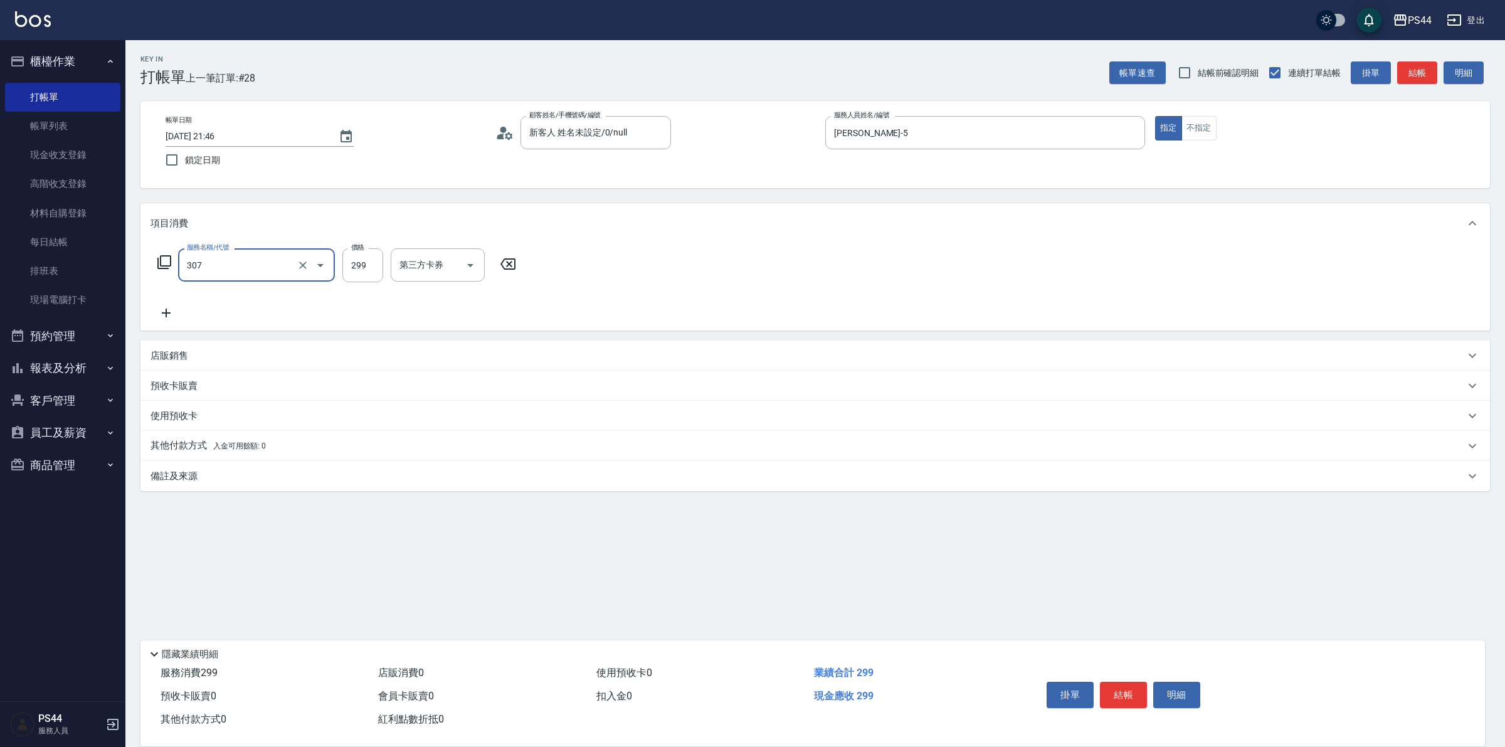
type input "剪髮(307)"
type input "黃奕程-12"
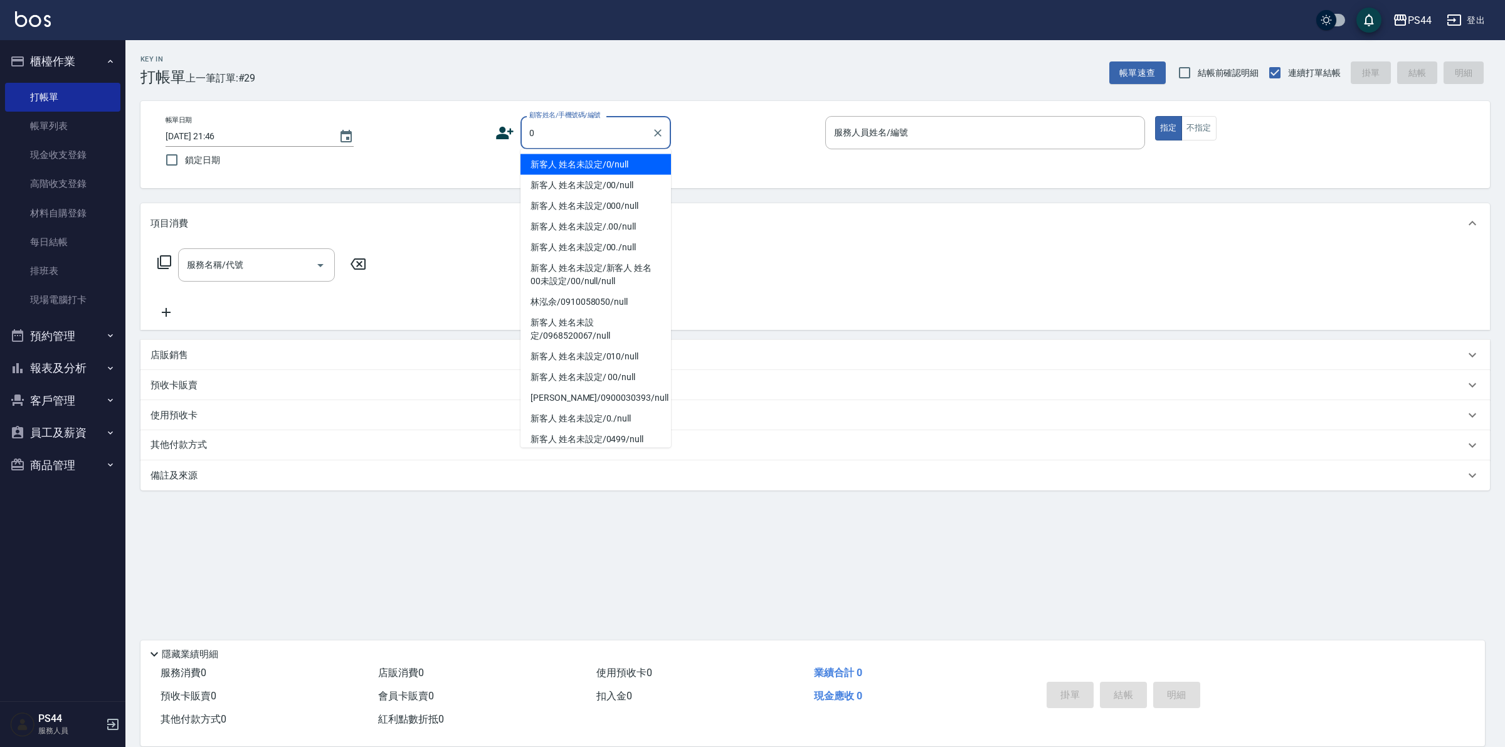
type input "新客人 姓名未設定/0/null"
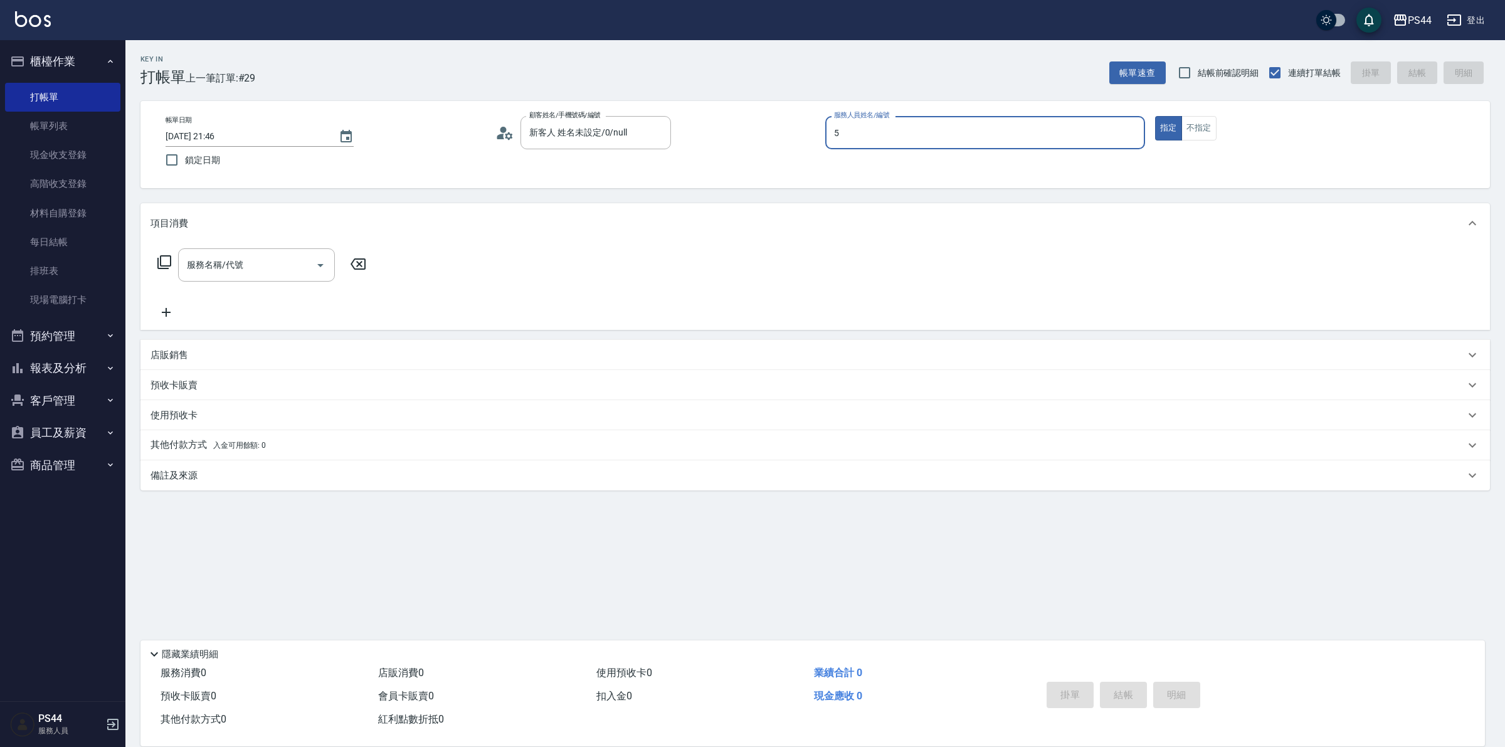
type input "王璟勳-5"
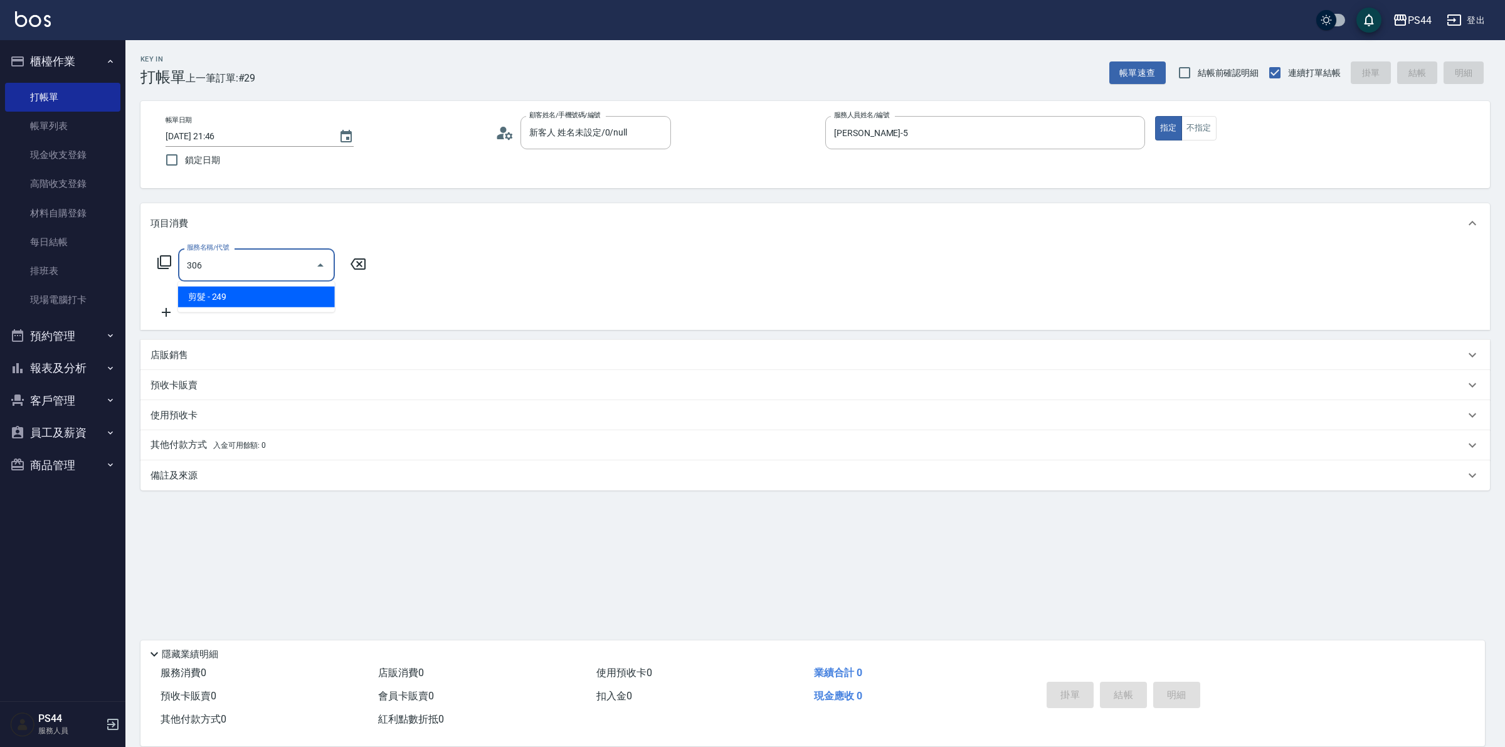
type input "剪髮(306)"
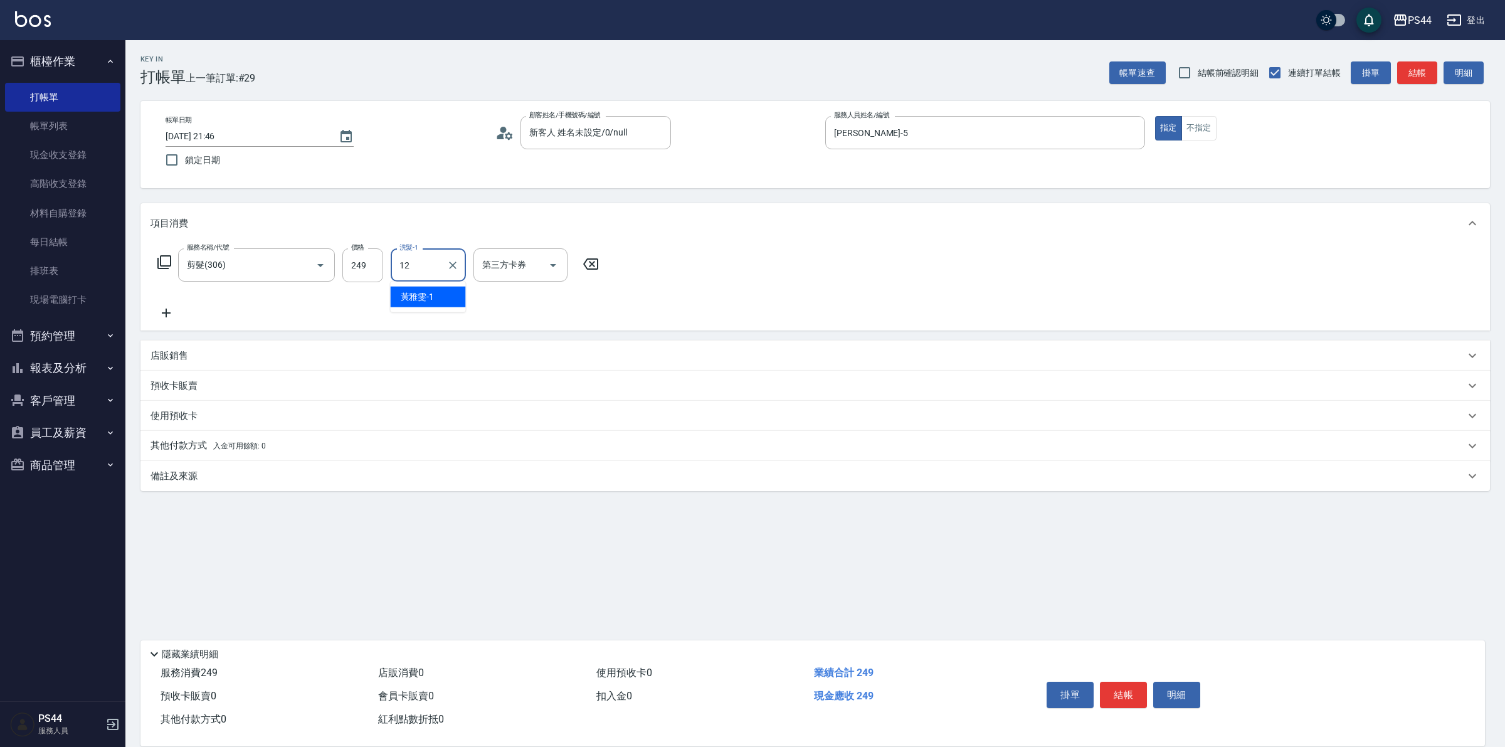
type input "黃奕程-12"
click at [297, 262] on icon "Clear" at bounding box center [303, 265] width 13 height 13
click at [252, 262] on input "服務名稱/代號" at bounding box center [239, 265] width 110 height 22
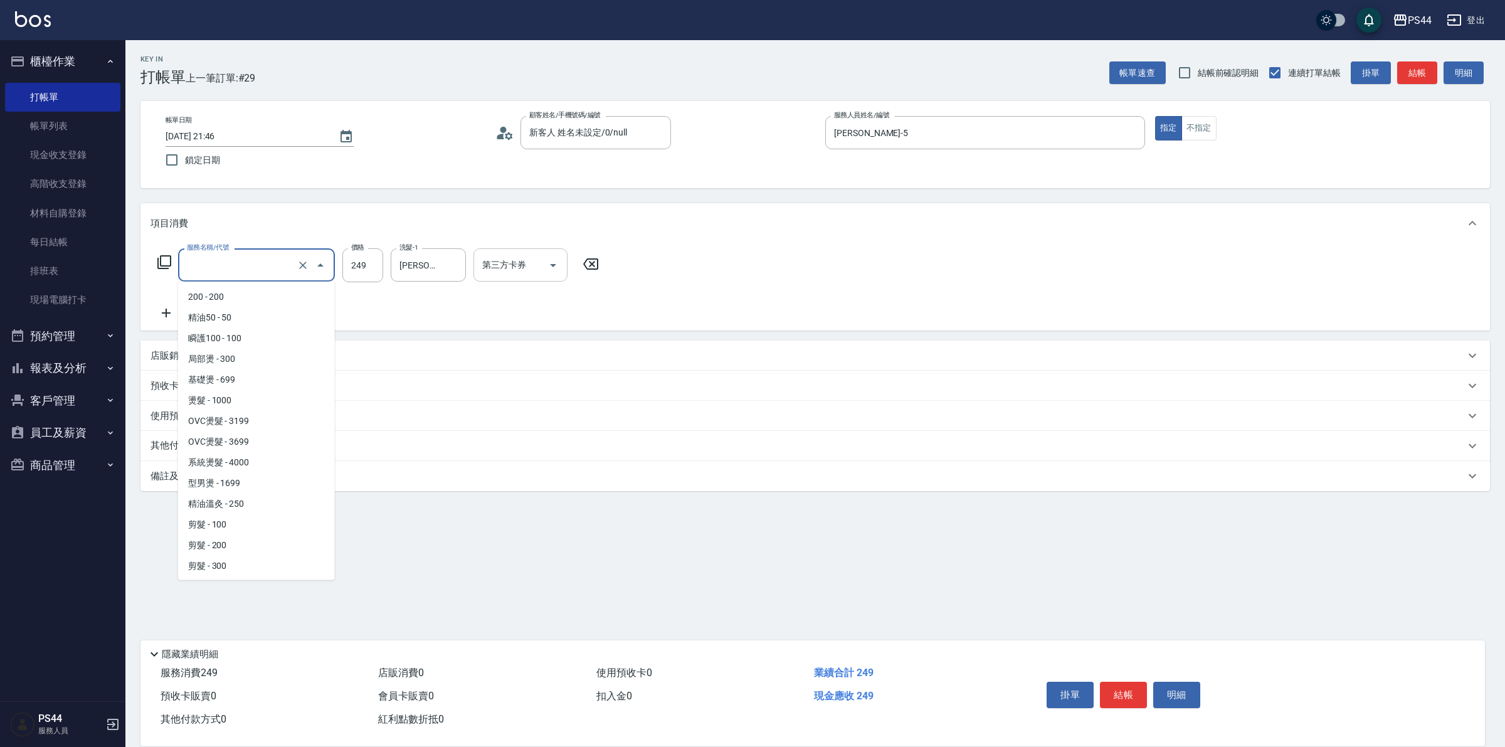
scroll to position [79, 0]
type input "剪髮(306)"
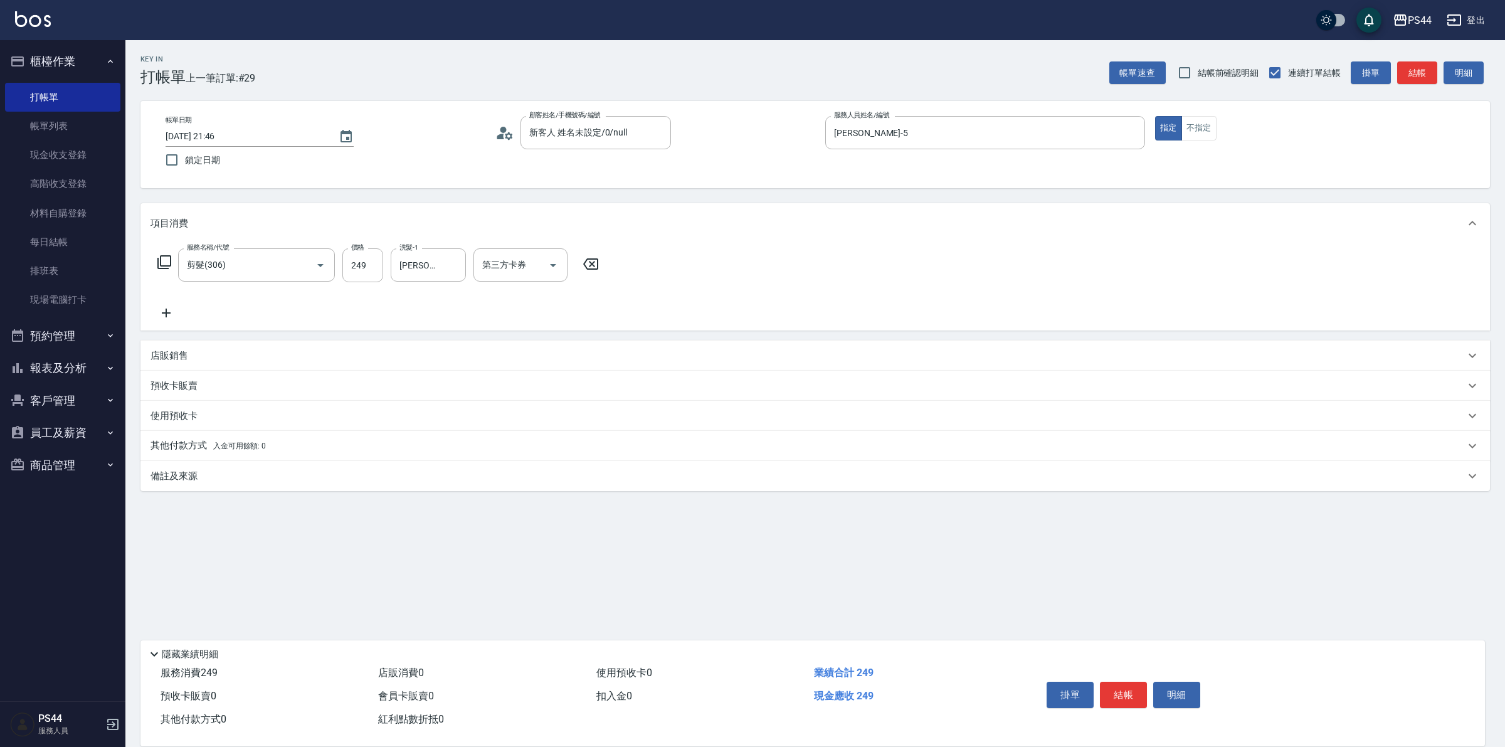
drag, startPoint x: 602, startPoint y: 262, endPoint x: 593, endPoint y: 264, distance: 9.1
click at [597, 264] on icon at bounding box center [590, 264] width 31 height 15
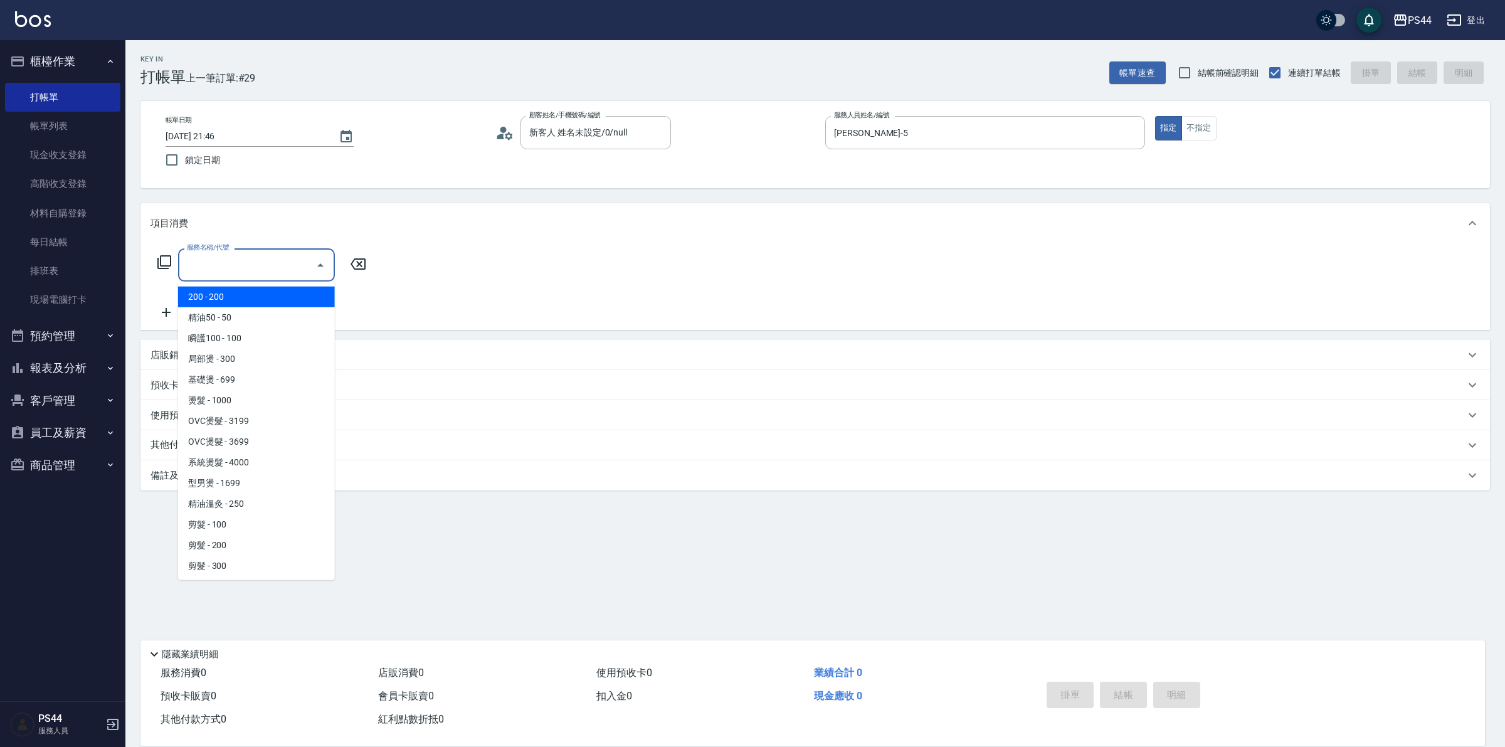
click at [210, 271] on input "服務名稱/代號" at bounding box center [247, 265] width 127 height 22
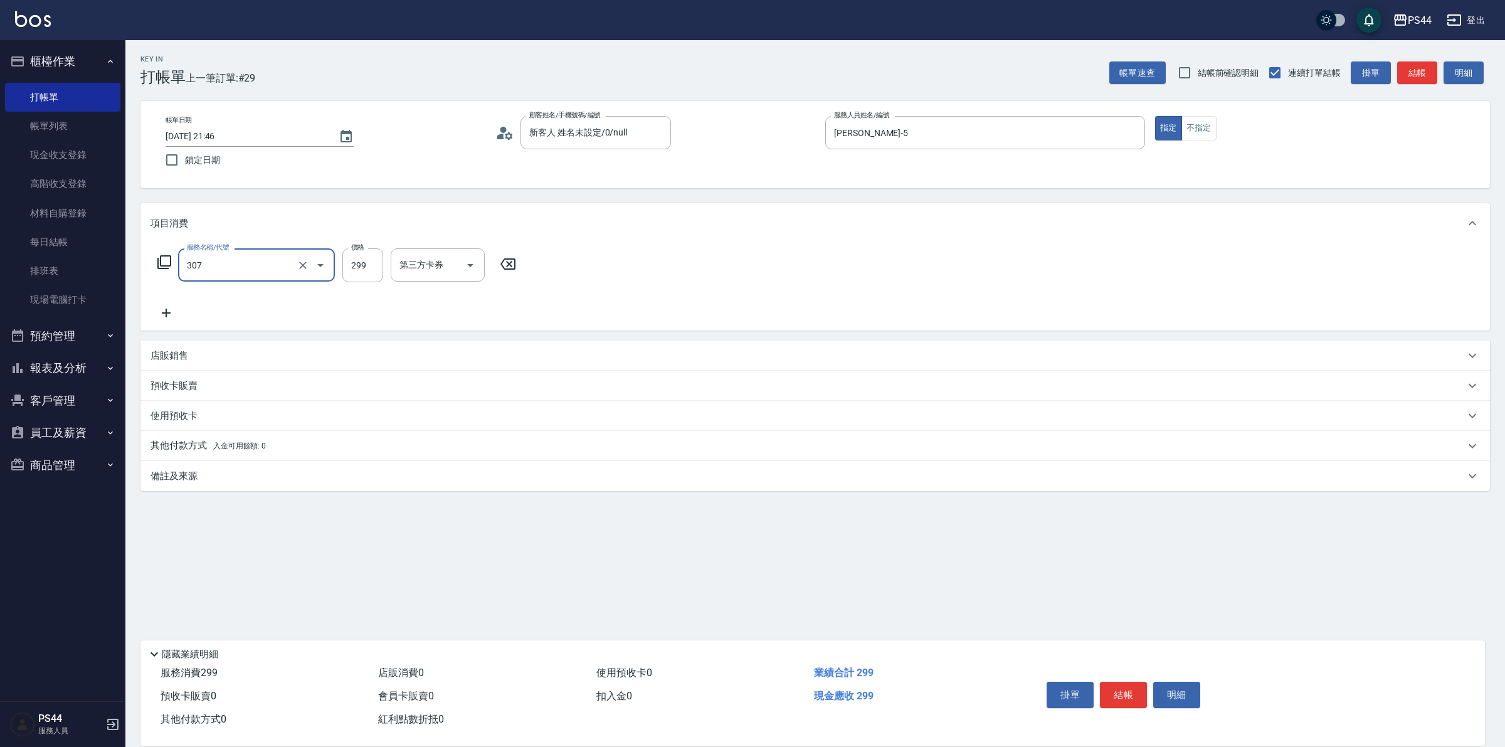
type input "剪髮(307)"
type input "黃奕程-12"
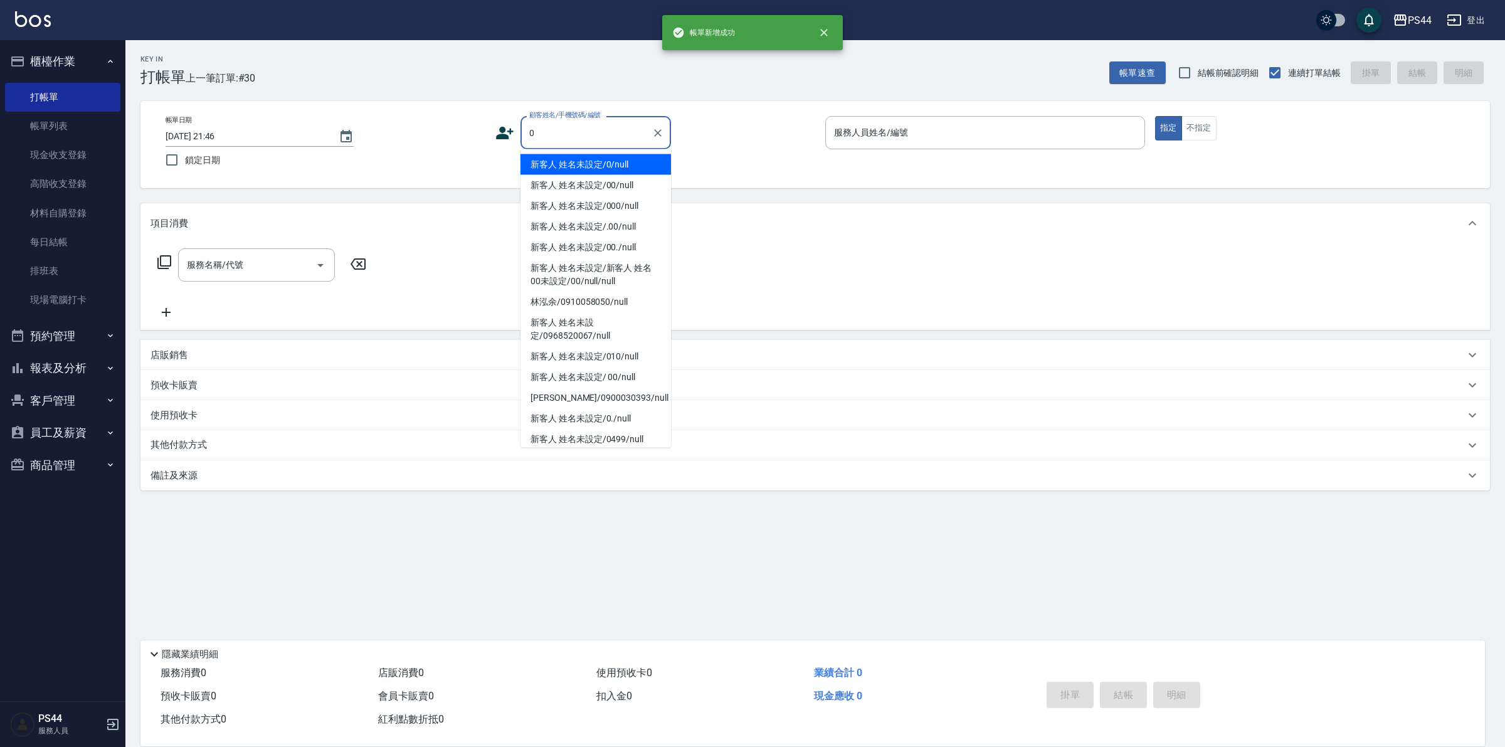
type input "新客人 姓名未設定/0/null"
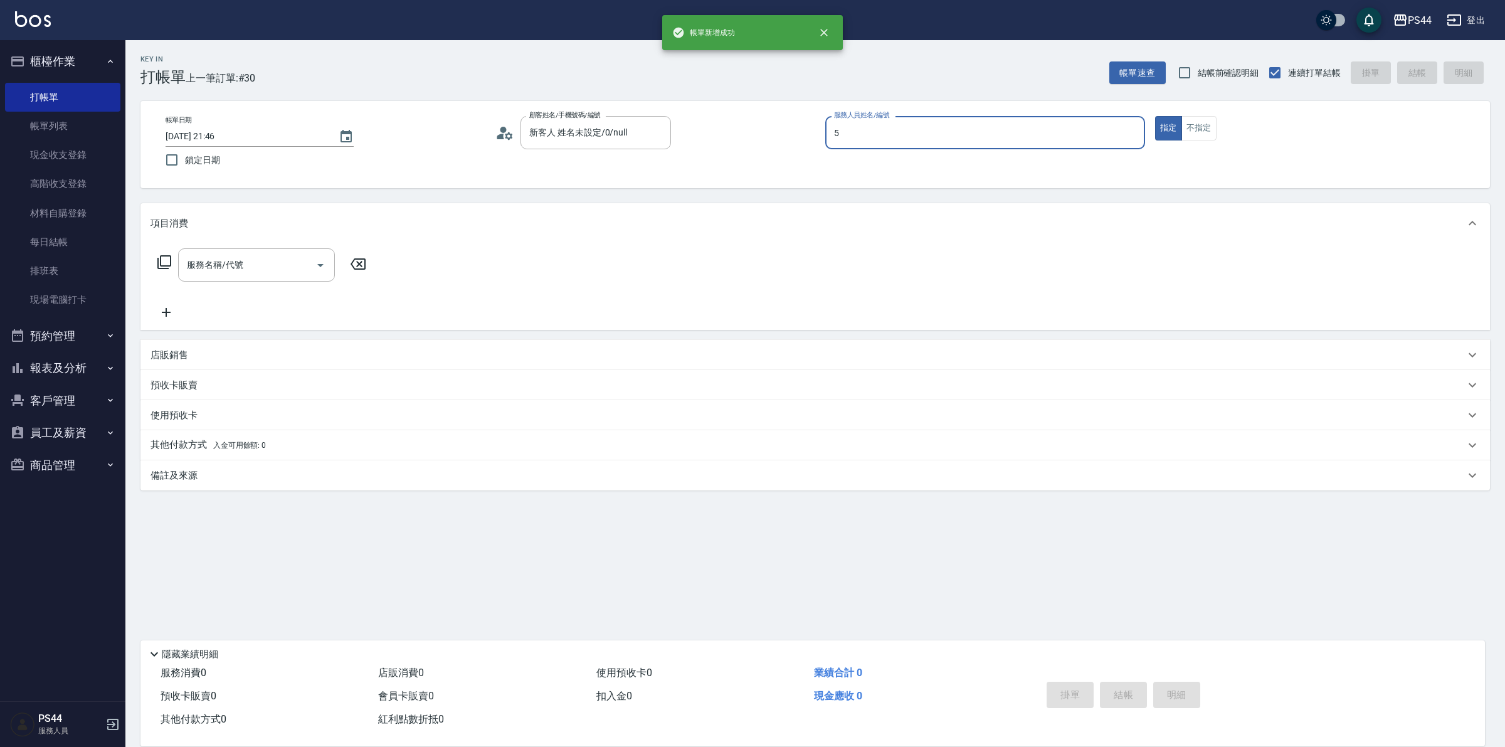
type input "王璟勳-5"
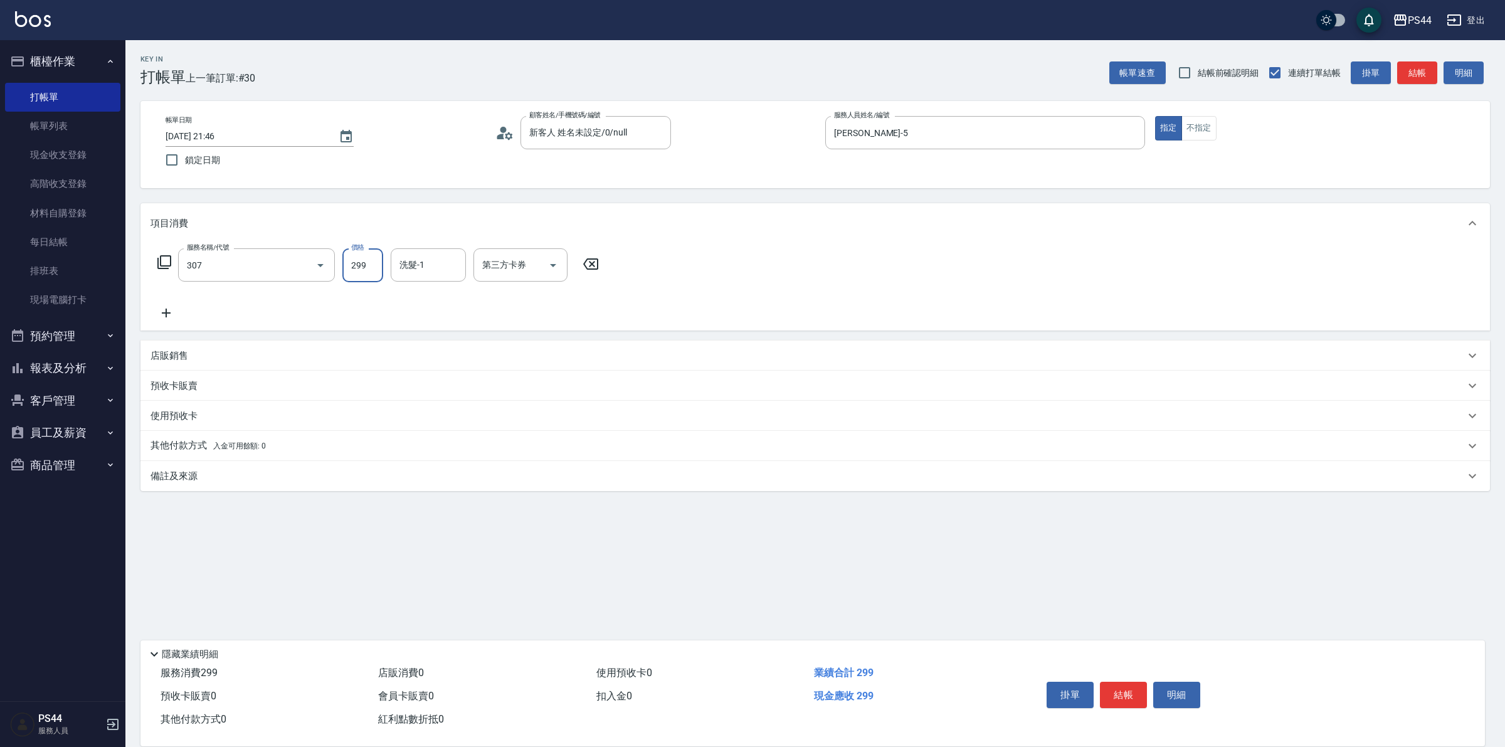
type input "剪髮(307)"
type input "慧星-29"
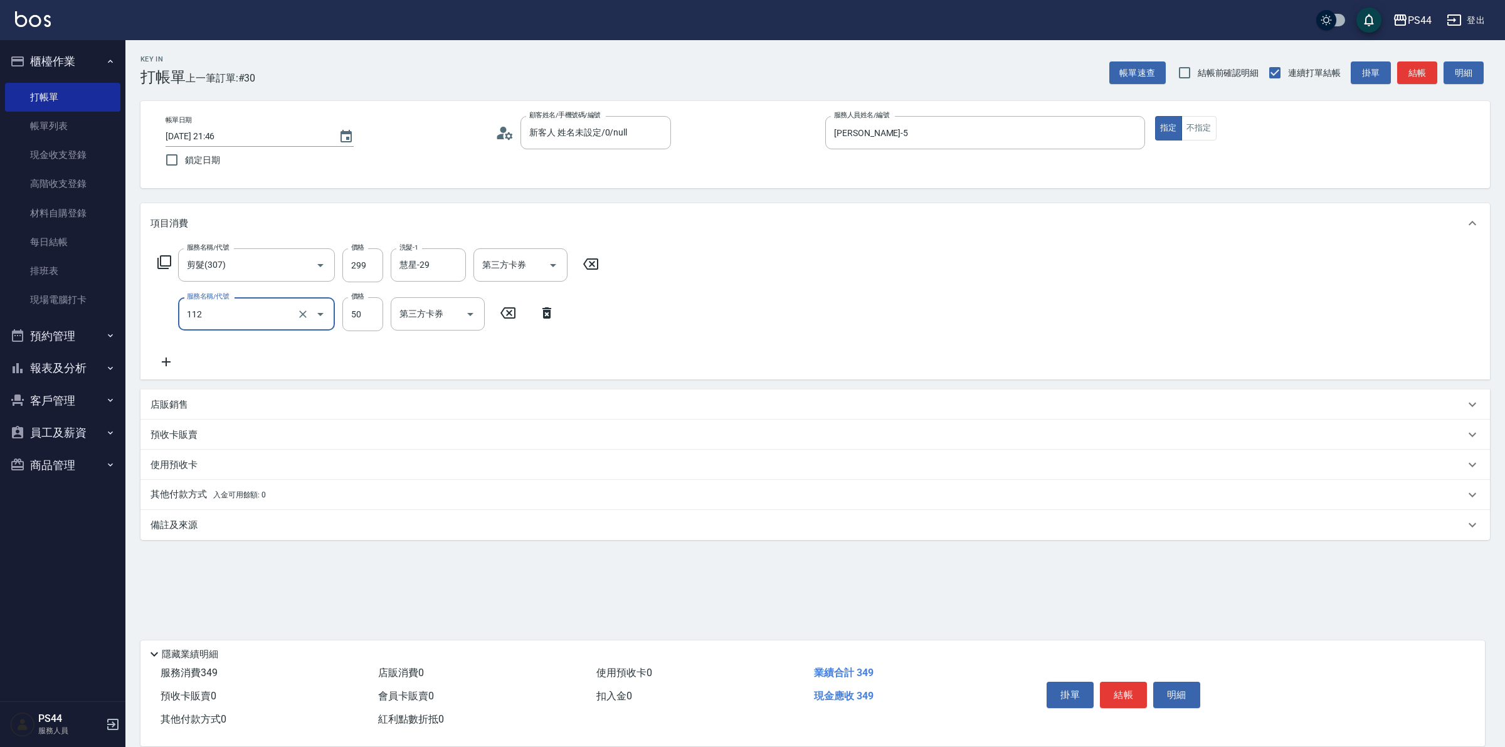
type input "精油50(112)"
type input "慧星-29"
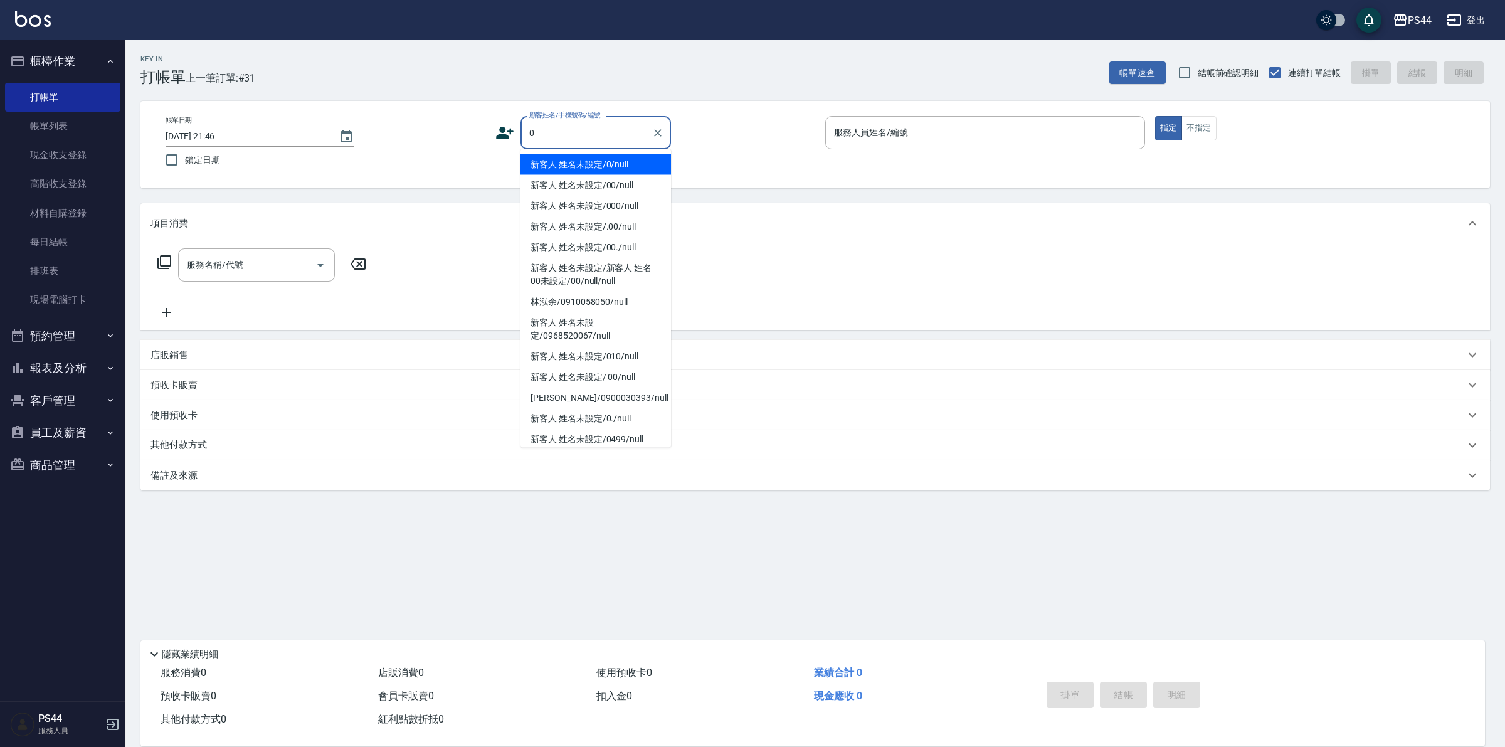
type input "新客人 姓名未設定/0/null"
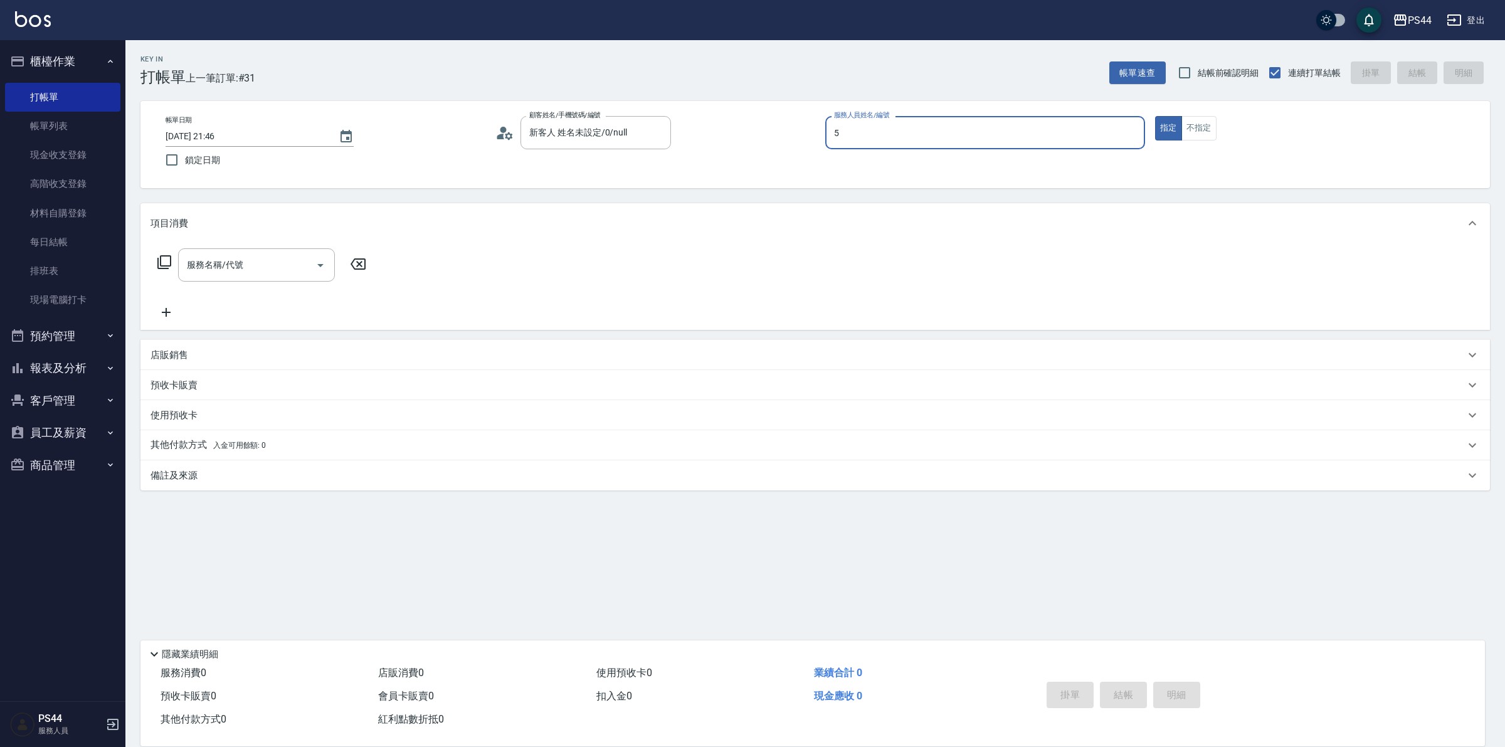
type input "王璟勳-5"
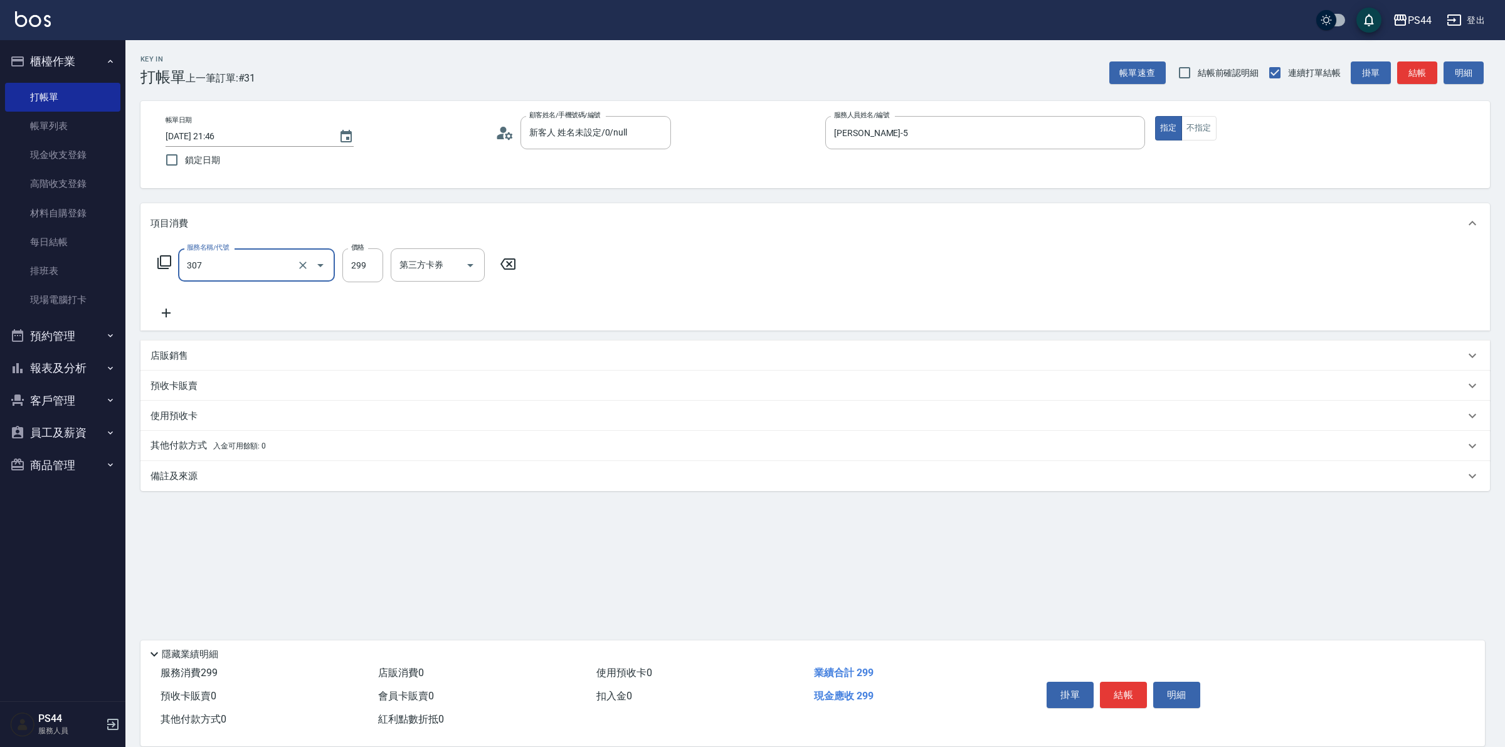
type input "剪髮(307)"
type input "慧星-29"
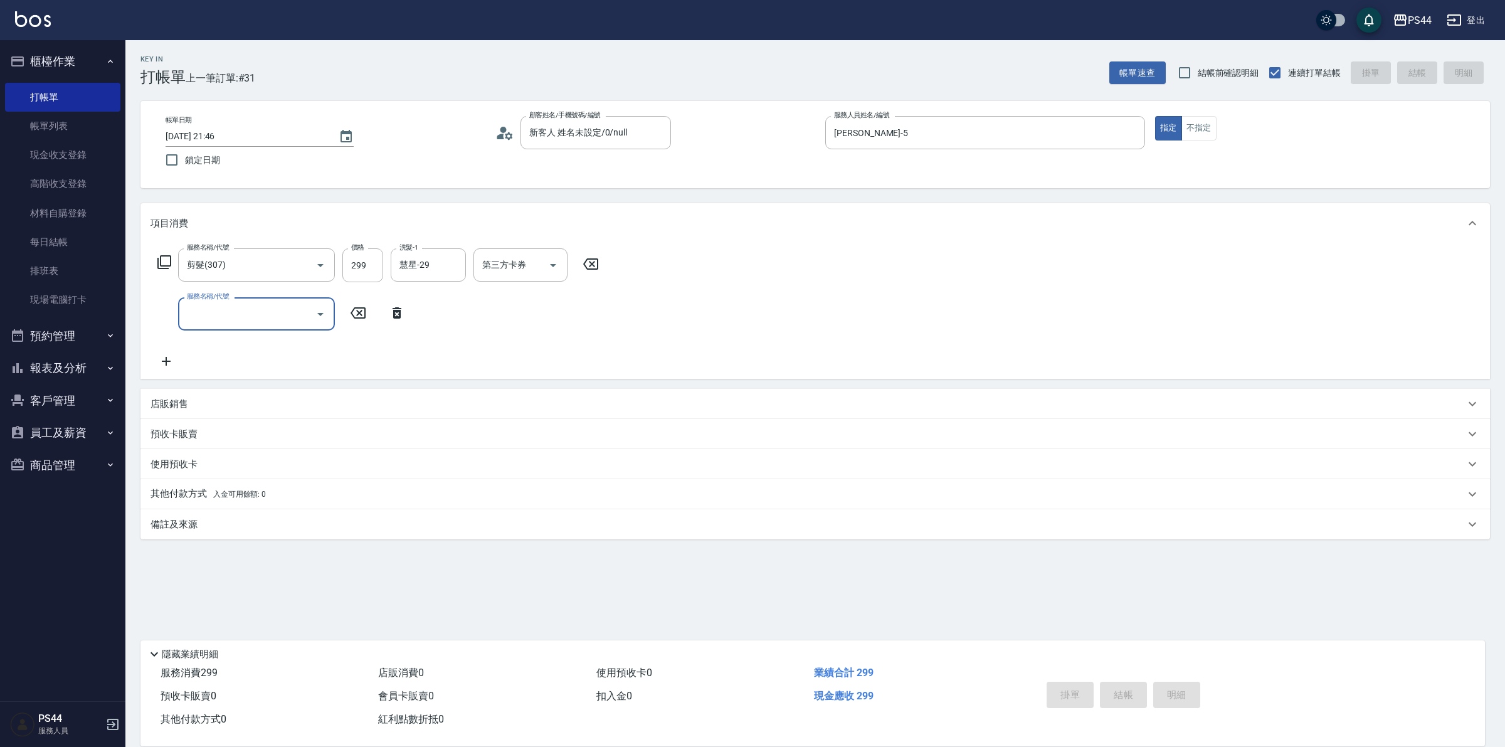
type input "2025/09/26 21:47"
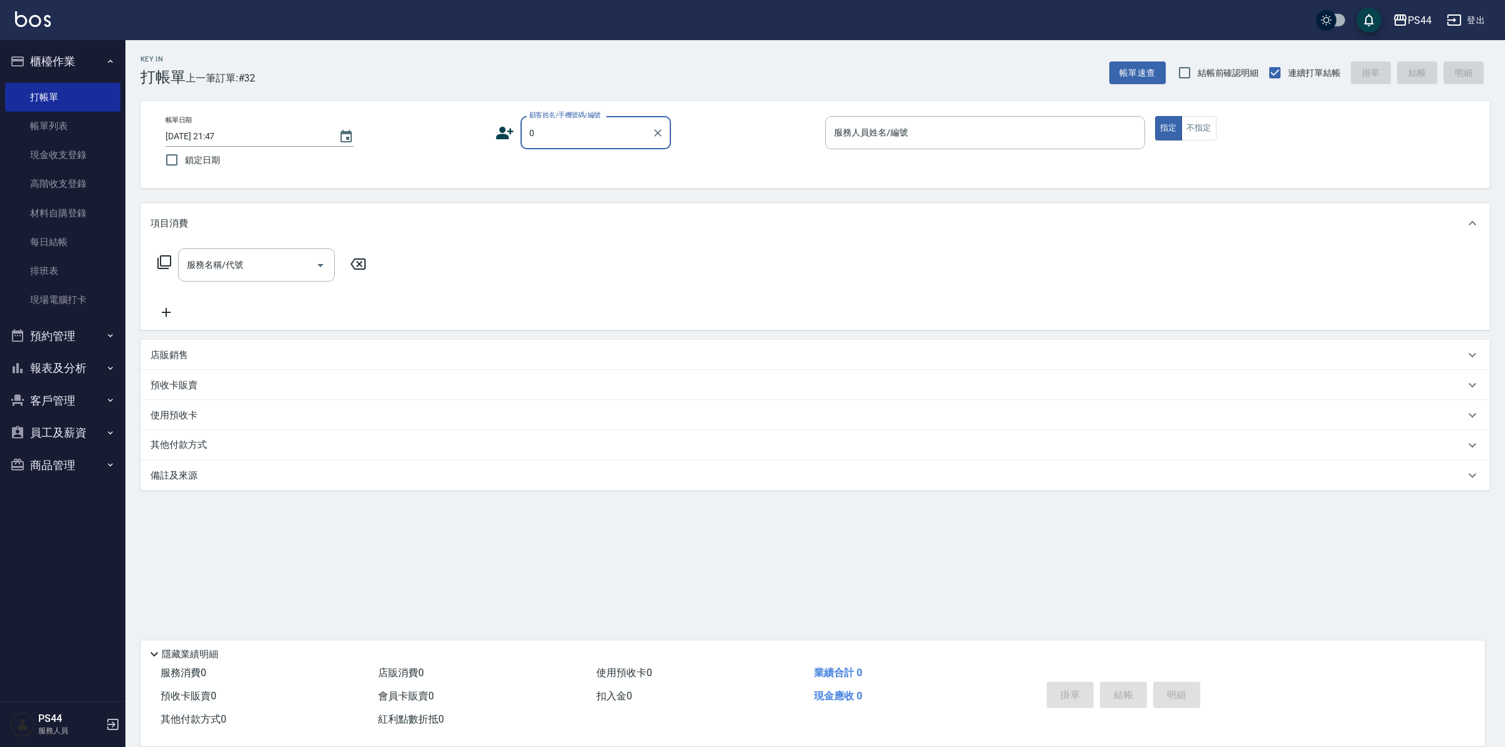
type input "新客人 姓名未設定/0/null"
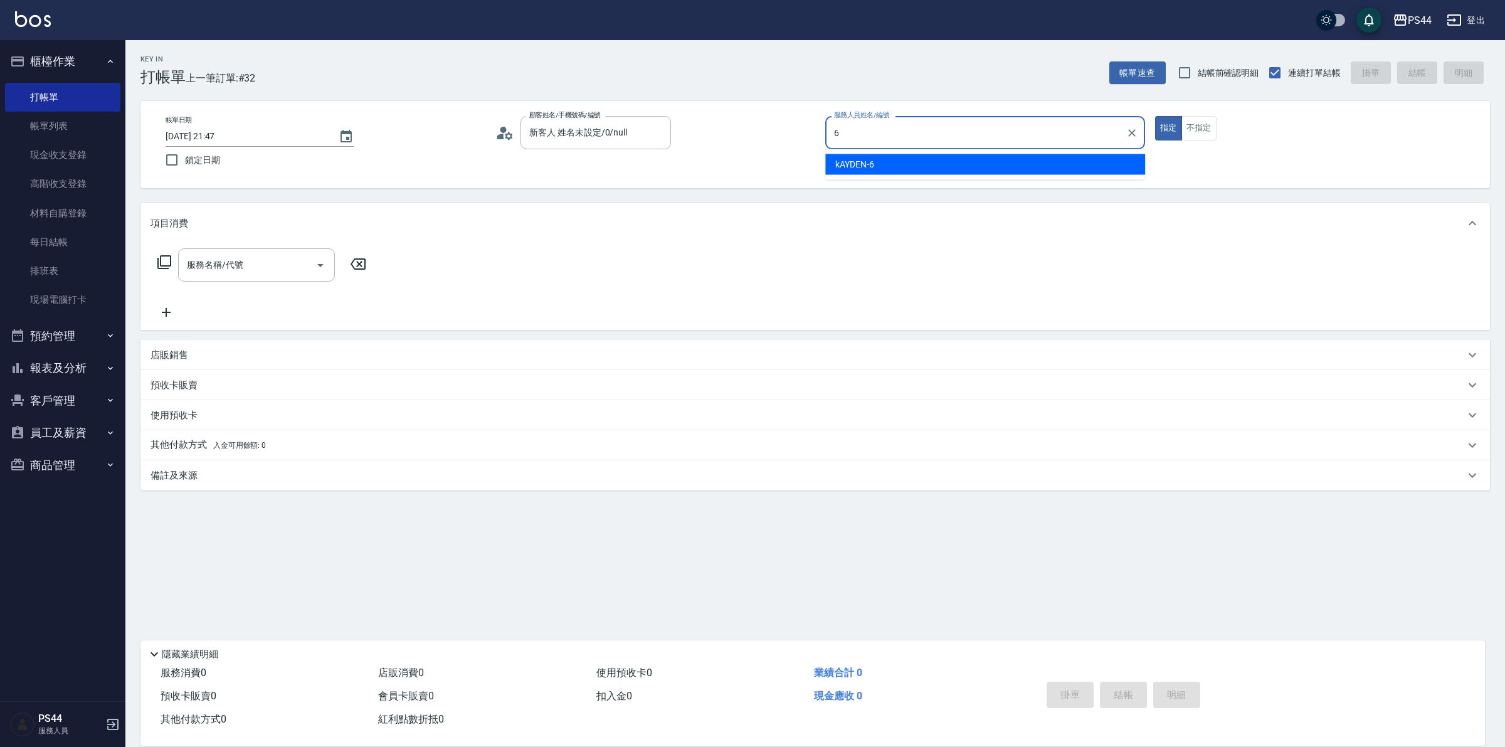
type input "kAYDEN-6"
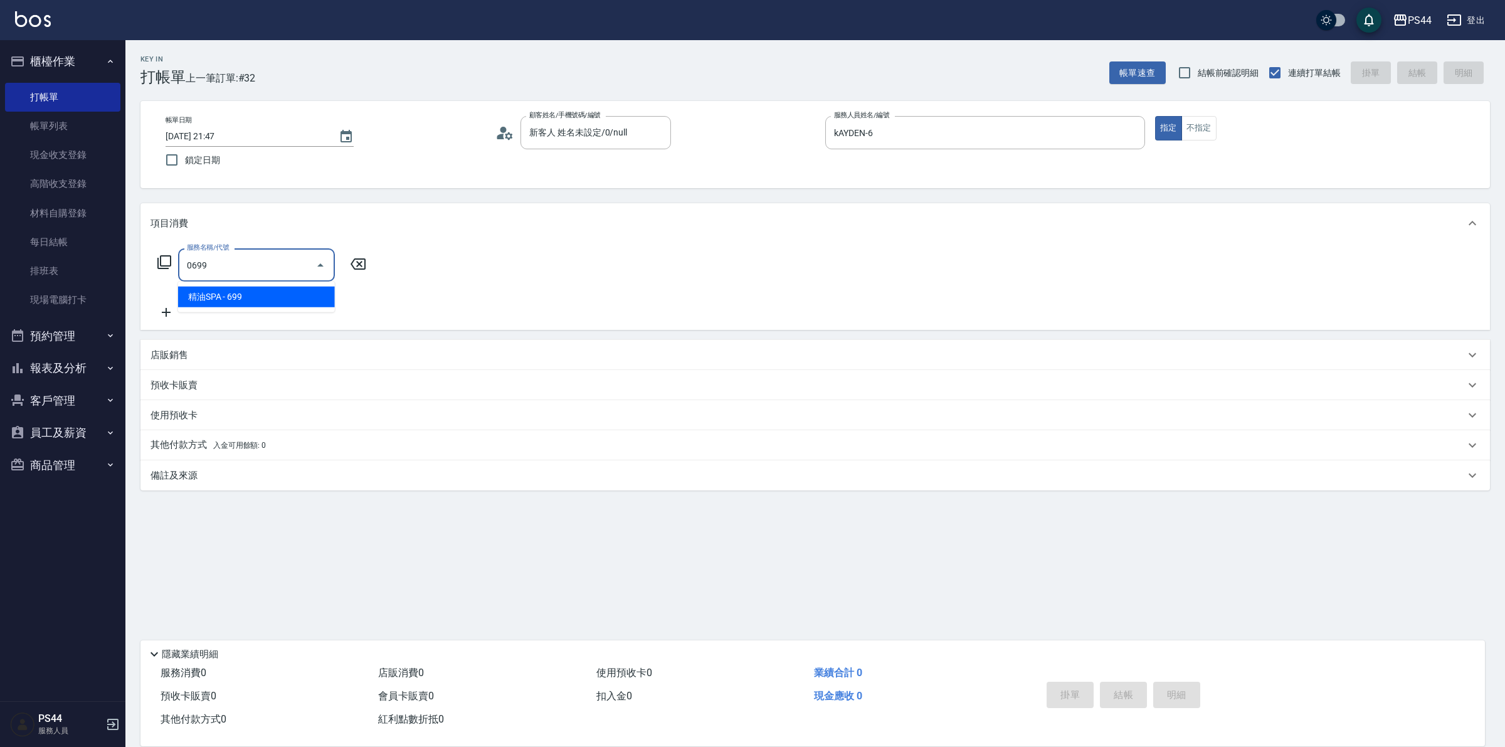
type input "精油SPA(0699)"
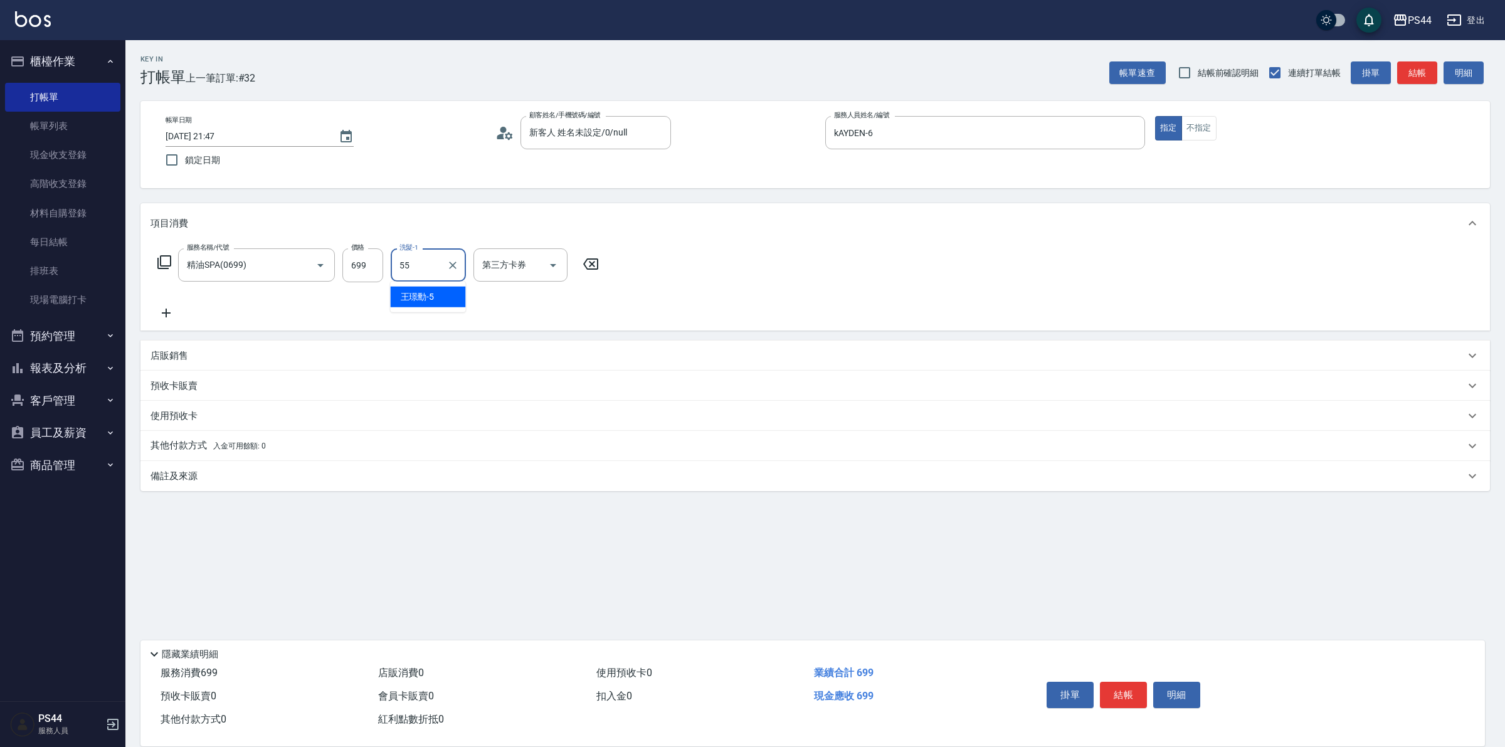
type input "蘇昭瑜-55"
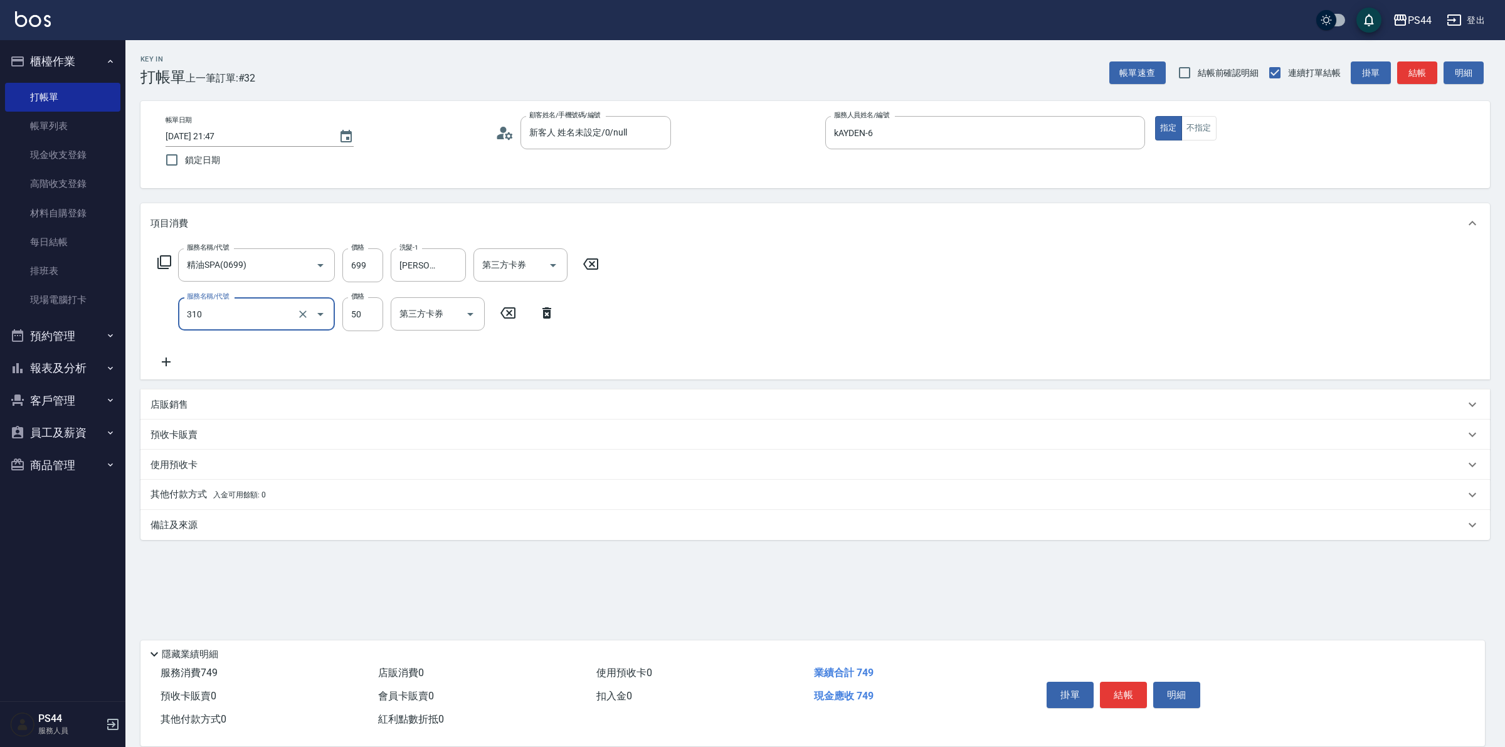
type input "剪瀏海(310)"
type input "Line酷券"
click at [453, 312] on icon "Clear" at bounding box center [453, 314] width 13 height 13
click at [579, 359] on div "服務名稱/代號 精油SPA(0699) 服務名稱/代號 價格 699 價格 洗髮-1 蘇昭瑜-55 洗髮-1 第三方卡券 第三方卡券 服務名稱/代號 剪瀏海(…" at bounding box center [379, 308] width 456 height 121
click at [178, 359] on icon at bounding box center [166, 361] width 31 height 15
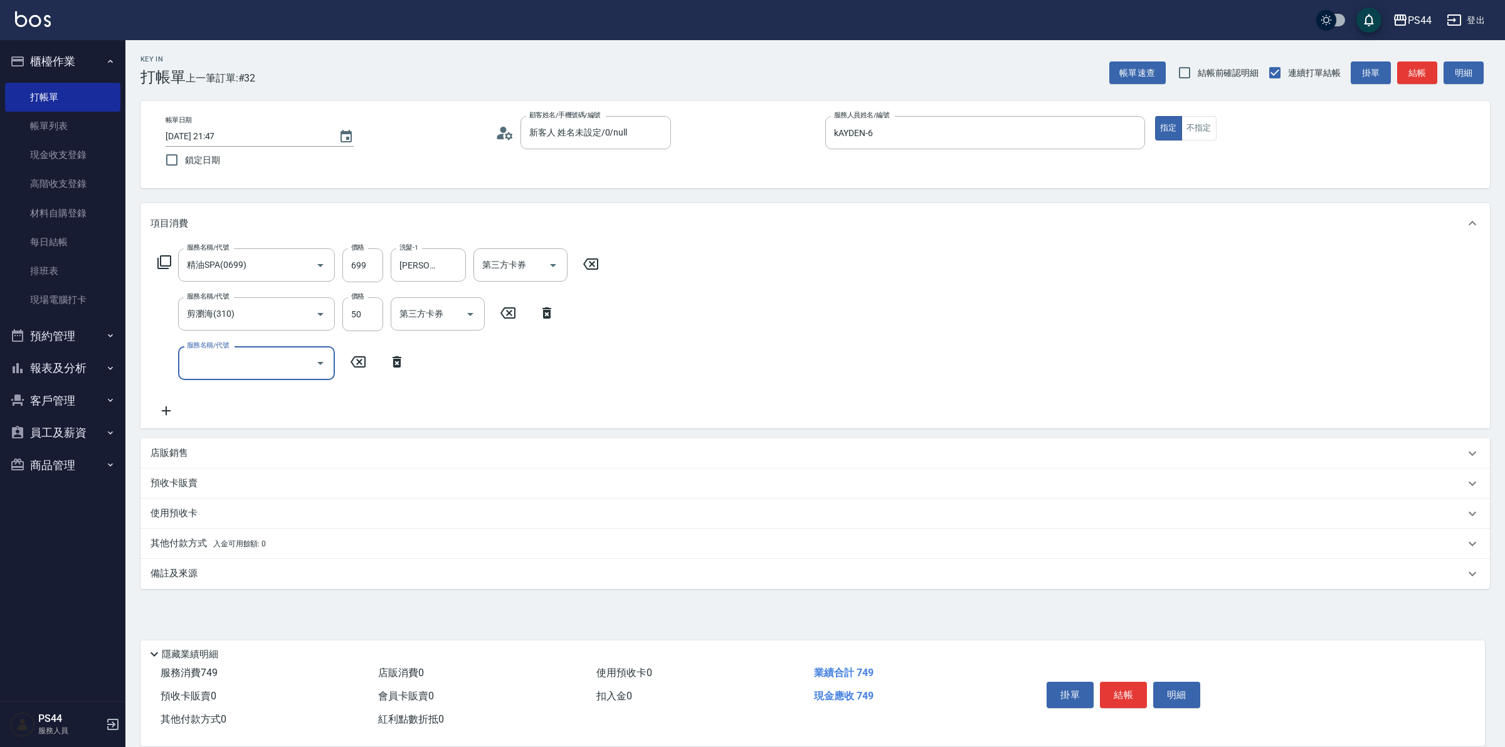
click at [220, 352] on input "服務名稱/代號" at bounding box center [247, 363] width 127 height 22
type input "剪瀏海(310)"
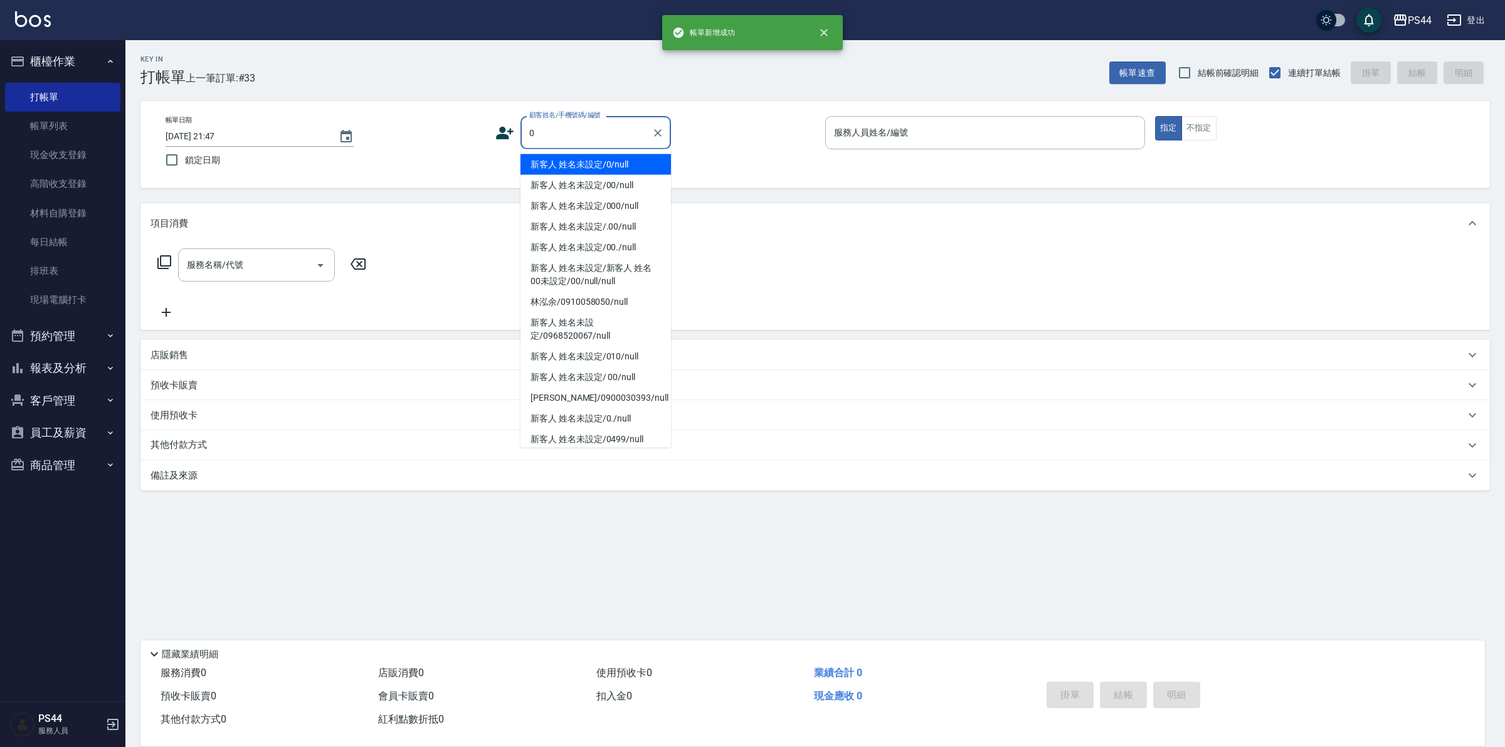
type input "新客人 姓名未設定/0/null"
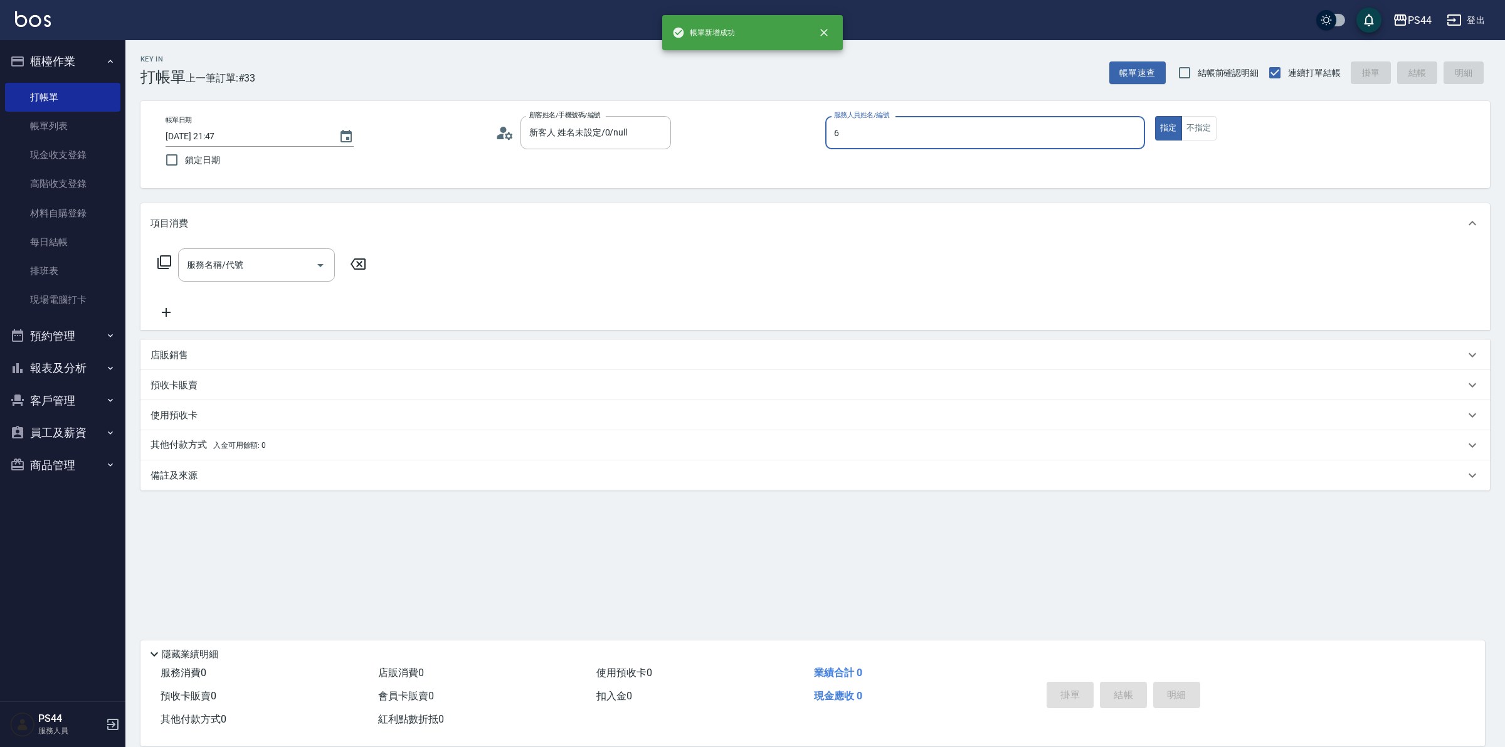
type input "kAYDEN-6"
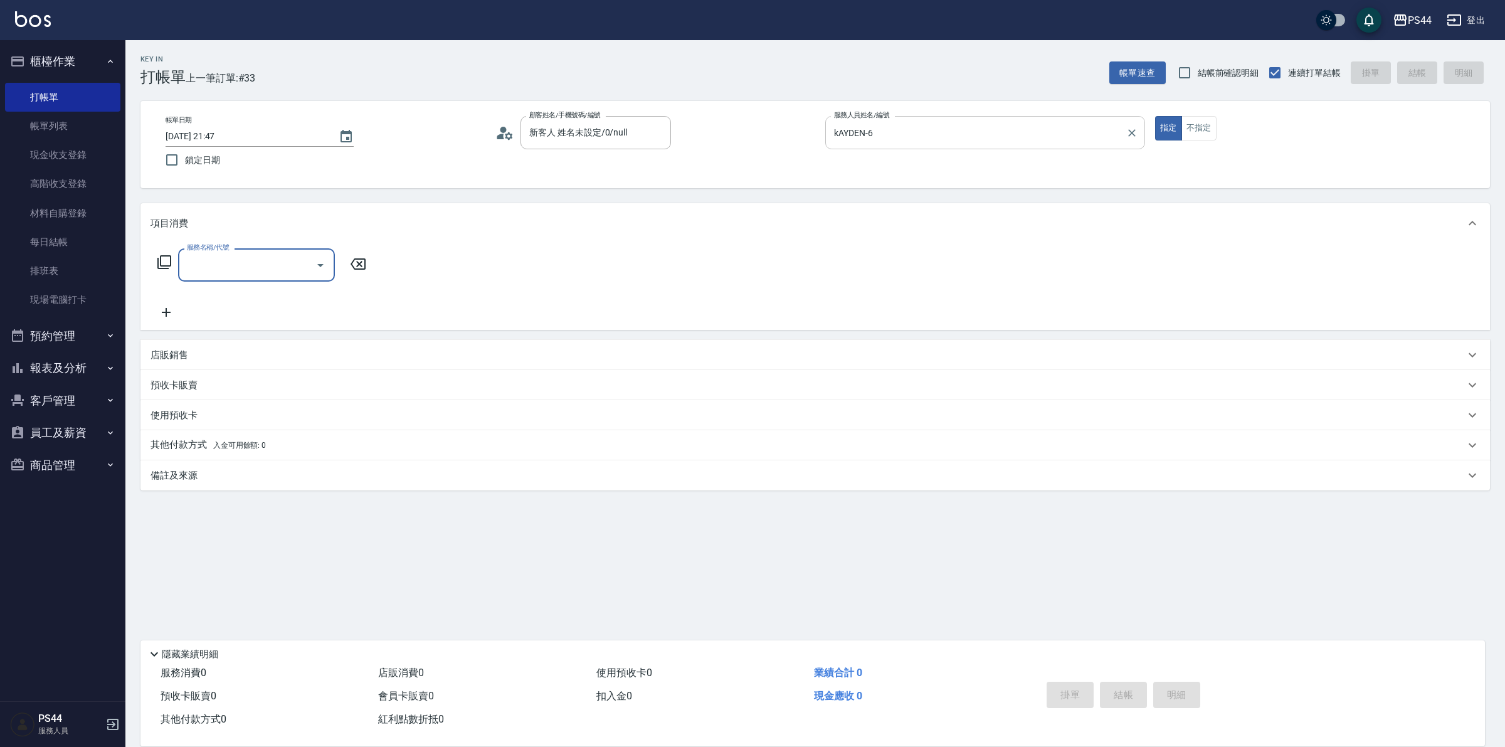
drag, startPoint x: 1206, startPoint y: 130, endPoint x: 1142, endPoint y: 146, distance: 65.3
click at [1206, 130] on button "不指定" at bounding box center [1199, 128] width 35 height 24
click at [192, 268] on input "服務名稱/代號" at bounding box center [247, 265] width 127 height 22
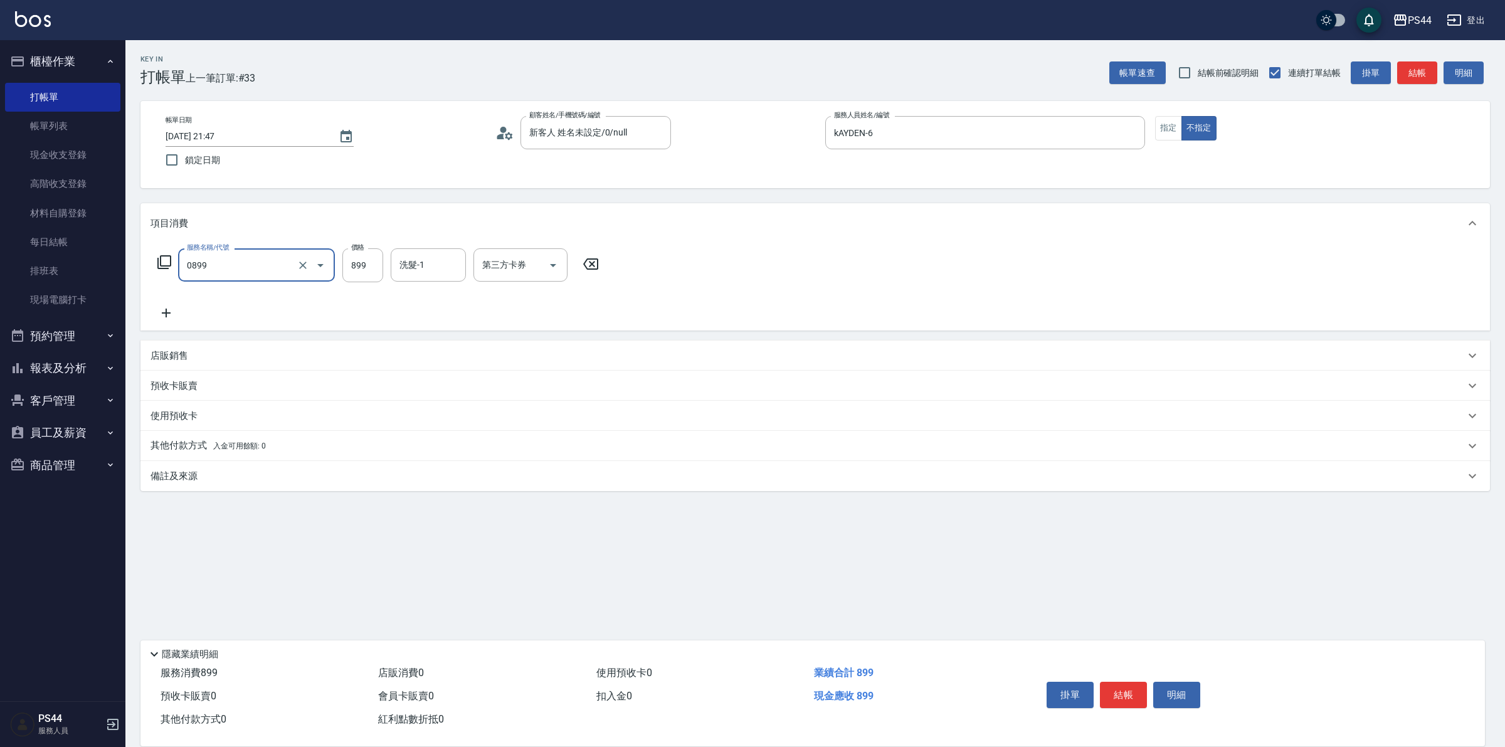
type input "排毒SPA(0899)"
type input "王姵眙-37"
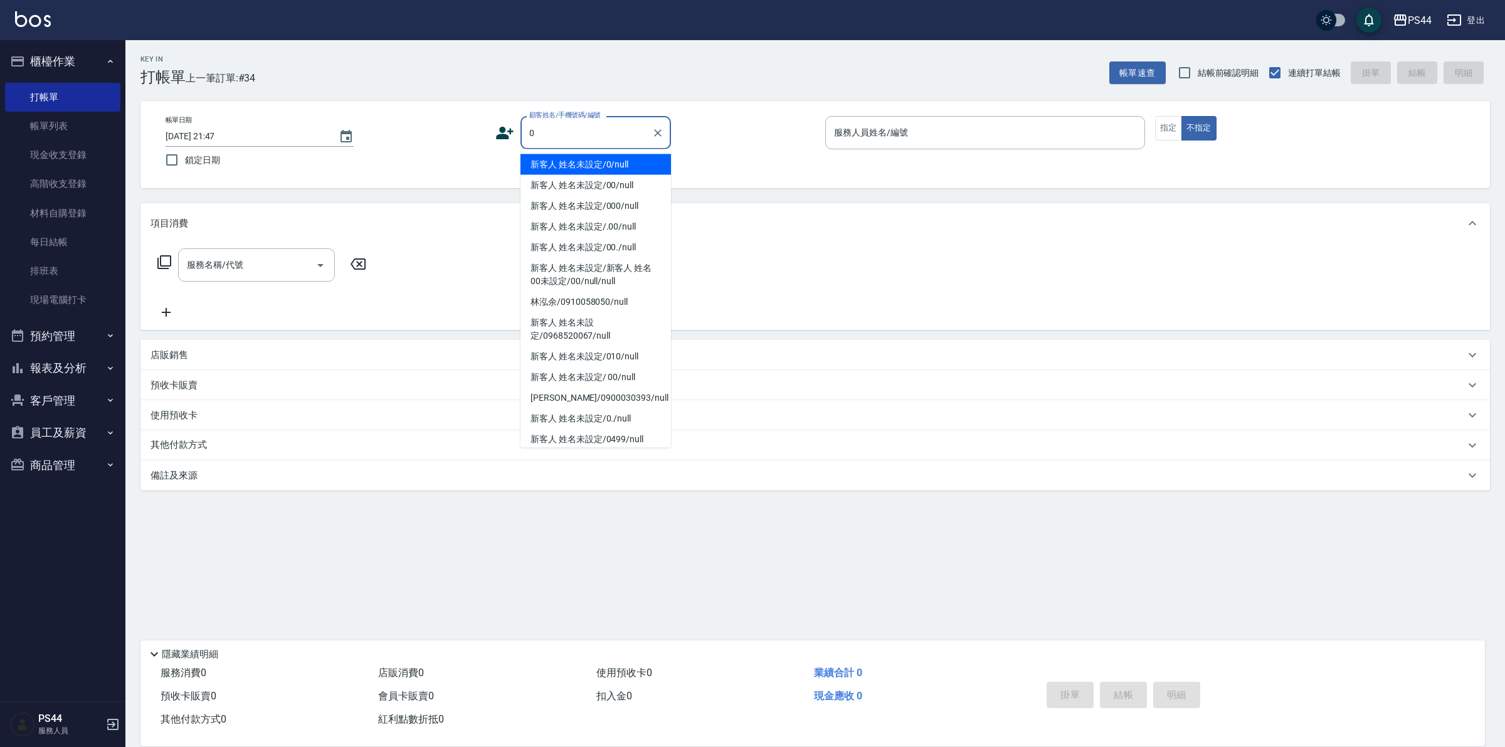
type input "新客人 姓名未設定/0/null"
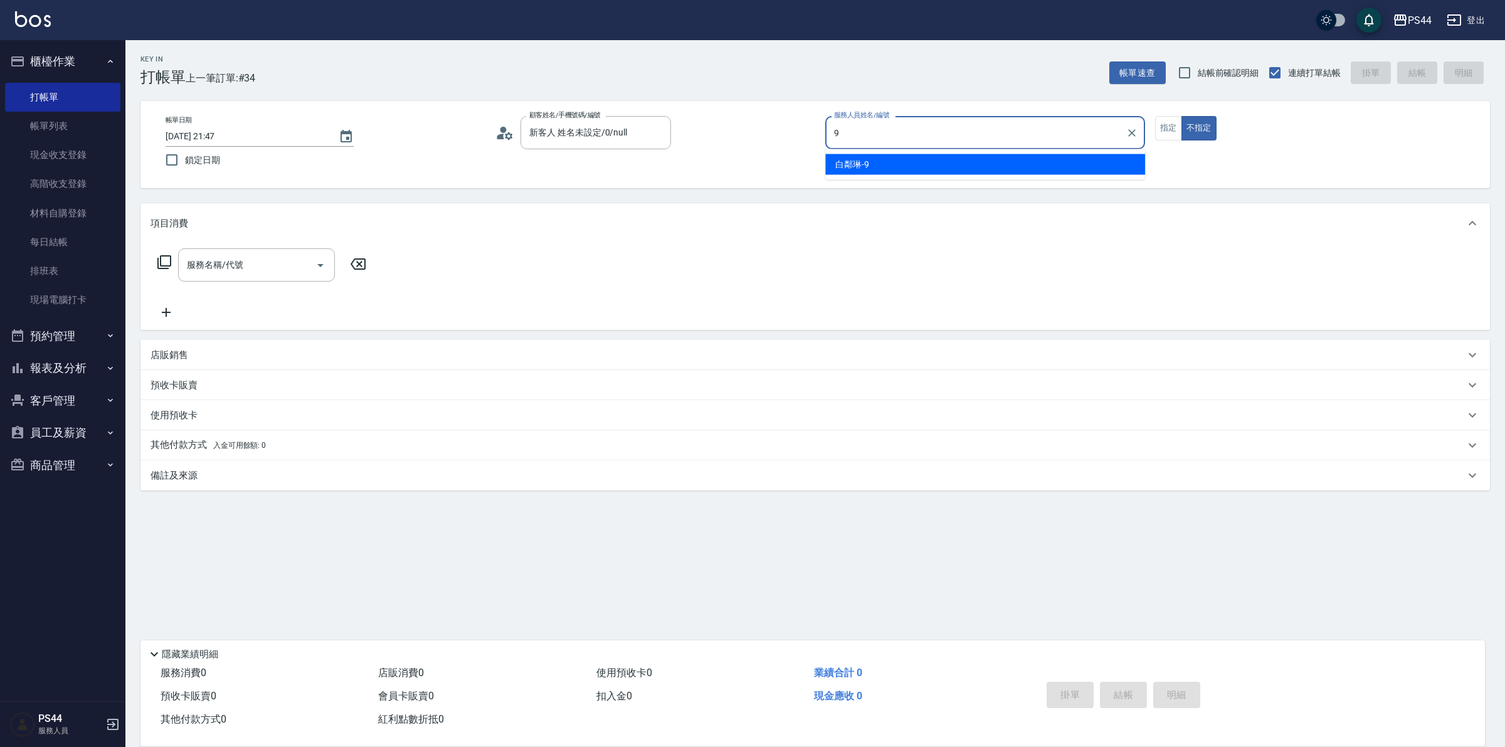
type input "白鄰琳-9"
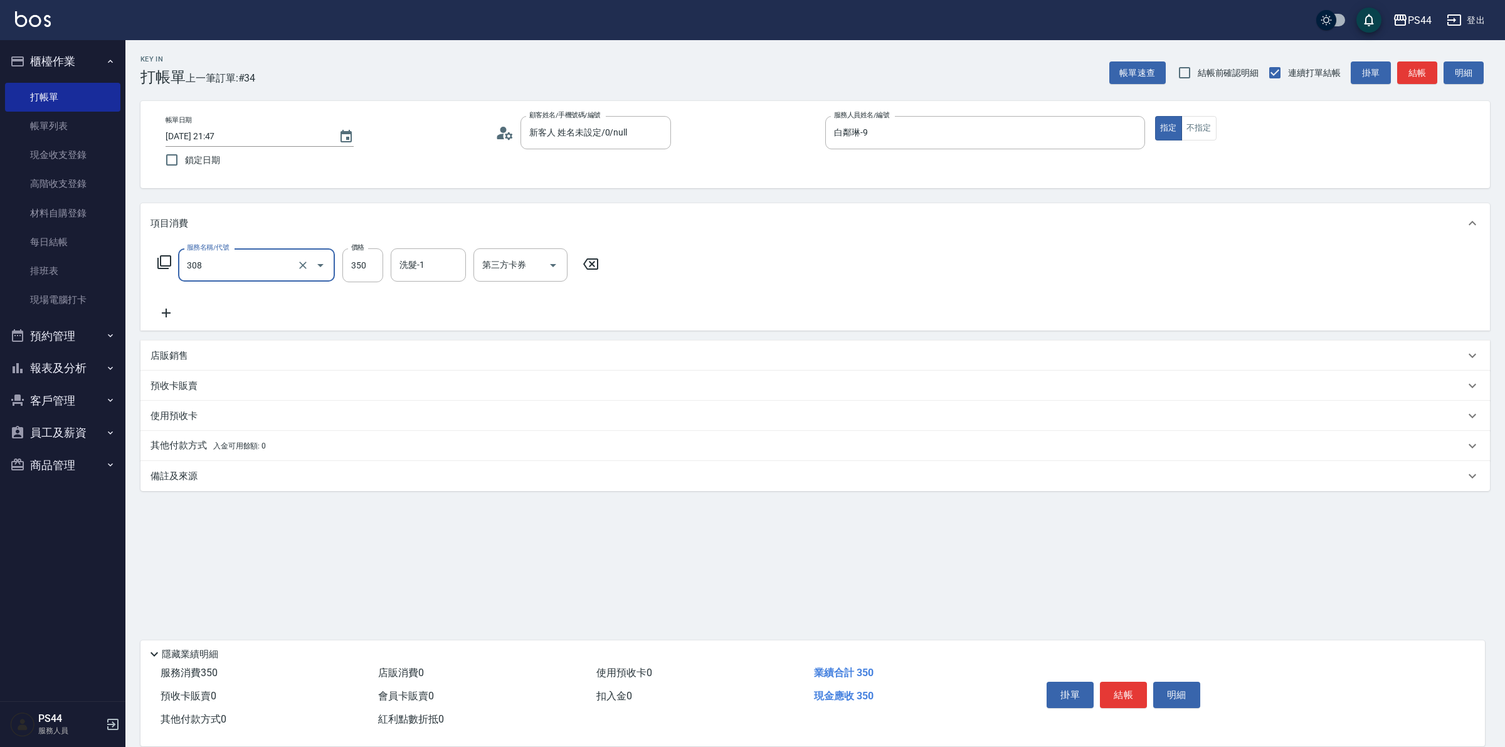
type input "洗+剪(308)"
type input "黃奕程-12"
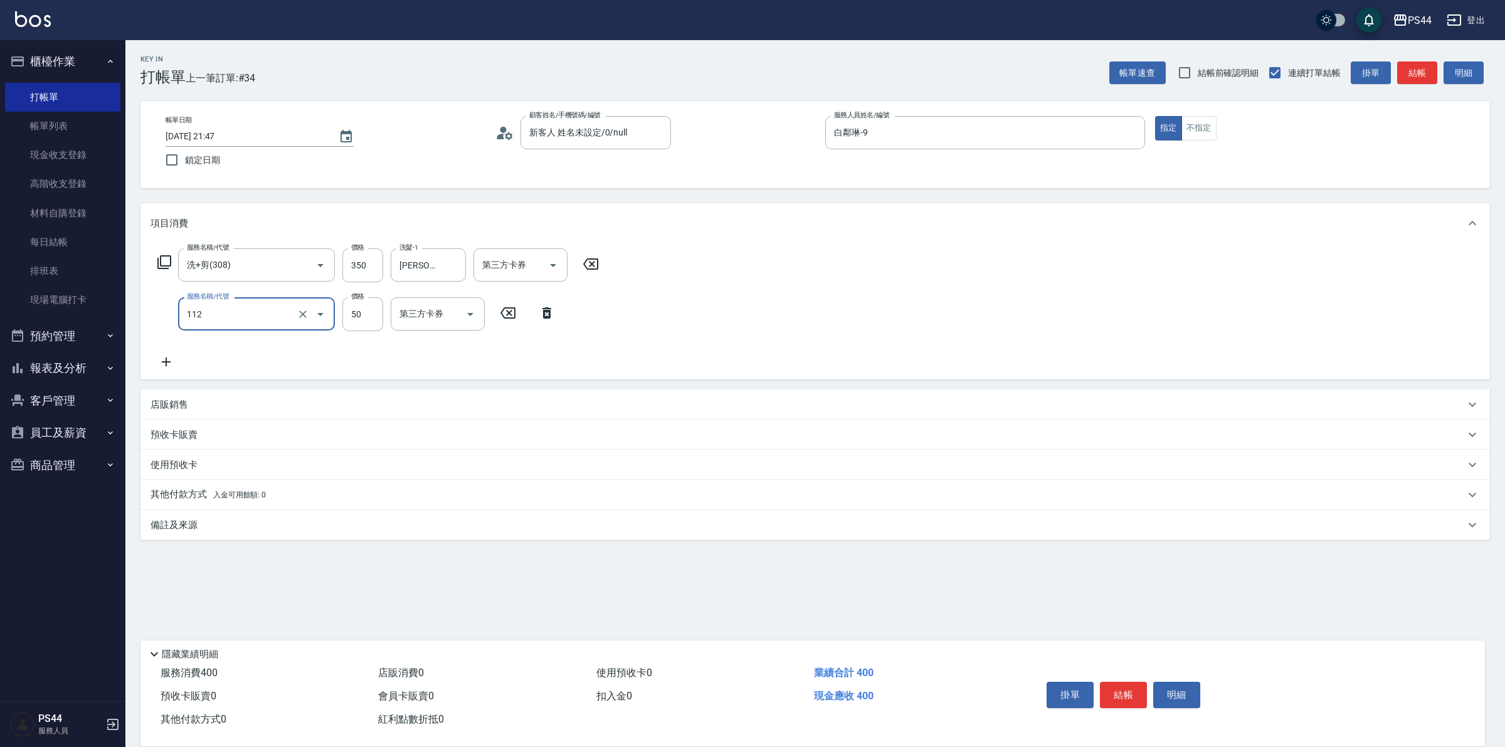
type input "精油50(112)"
type input "黃奕程-12"
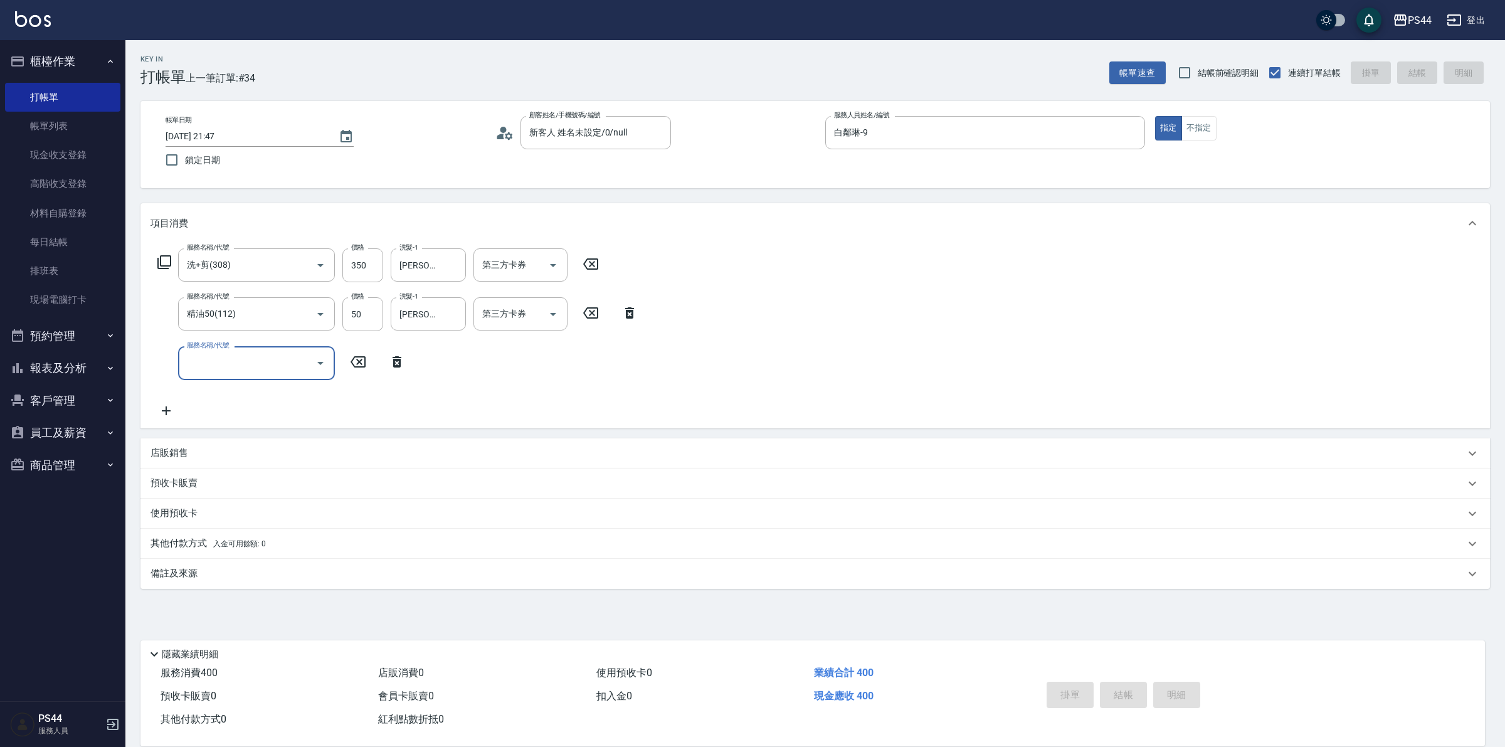
type input "2025/09/26 21:48"
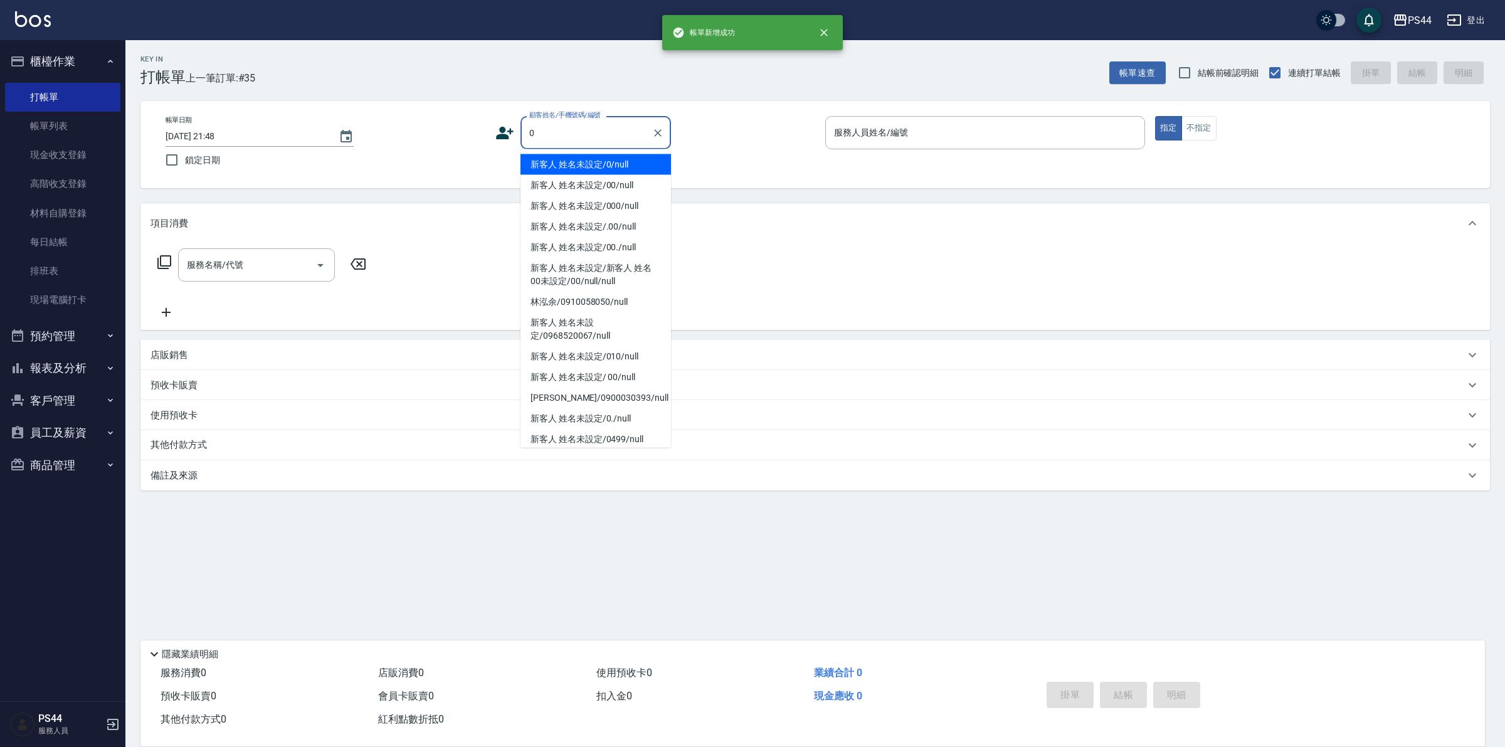
type input "新客人 姓名未設定/0/null"
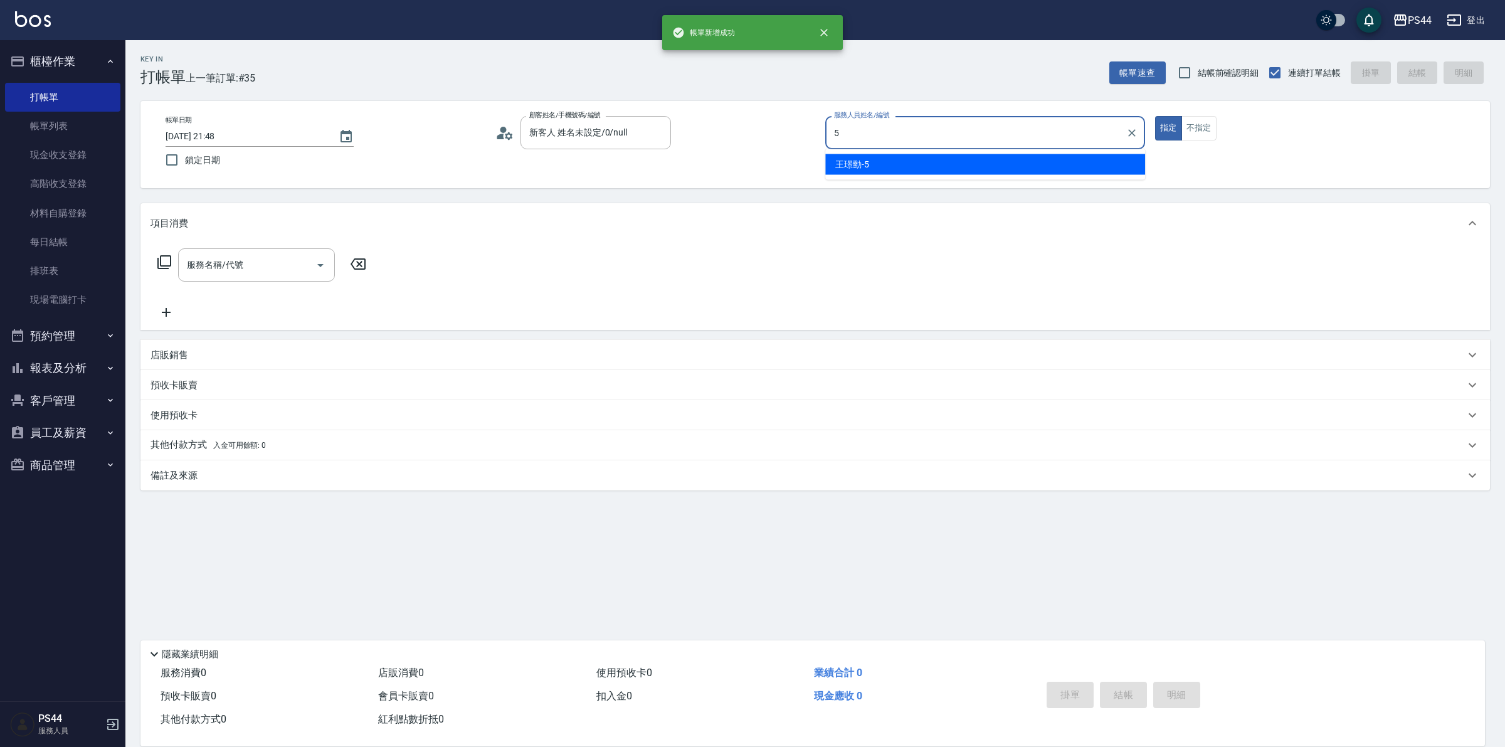
type input "王璟勳-5"
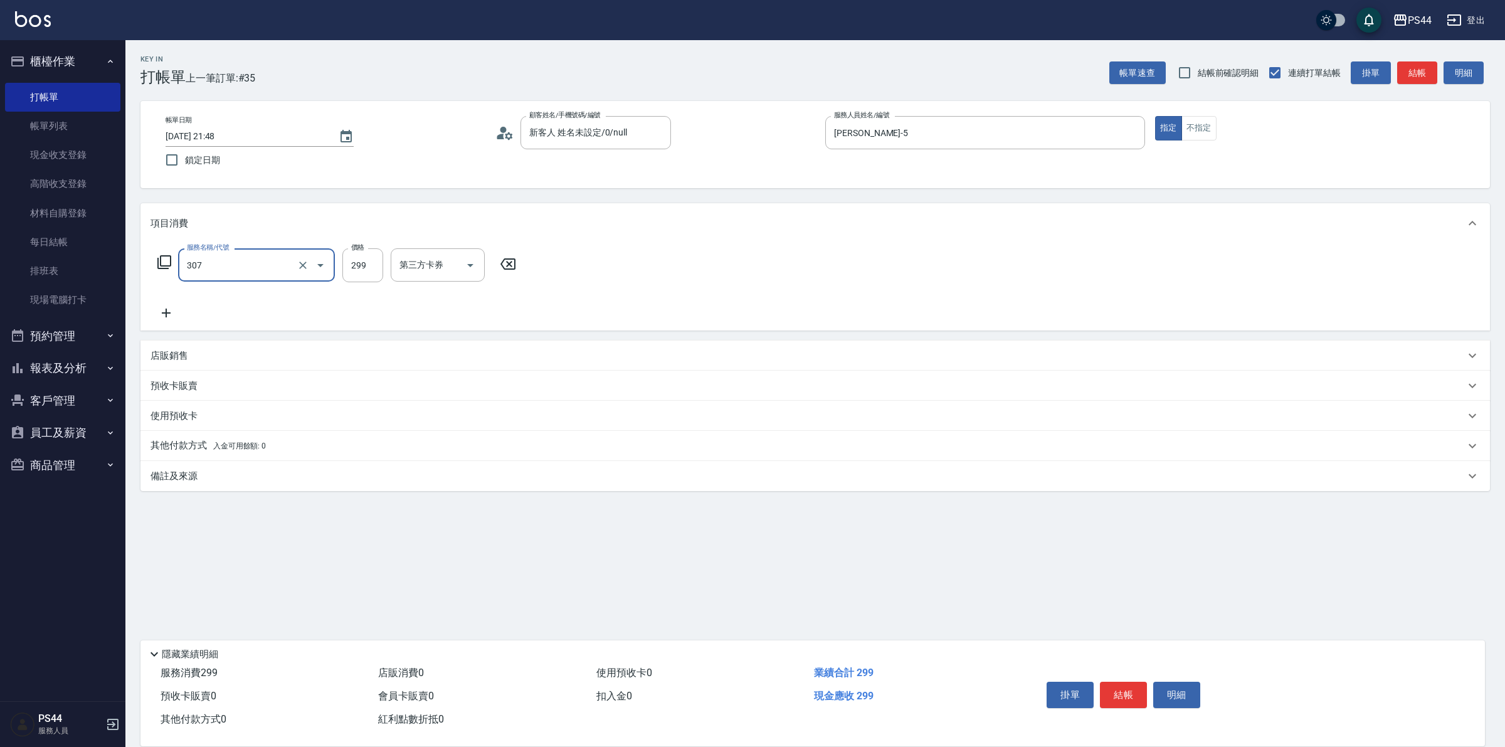
type input "剪髮(307)"
type input "蘇昭瑜-55"
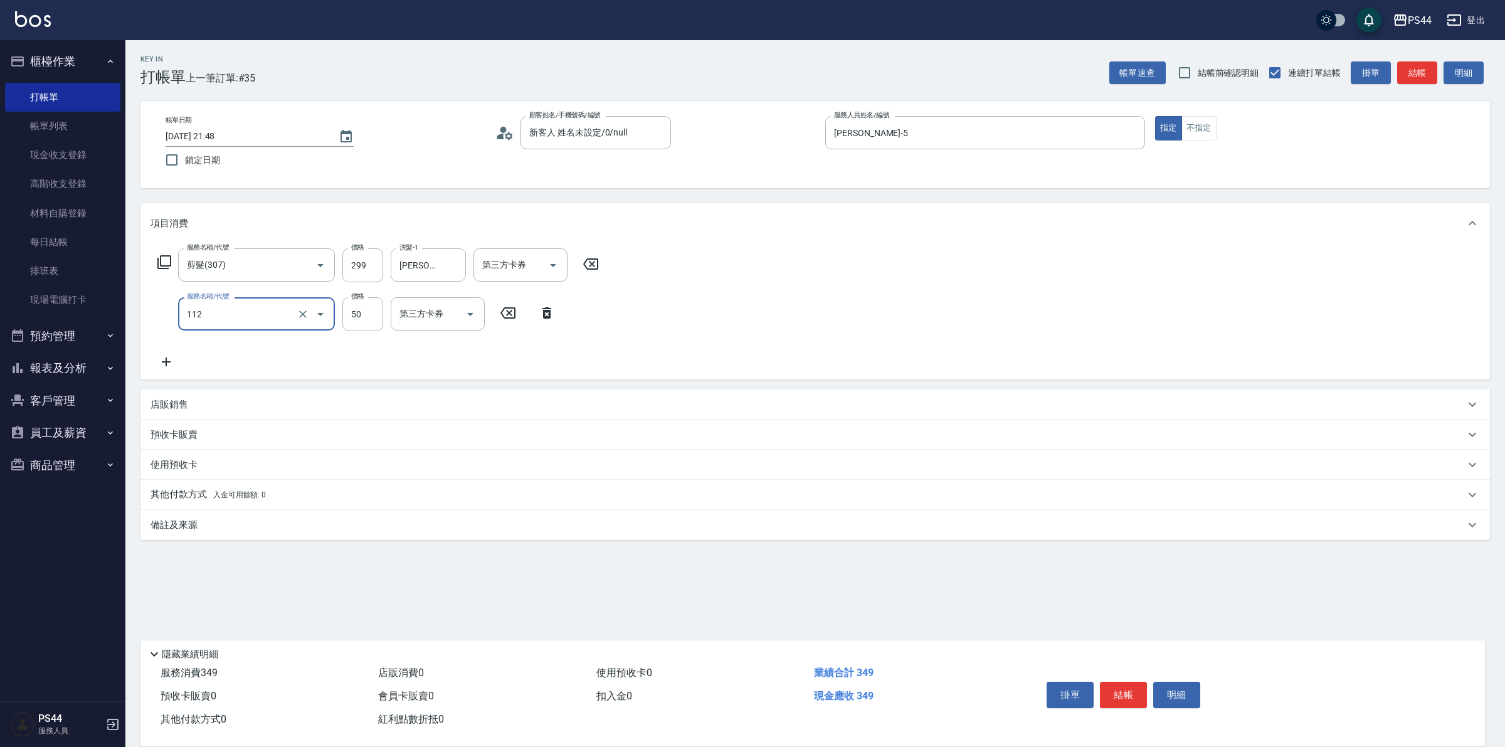
type input "精油50(112)"
type input "蘇昭瑜-55"
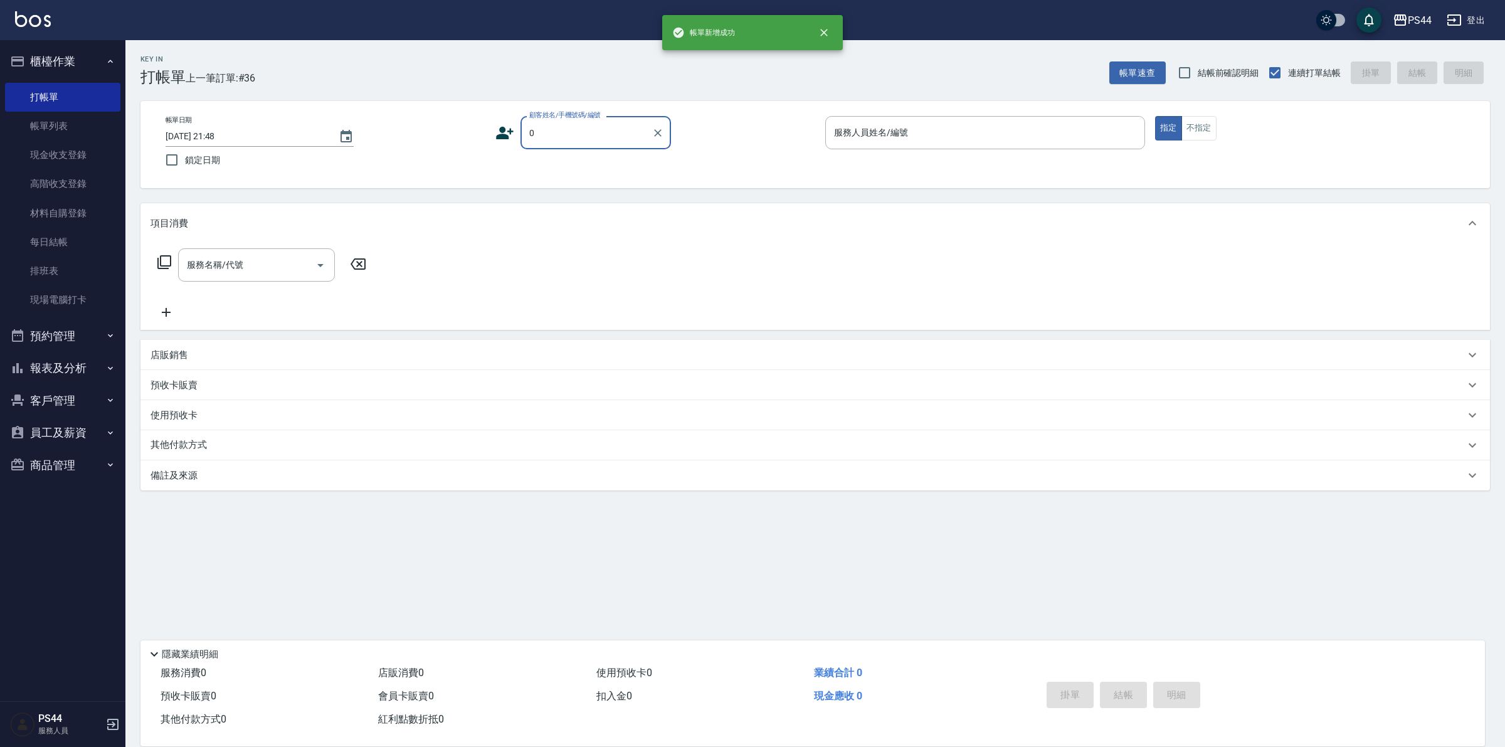
type input "新客人 姓名未設定/0/null"
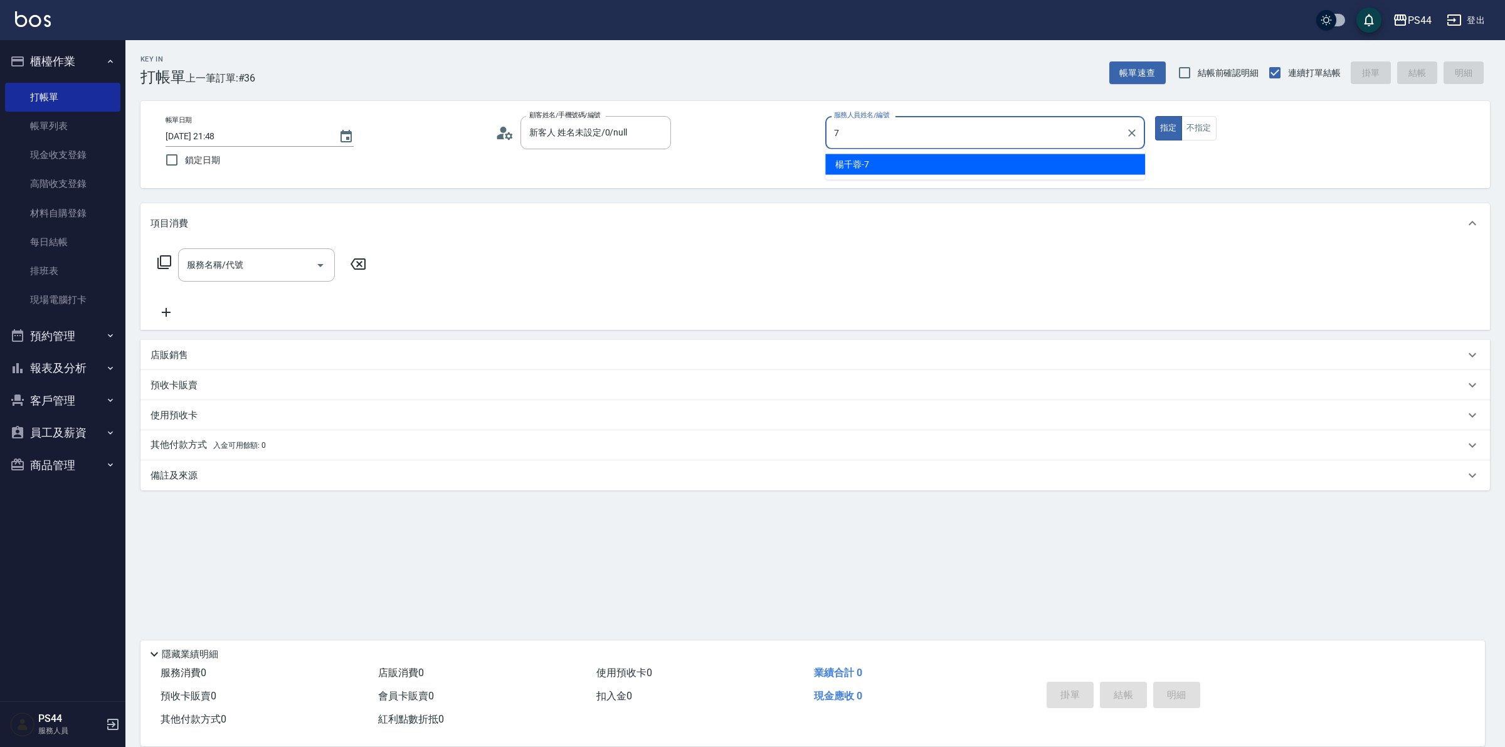
type input "楊千蓉-7"
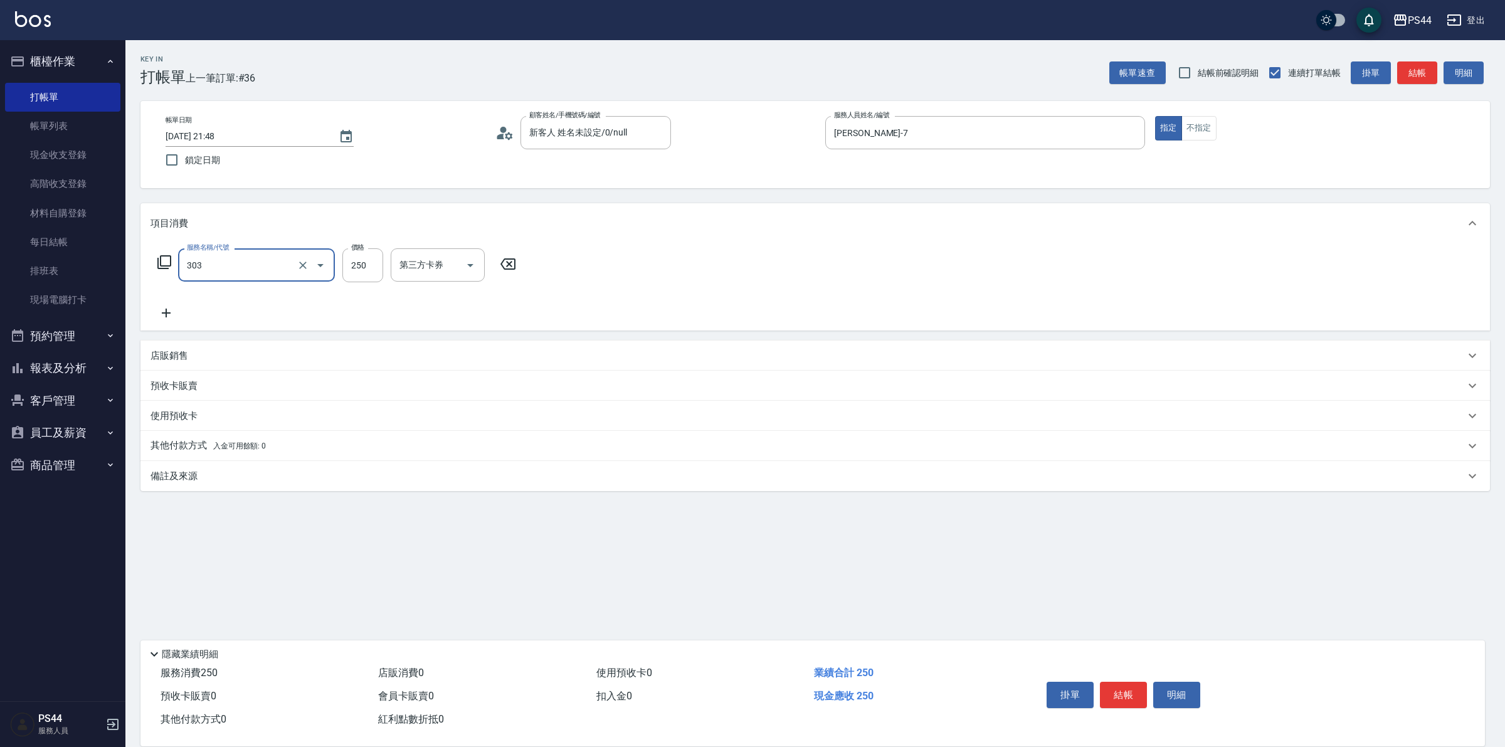
type input "剪髮(303)"
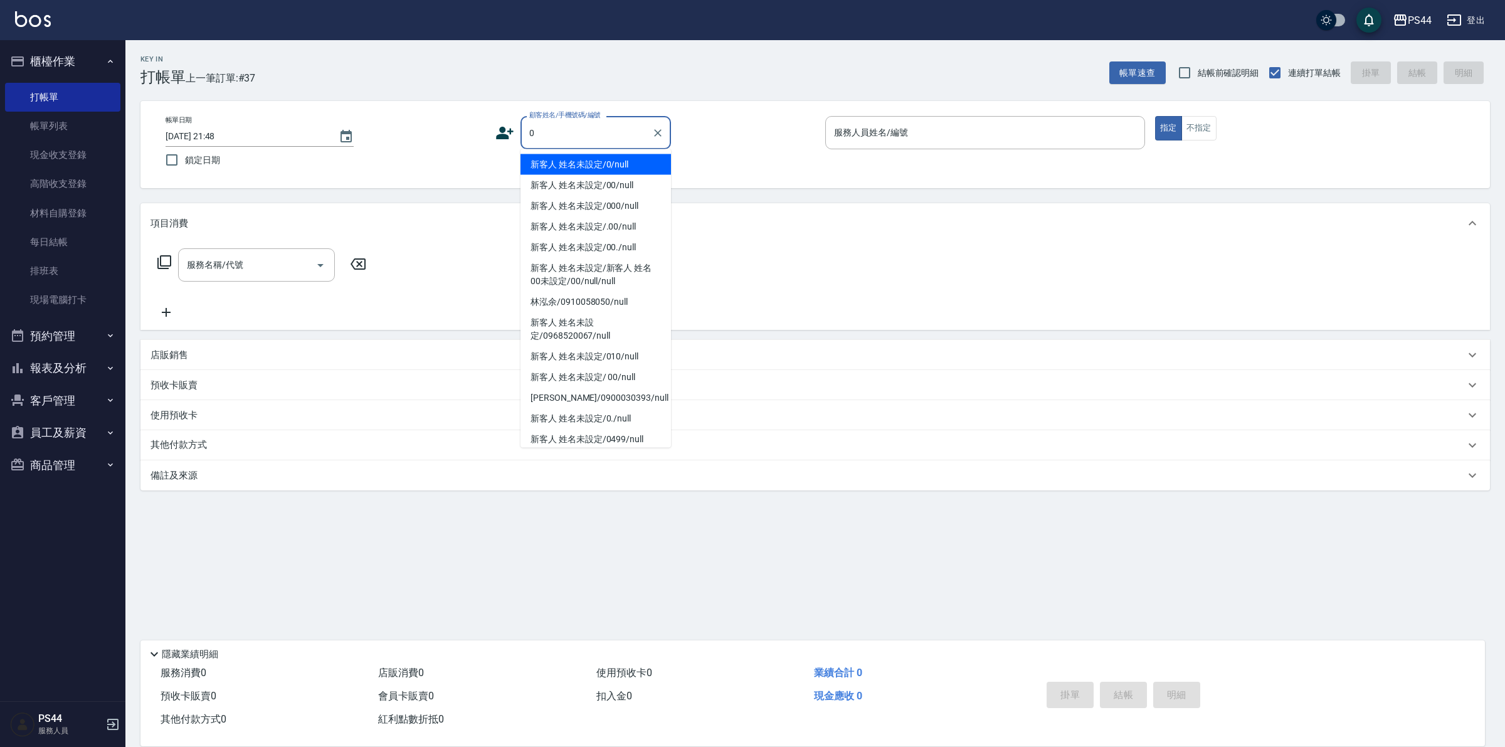
type input "新客人 姓名未設定/0/null"
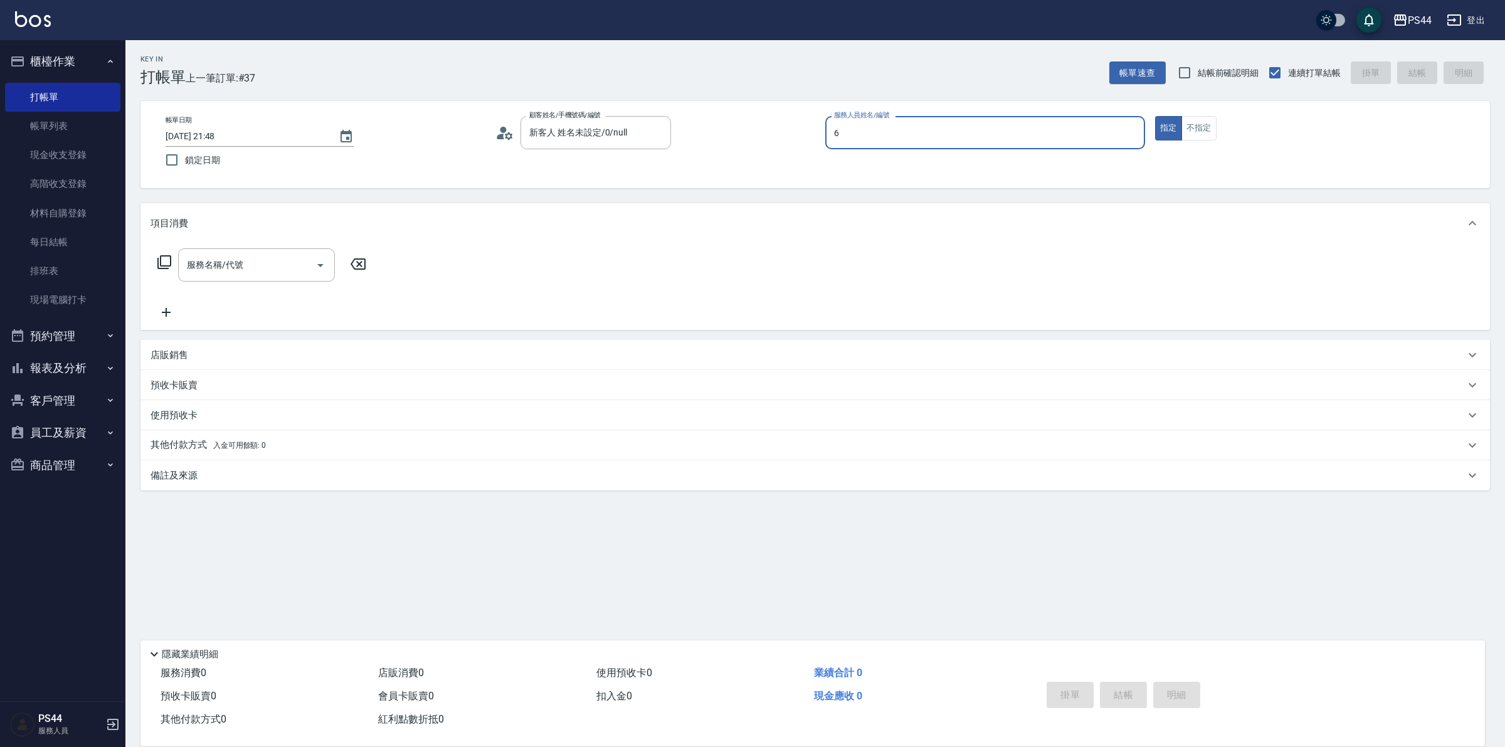
type input "kAYDEN-6"
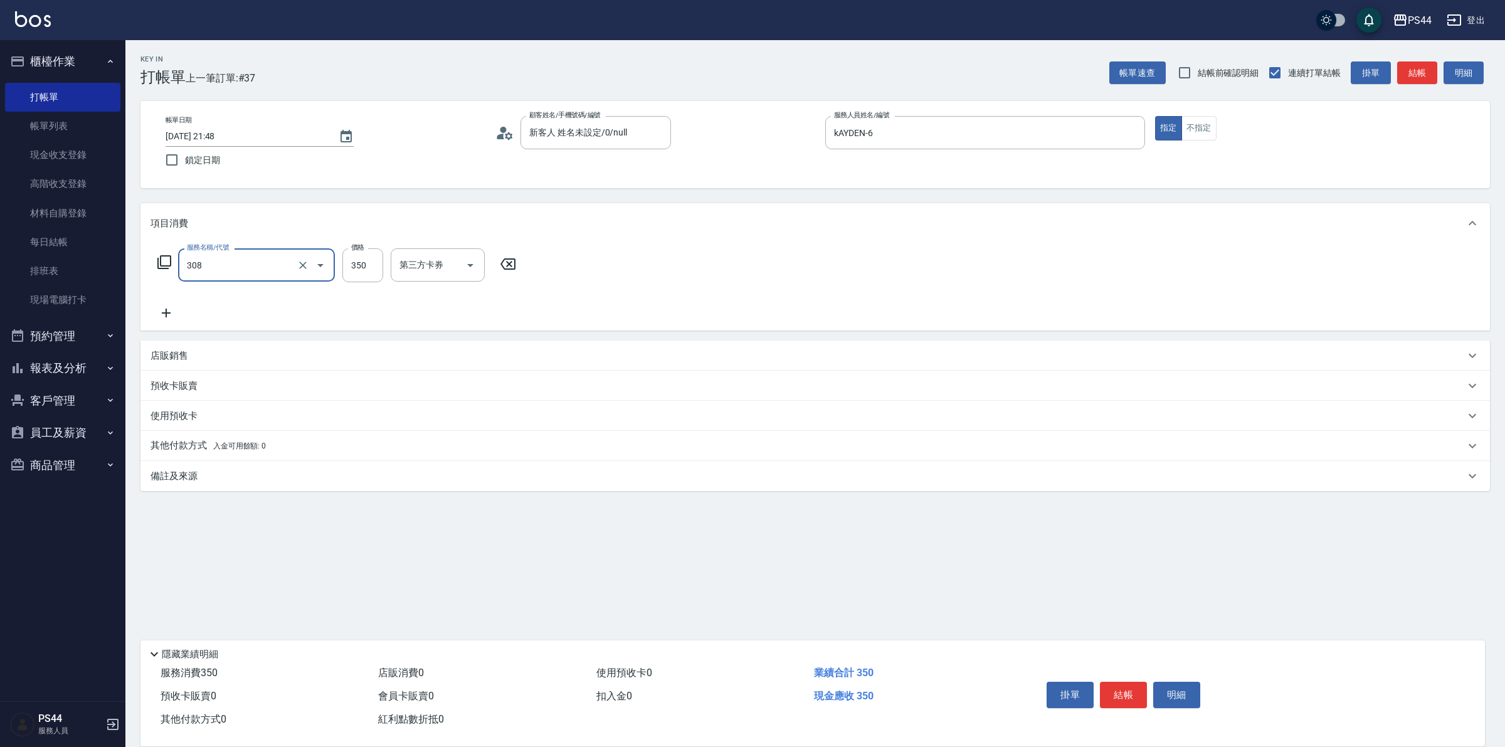
type input "洗+剪(308)"
type input "黃奕程-12"
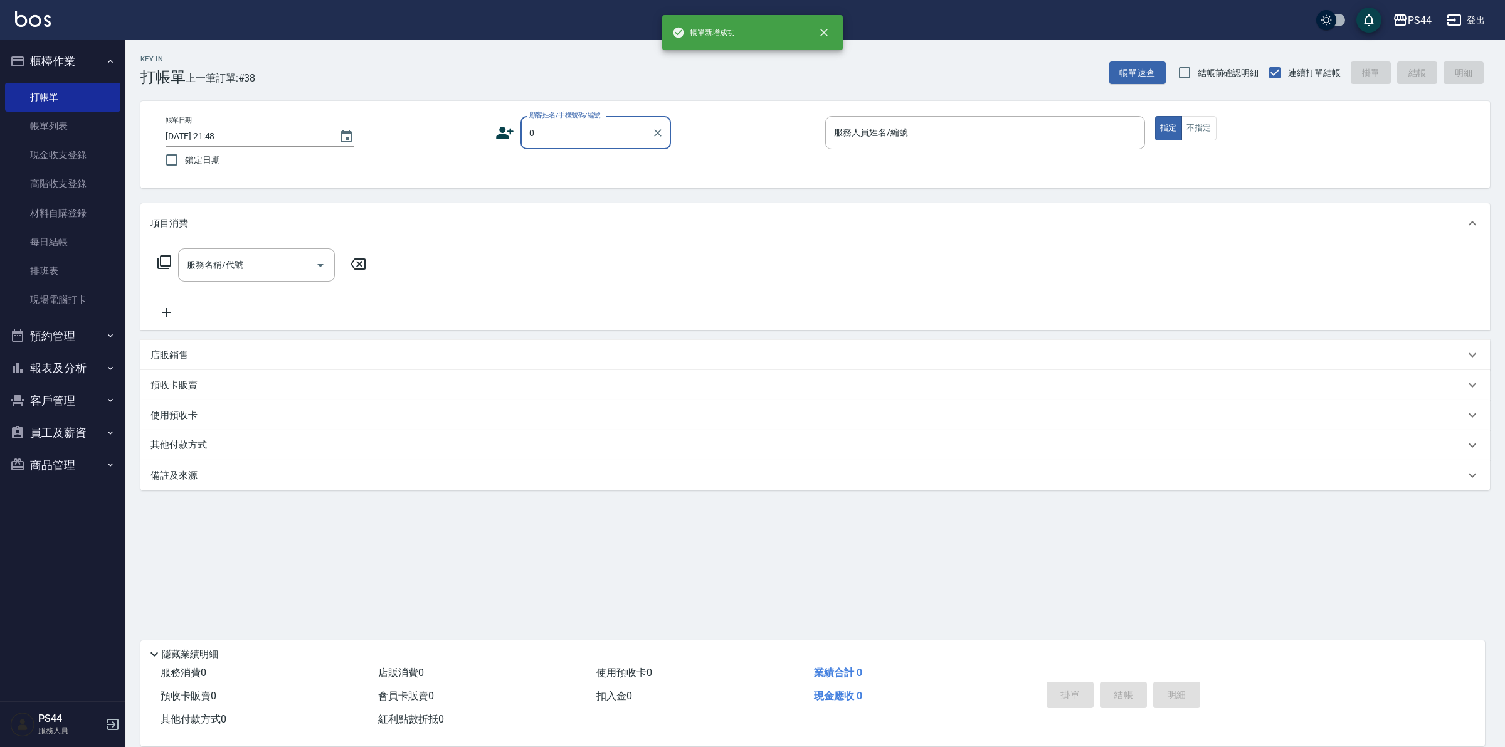
type input "新客人 姓名未設定/0/null"
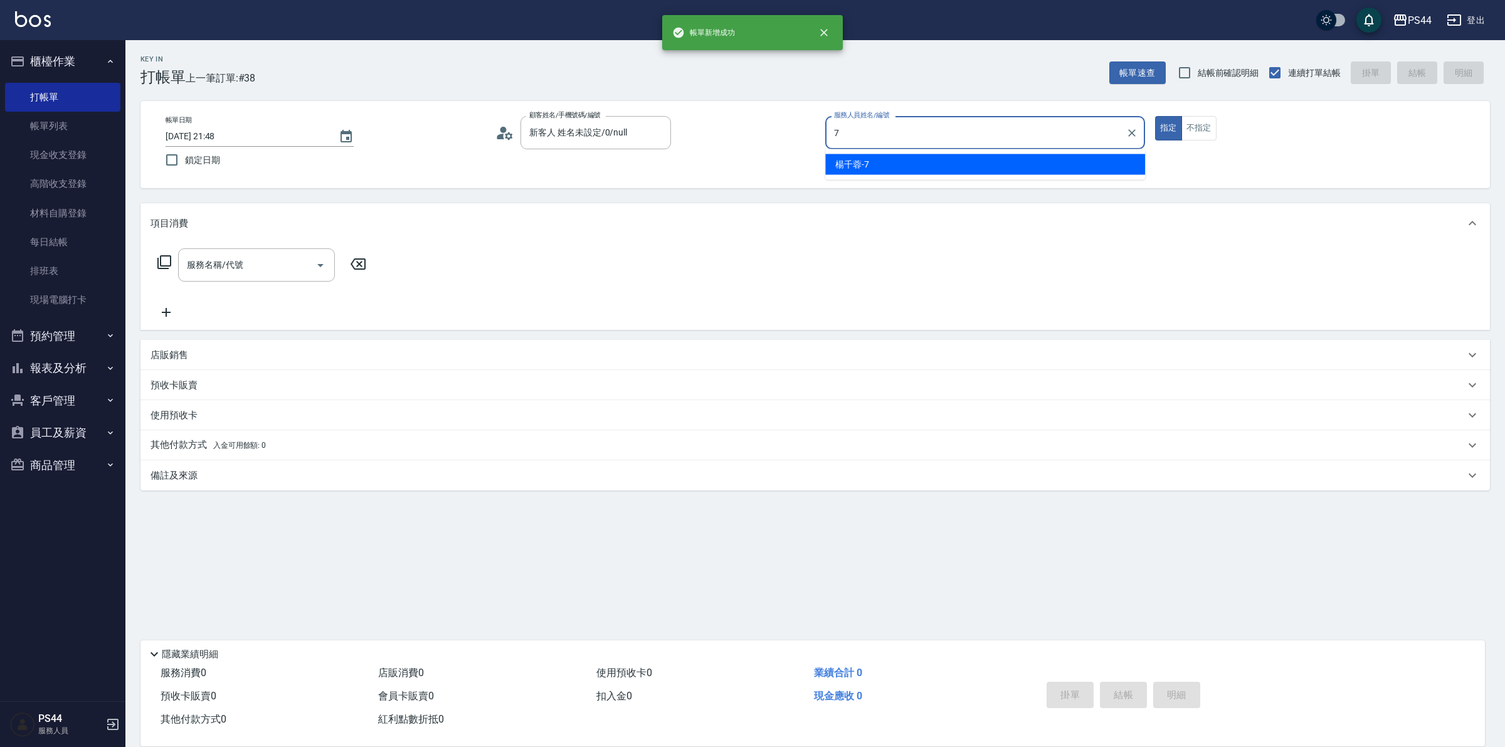
type input "楊千蓉-7"
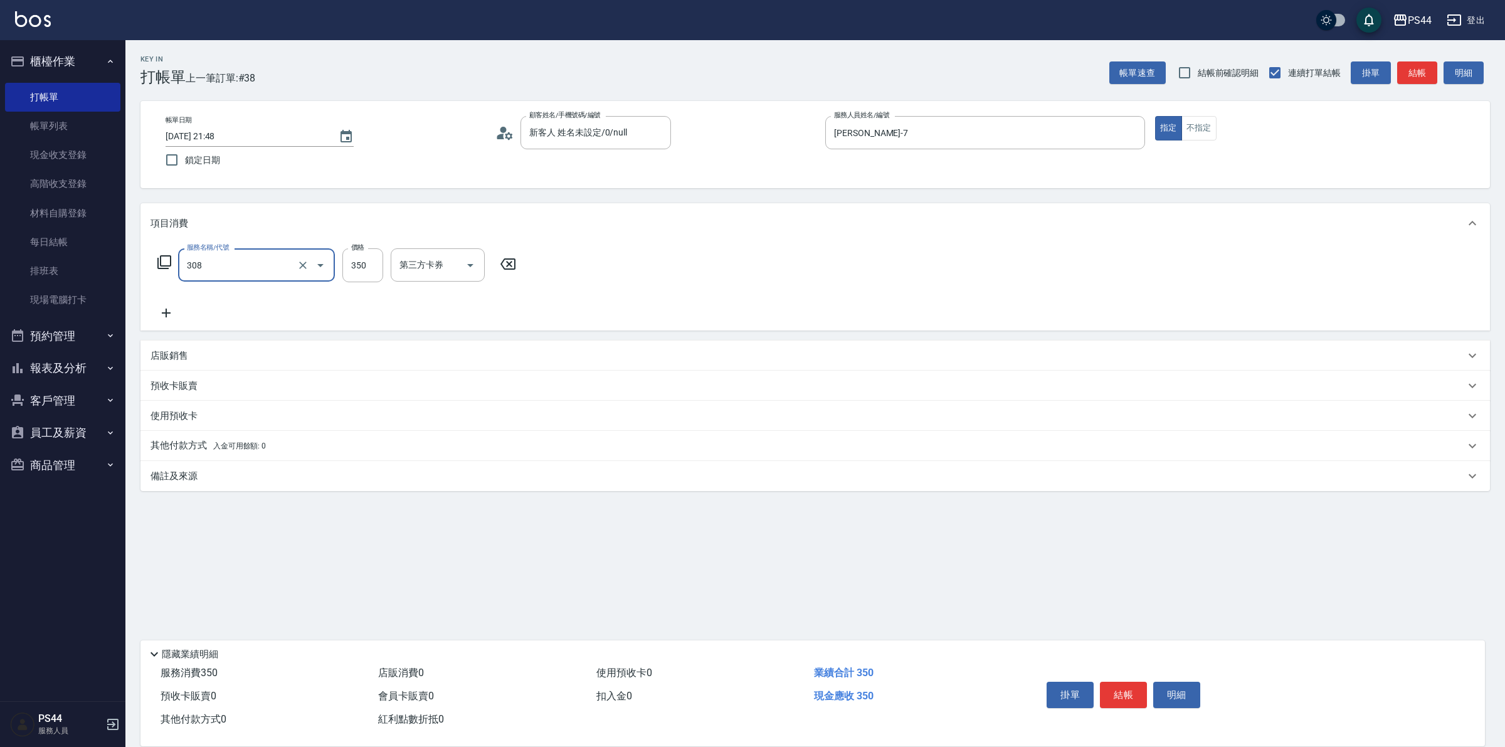
type input "洗+剪(308)"
type input "黃奕程-12"
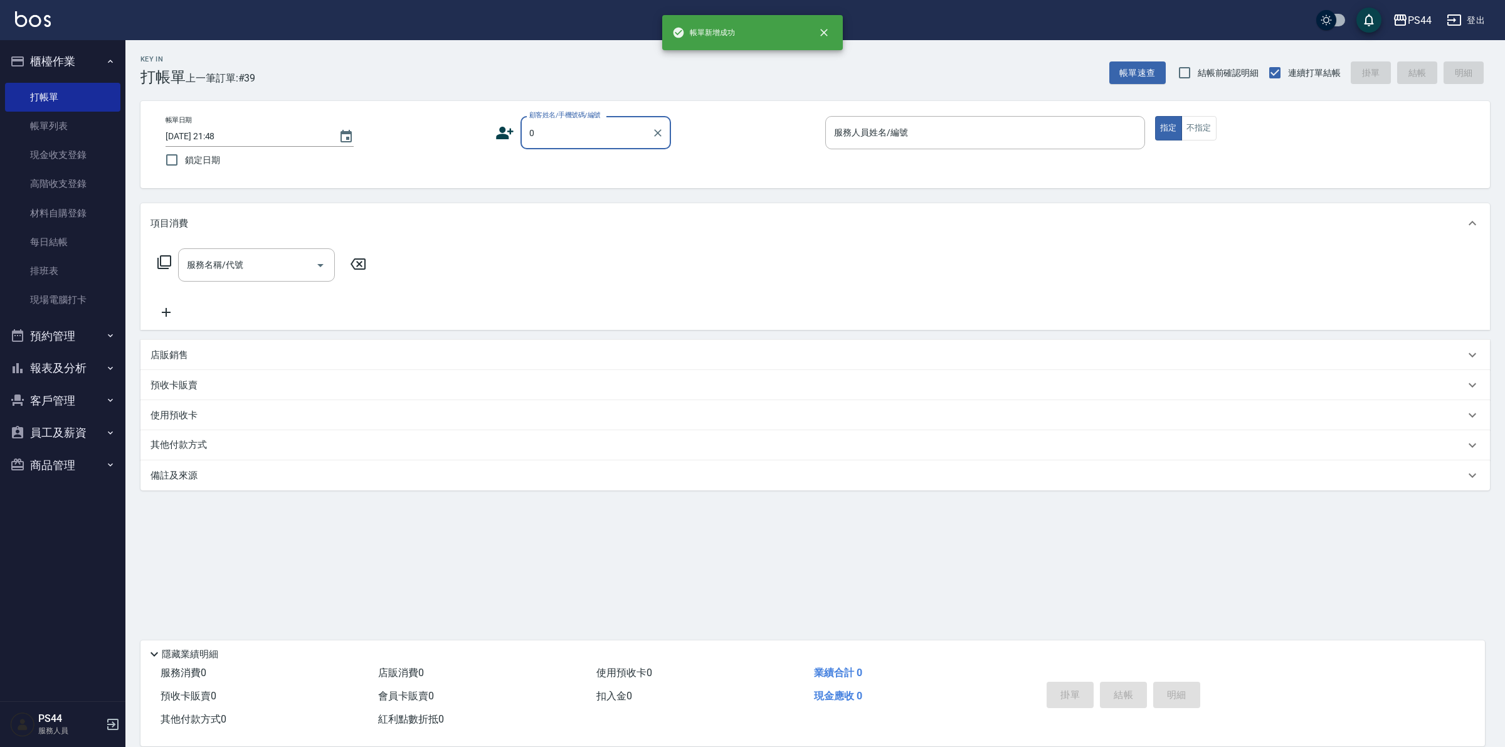
type input "新客人 姓名未設定/0/null"
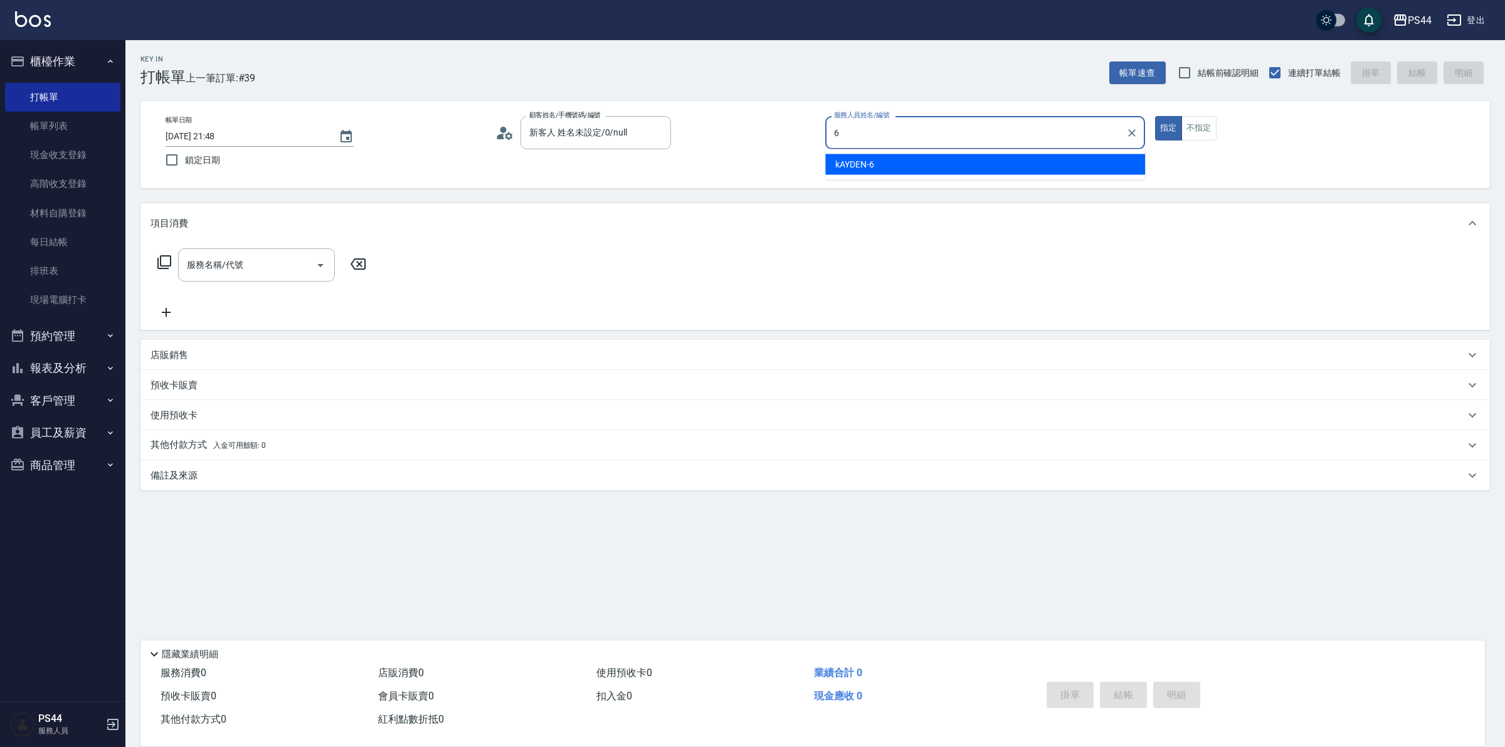
type input "kAYDEN-6"
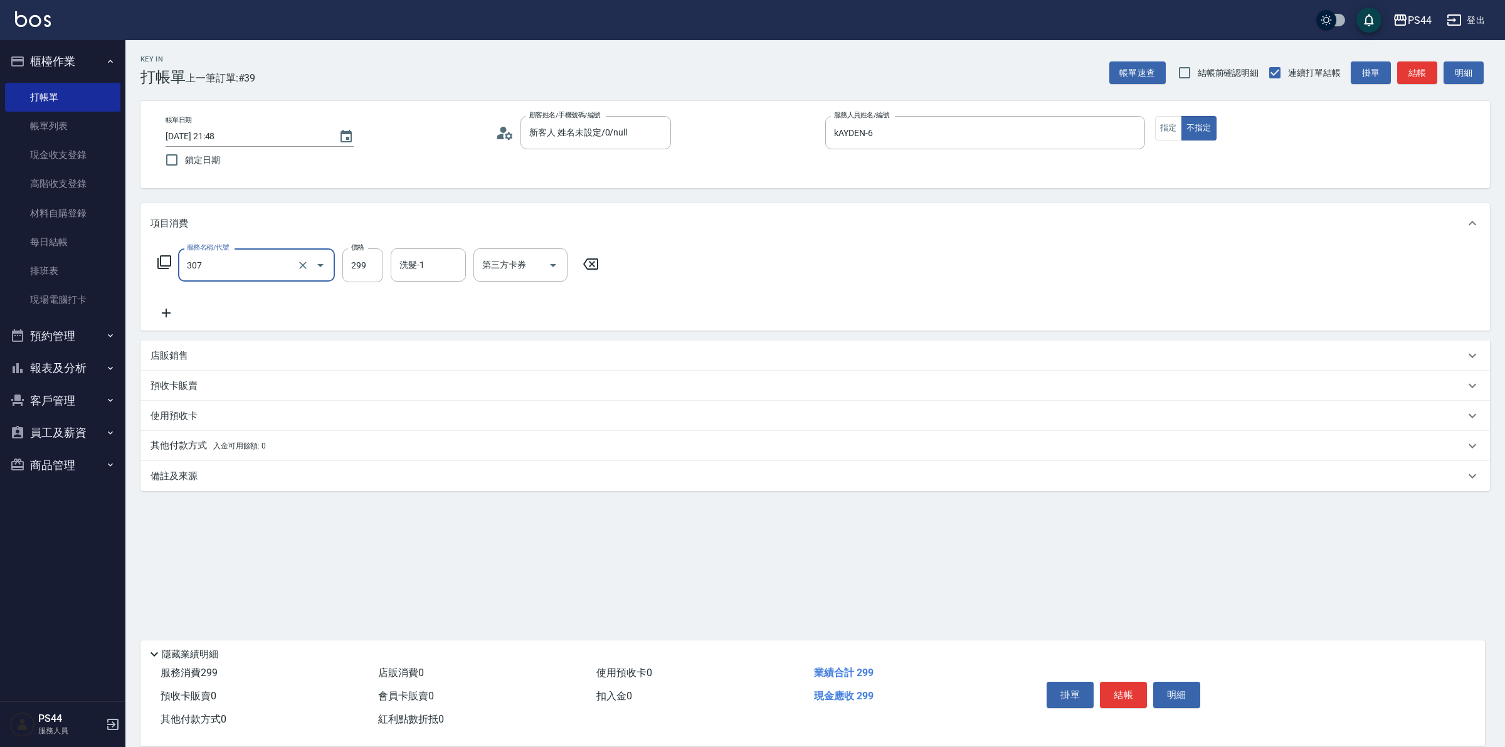
type input "剪髮(307)"
type input "王姵眙-37"
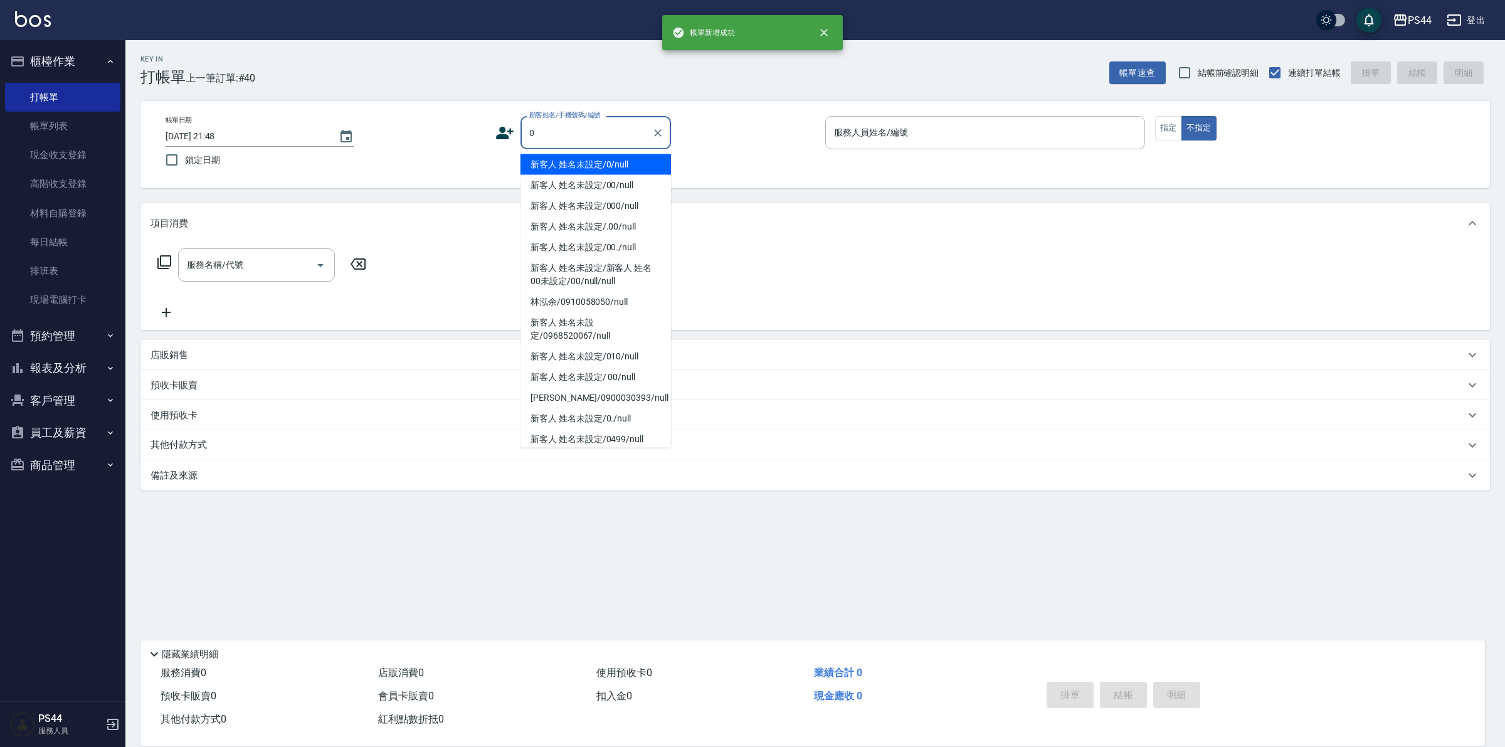
type input "新客人 姓名未設定/0/null"
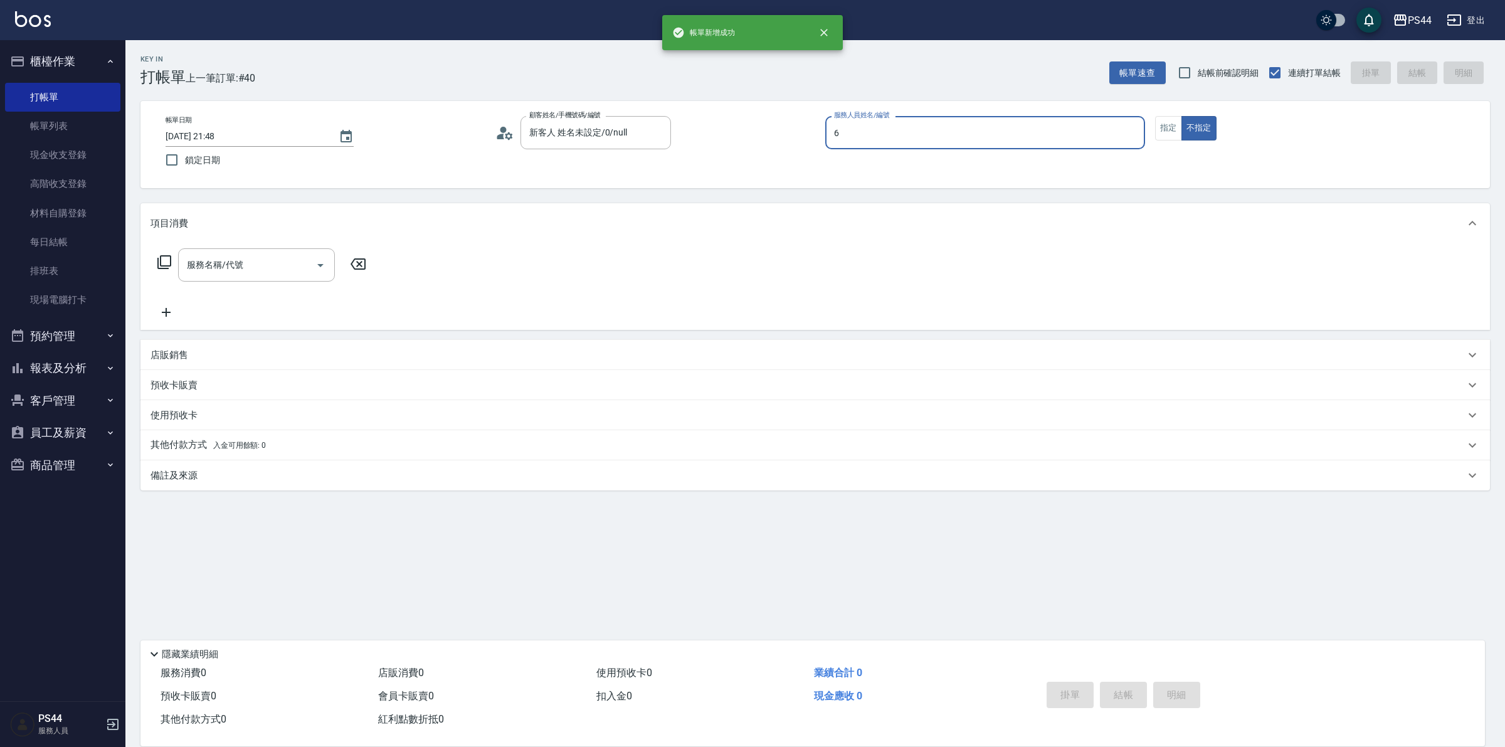
type input "kAYDEN-6"
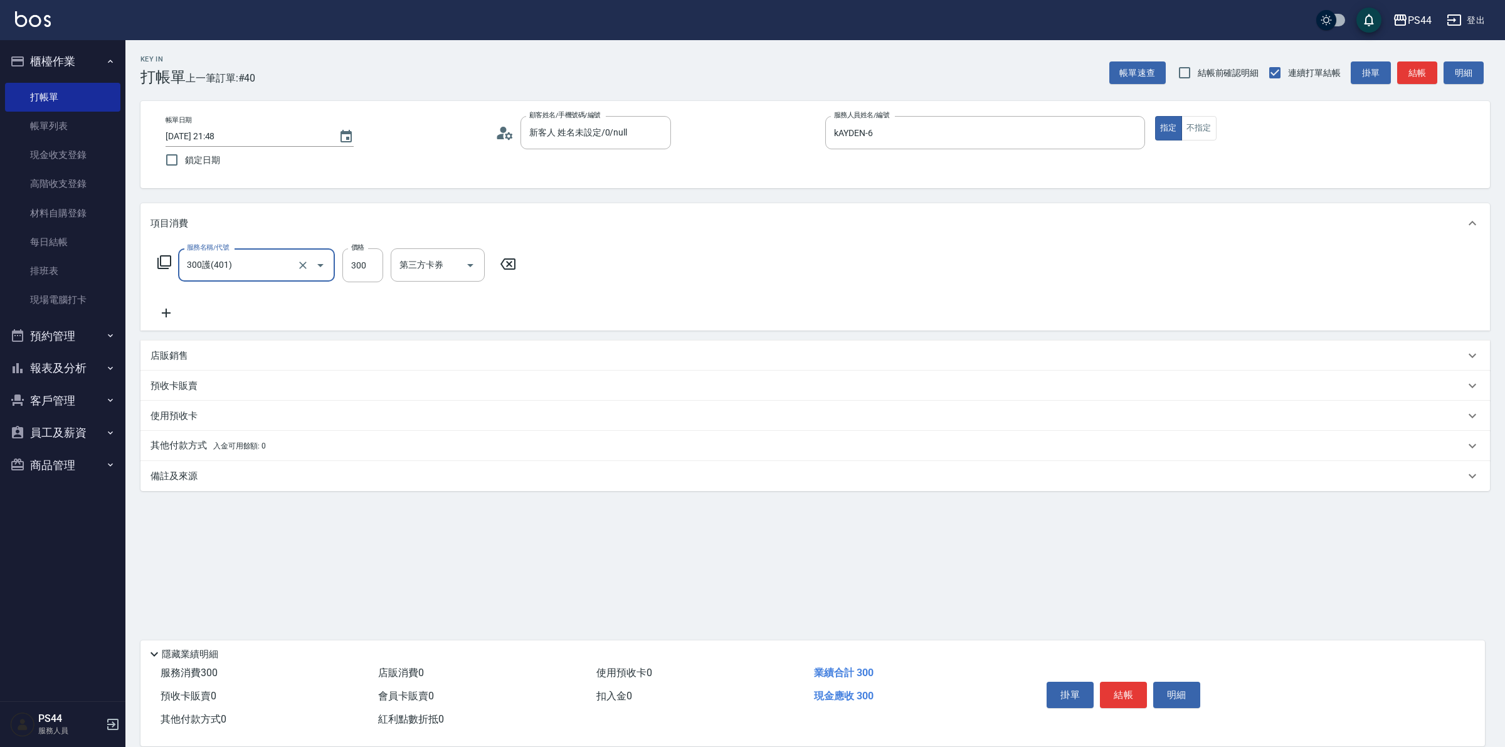
type input "300護(401)"
type input "王姵眙-37"
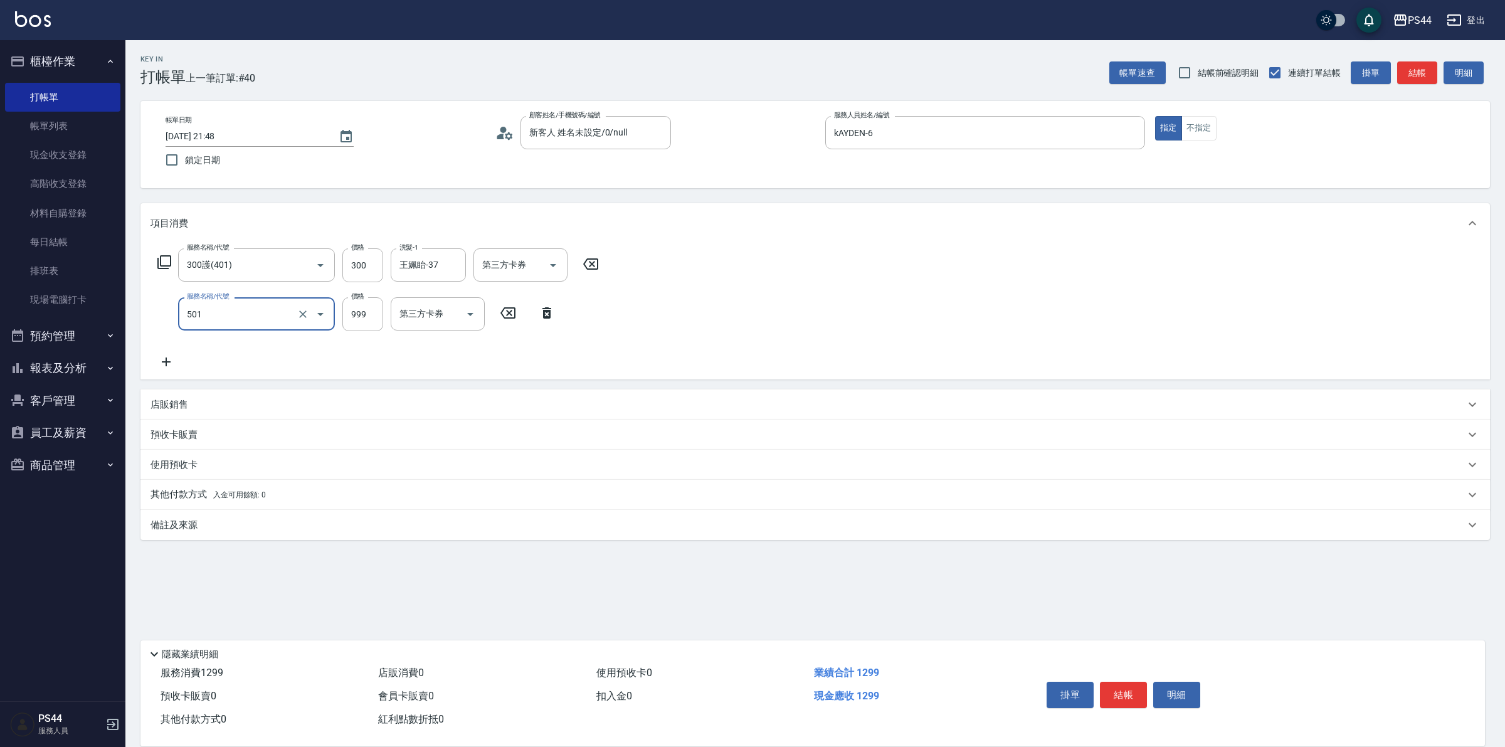
type input "染髮(501)"
type input "1400"
type input "王姵眙-37"
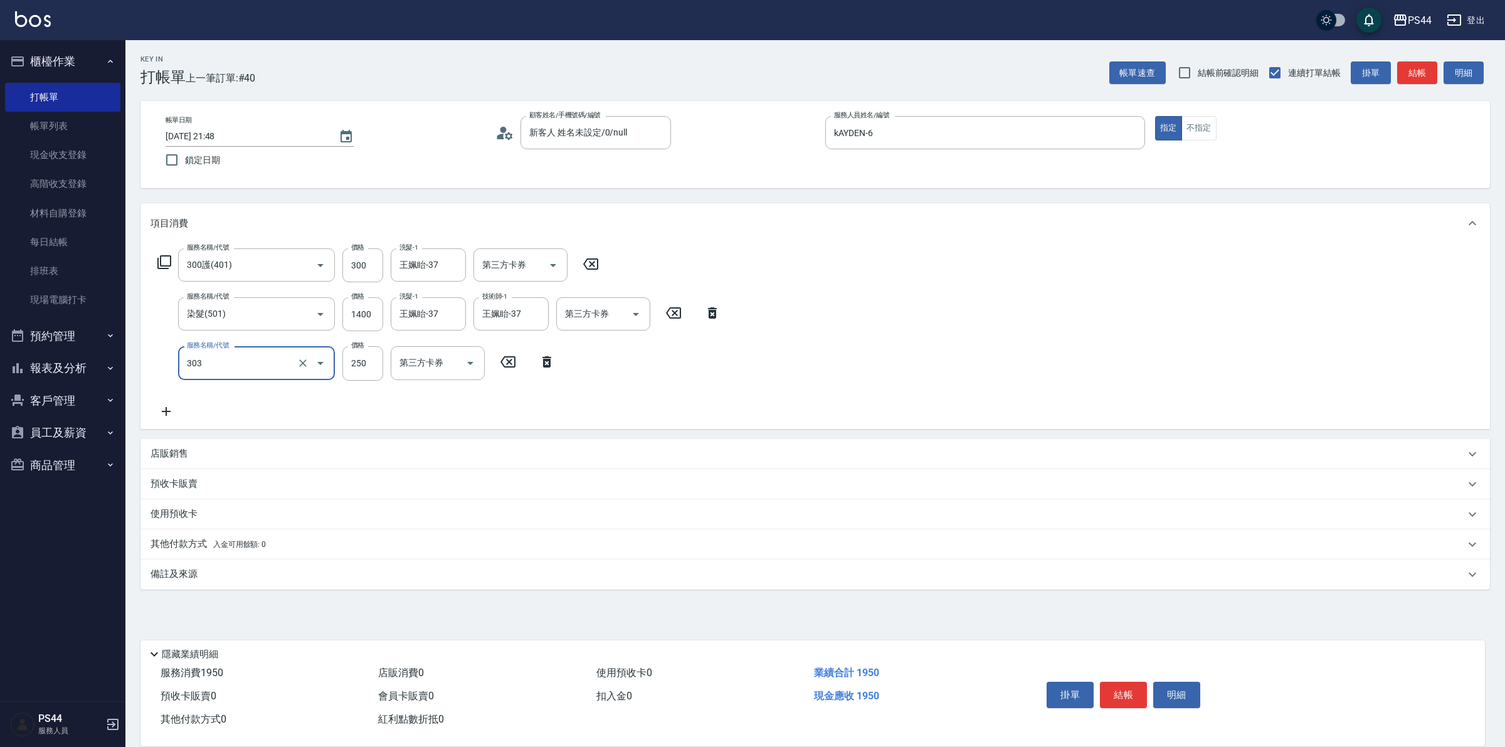
type input "剪髮(303)"
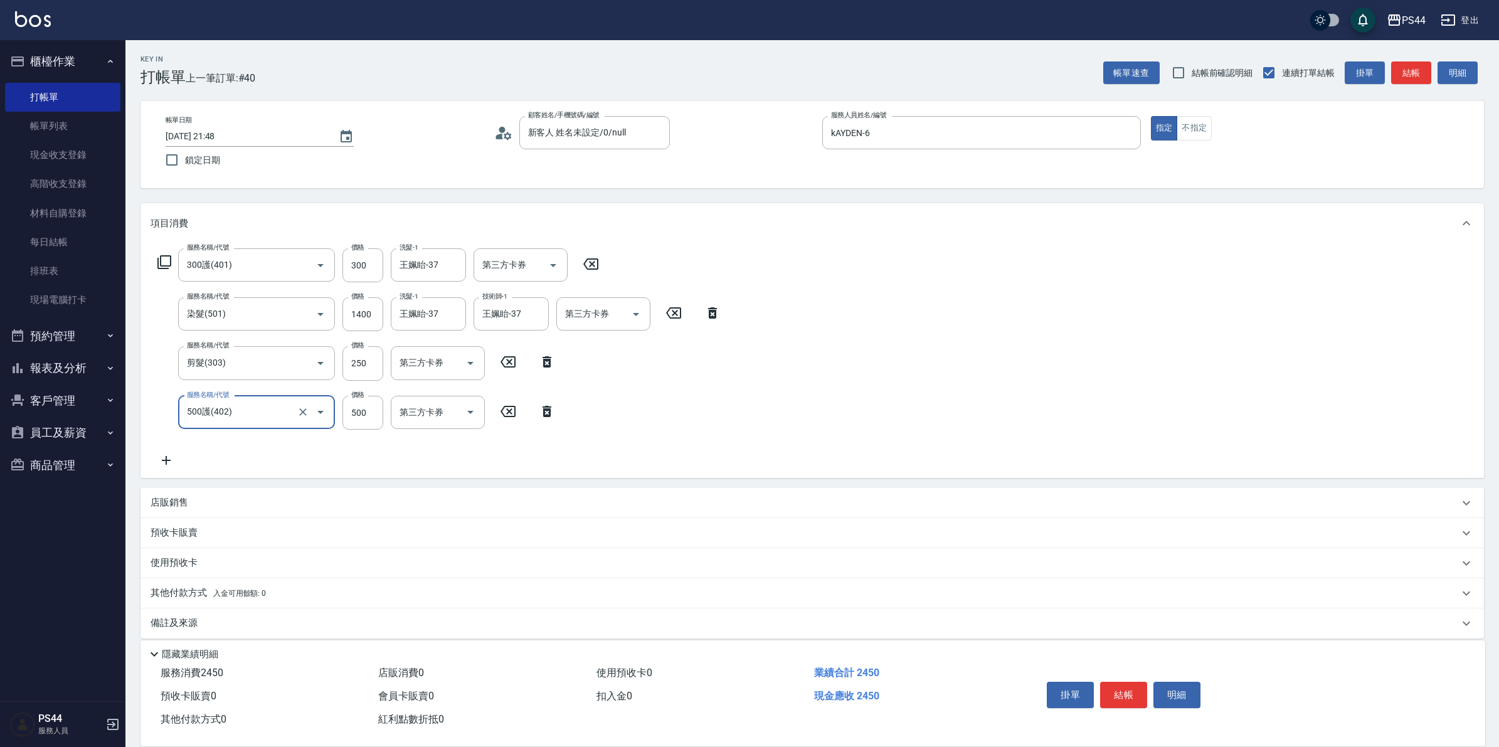
type input "500護(402)"
type input "王姵眙-37"
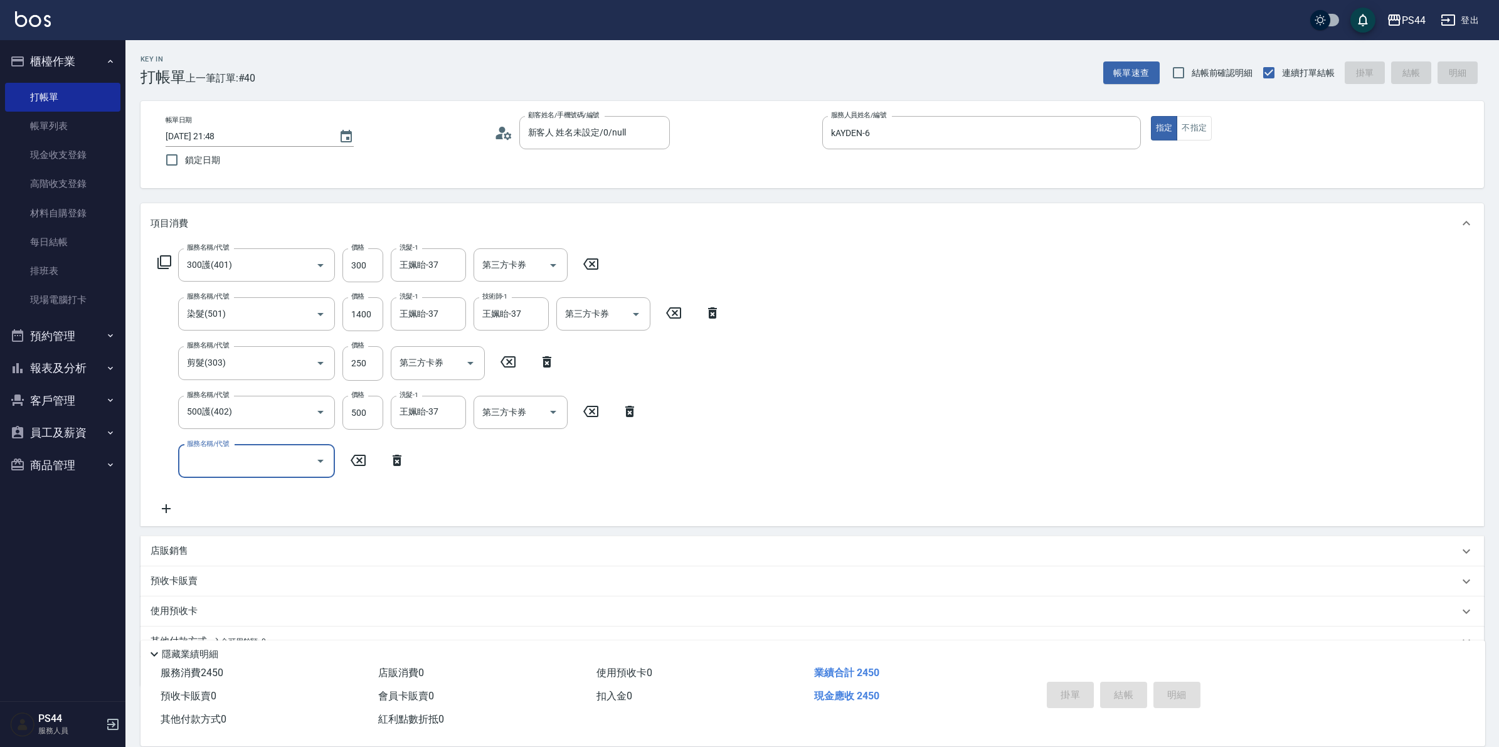
type input "2025/09/26 21:49"
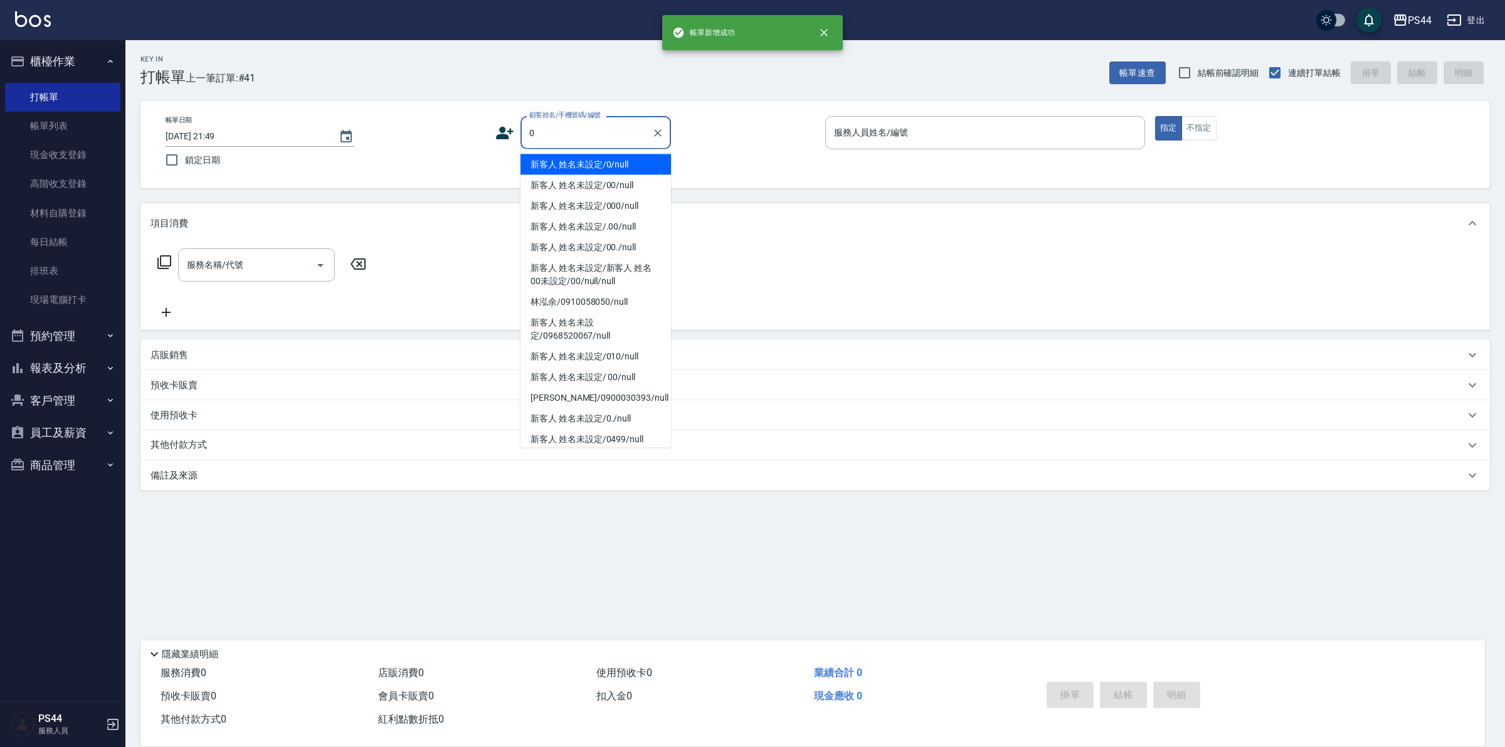
type input "新客人 姓名未設定/0/null"
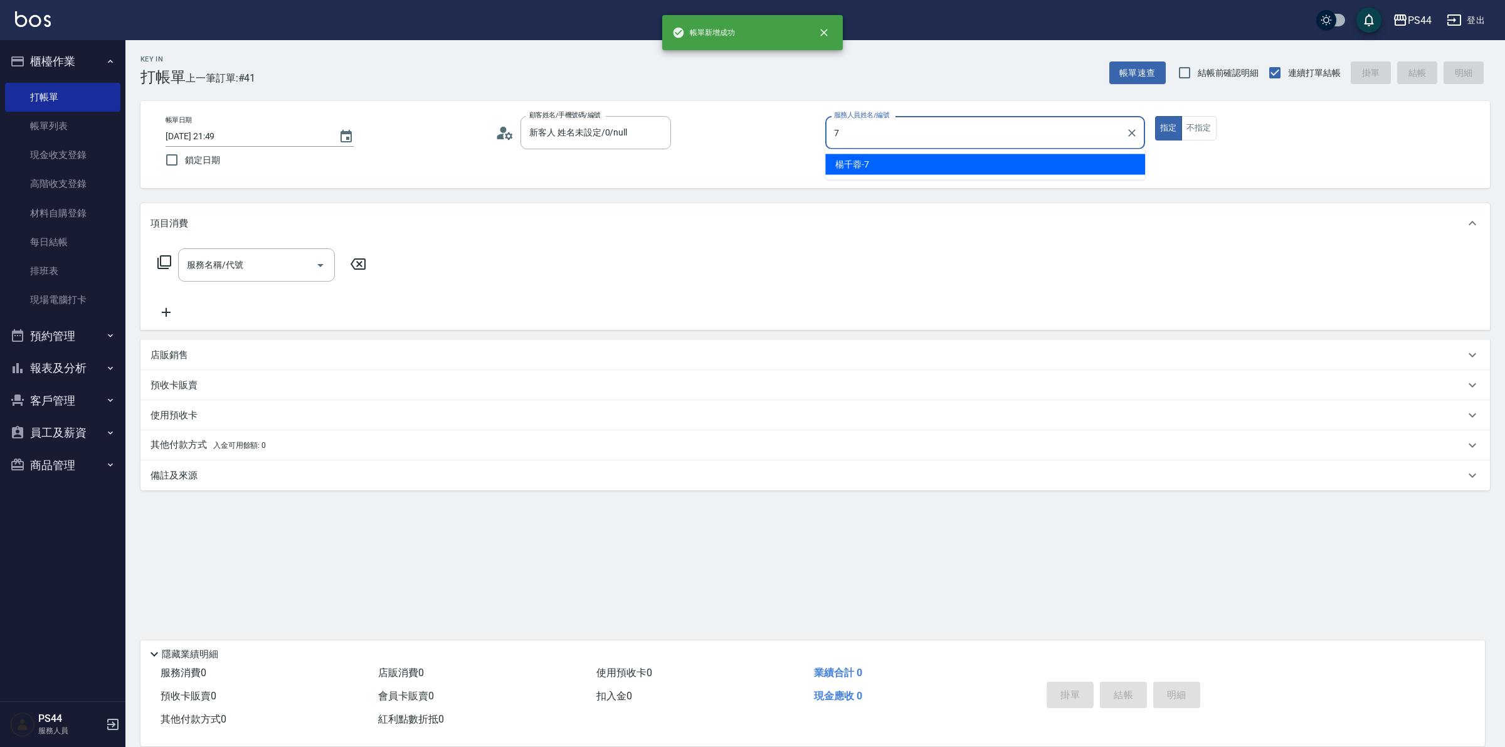
type input "楊千蓉-7"
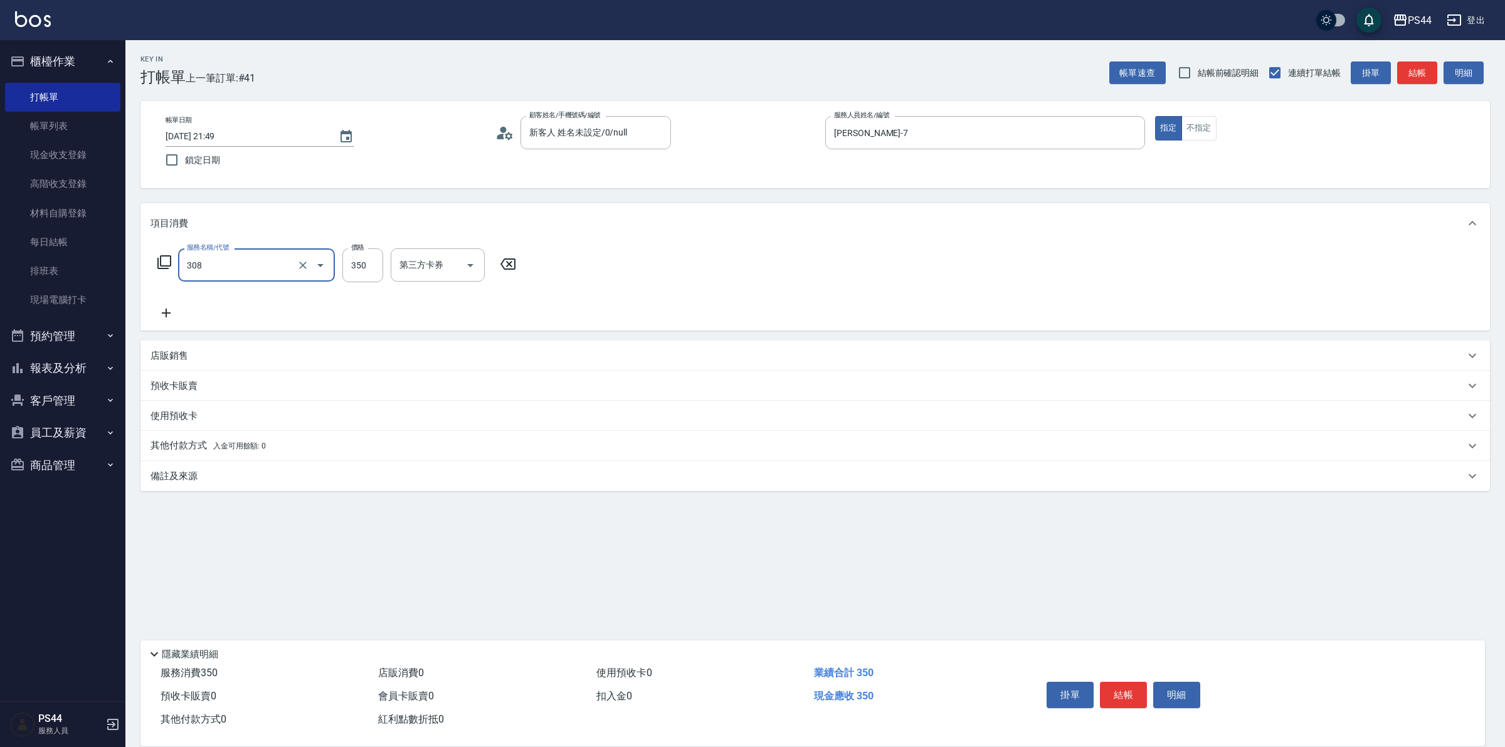
type input "洗+剪(308)"
type input "邱美月-34"
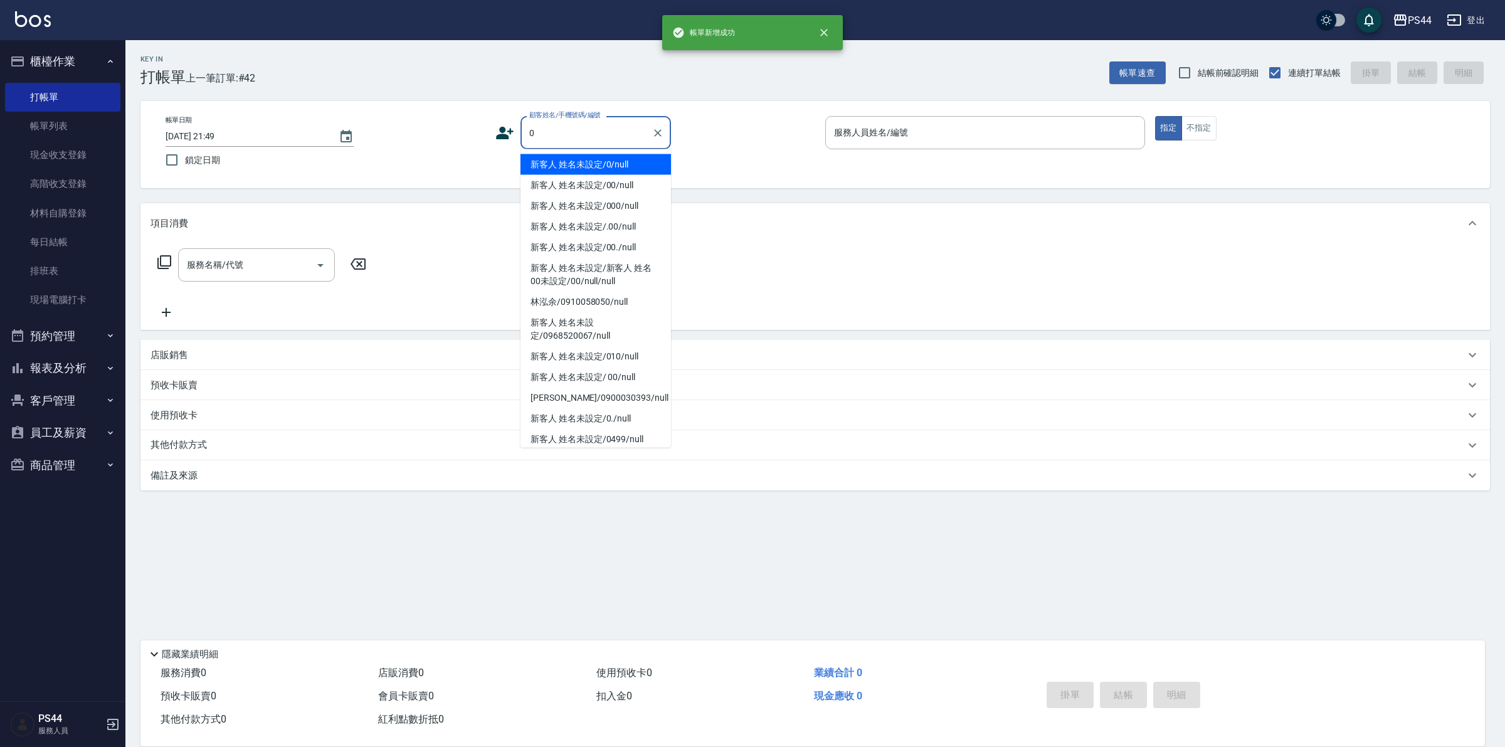
type input "新客人 姓名未設定/0/null"
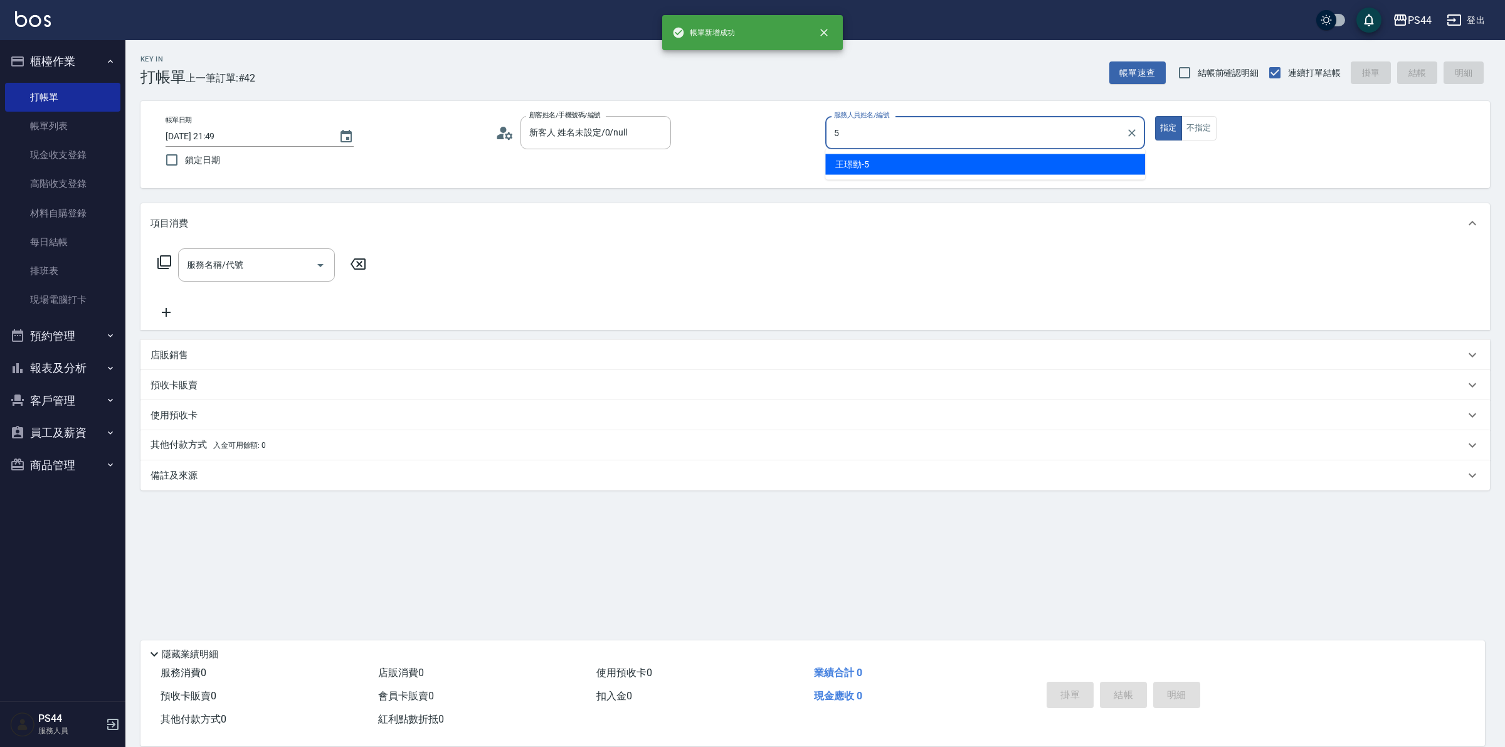
type input "王璟勳-5"
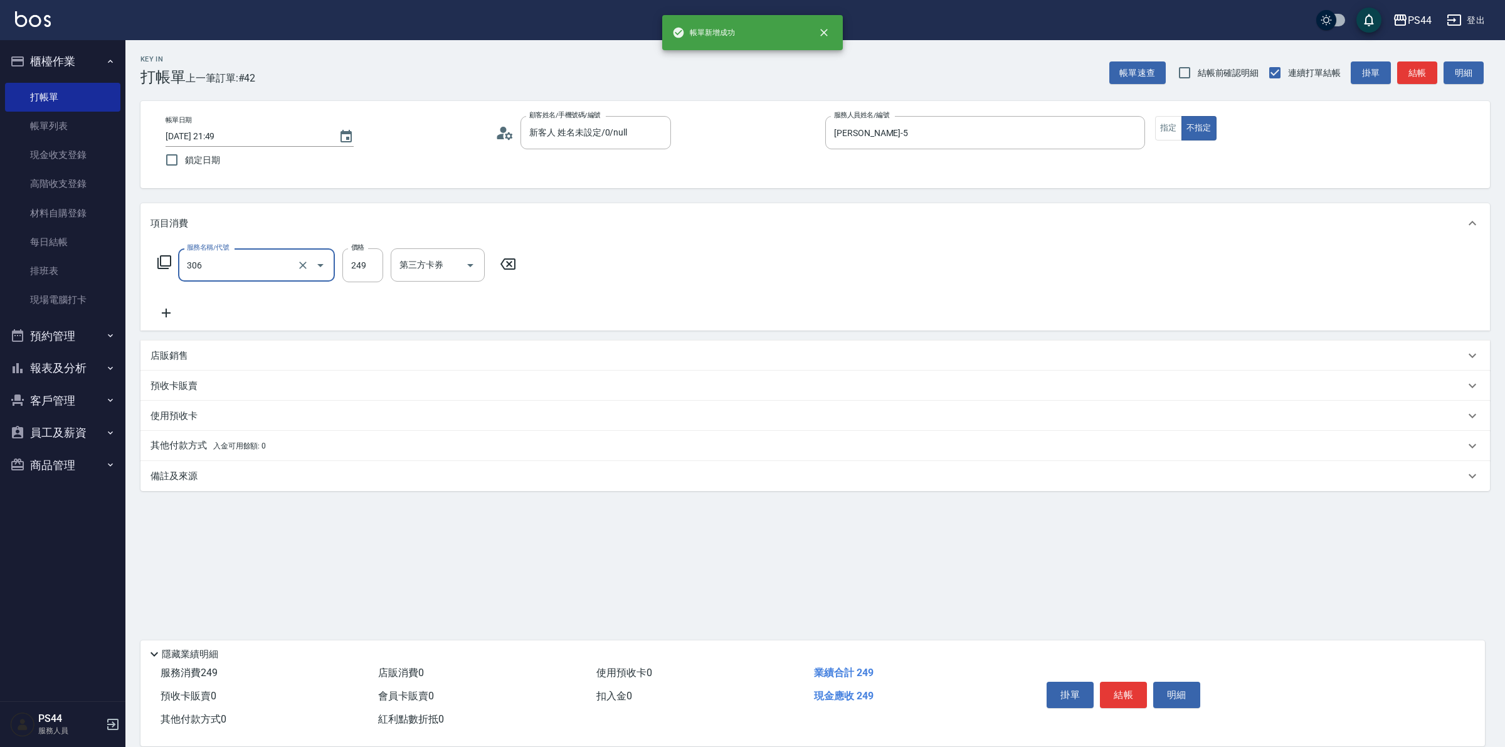
type input "剪髮(306)"
type input "黃奕程-12"
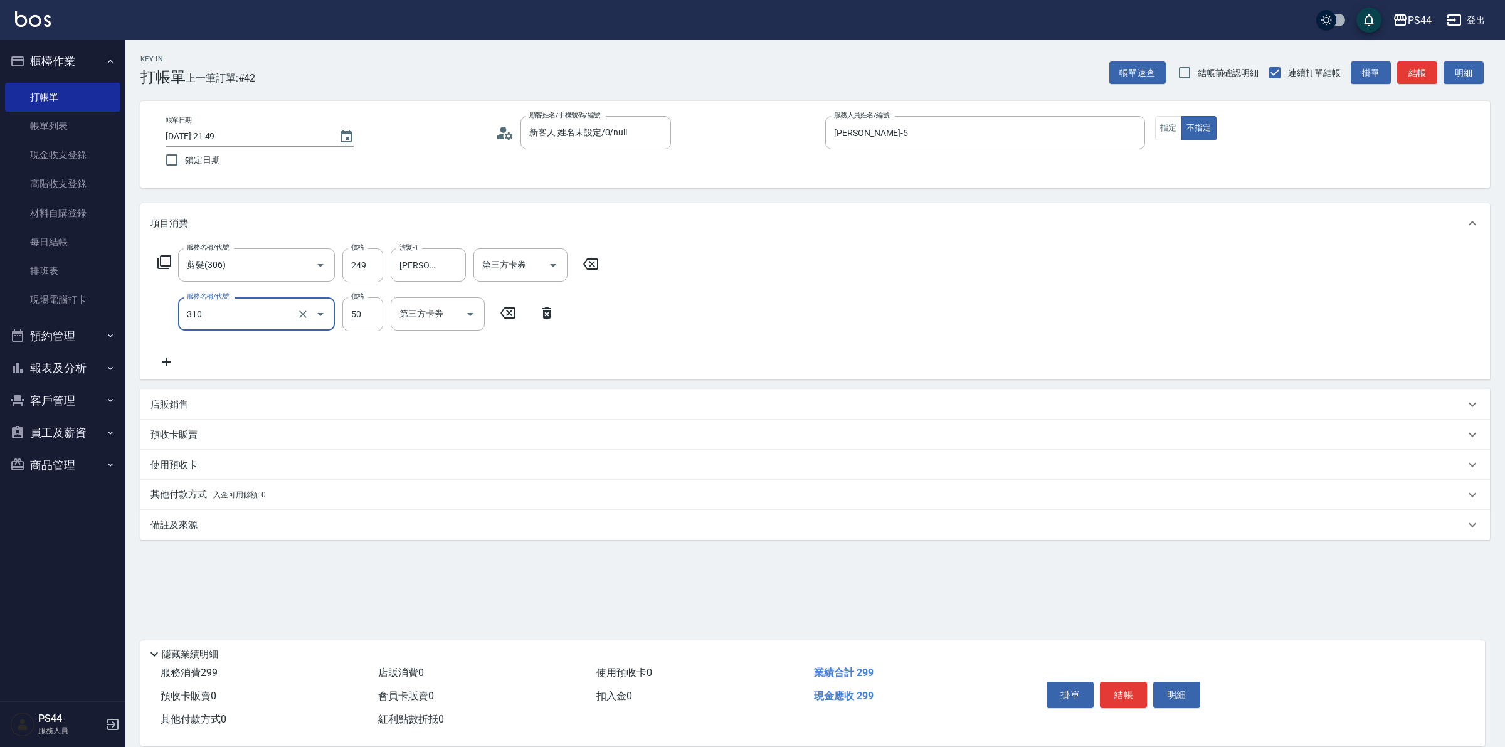
type input "剪瀏海(310)"
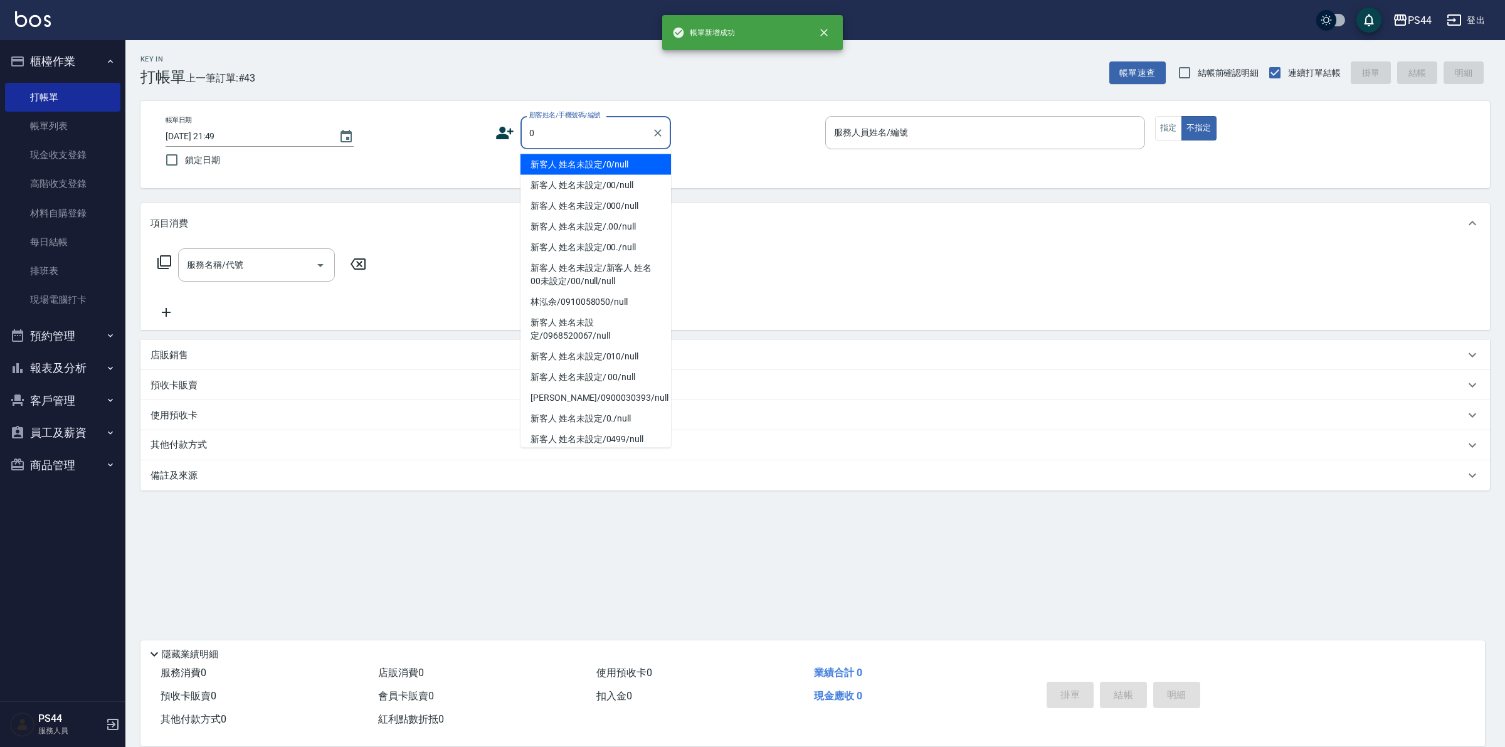
type input "新客人 姓名未設定/0/null"
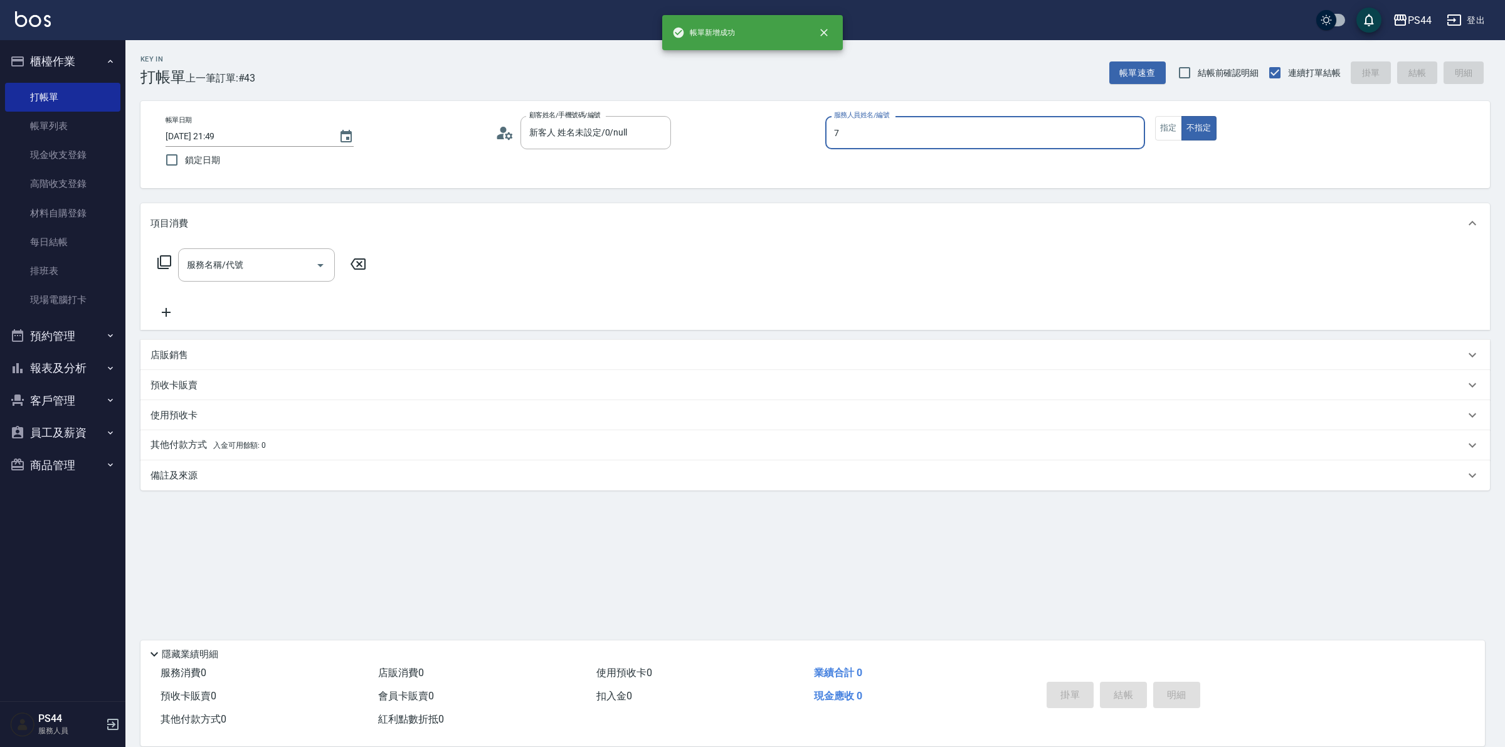
type input "楊千蓉-7"
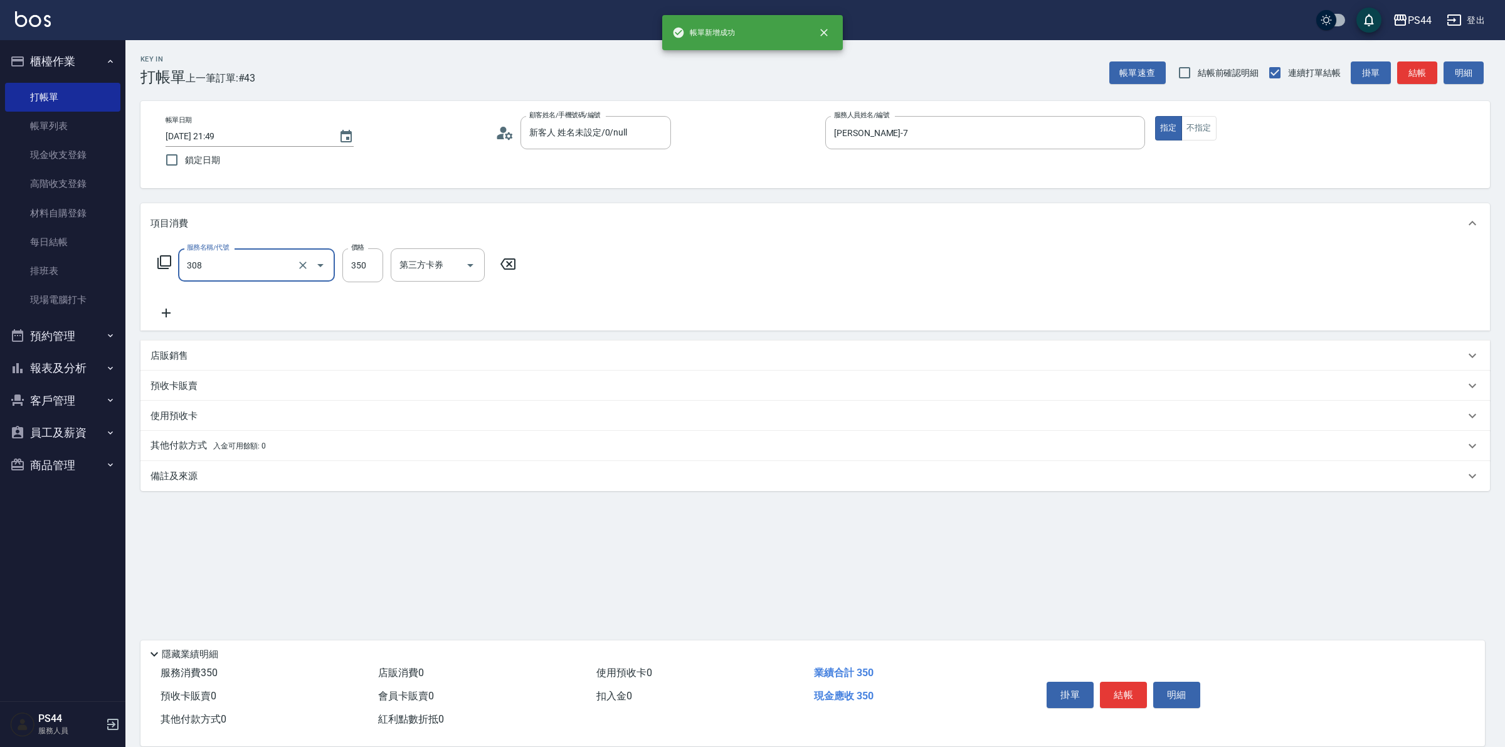
type input "洗+剪(308)"
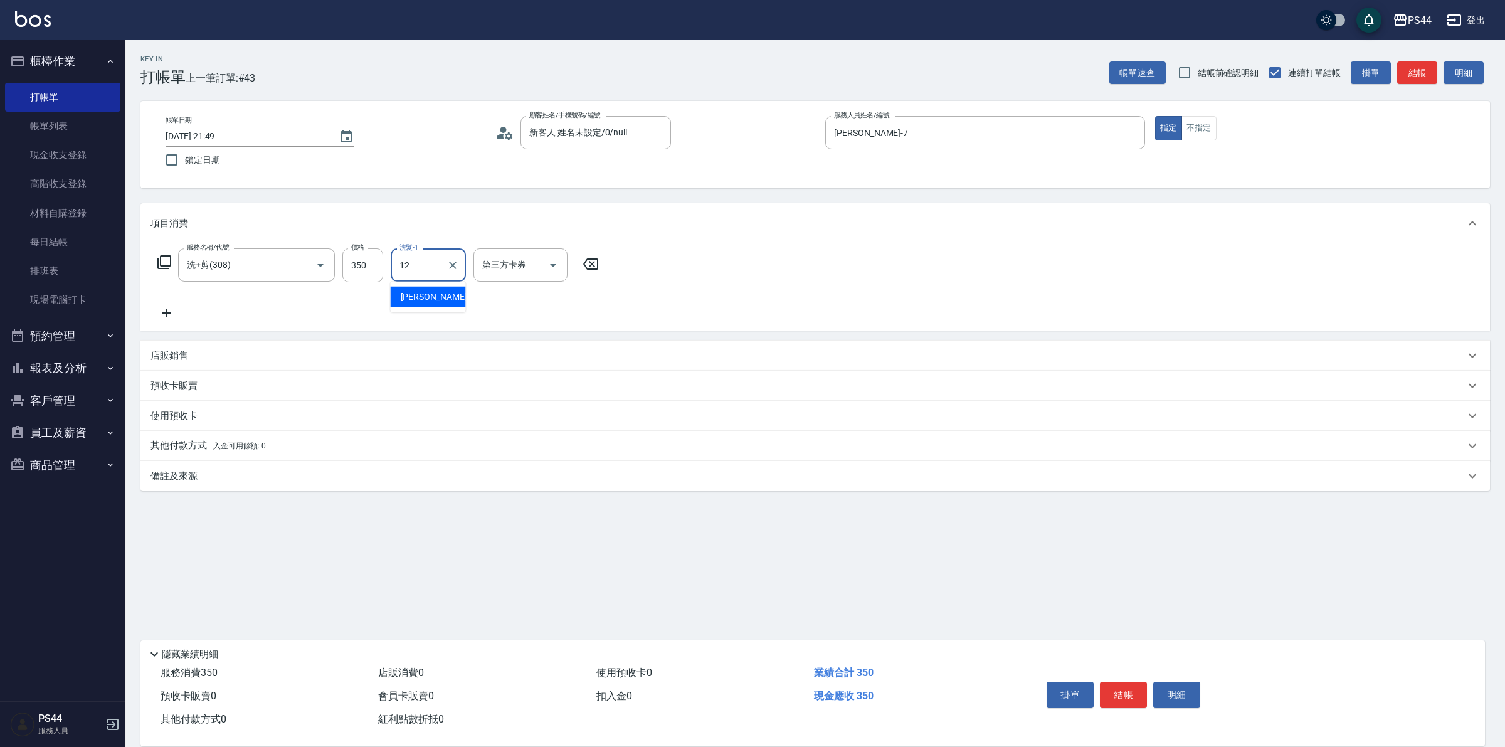
type input "黃奕程-12"
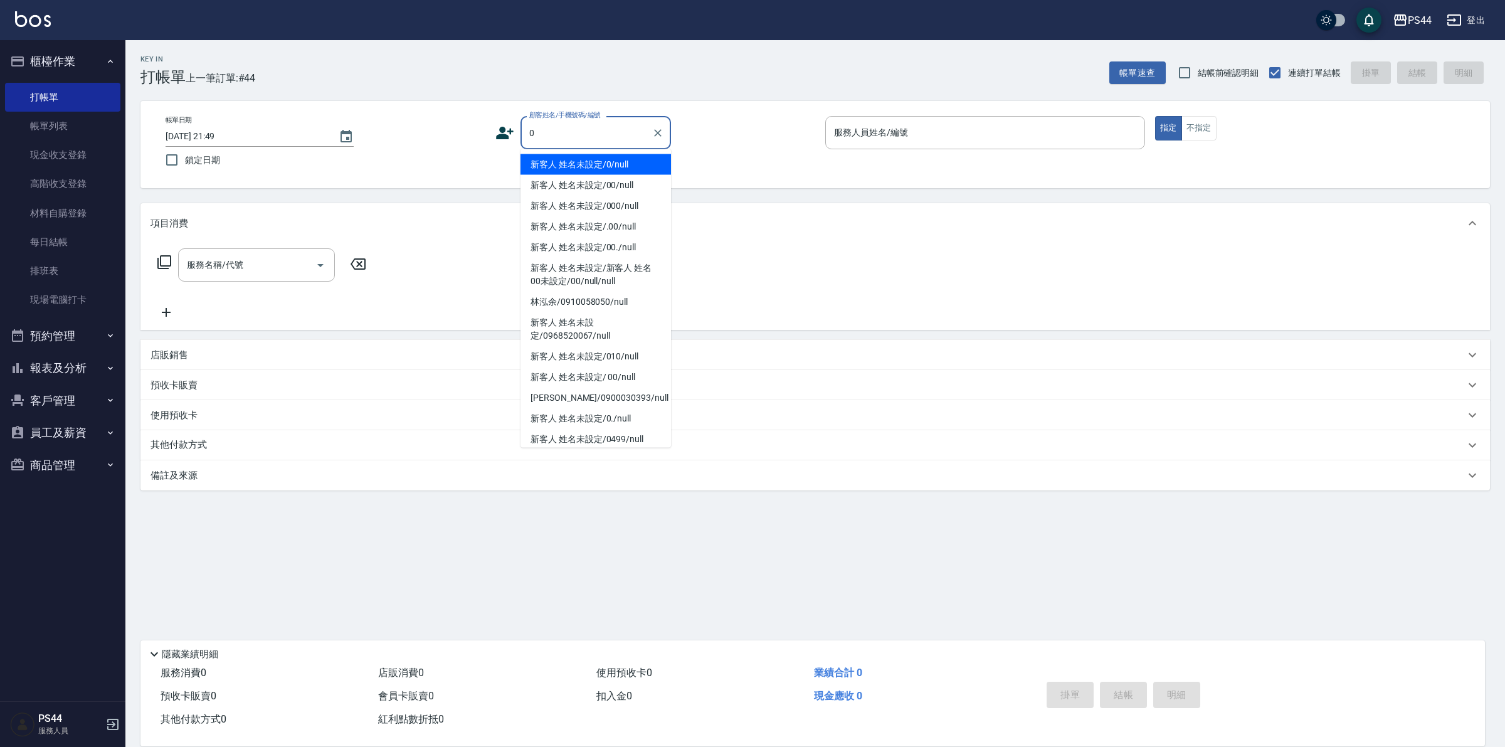
type input "新客人 姓名未設定/0/null"
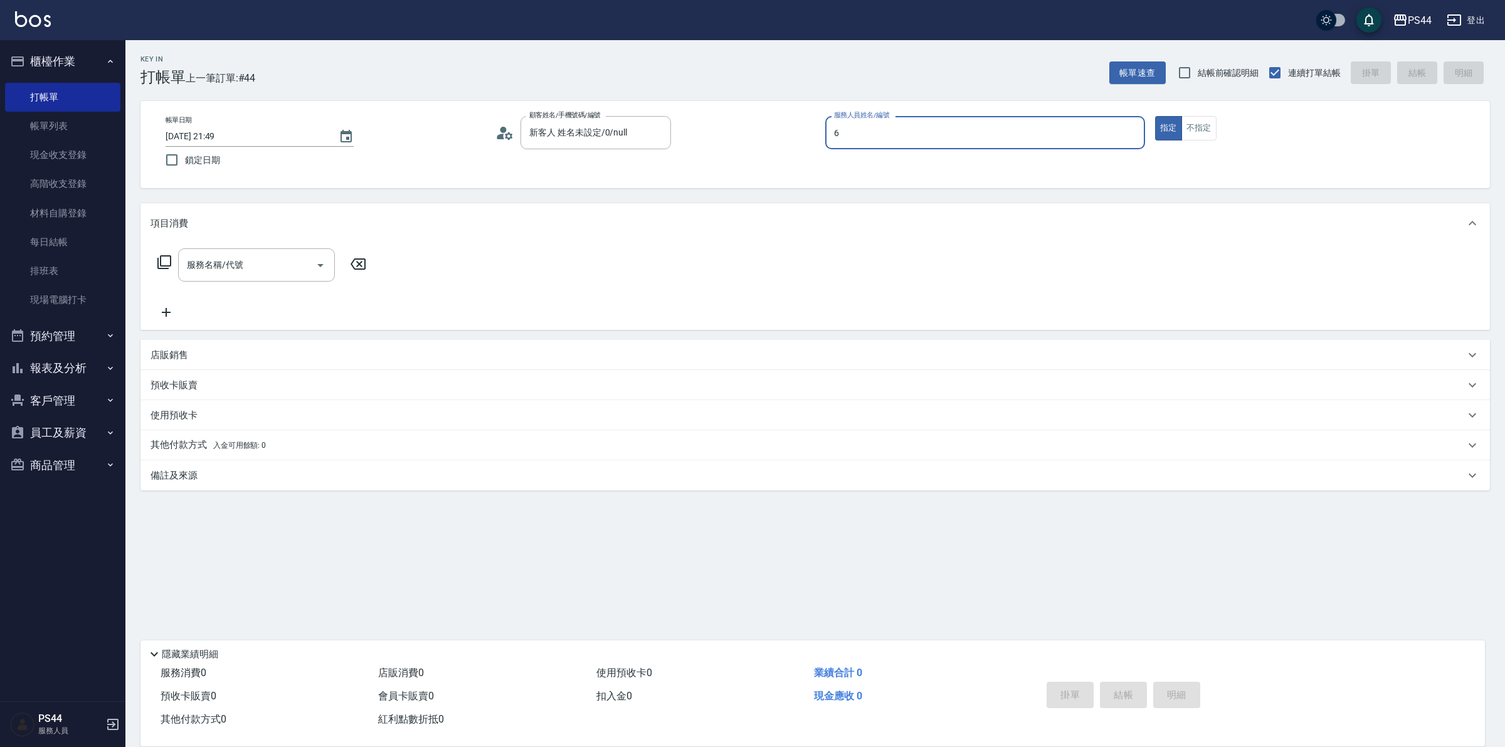
type input "kAYDEN-6"
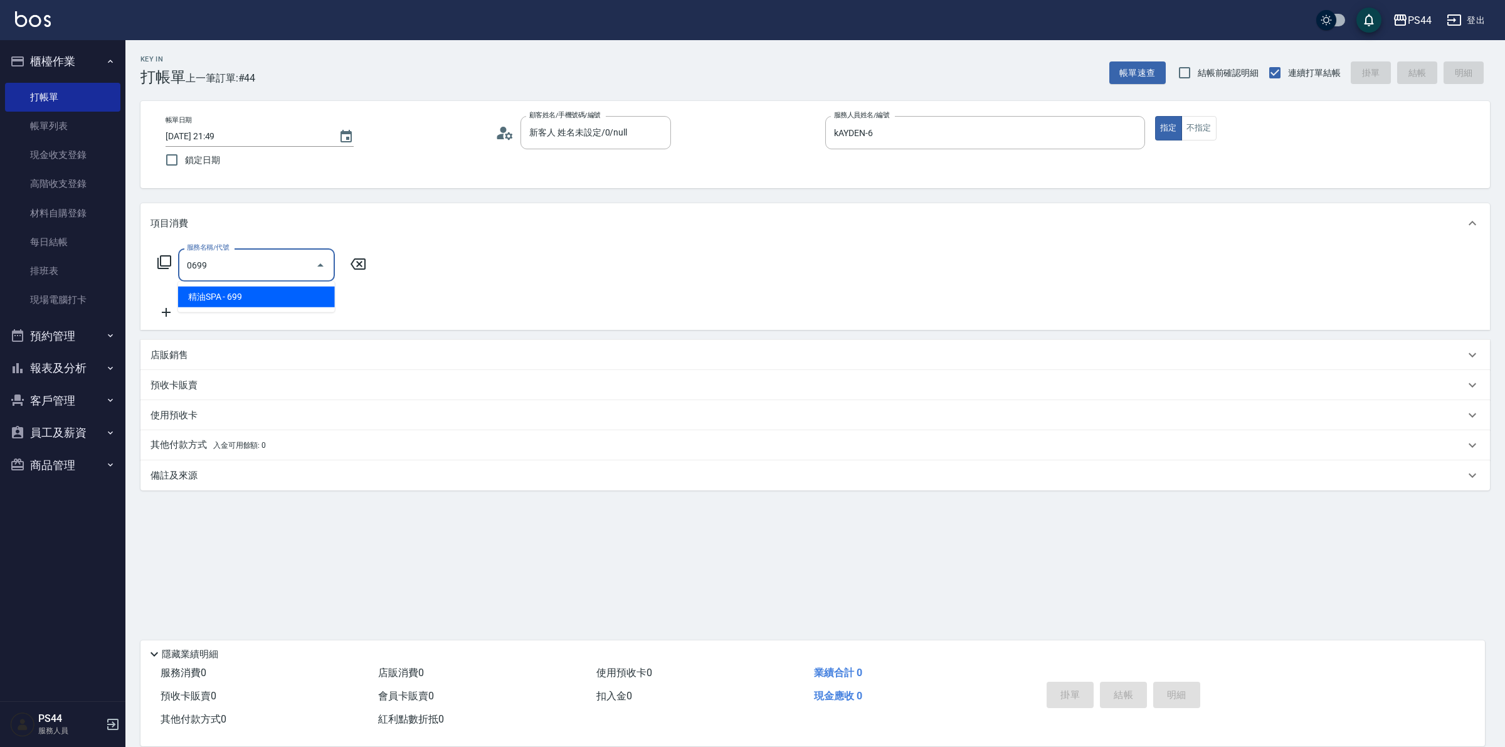
type input "精油SPA(0699)"
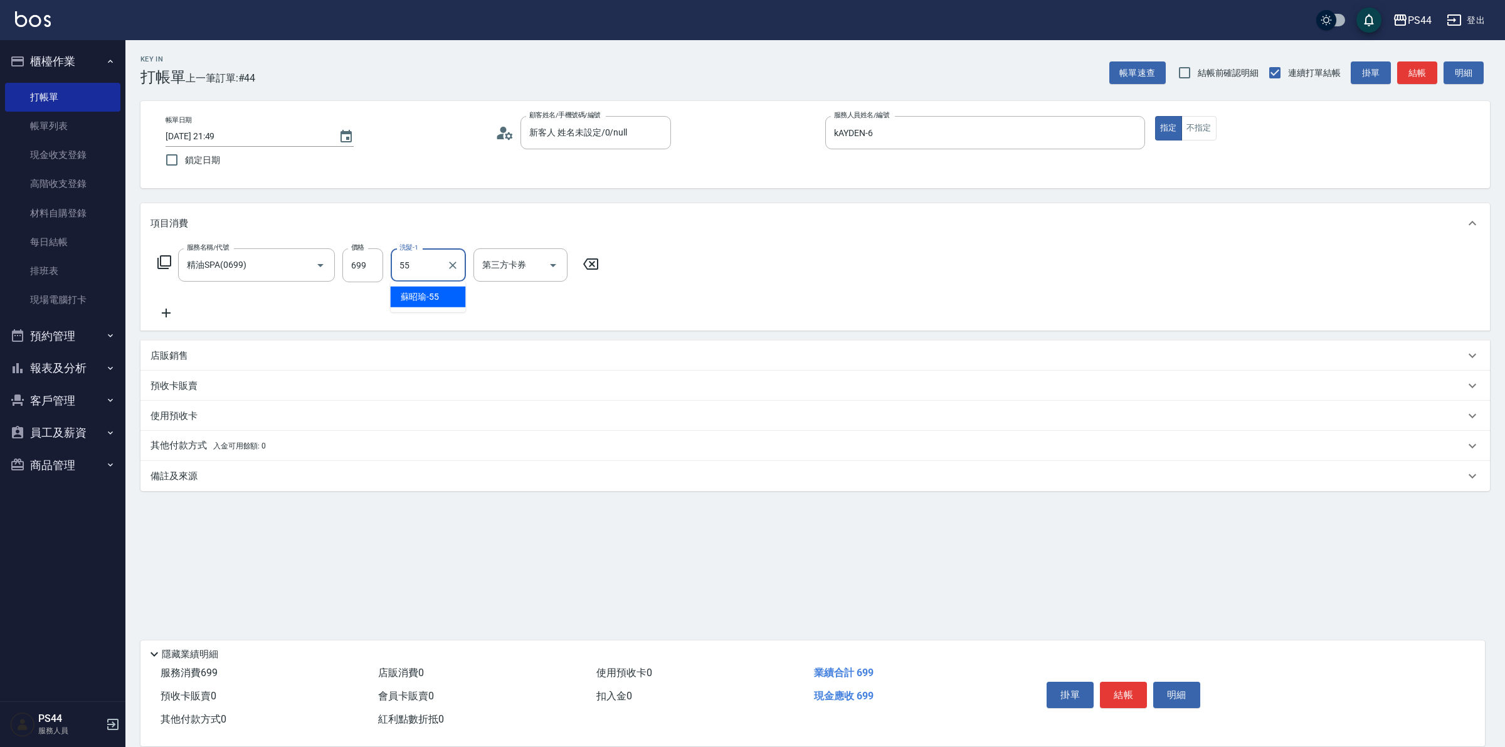
type input "蘇昭瑜-55"
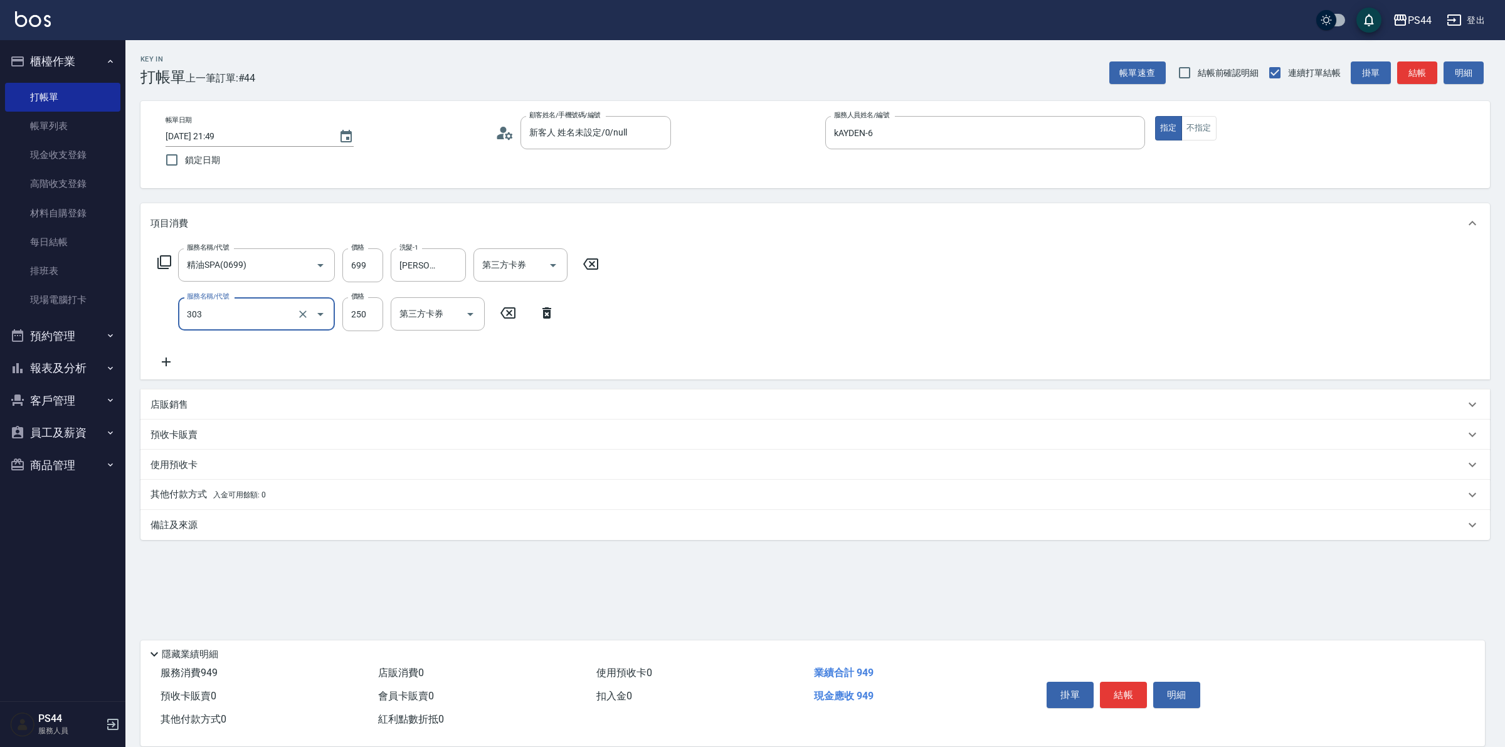
type input "剪髮(303)"
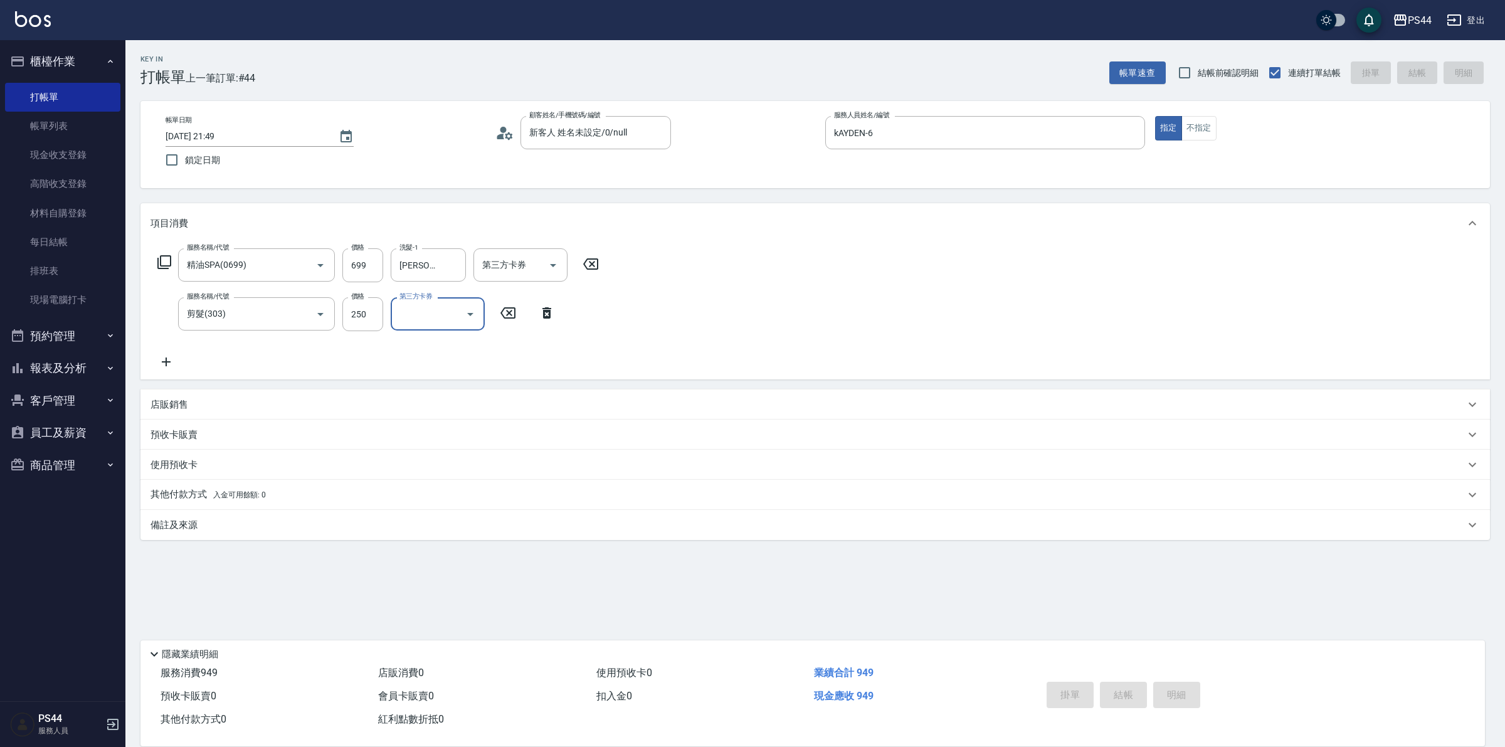
type input "2025/09/26 21:50"
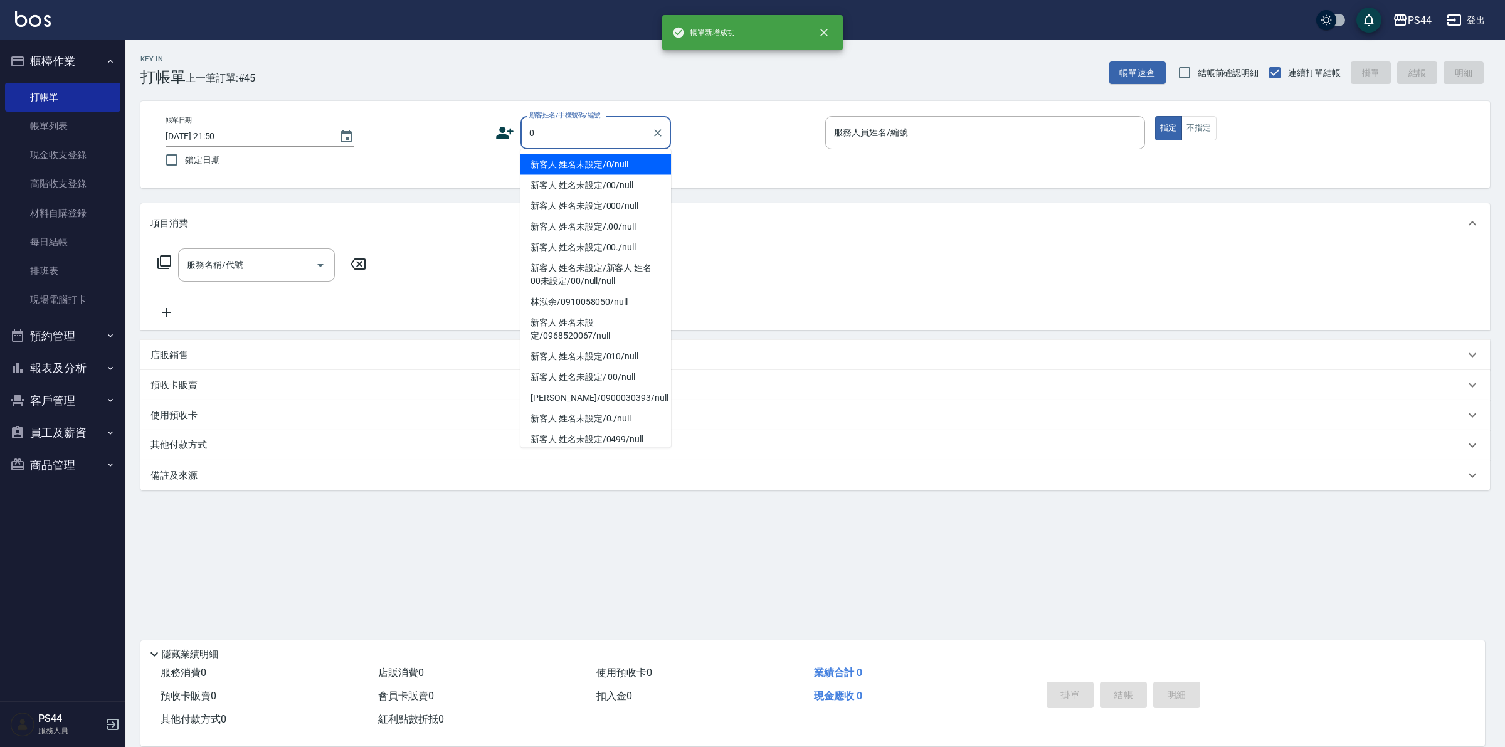
type input "新客人 姓名未設定/0/null"
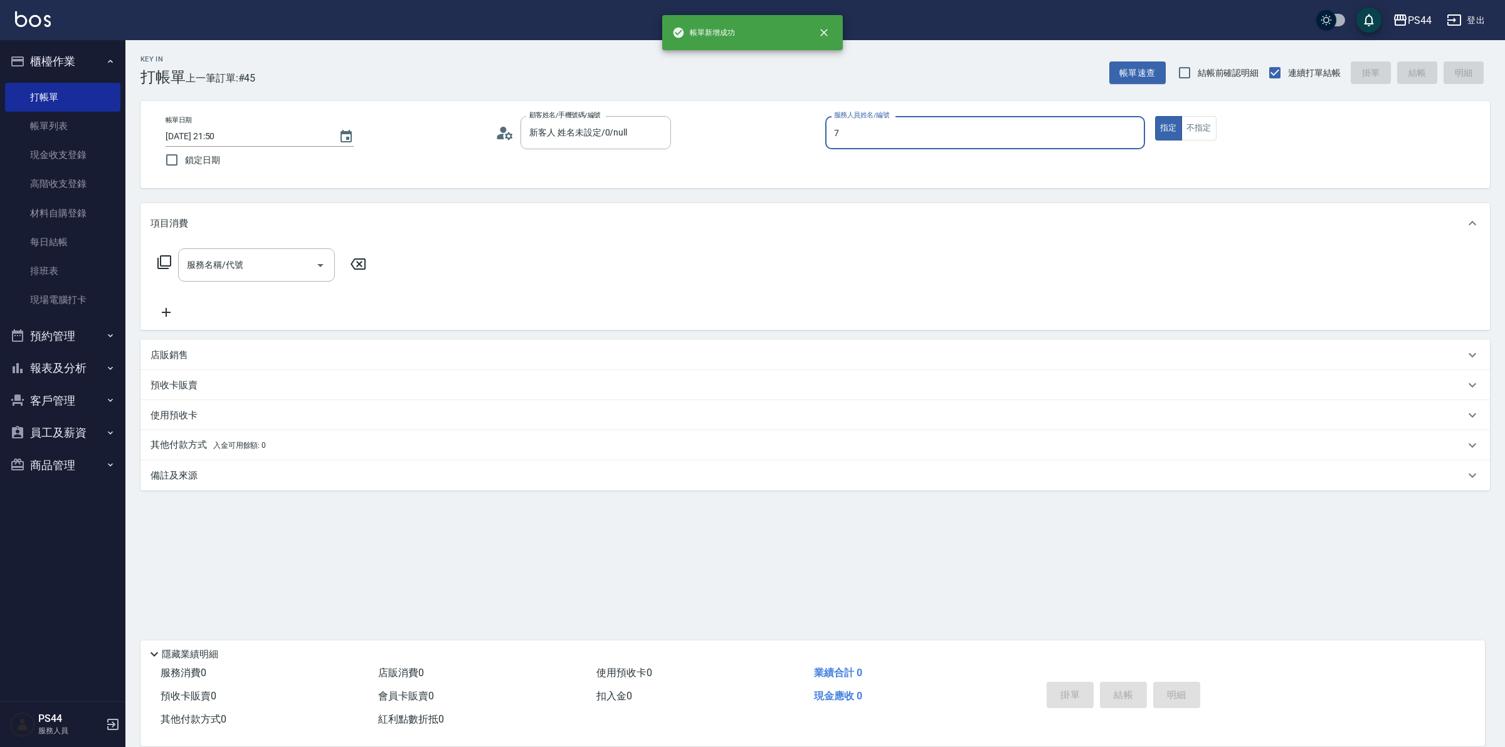
type input "楊千蓉-7"
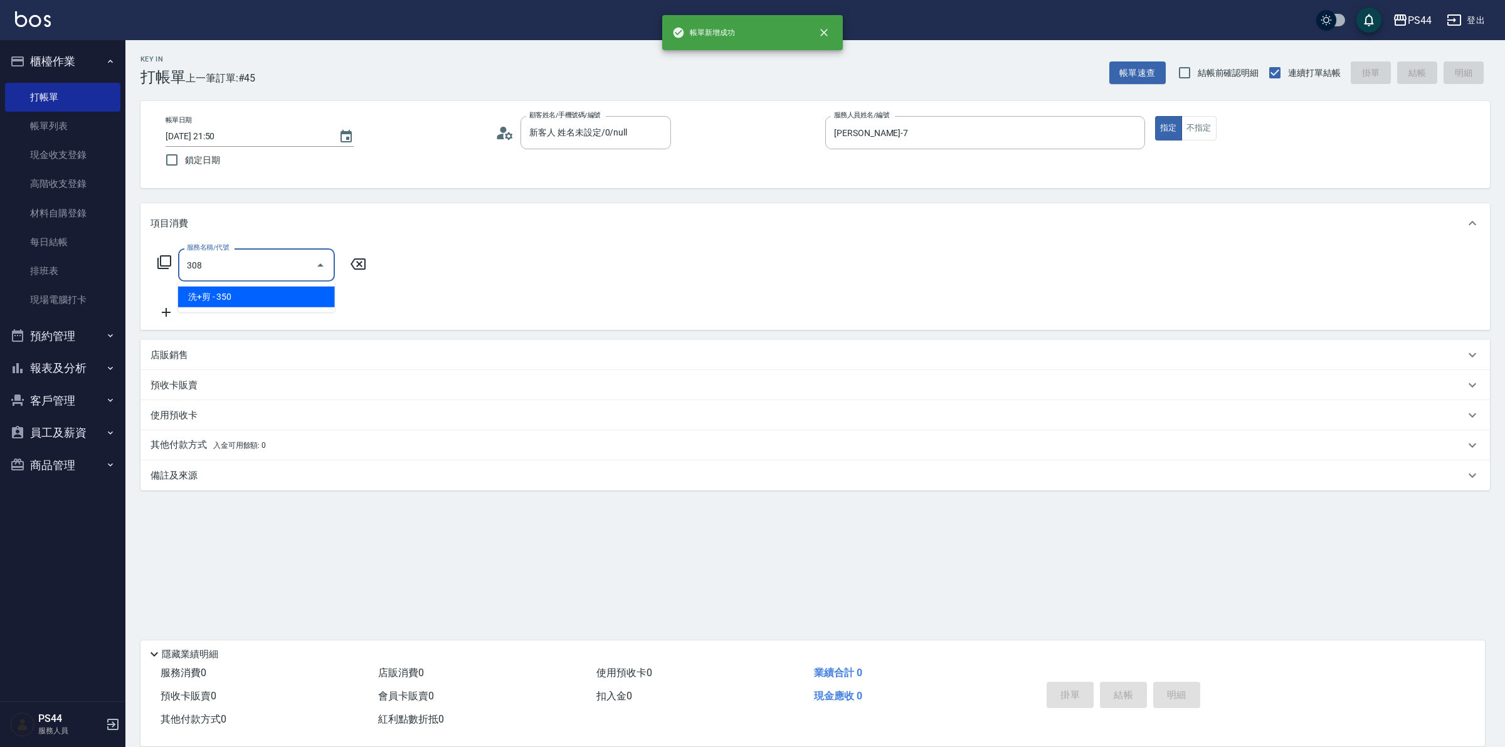
type input "洗+剪(308)"
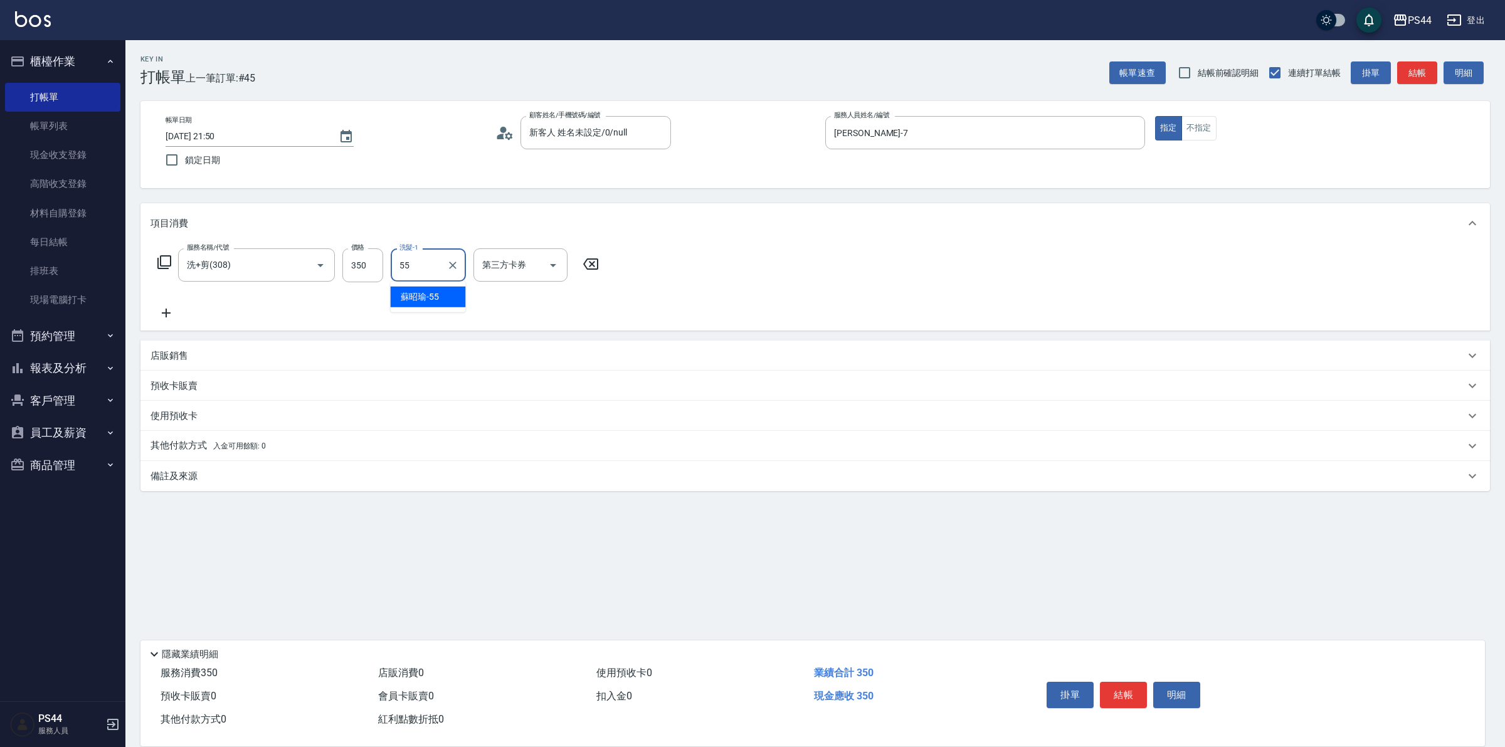
type input "蘇昭瑜-55"
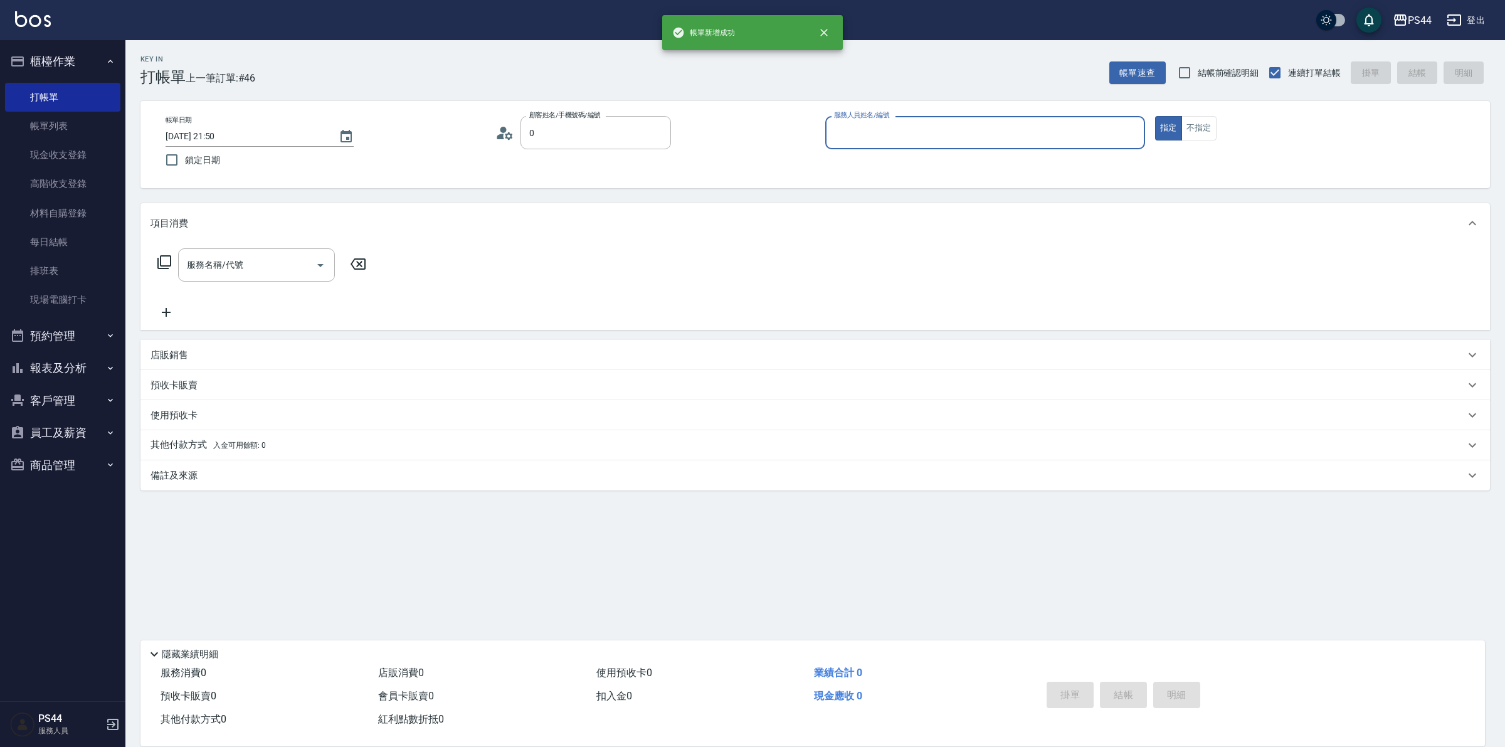
type input "新客人 姓名未設定/0/null"
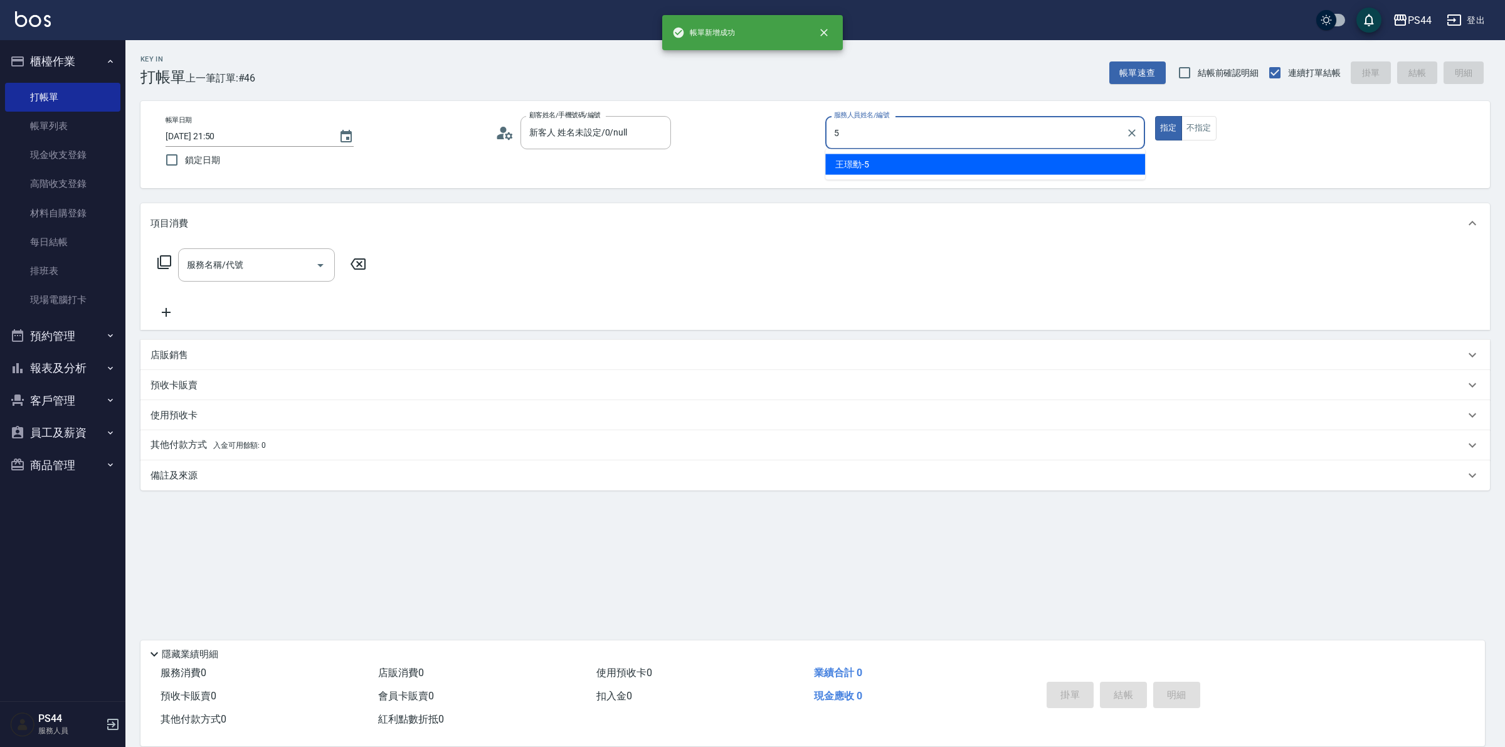
type input "王璟勳-5"
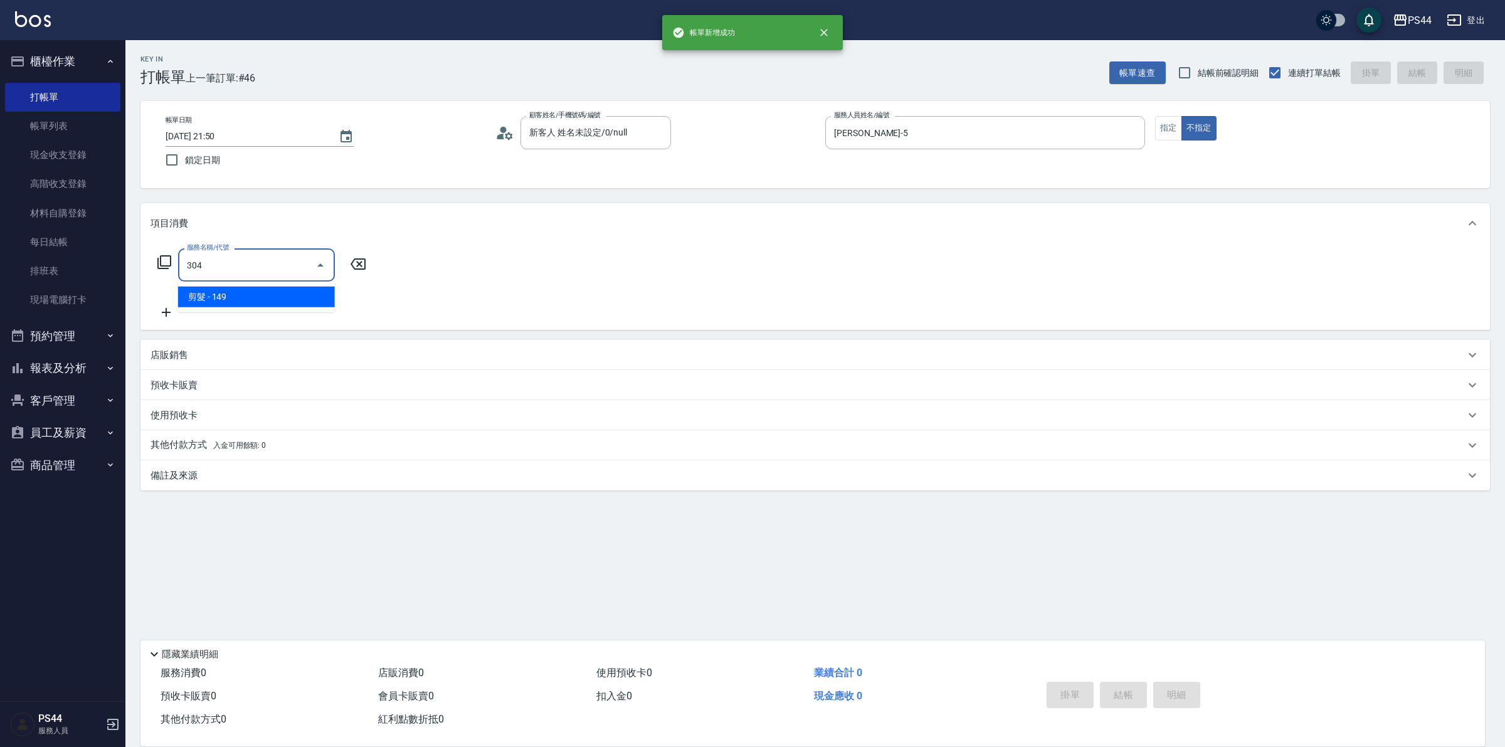
type input "剪髮(304)"
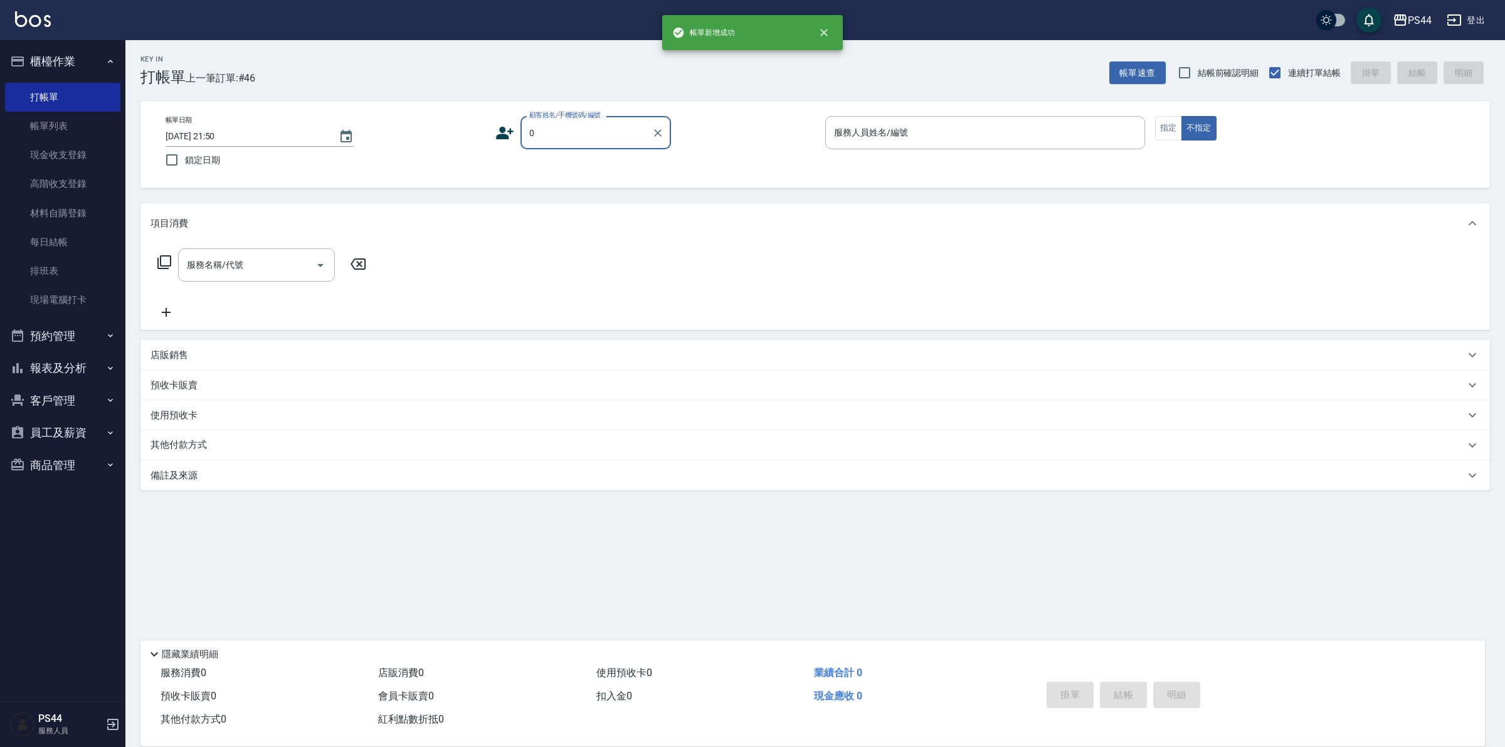
type input "新客人 姓名未設定/0/null"
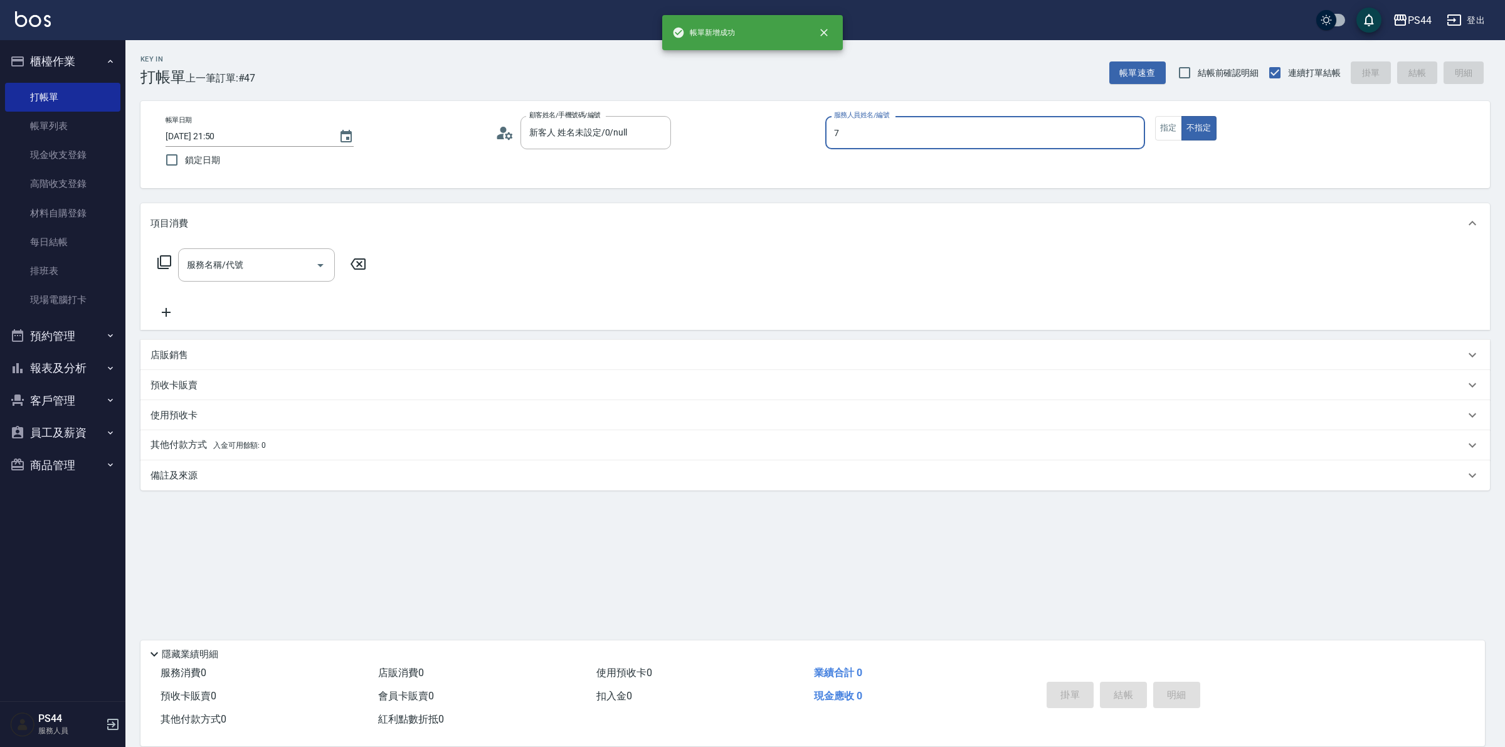
type input "楊千蓉-7"
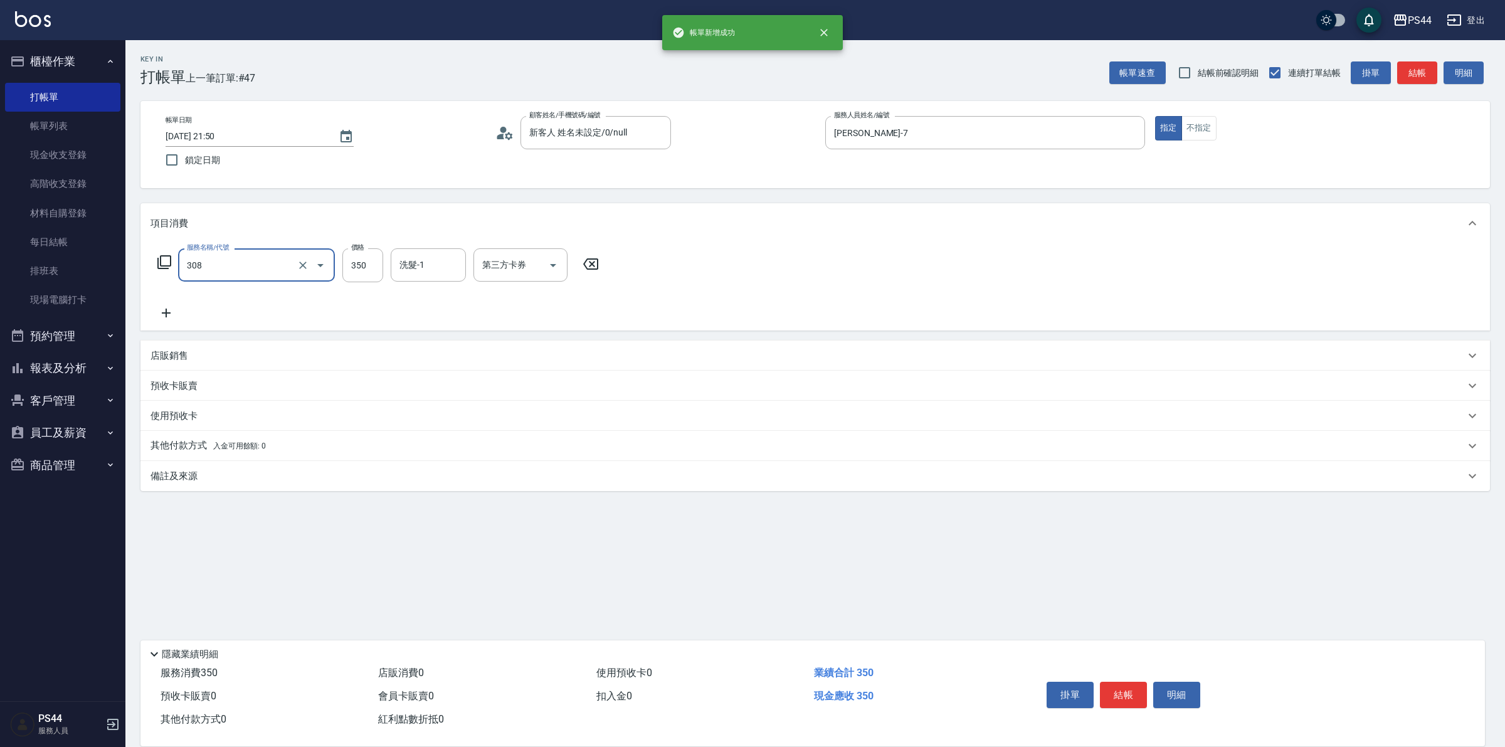
type input "洗+剪(308)"
type input "黃奕程-12"
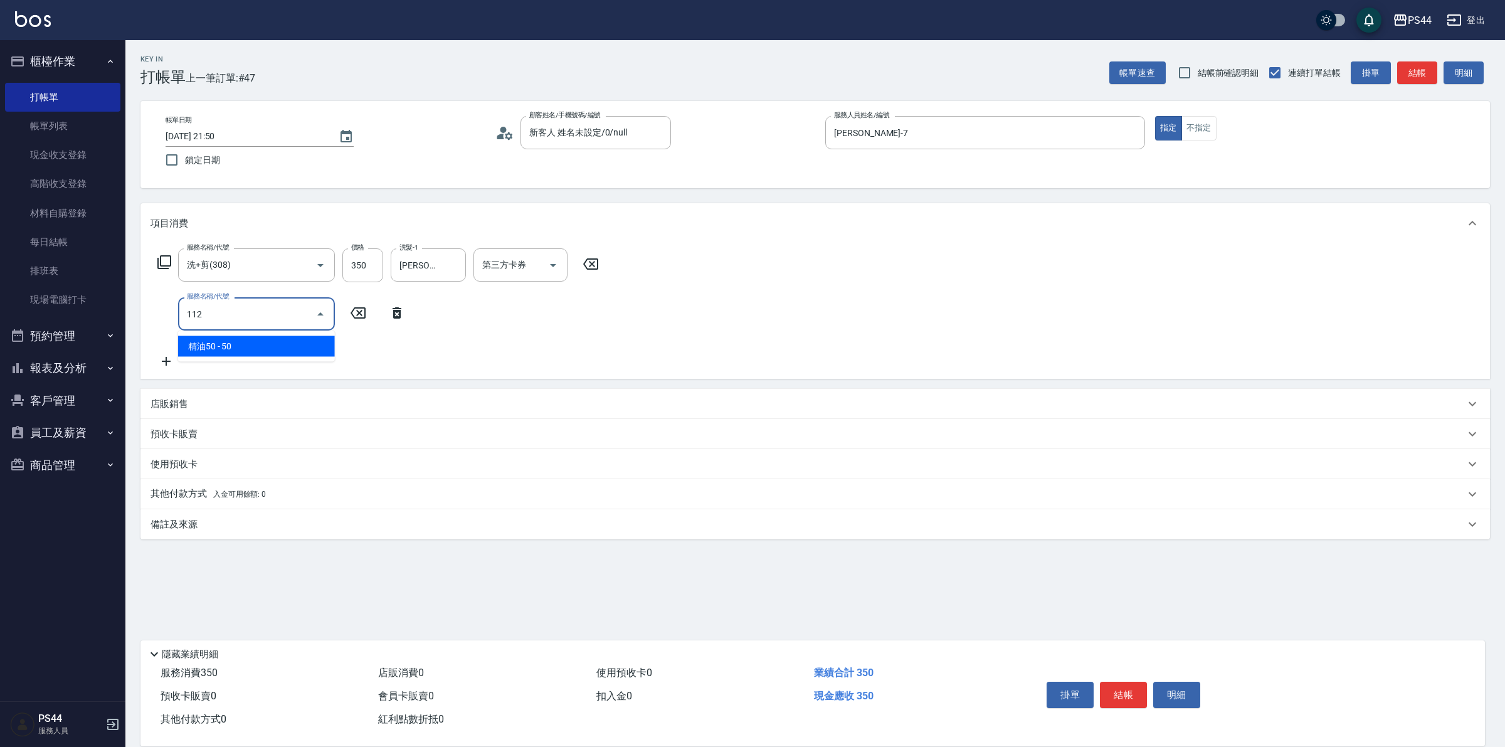
type input "精油50(112)"
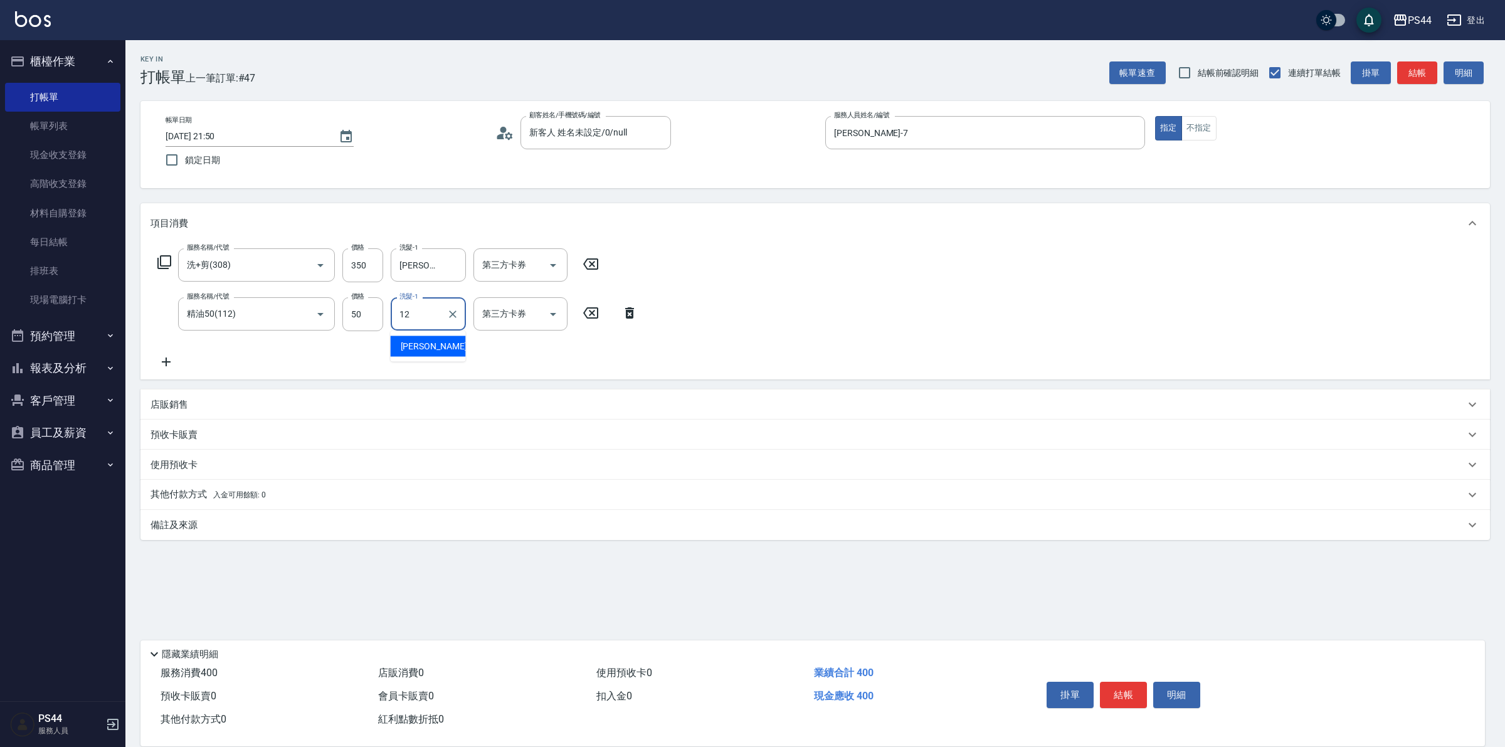
type input "黃奕程-12"
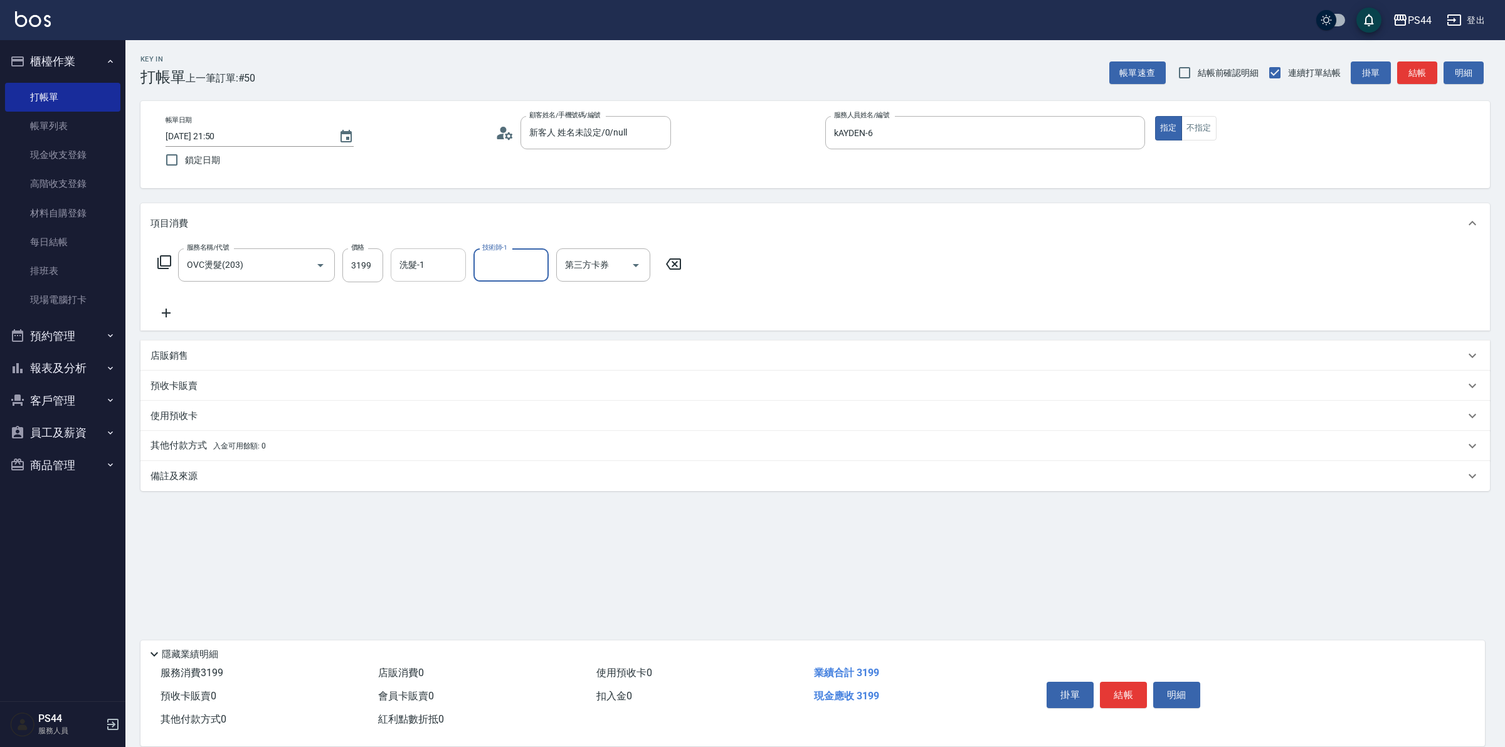
click at [424, 267] on input "洗髮-1" at bounding box center [428, 265] width 64 height 22
click at [734, 243] on div "服務名稱/代號 OVC燙髮(203) 服務名稱/代號 價格 3199 價格 洗髮-1 蘇昭瑜-55 洗髮-1 技術師-1 蘇昭瑜-55 技術師-1 第三方卡券…" at bounding box center [816, 286] width 1350 height 87
click at [158, 307] on icon at bounding box center [166, 312] width 31 height 15
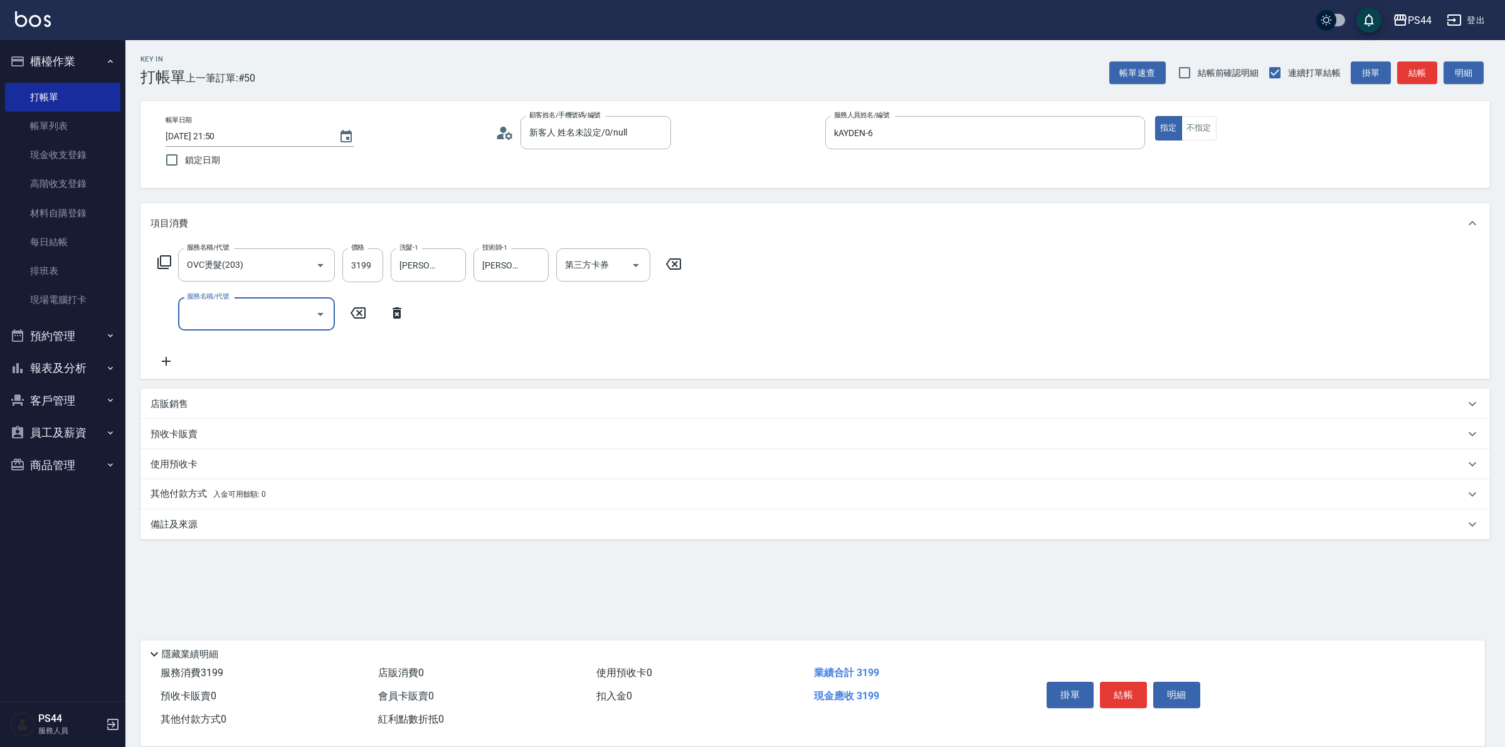
click at [209, 312] on input "服務名稱/代號" at bounding box center [247, 314] width 127 height 22
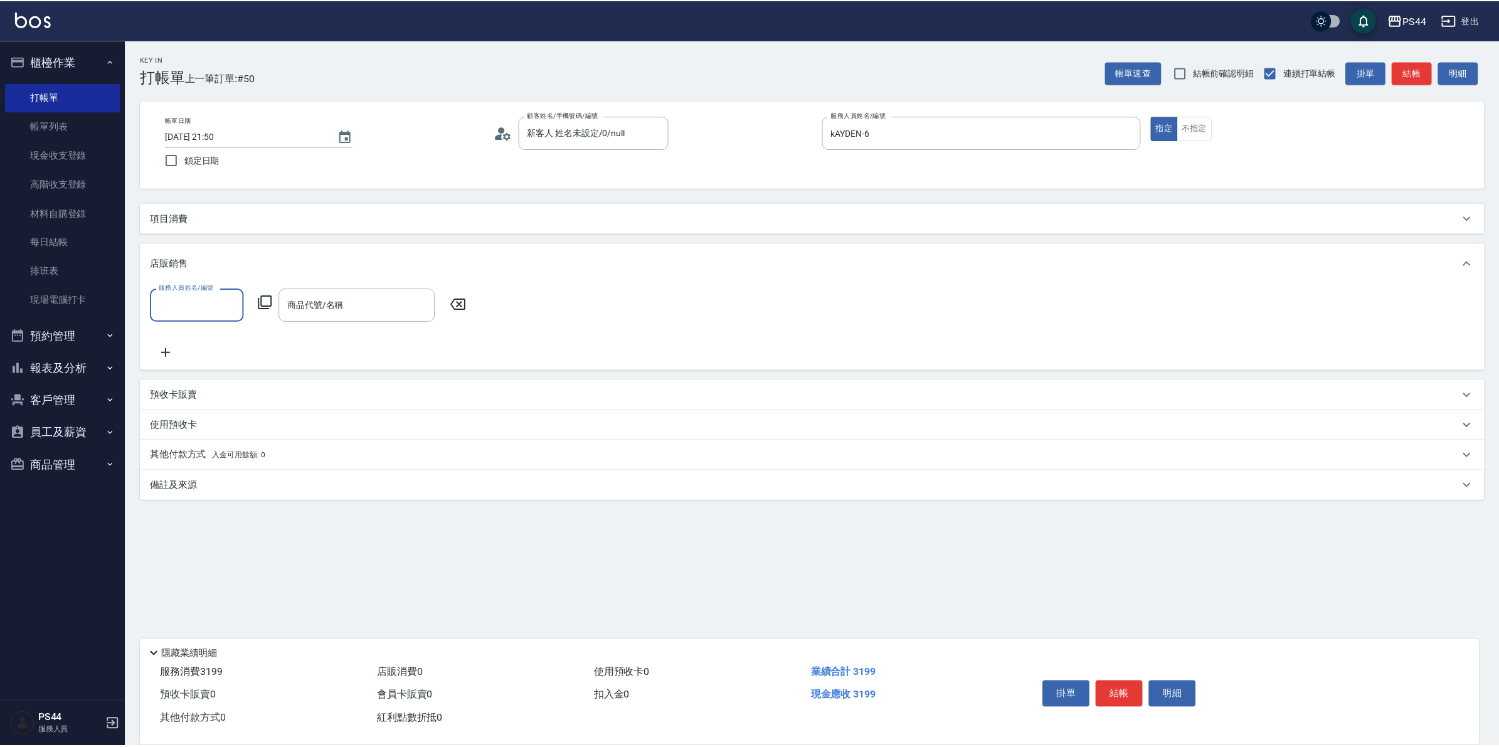
scroll to position [0, 0]
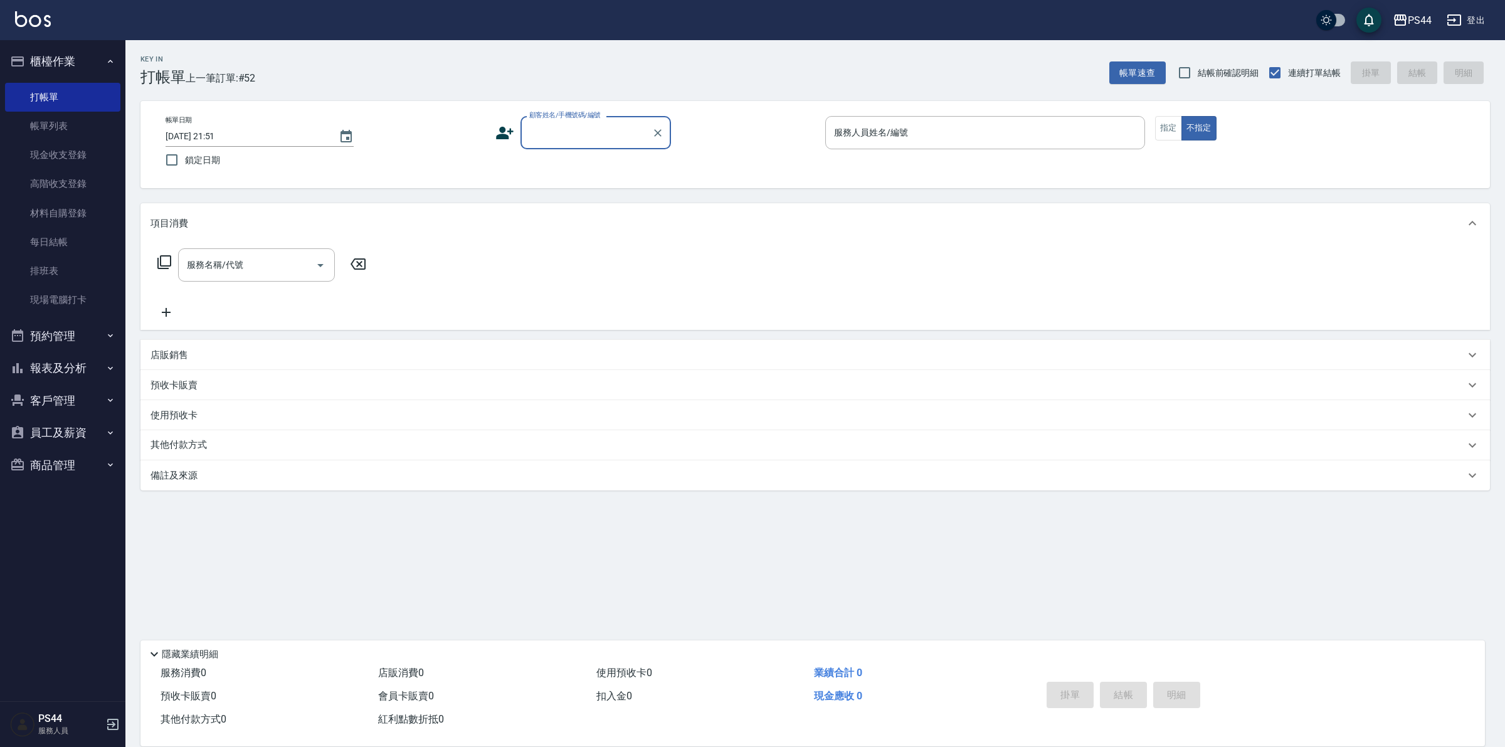
drag, startPoint x: 58, startPoint y: 361, endPoint x: 58, endPoint y: 372, distance: 10.7
click at [58, 364] on button "報表及分析" at bounding box center [62, 368] width 115 height 33
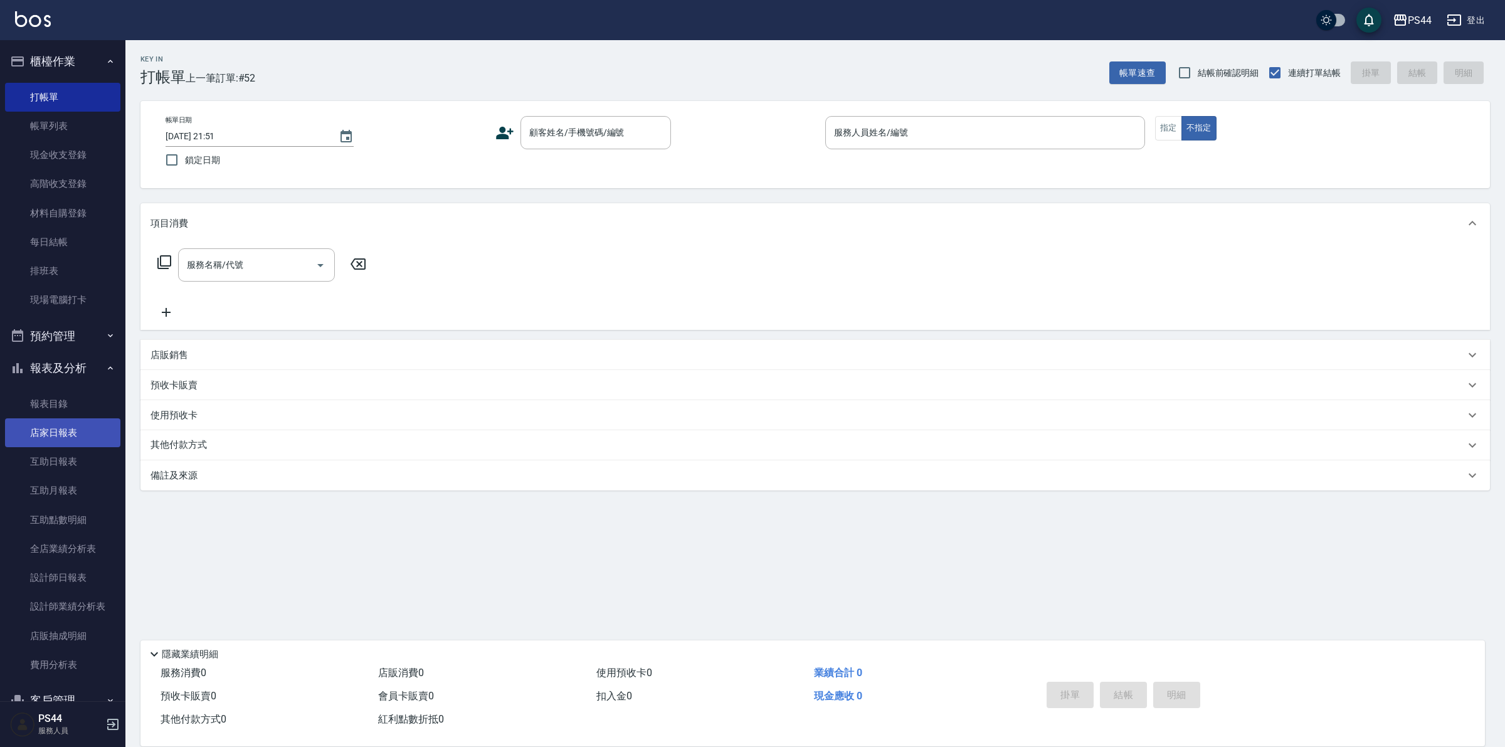
click at [60, 435] on link "店家日報表" at bounding box center [62, 432] width 115 height 29
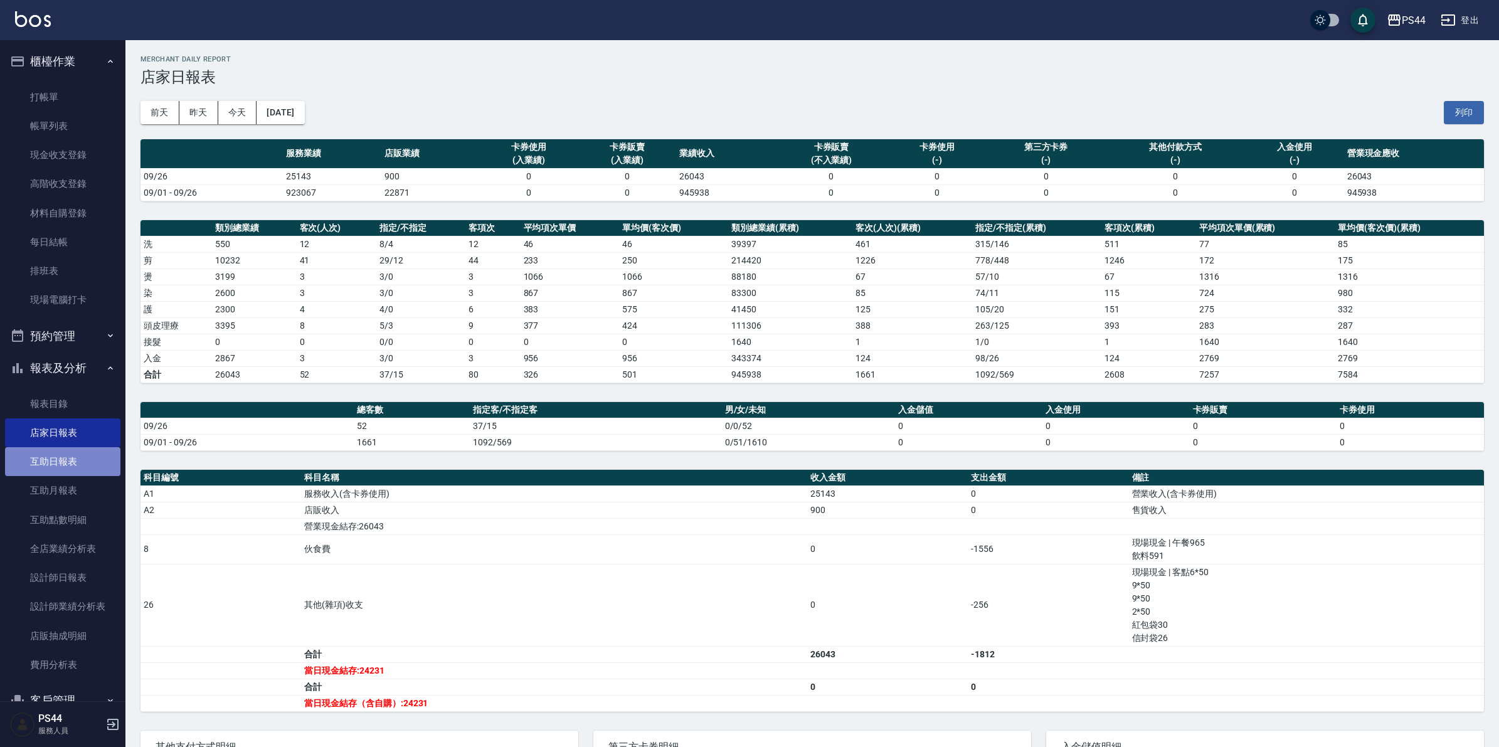
click at [66, 452] on link "互助日報表" at bounding box center [62, 461] width 115 height 29
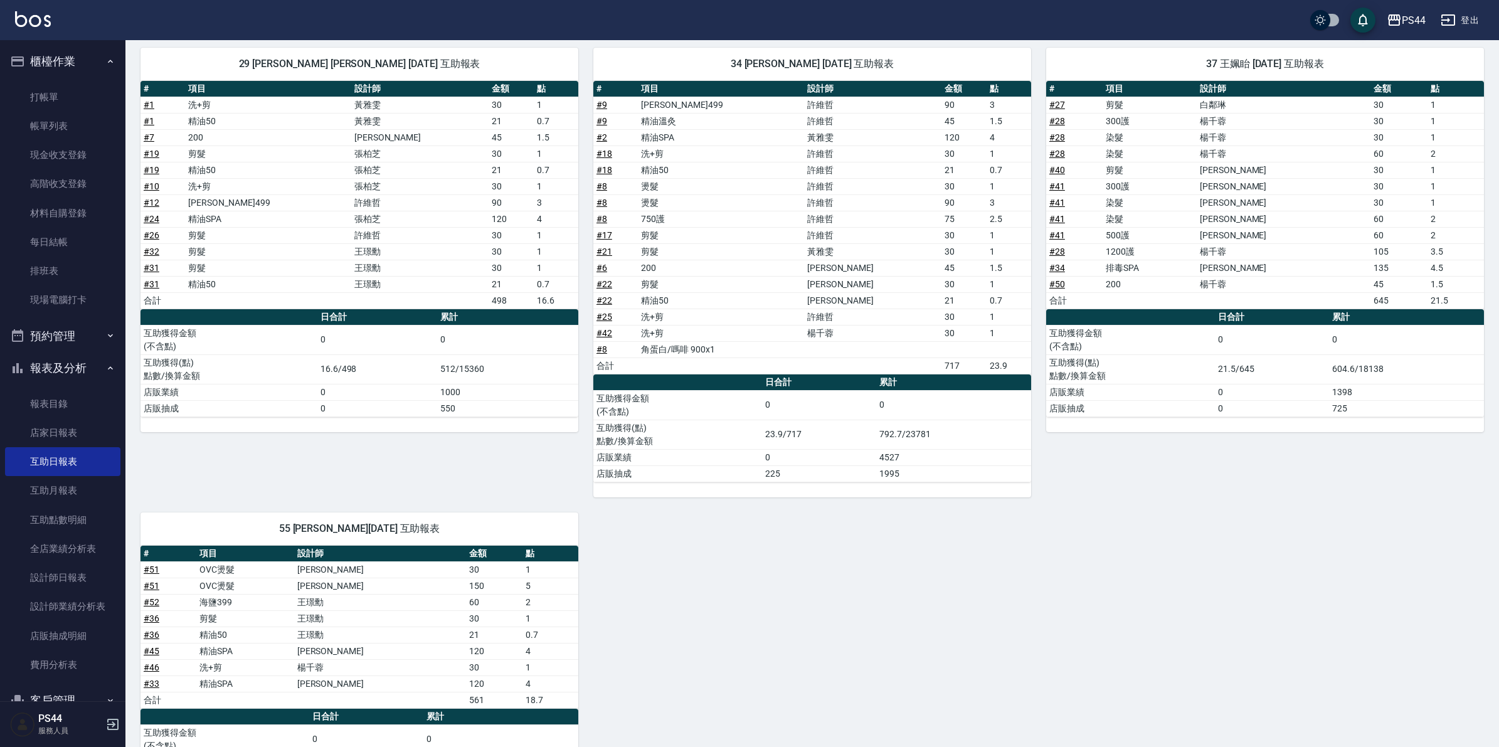
scroll to position [628, 0]
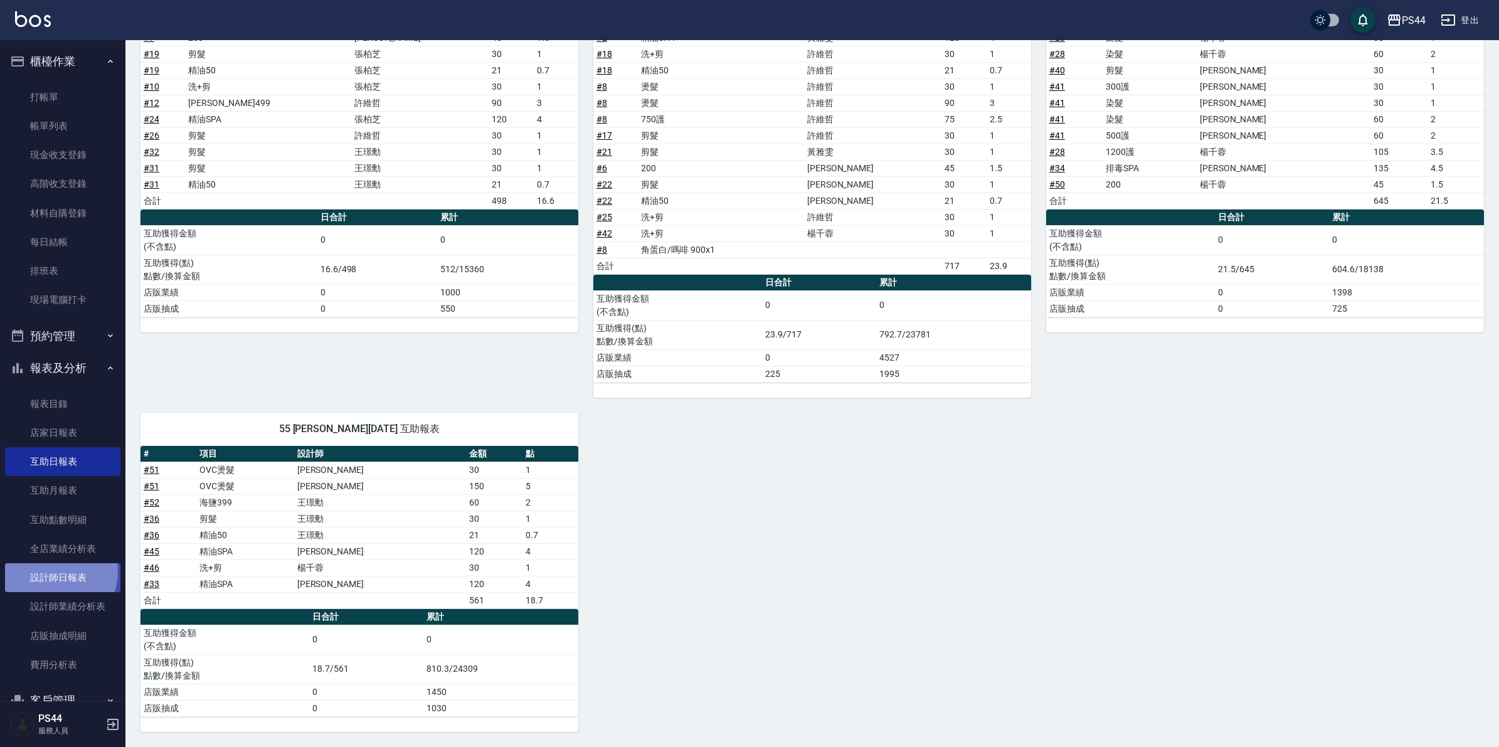
click at [50, 571] on link "設計師日報表" at bounding box center [62, 577] width 115 height 29
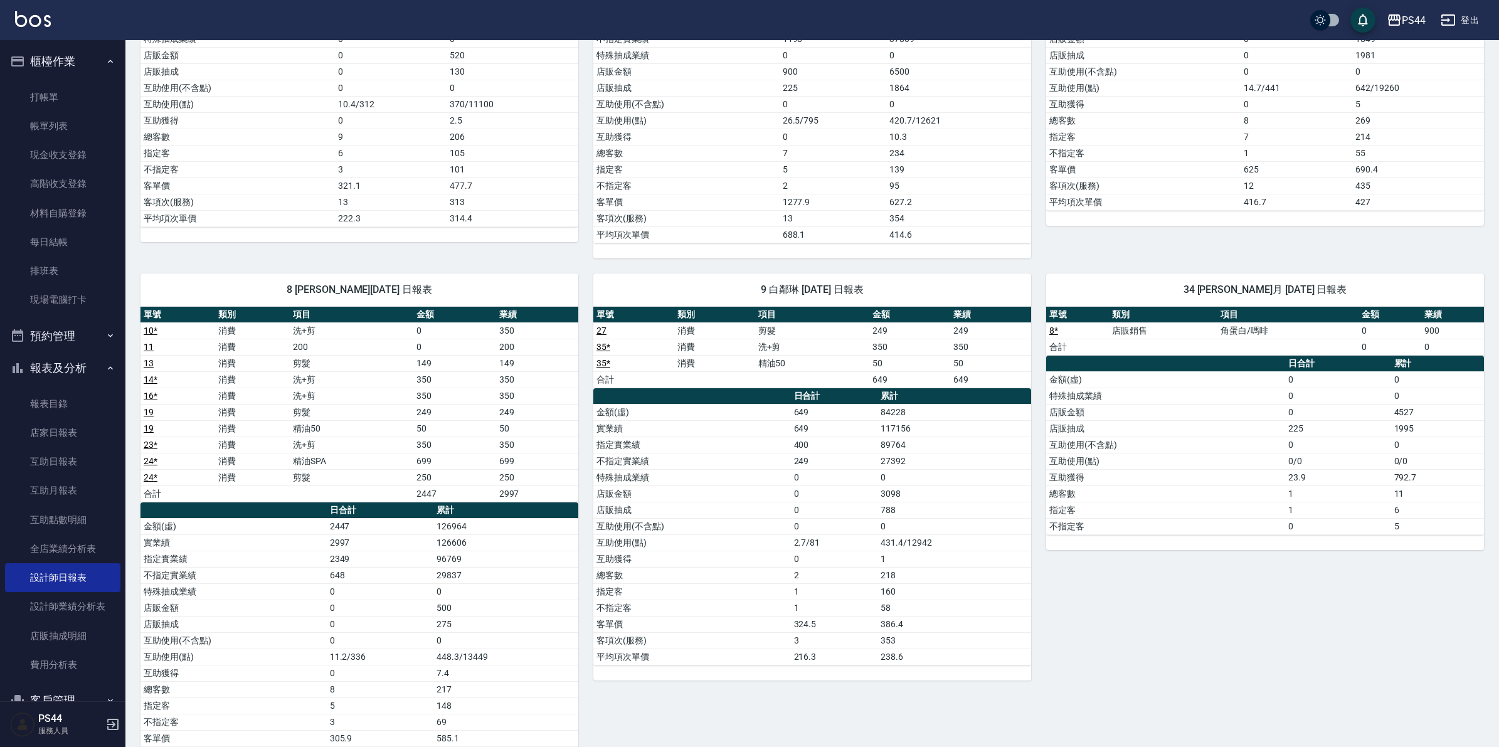
scroll to position [1112, 0]
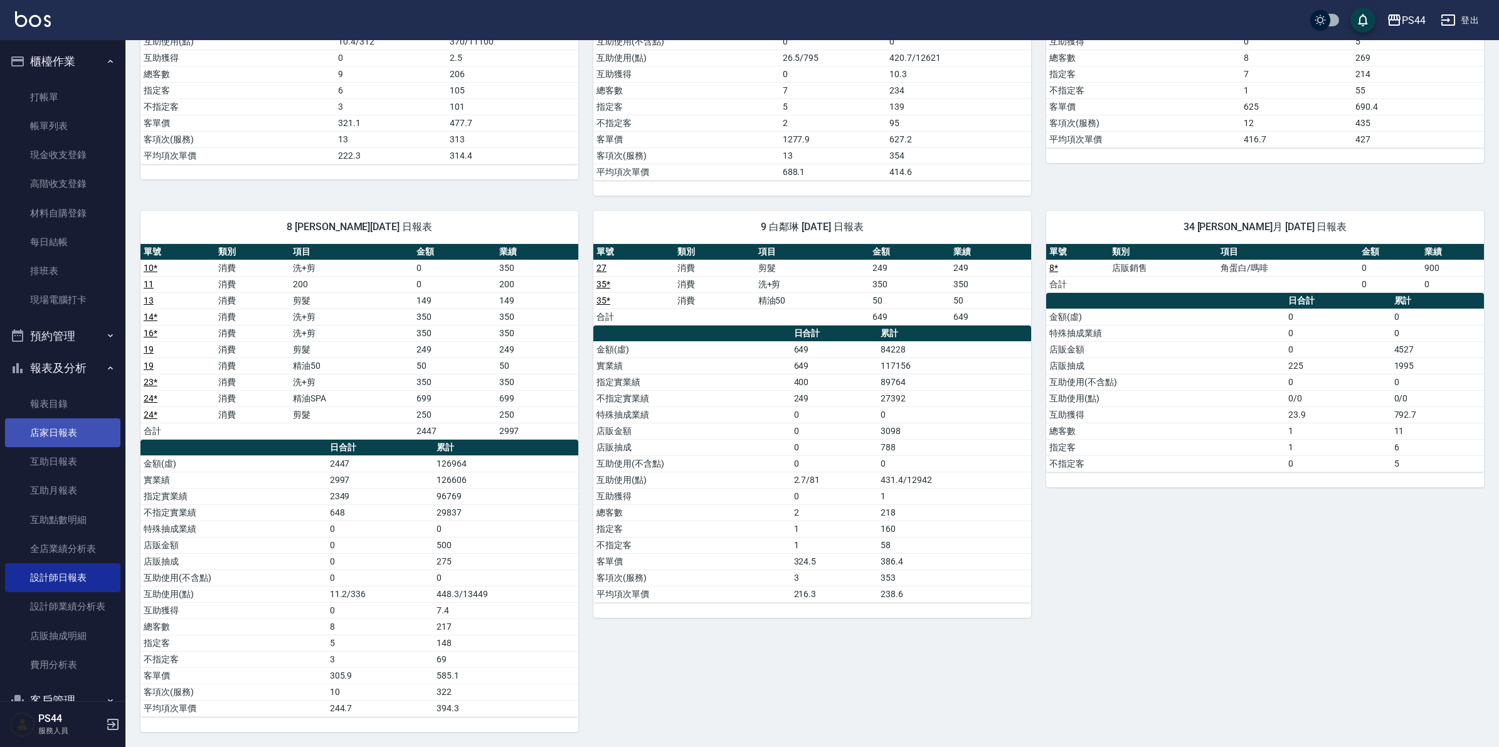
click at [56, 442] on link "店家日報表" at bounding box center [62, 432] width 115 height 29
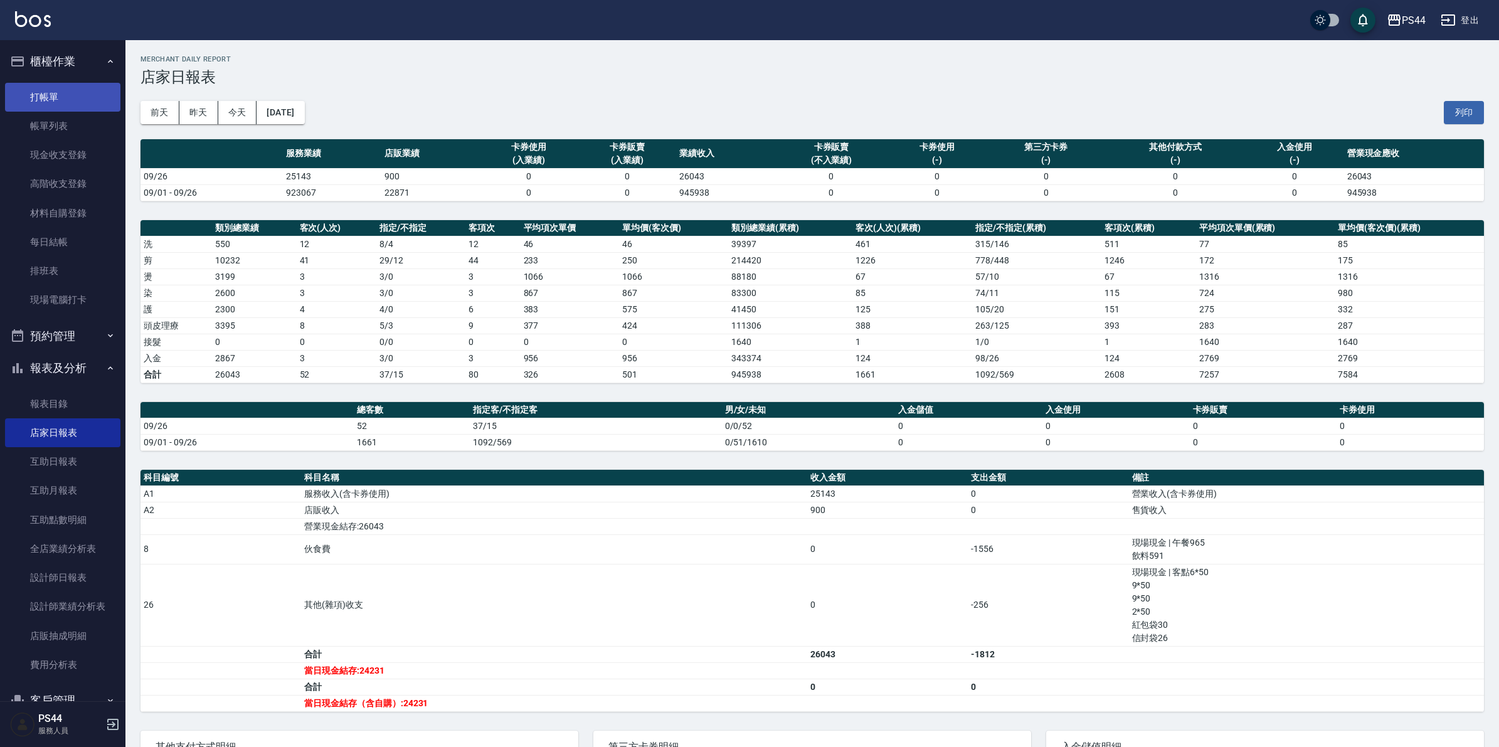
click at [61, 100] on link "打帳單" at bounding box center [62, 97] width 115 height 29
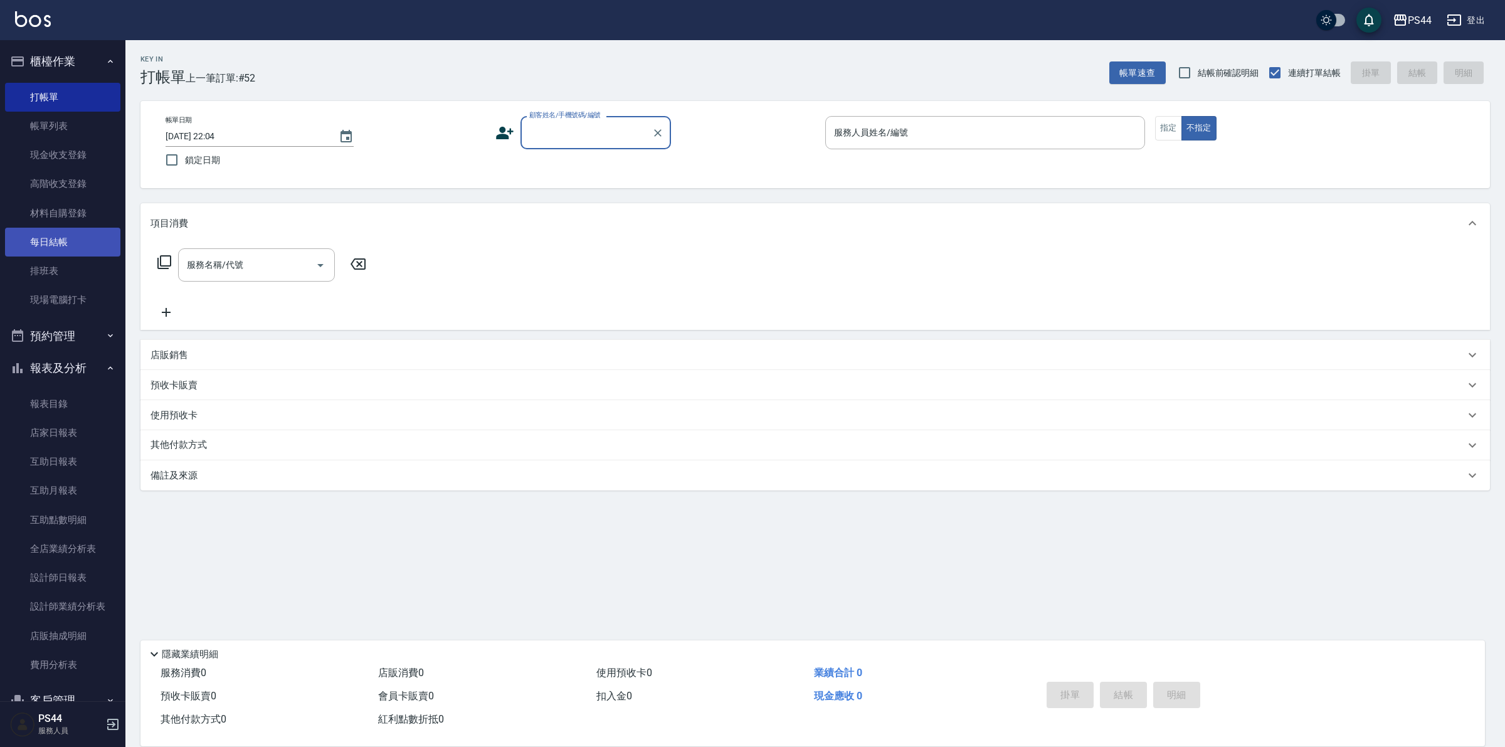
click at [69, 240] on link "每日結帳" at bounding box center [62, 242] width 115 height 29
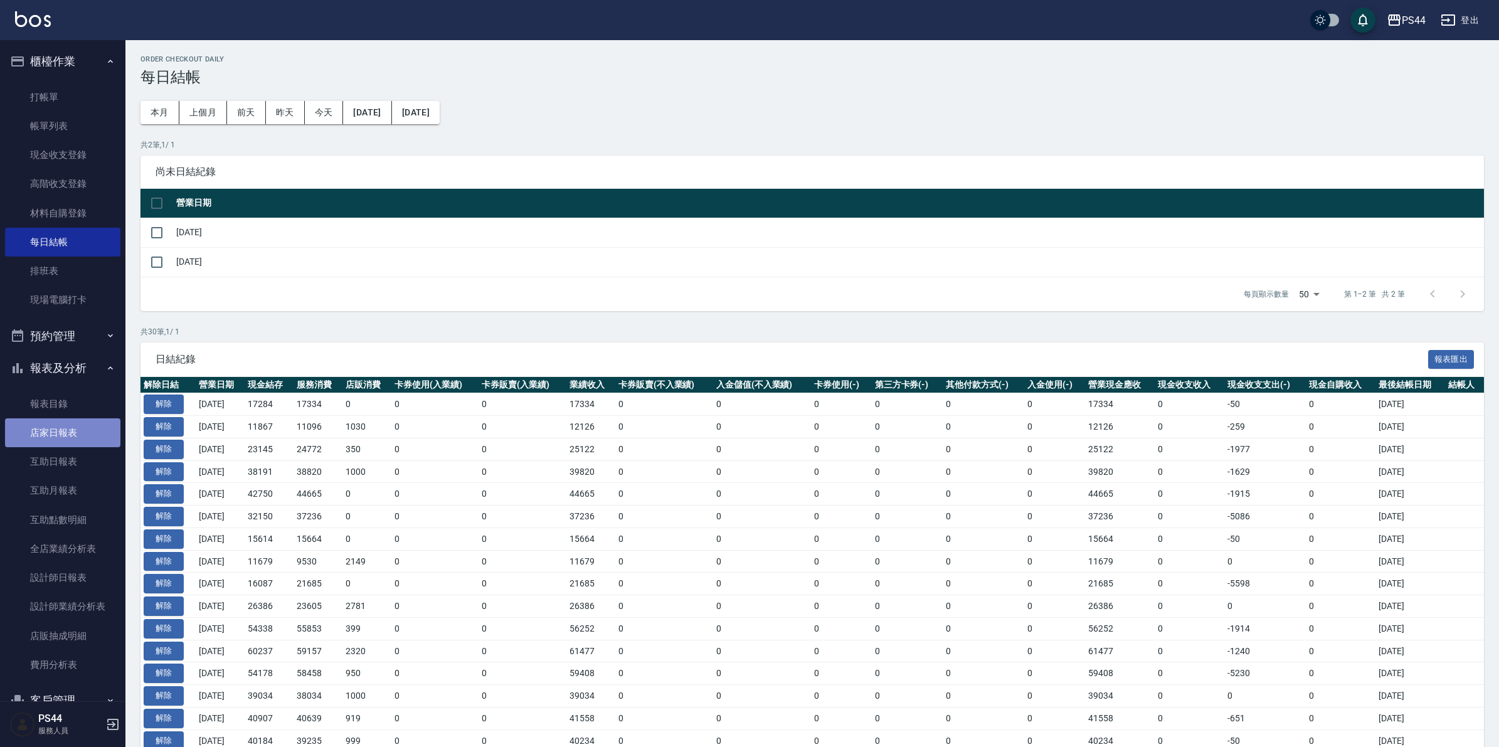
click at [66, 427] on link "店家日報表" at bounding box center [62, 432] width 115 height 29
